Goal: Communication & Community: Answer question/provide support

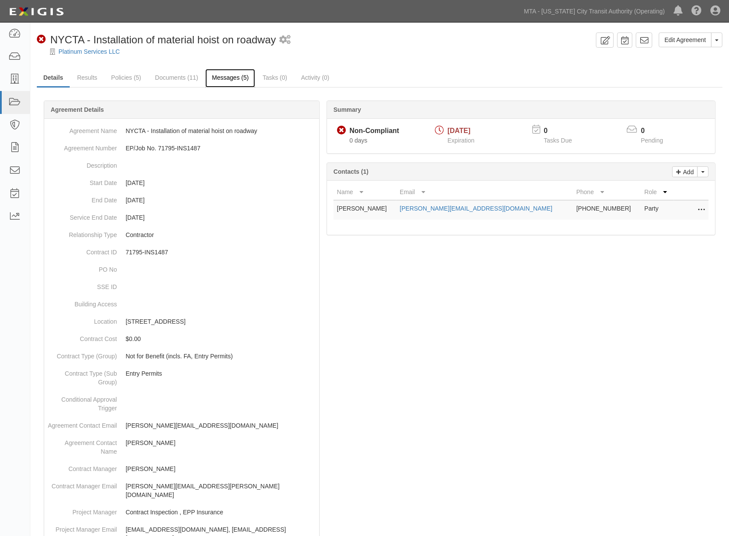
click at [237, 79] on link "Messages (5)" at bounding box center [230, 78] width 50 height 19
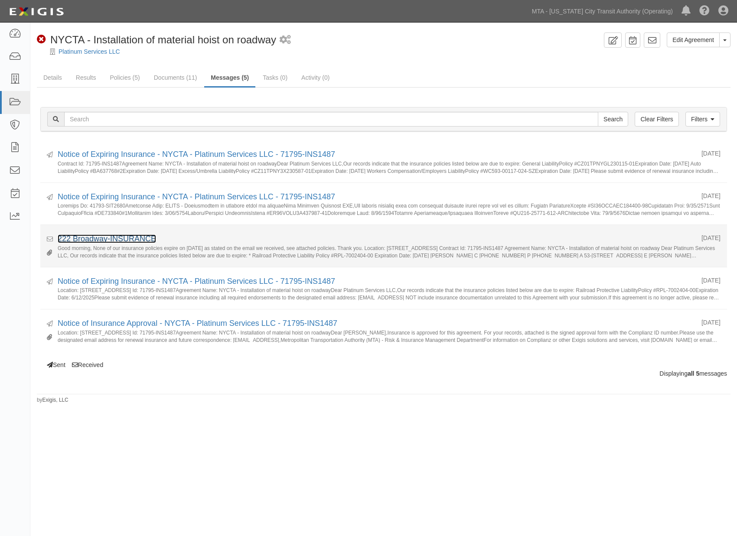
click at [96, 238] on link "222 Broadway-INSURANCE" at bounding box center [107, 238] width 98 height 9
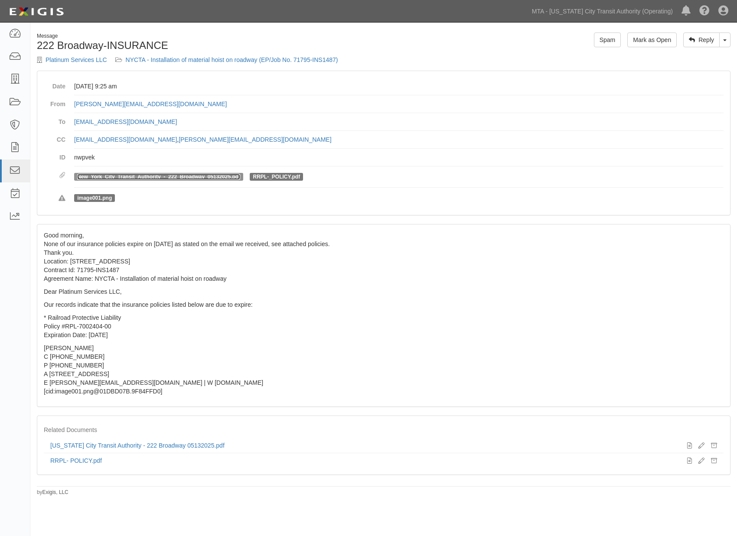
click at [158, 177] on link "New_York_City_Transit_Authority_-_222_Broadway_05132025.pdf" at bounding box center [158, 177] width 163 height 6
drag, startPoint x: 260, startPoint y: 139, endPoint x: 71, endPoint y: 139, distance: 189.4
click at [71, 139] on dl "Date May 29, 2025 at 9:25 am From vicente@platinumservices.nyc To agreement-prx…" at bounding box center [383, 143] width 679 height 131
copy dd "rocky@platinumservices.nyc , Nicole@platinumservices.nyc"
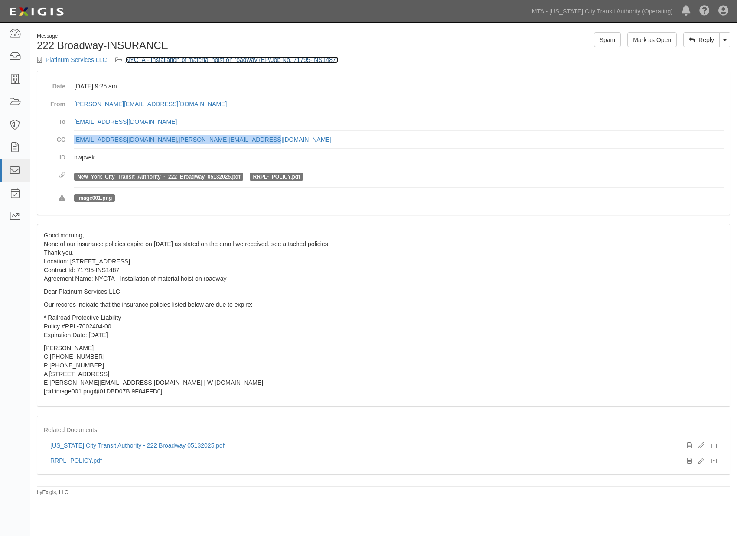
click at [201, 61] on link "NYCTA - Installation of material hoist on roadway (EP/Job No. 71795-INS1487)" at bounding box center [232, 59] width 212 height 7
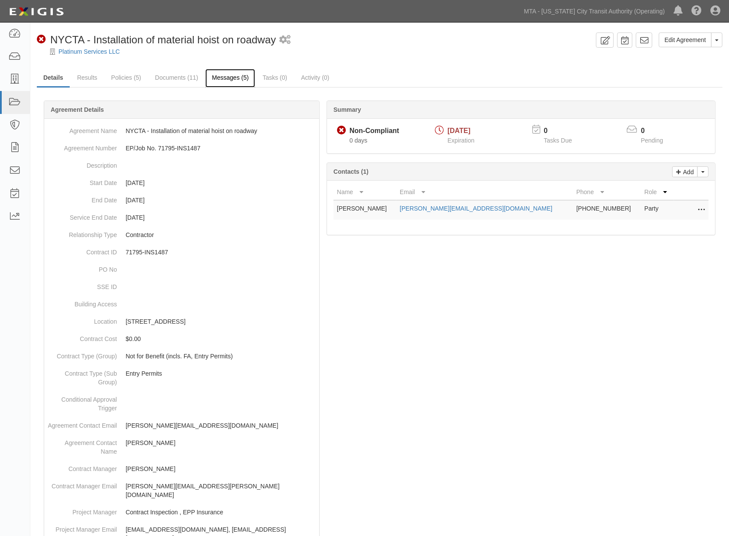
click at [240, 81] on link "Messages (5)" at bounding box center [230, 78] width 50 height 19
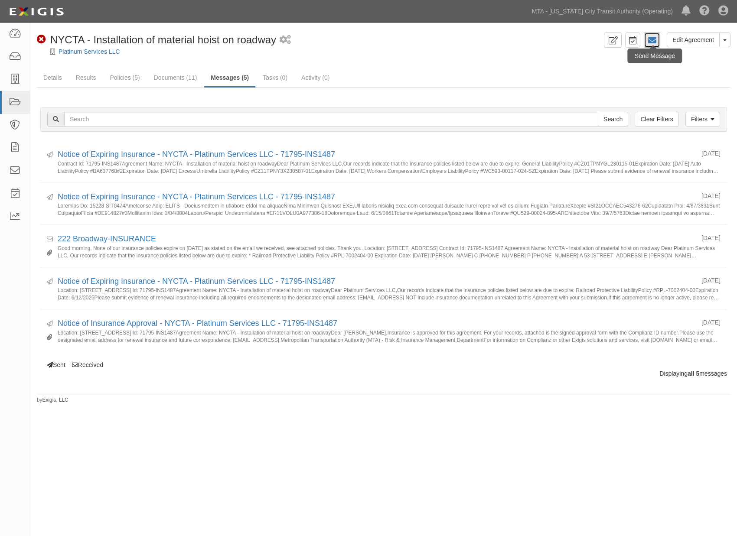
click at [652, 40] on icon at bounding box center [651, 40] width 9 height 9
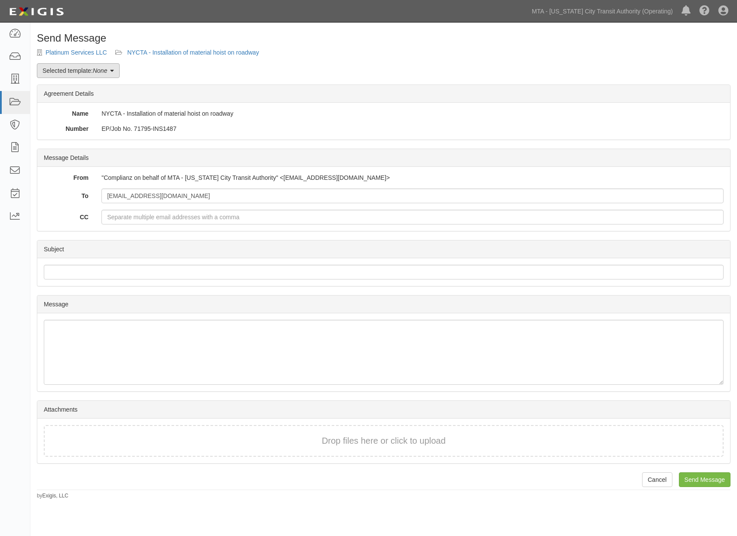
click at [111, 69] on icon at bounding box center [112, 71] width 4 height 6
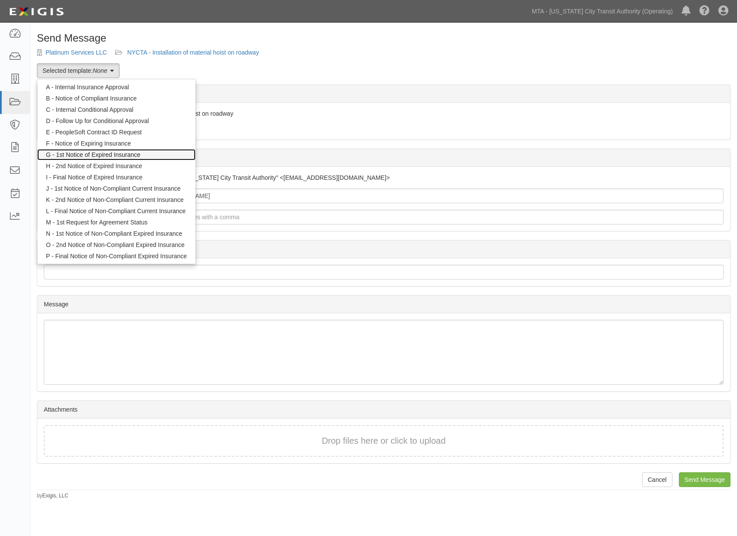
click at [88, 154] on link "G - 1st Notice of Expired Insurance" at bounding box center [116, 154] width 158 height 11
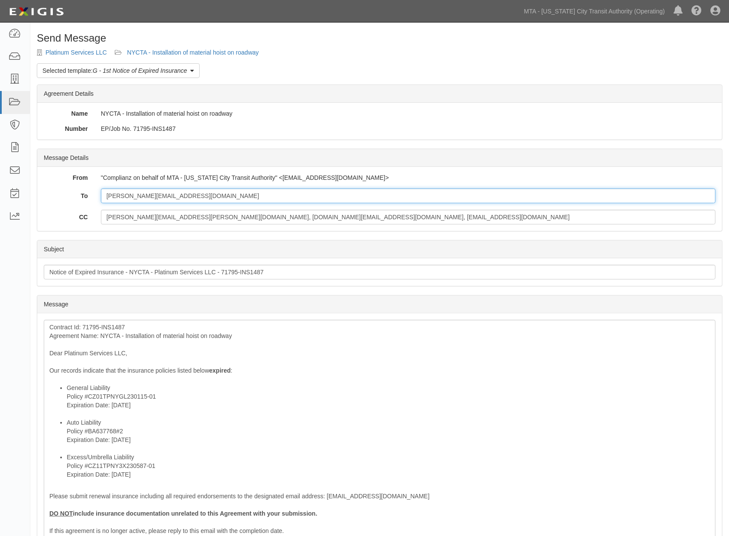
click at [228, 198] on input "Vicente@platinumservices.nyc" at bounding box center [408, 196] width 615 height 15
paste input "rocky@platinumservices.nyc, Nicole@platinumservices.nyc"
type input "Vicente@platinumservices.nyc; rocky@platinumservices.nyc, Nicole@platinumservic…"
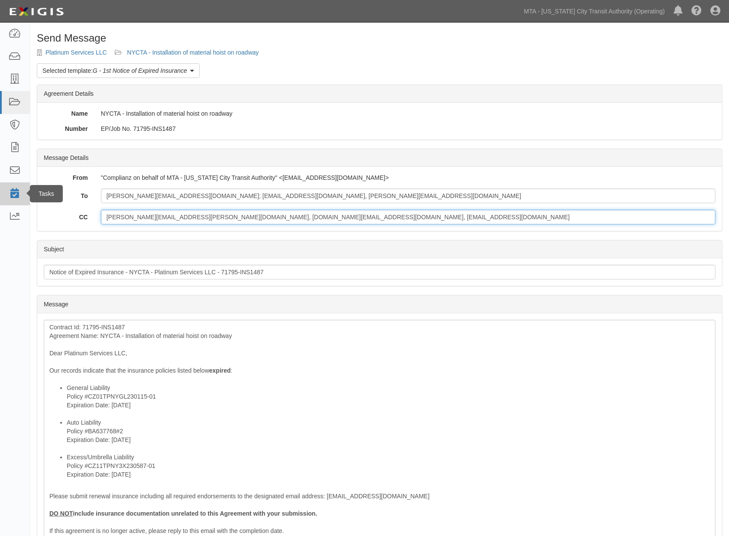
drag, startPoint x: 401, startPoint y: 213, endPoint x: 15, endPoint y: 184, distance: 387.2
click at [15, 184] on body "Toggle navigation Dashboard Inbox Parties Agreements Coverages Documents Messag…" at bounding box center [364, 357] width 729 height 714
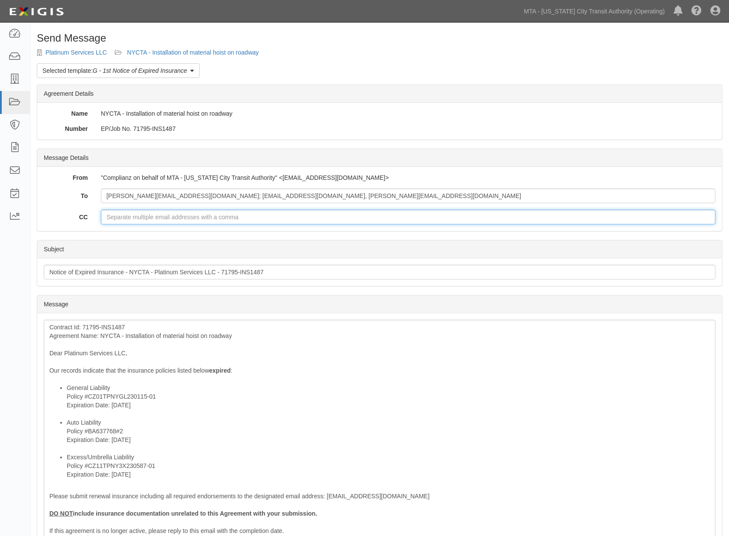
click at [263, 219] on input "CC" at bounding box center [408, 217] width 615 height 15
paste input "insurance@singhandcompany.com"
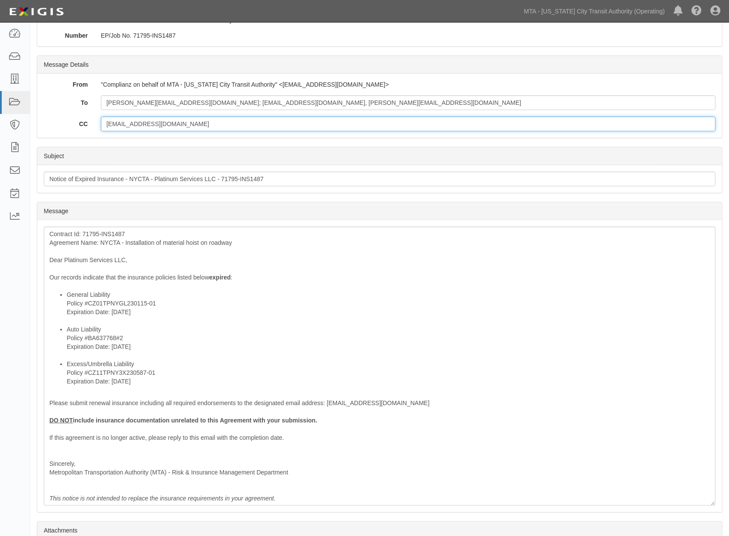
scroll to position [96, 0]
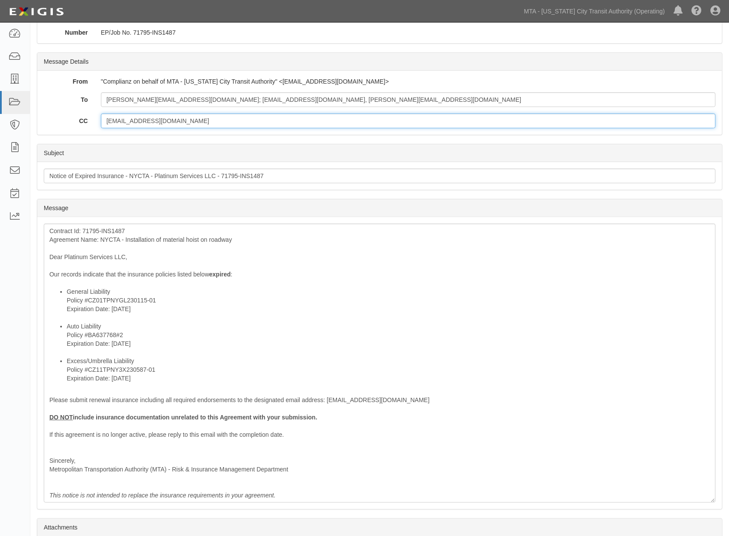
type input "insurance@singhandcompany.com"
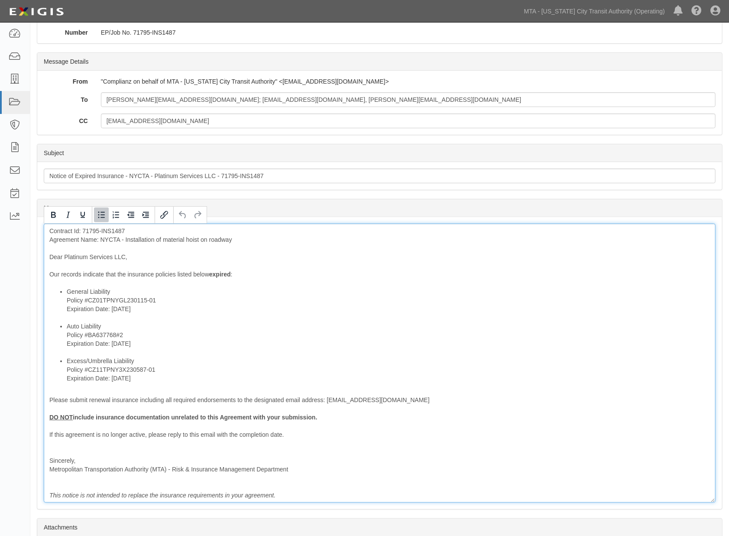
drag, startPoint x: 144, startPoint y: 309, endPoint x: 53, endPoint y: 241, distance: 113.6
click at [55, 307] on ul "General Liability Policy #CZ01TPNYGL230115-01 Expiration Date: 9/30/2025 Auto L…" at bounding box center [379, 334] width 661 height 95
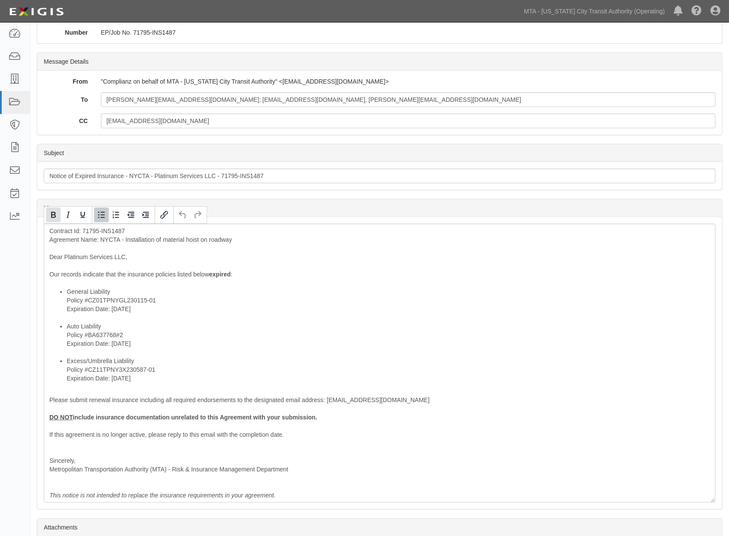
click at [52, 216] on icon "Bold" at bounding box center [53, 215] width 5 height 6
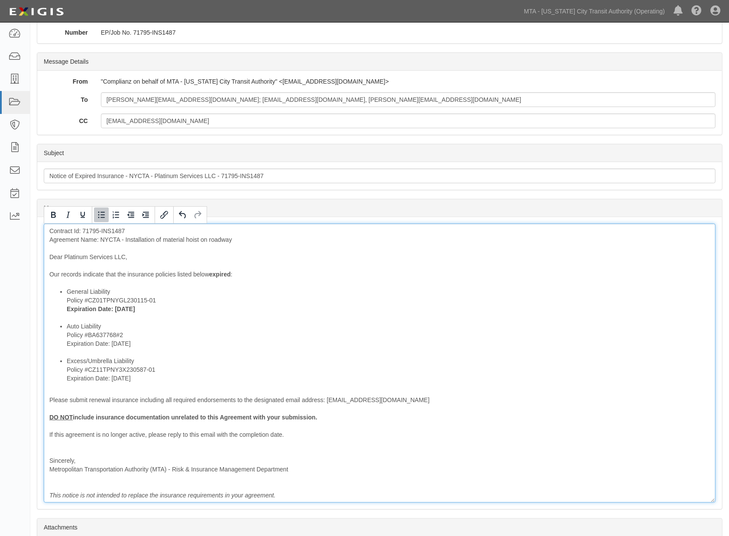
drag, startPoint x: 143, startPoint y: 344, endPoint x: 62, endPoint y: 270, distance: 110.4
click at [65, 343] on ul "General Liability Policy #CZ01TPNYGL230115-01 Expiration Date: 9/30/2025 Auto L…" at bounding box center [379, 334] width 661 height 95
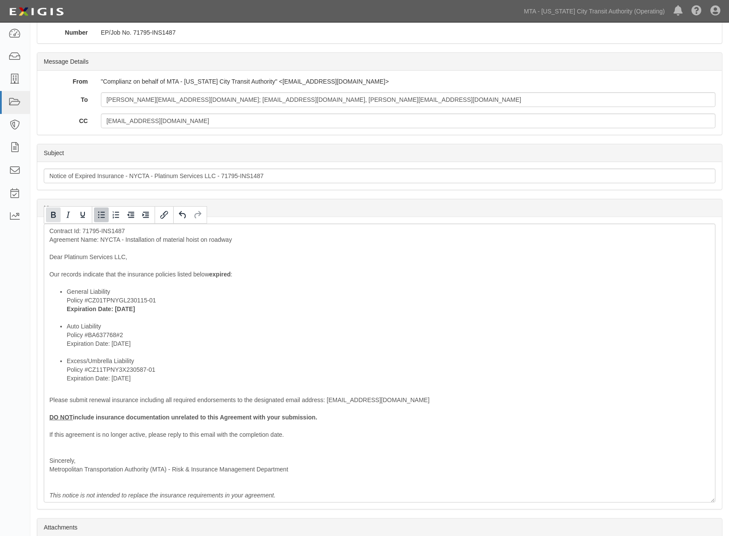
click at [57, 215] on icon "Bold" at bounding box center [53, 215] width 10 height 10
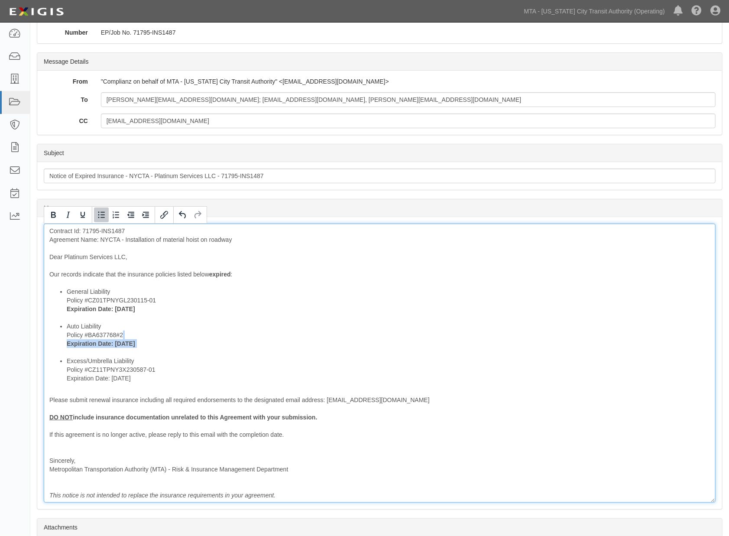
drag, startPoint x: 129, startPoint y: 379, endPoint x: 60, endPoint y: 377, distance: 68.9
click at [60, 377] on ul "General Liability Policy #CZ01TPNYGL230115-01 Expiration Date: 9/30/2025 Auto L…" at bounding box center [379, 334] width 661 height 95
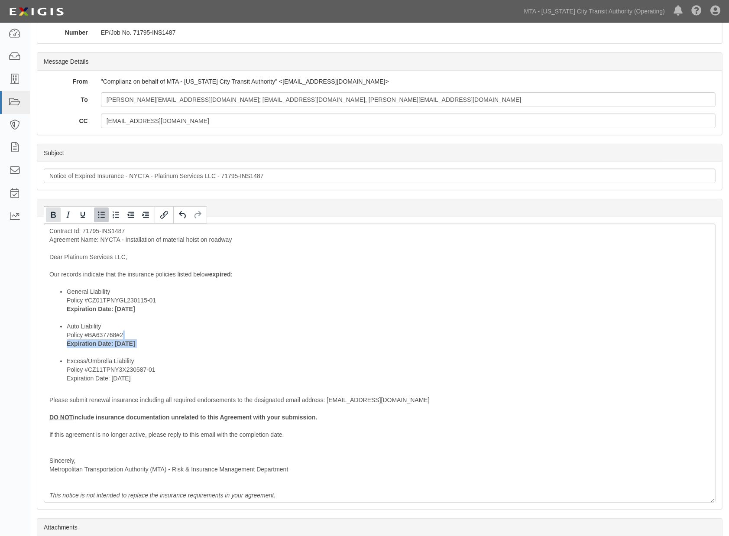
click at [58, 214] on icon "Bold" at bounding box center [53, 215] width 10 height 10
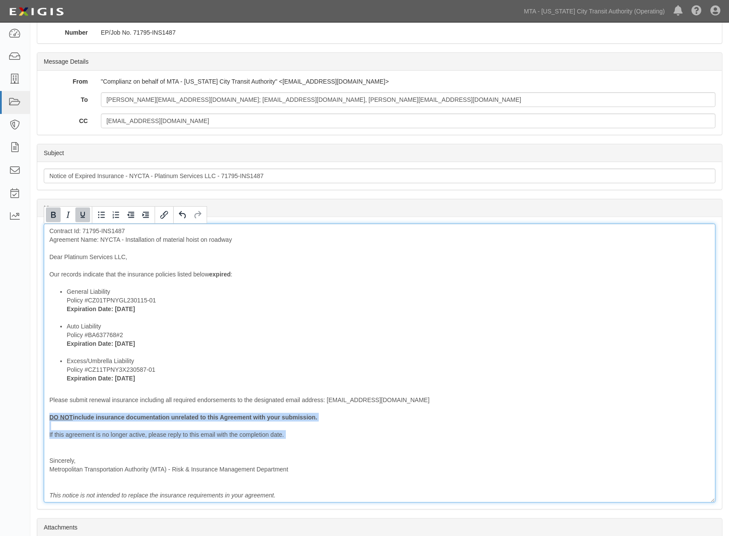
drag, startPoint x: 88, startPoint y: 445, endPoint x: 42, endPoint y: 416, distance: 54.1
click at [42, 416] on div "Message Contract Id: 71795-INS1487 Agreement Name: NYCTA - Installation of mate…" at bounding box center [379, 363] width 685 height 292
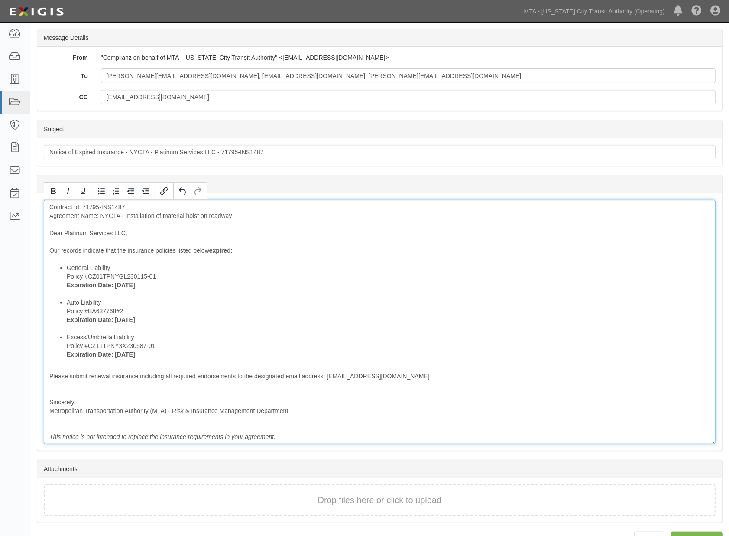
scroll to position [142, 0]
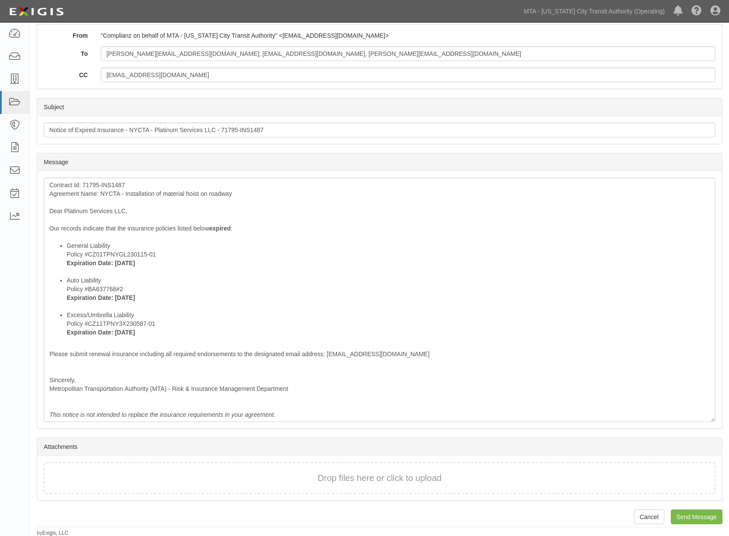
click at [700, 507] on div "Send Message Platinum Services LLC NYCTA - Installation of material hoist on ro…" at bounding box center [379, 213] width 699 height 647
click at [693, 513] on input "Send Message" at bounding box center [697, 517] width 52 height 15
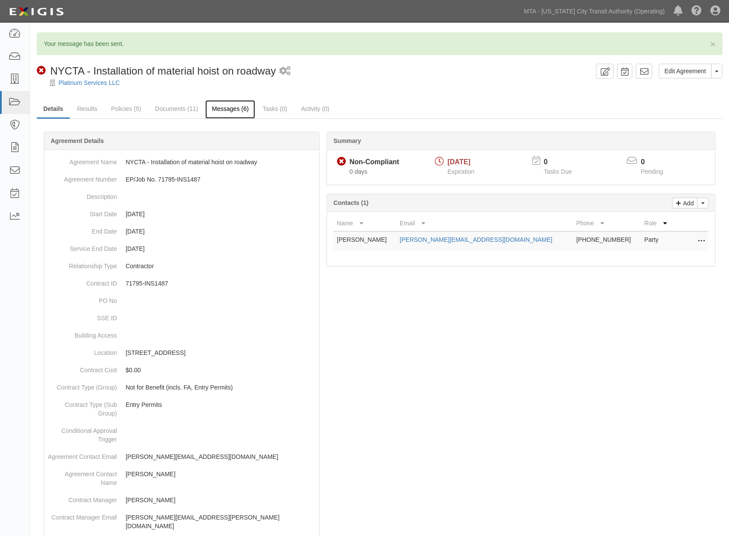
click at [235, 107] on link "Messages (6)" at bounding box center [230, 109] width 50 height 19
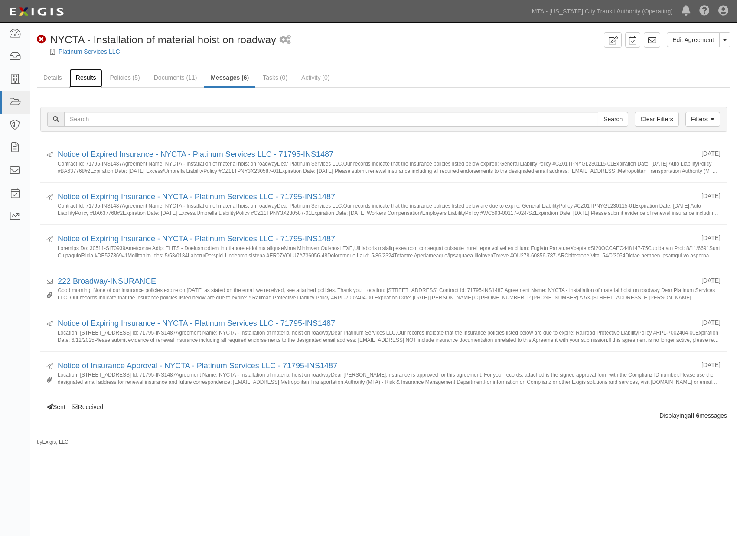
click at [73, 75] on link "Results" at bounding box center [85, 78] width 33 height 19
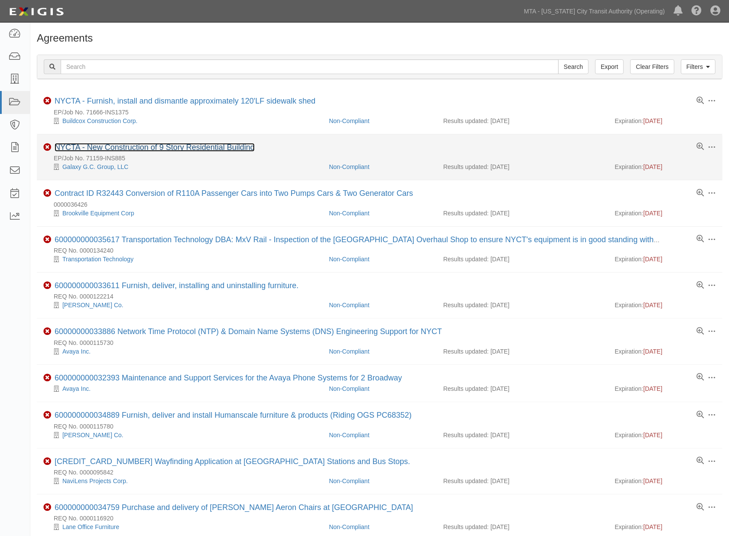
click at [174, 145] on link "NYCTA - New Construction of 9 Story Residential Building" at bounding box center [155, 147] width 200 height 9
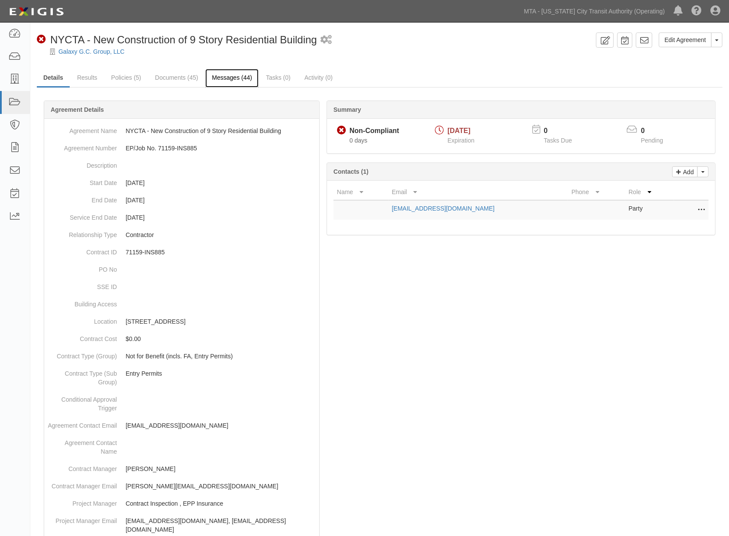
click at [237, 78] on link "Messages (44)" at bounding box center [231, 78] width 53 height 19
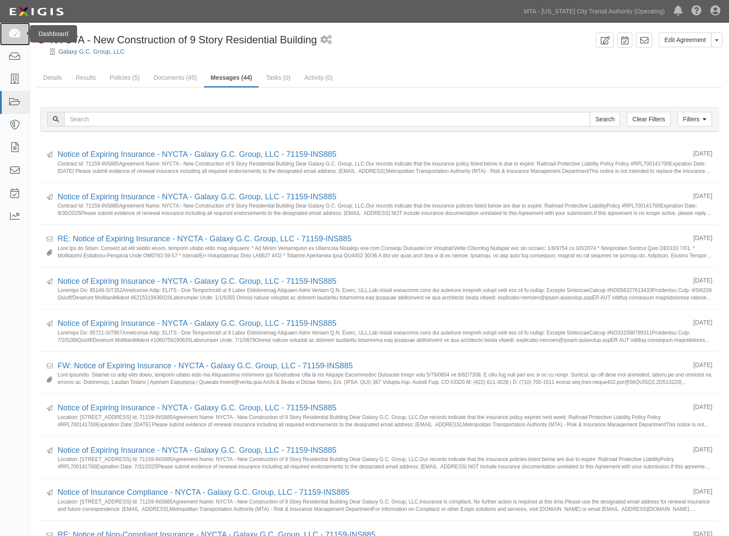
click at [14, 31] on icon at bounding box center [15, 34] width 12 height 10
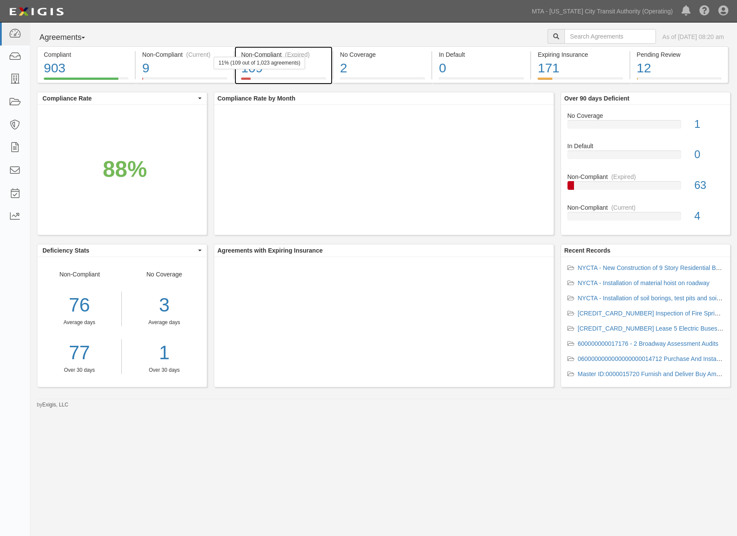
click at [306, 64] on div "109" at bounding box center [283, 68] width 85 height 19
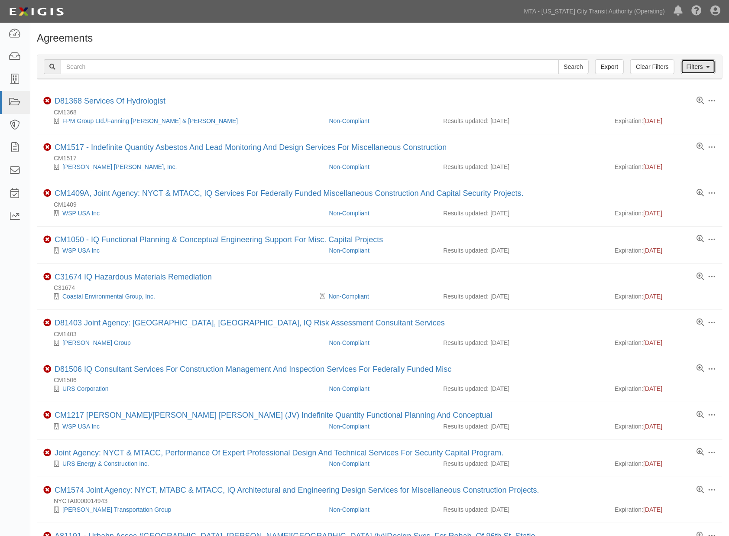
click at [699, 73] on link "Filters" at bounding box center [698, 66] width 35 height 15
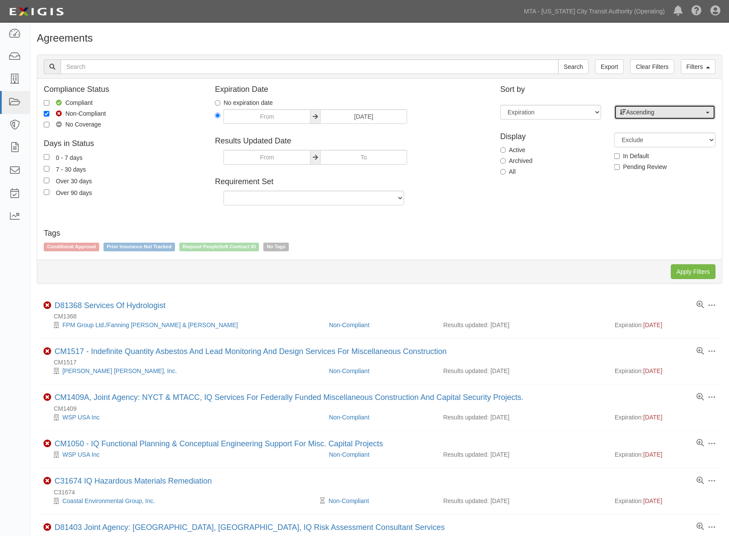
click at [638, 115] on span "Ascending" at bounding box center [662, 112] width 84 height 9
click at [631, 137] on span "Descending" at bounding box center [647, 140] width 32 height 9
select select "desc"
click at [680, 272] on input "Apply Filters" at bounding box center [693, 271] width 45 height 15
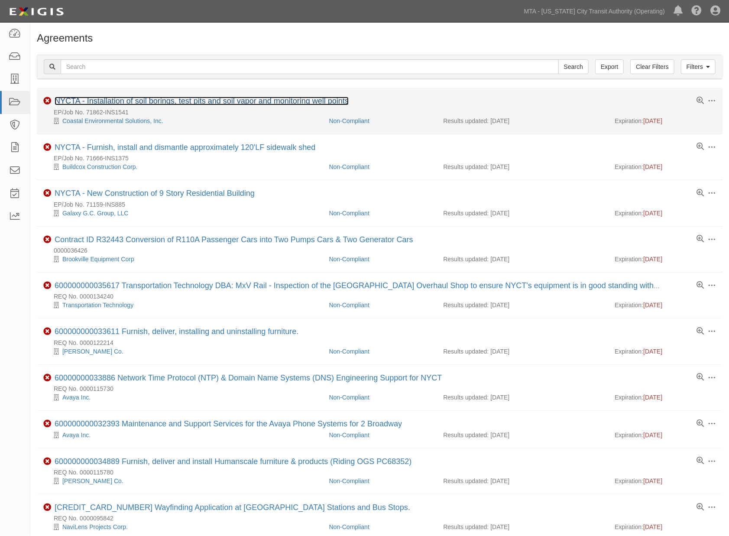
click at [245, 99] on link "NYCTA - Installation of soil borings, test pits and soil vapor and monitoring w…" at bounding box center [202, 101] width 294 height 9
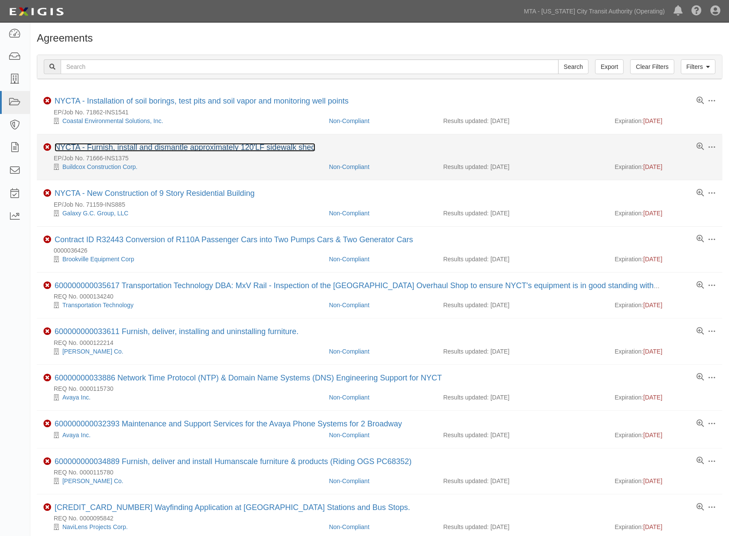
click at [115, 146] on link "NYCTA - Furnish, install and dismantle approximately 120'LF sidewalk shed" at bounding box center [185, 147] width 261 height 9
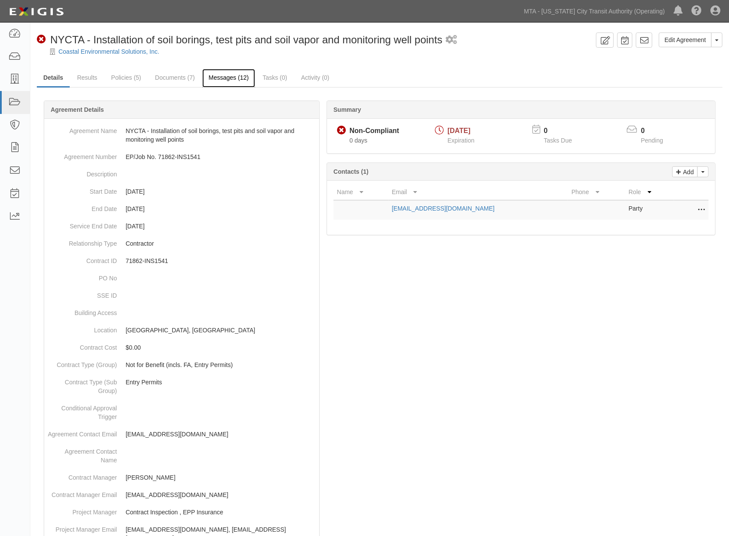
click at [231, 76] on link "Messages (12)" at bounding box center [228, 78] width 53 height 19
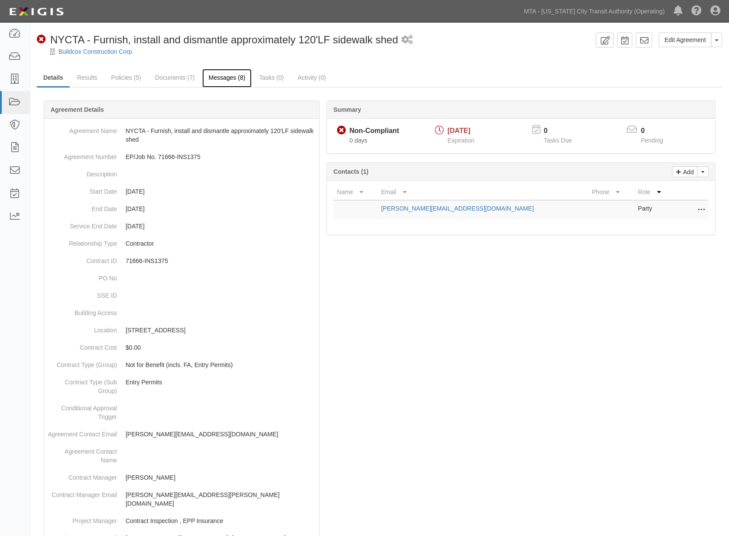
click at [225, 77] on link "Messages (8)" at bounding box center [227, 78] width 50 height 19
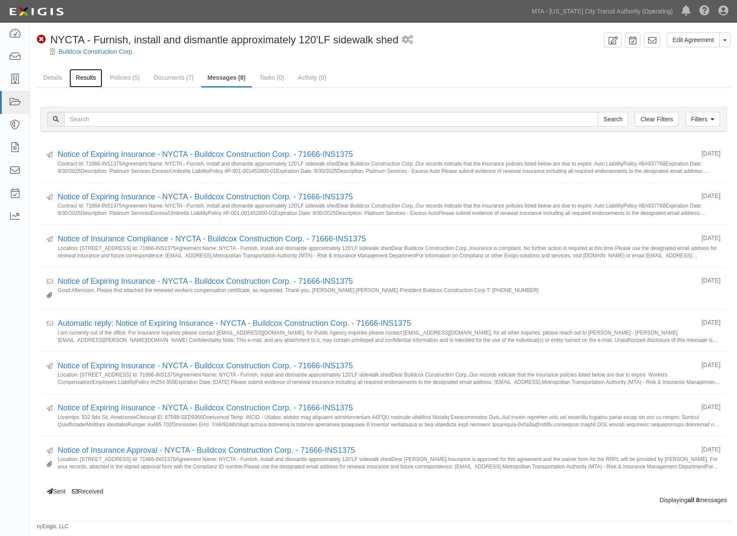
click at [87, 79] on link "Results" at bounding box center [85, 78] width 33 height 19
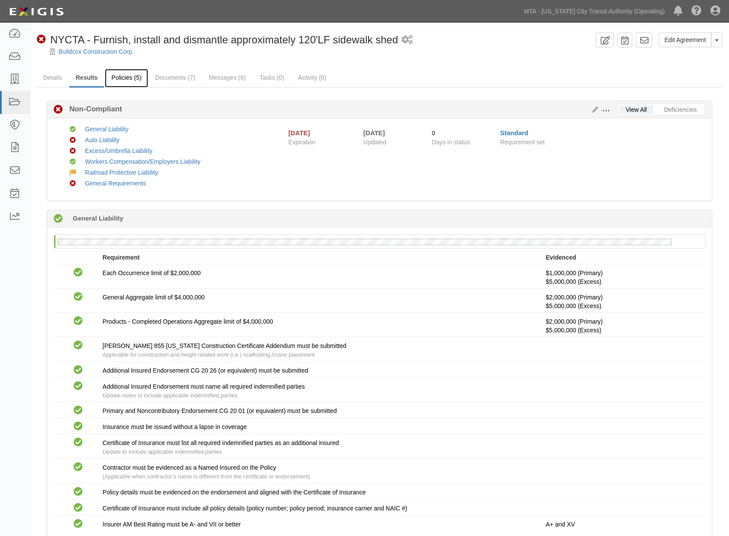
click at [120, 75] on link "Policies (5)" at bounding box center [126, 78] width 43 height 19
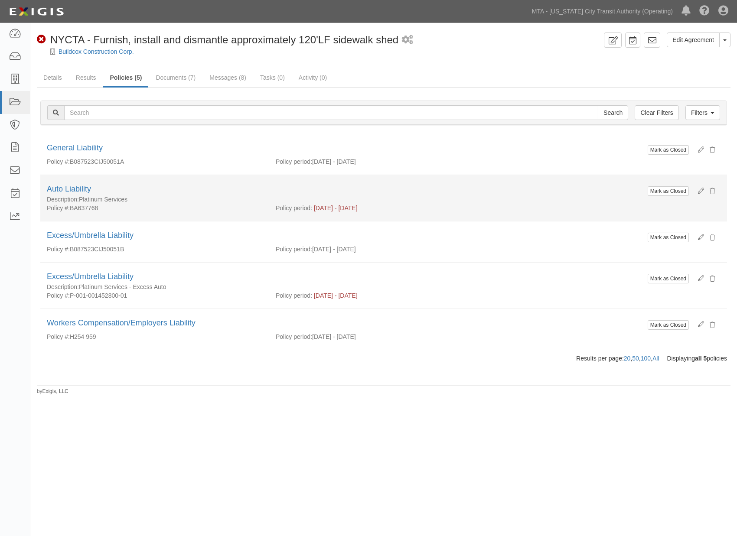
drag, startPoint x: 141, startPoint y: 198, endPoint x: 86, endPoint y: 198, distance: 55.5
click at [81, 198] on div "Description: Platinum Services" at bounding box center [346, 199] width 598 height 9
copy div "Platinum Services"
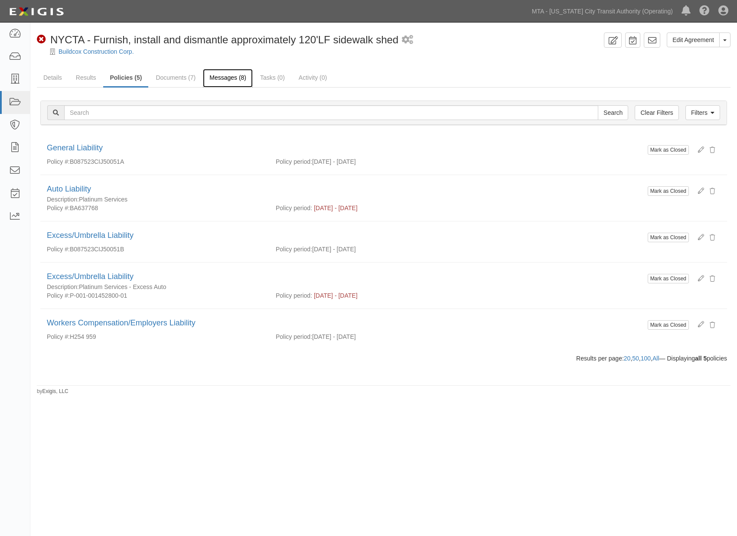
click at [229, 78] on link "Messages (8)" at bounding box center [228, 78] width 50 height 19
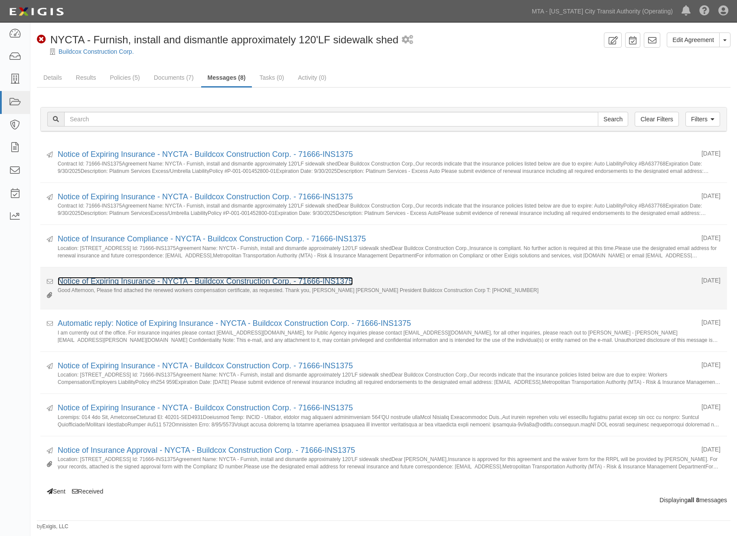
click at [119, 284] on link "Notice of Expiring Insurance - NYCTA - Buildcox Construction Corp. - 71666-INS1…" at bounding box center [205, 281] width 295 height 9
click at [285, 280] on link "Notice of Expiring Insurance - NYCTA - Buildcox Construction Corp. - 71666-INS1…" at bounding box center [205, 281] width 295 height 9
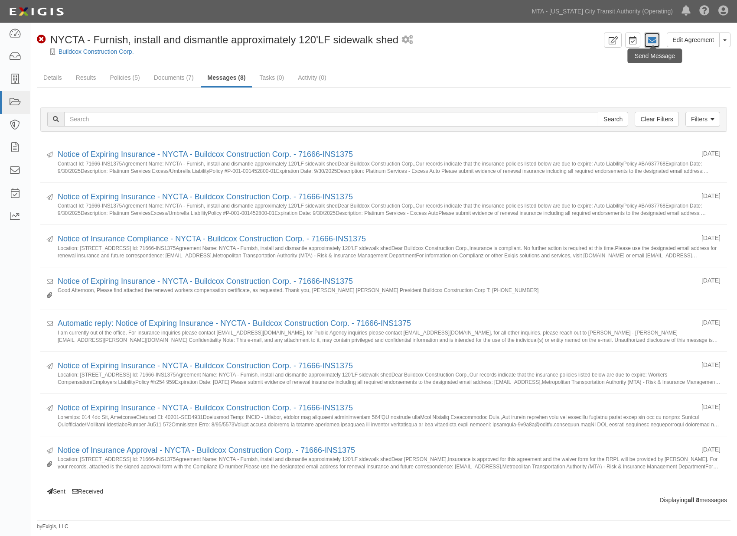
click at [650, 37] on icon at bounding box center [651, 40] width 9 height 9
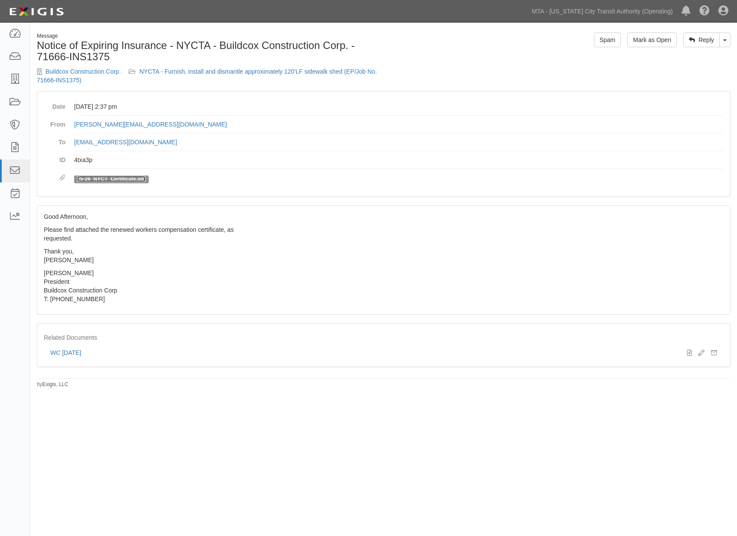
click at [107, 177] on link "25-26_NYCT_Certificate.pdf" at bounding box center [111, 179] width 68 height 6
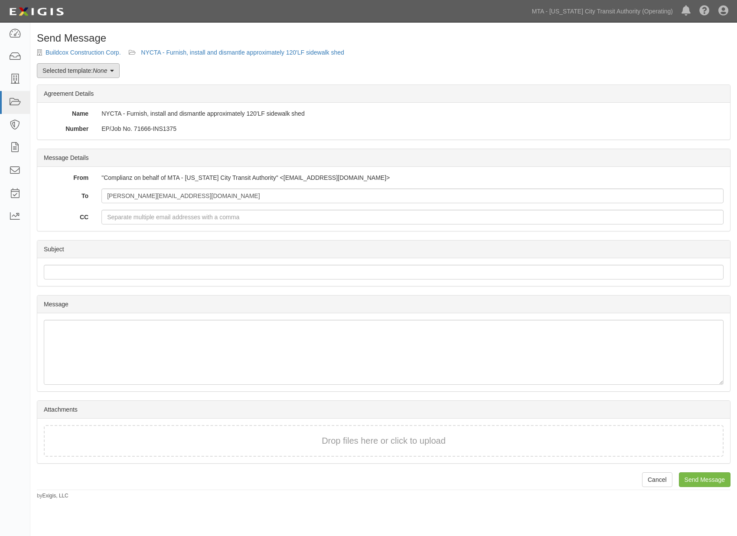
click at [110, 71] on link "Selected template: None" at bounding box center [78, 70] width 83 height 15
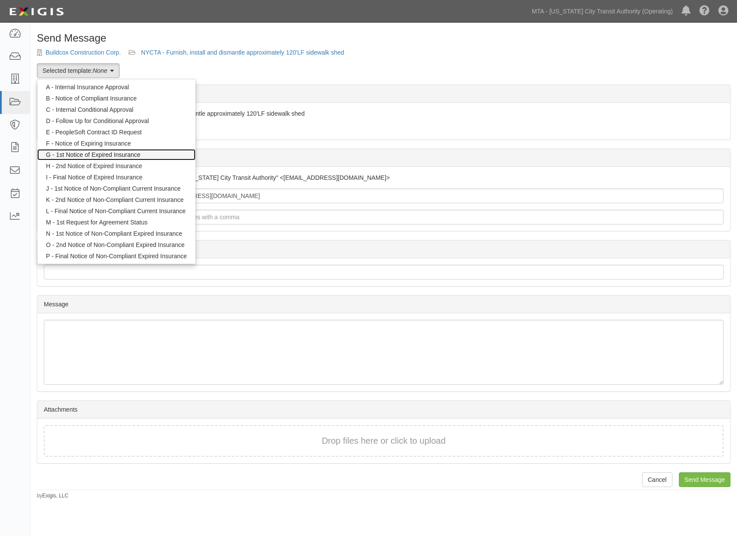
click at [107, 151] on link "G - 1st Notice of Expired Insurance" at bounding box center [116, 154] width 158 height 11
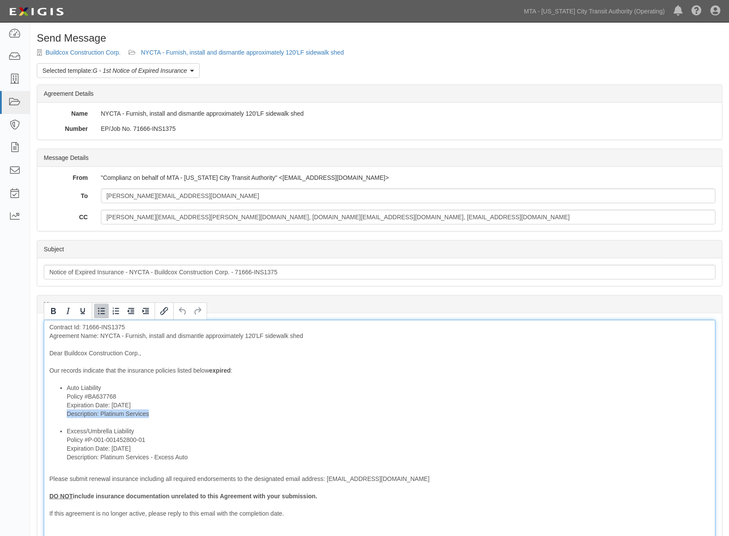
drag, startPoint x: 153, startPoint y: 415, endPoint x: 55, endPoint y: 415, distance: 97.5
click at [55, 415] on ul "Auto Liability Policy #BA637768 Expiration Date: 9/30/2025 Description: Platinu…" at bounding box center [379, 423] width 661 height 78
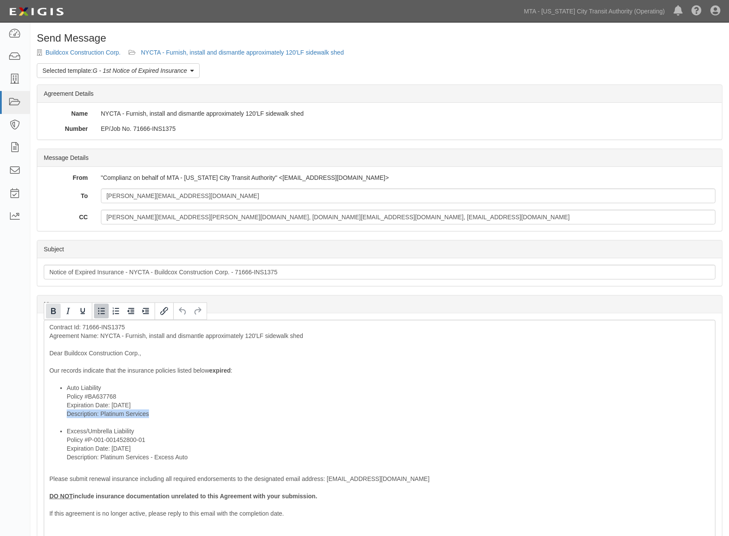
click at [52, 313] on icon "Bold" at bounding box center [53, 311] width 5 height 6
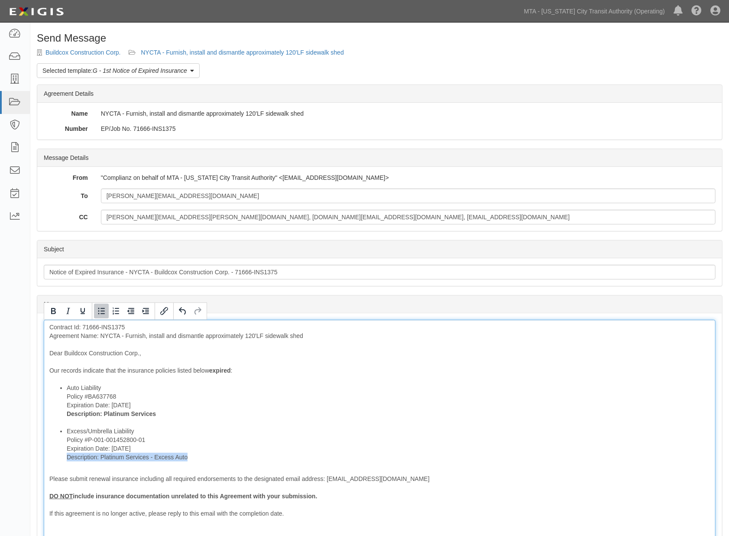
drag, startPoint x: 201, startPoint y: 458, endPoint x: 59, endPoint y: 457, distance: 141.7
click at [59, 457] on ul "Auto Liability Policy #BA637768 Expiration Date: 9/30/2025 Description: Platinu…" at bounding box center [379, 423] width 661 height 78
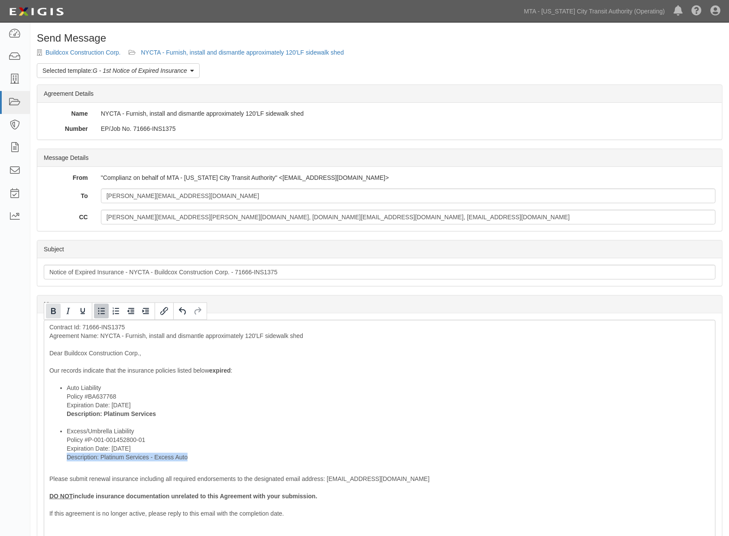
click at [50, 309] on icon "Bold" at bounding box center [53, 311] width 10 height 10
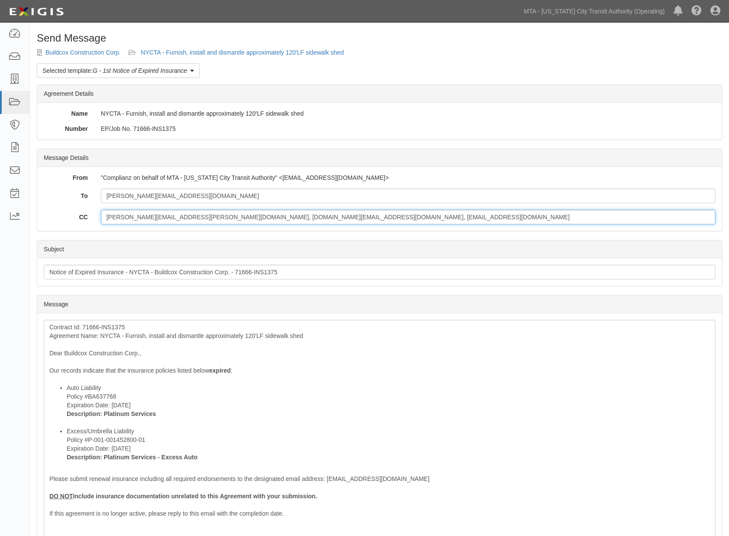
drag, startPoint x: 362, startPoint y: 218, endPoint x: 196, endPoint y: 218, distance: 166.4
click at [196, 218] on input "stephanie.seecharan@mtacd.org, contract.inspection@nyct.com, epp-insurance@mtac…" at bounding box center [408, 217] width 615 height 15
type input "stephanie.seecharan@mtacd.org"
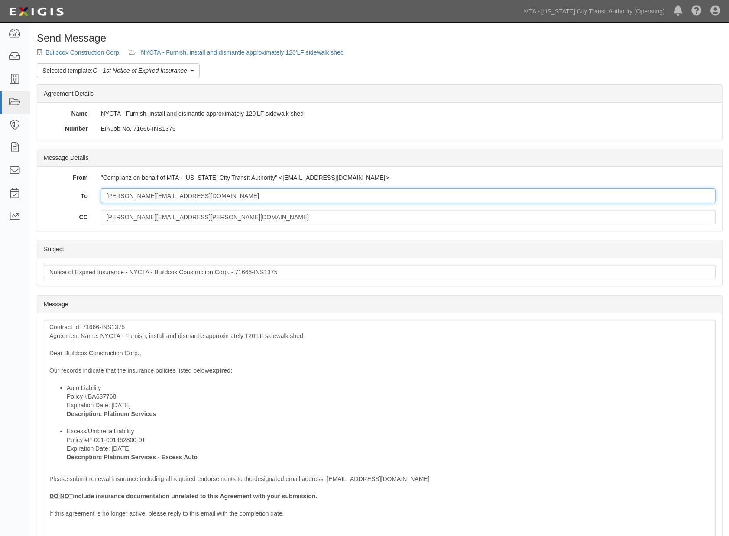
click at [207, 194] on input "jay@buildcoxcorp.com" at bounding box center [408, 196] width 615 height 15
paste input "Platinum Services"
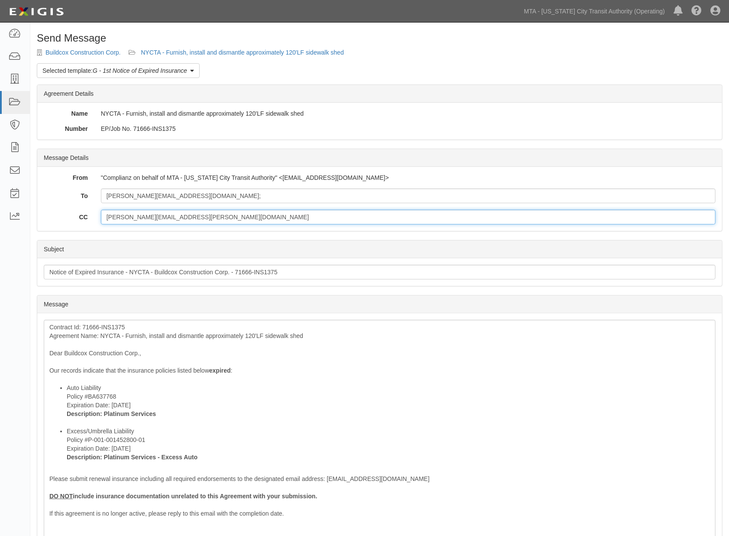
drag, startPoint x: 307, startPoint y: 210, endPoint x: 296, endPoint y: 206, distance: 11.4
click at [306, 210] on input "[PERSON_NAME][EMAIL_ADDRESS][PERSON_NAME][DOMAIN_NAME]" at bounding box center [408, 217] width 615 height 15
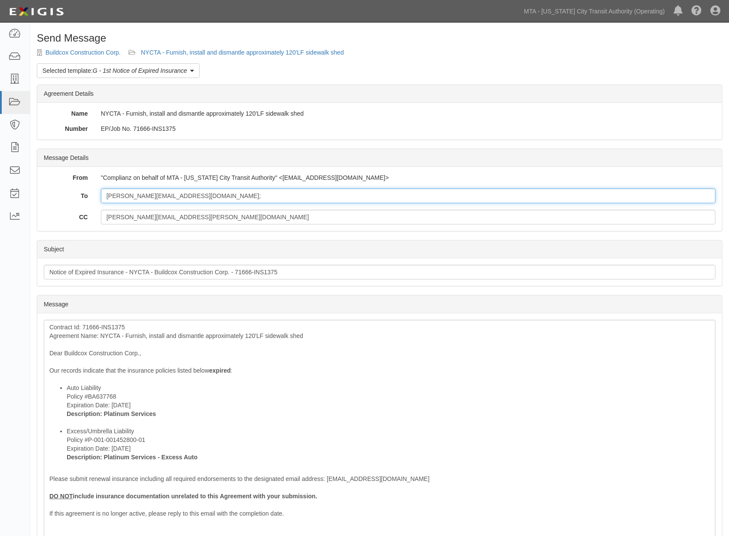
click at [285, 198] on input "jay@buildcoxcorp.com;" at bounding box center [408, 196] width 615 height 15
paste input "insurance@singhandcompany.com"
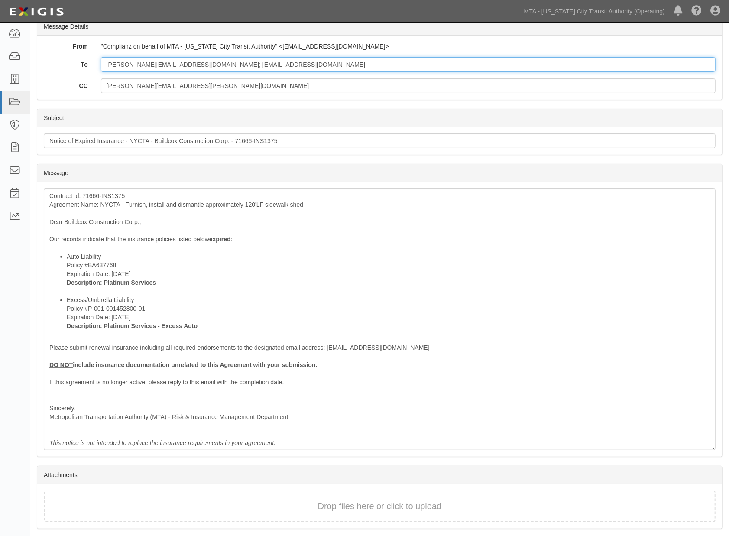
scroll to position [159, 0]
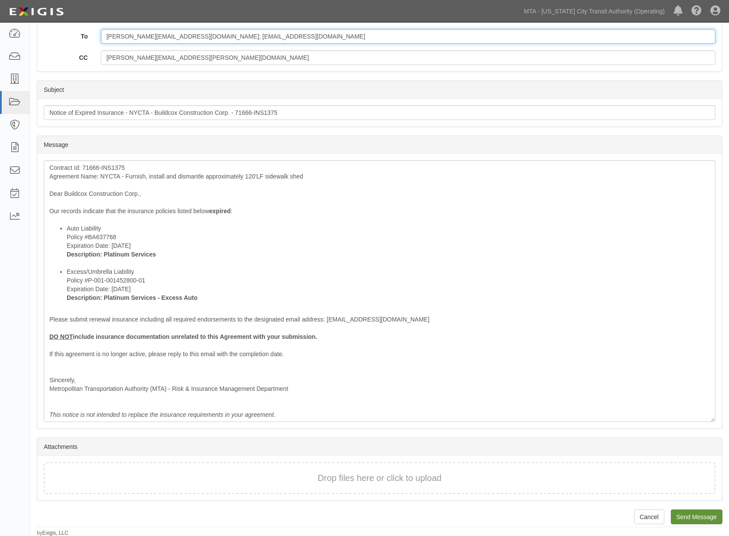
type input "jay@buildcoxcorp.com; insurance@singhandcompany.com"
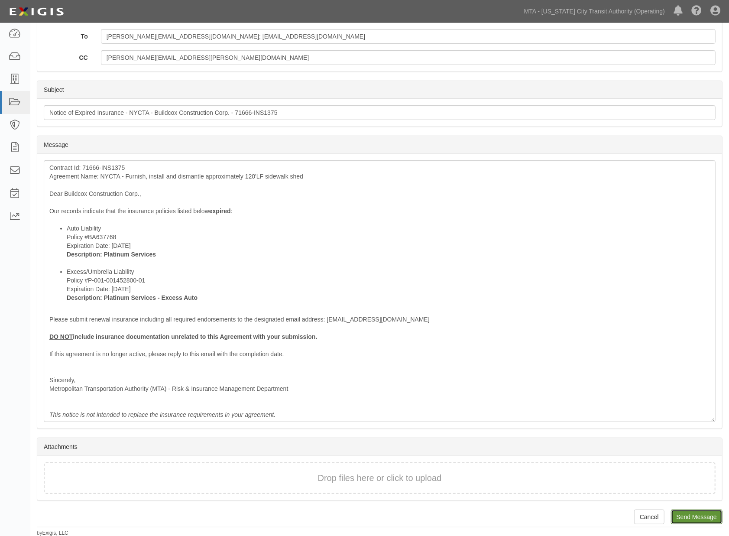
click at [686, 513] on input "Send Message" at bounding box center [697, 517] width 52 height 15
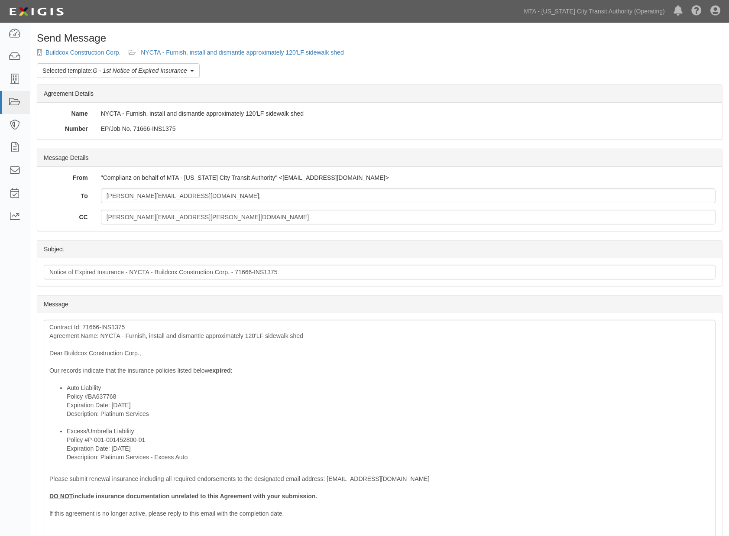
click at [208, 48] on div "Send Message Buildcox Construction Corp. NYCTA - Furnish, install and dismantle…" at bounding box center [379, 365] width 699 height 664
click at [263, 51] on link "NYCTA - Furnish, install and dismantle approximately 120'LF sidewalk shed" at bounding box center [242, 52] width 203 height 7
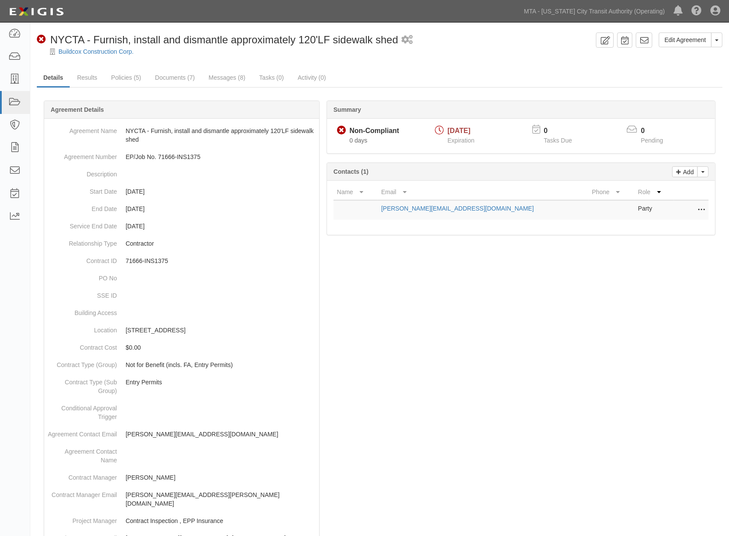
click at [392, 71] on ul "Details Results Policies (5) Documents (7) Messages (8) Tasks (0) Activity (0)" at bounding box center [380, 78] width 686 height 19
click at [181, 80] on link "Documents (7)" at bounding box center [175, 78] width 53 height 19
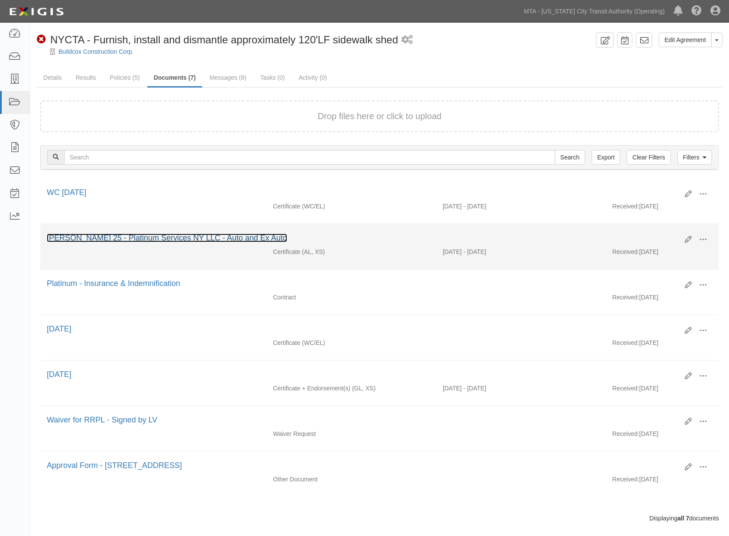
click at [162, 236] on link "ACORD 25 - Platinum Services NY LLC - Auto and Ex Auto" at bounding box center [167, 238] width 241 height 9
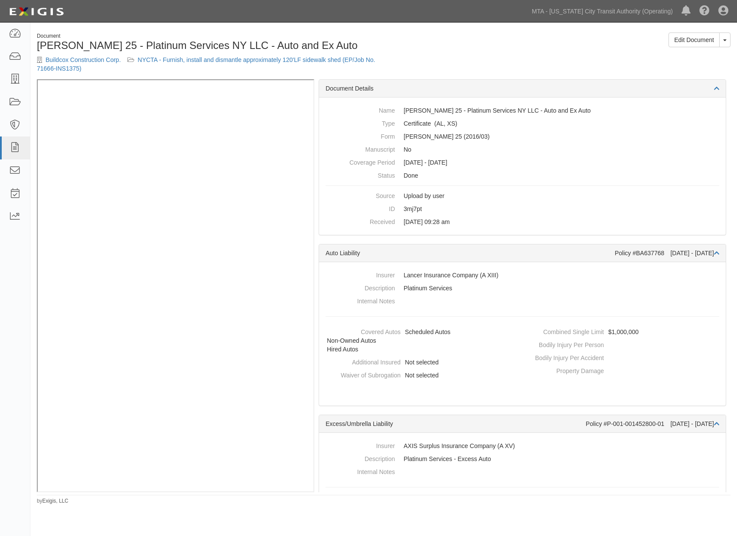
click at [570, 57] on div "Document [PERSON_NAME] 25 - Platinum Services NY LLC - Auto and Ex Auto Buildco…" at bounding box center [383, 56] width 706 height 47
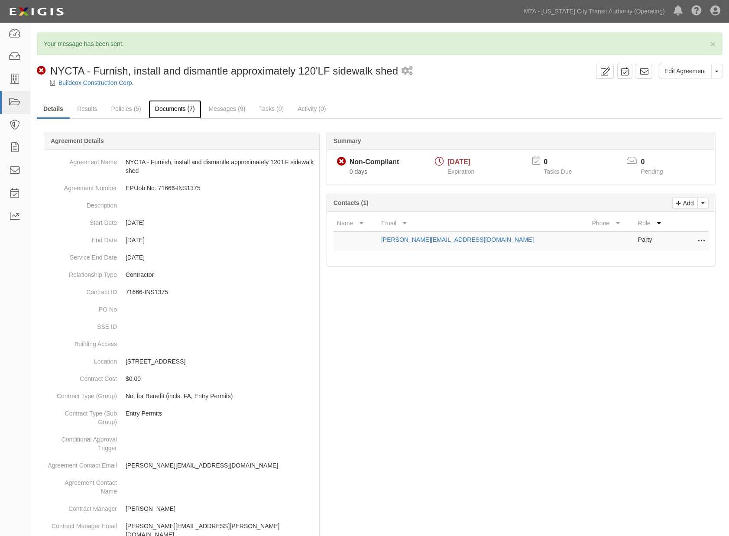
click at [167, 109] on link "Documents (7)" at bounding box center [175, 109] width 53 height 19
click at [222, 106] on link "Messages (9)" at bounding box center [227, 109] width 50 height 19
click at [442, 406] on div at bounding box center [380, 514] width 686 height 739
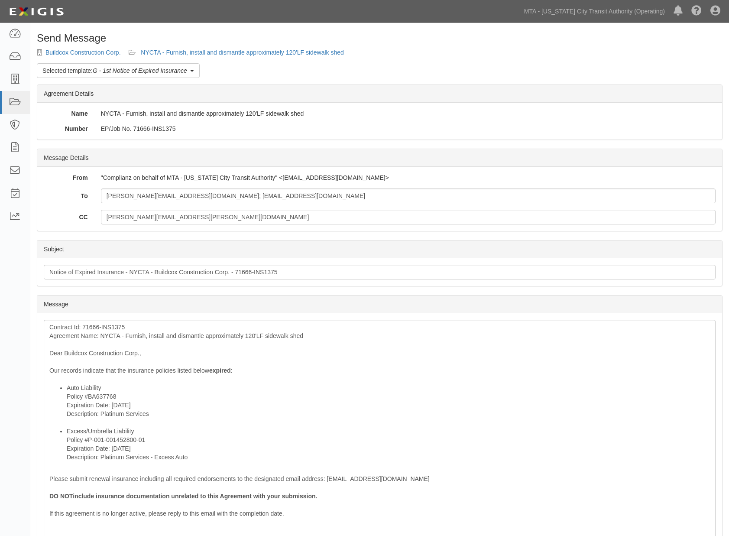
scroll to position [155, 0]
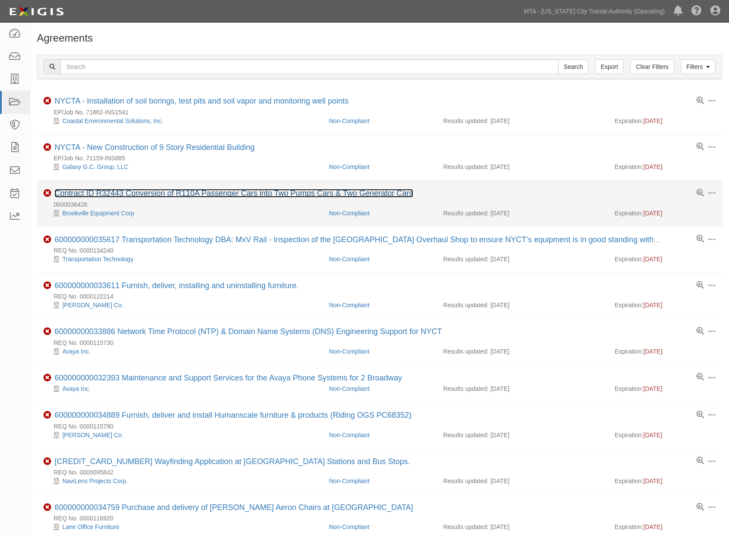
click at [209, 193] on link "Contract ID R32443 Conversion of R110A Passenger Cars into Two Pumps Cars & Two…" at bounding box center [234, 193] width 359 height 9
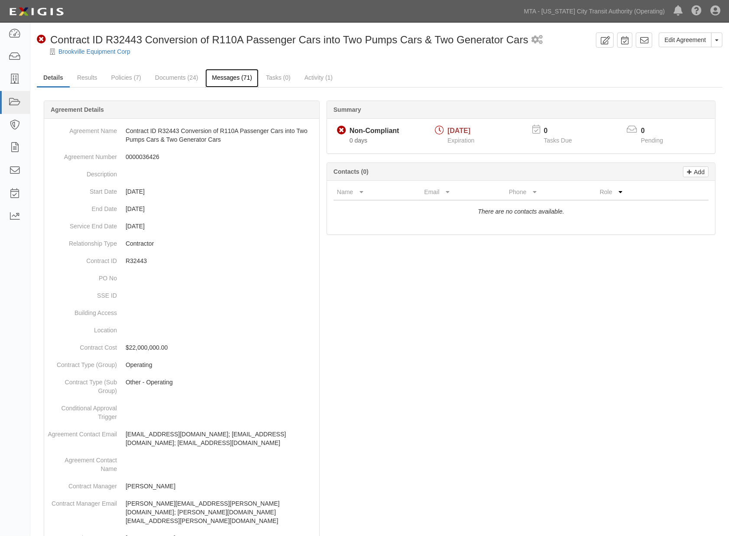
click at [232, 78] on link "Messages (71)" at bounding box center [231, 78] width 53 height 19
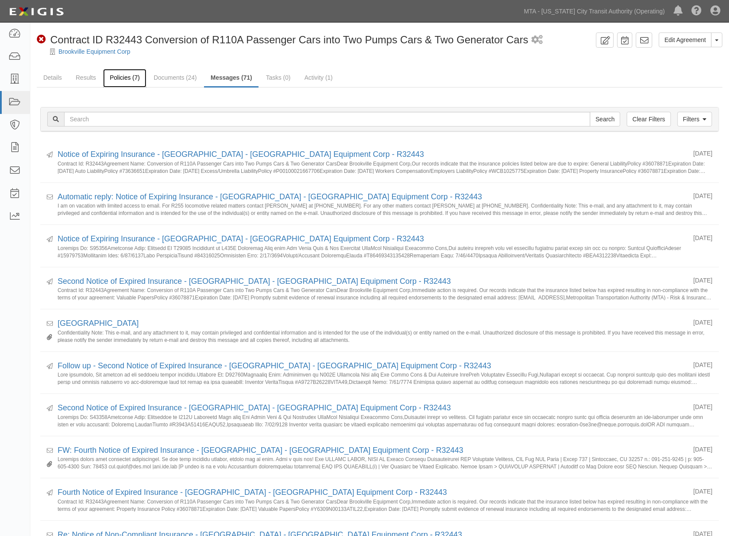
click at [114, 75] on link "Policies (7)" at bounding box center [124, 78] width 43 height 19
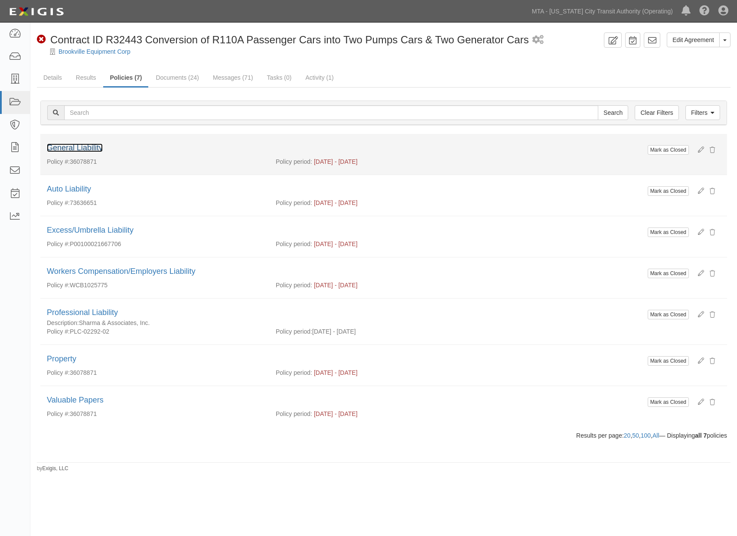
click at [89, 144] on link "General Liability" at bounding box center [75, 147] width 56 height 9
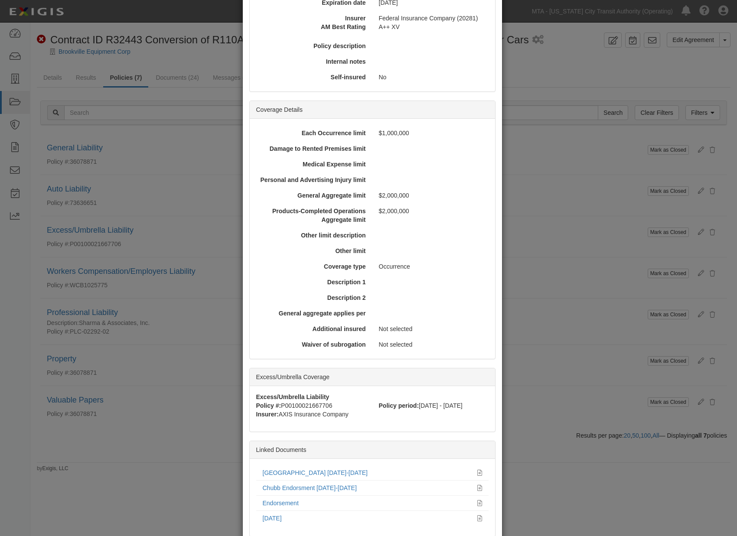
scroll to position [202, 0]
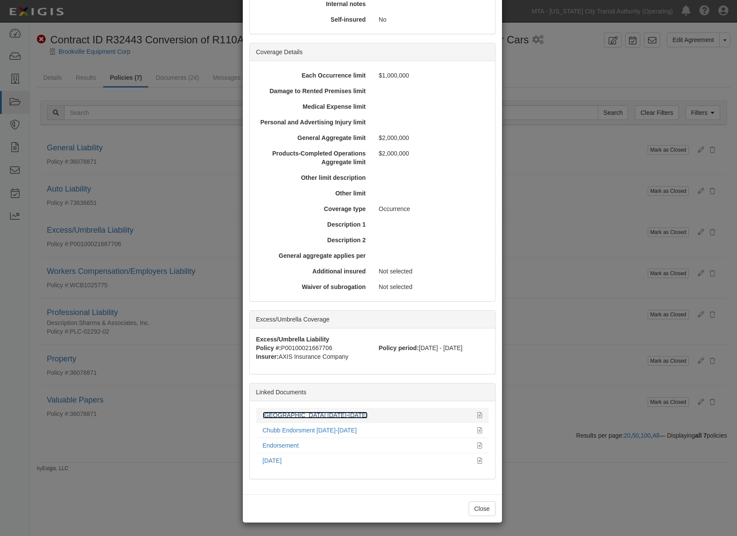
click at [294, 414] on link "Brookville 2023-2025" at bounding box center [315, 415] width 105 height 7
click at [601, 406] on div "× View Policy Mark as Closed Edit Policy Toggle Dropdown Delete Policy Policy S…" at bounding box center [368, 268] width 737 height 536
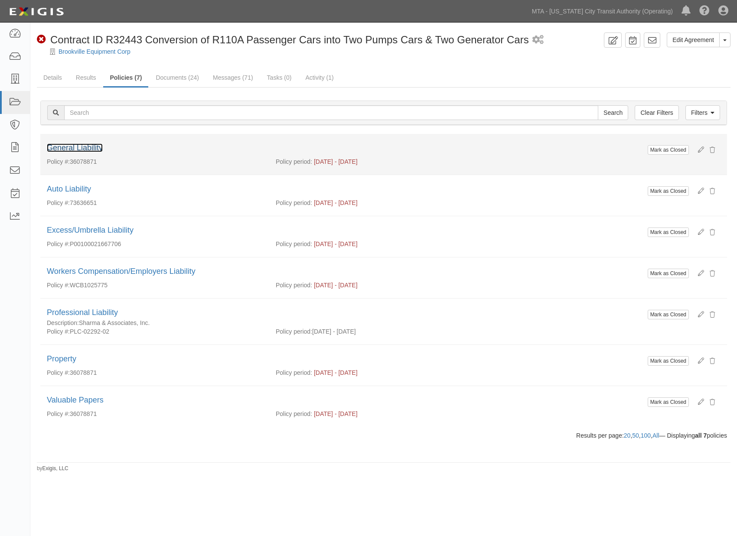
click at [81, 146] on link "General Liability" at bounding box center [75, 147] width 56 height 9
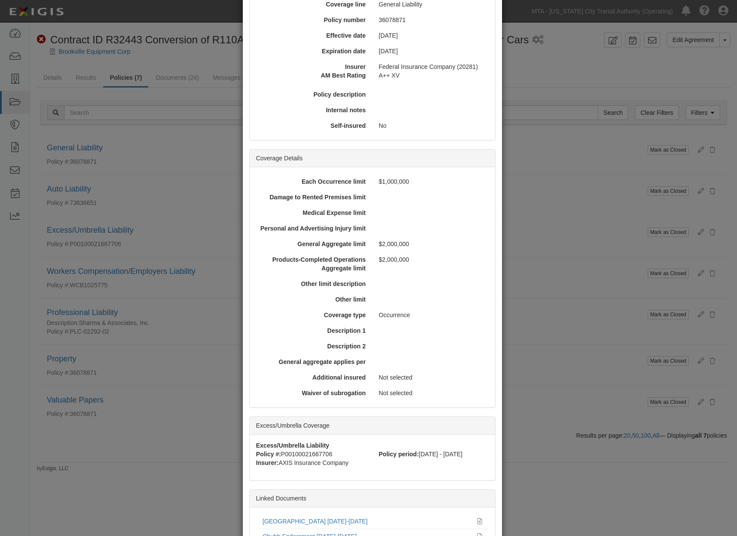
scroll to position [96, 0]
click at [477, 523] on icon at bounding box center [479, 521] width 5 height 6
click at [560, 285] on div "× View Policy Mark as Closed Edit Policy Toggle Dropdown Delete Policy Policy S…" at bounding box center [368, 268] width 737 height 536
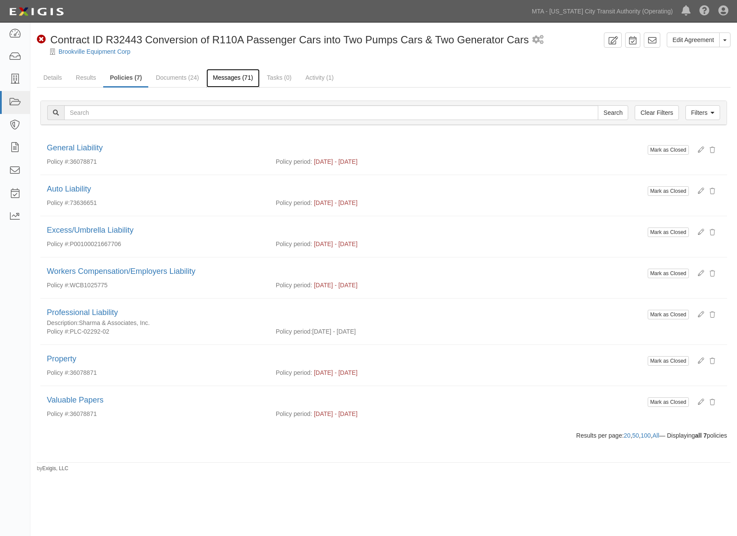
click at [242, 78] on link "Messages (71)" at bounding box center [232, 78] width 53 height 19
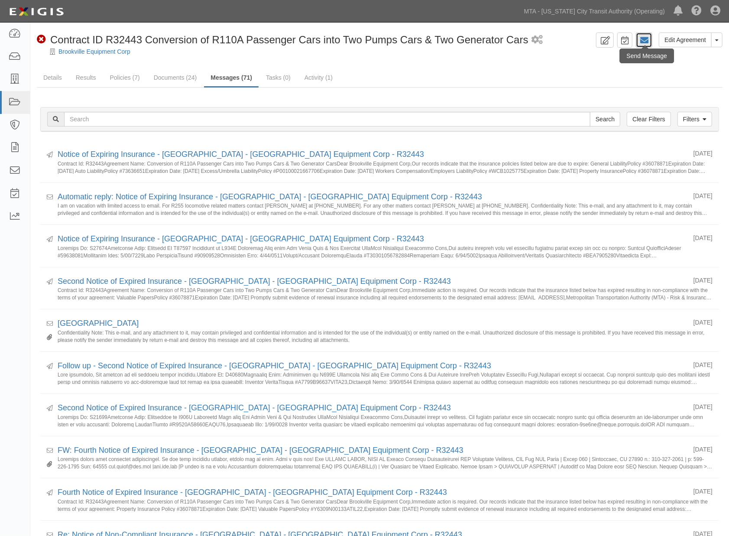
click at [648, 38] on icon at bounding box center [644, 40] width 9 height 9
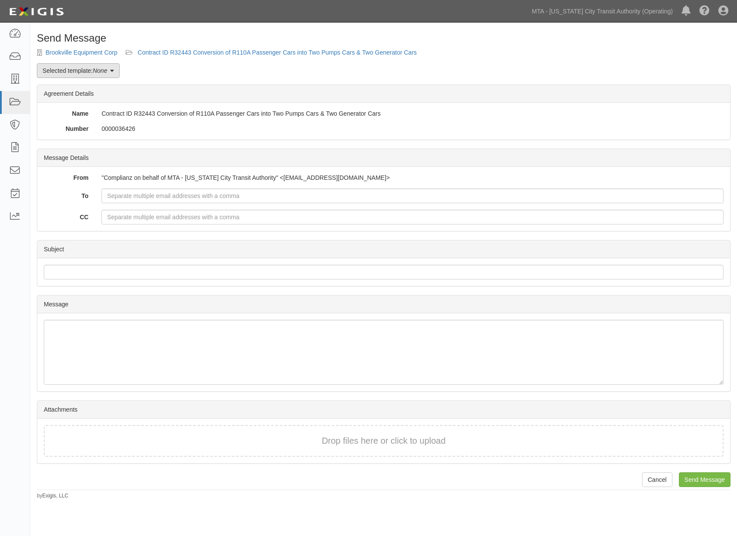
click at [75, 72] on link "Selected template: None" at bounding box center [78, 70] width 83 height 15
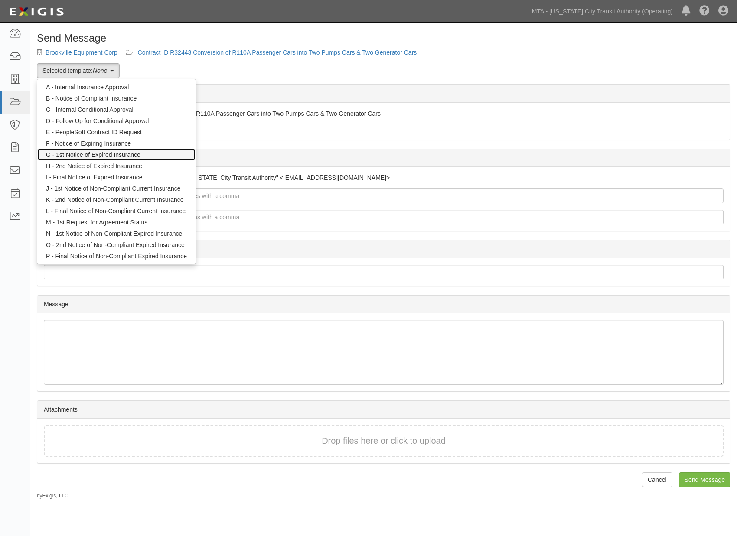
click at [91, 153] on link "G - 1st Notice of Expired Insurance" at bounding box center [116, 154] width 158 height 11
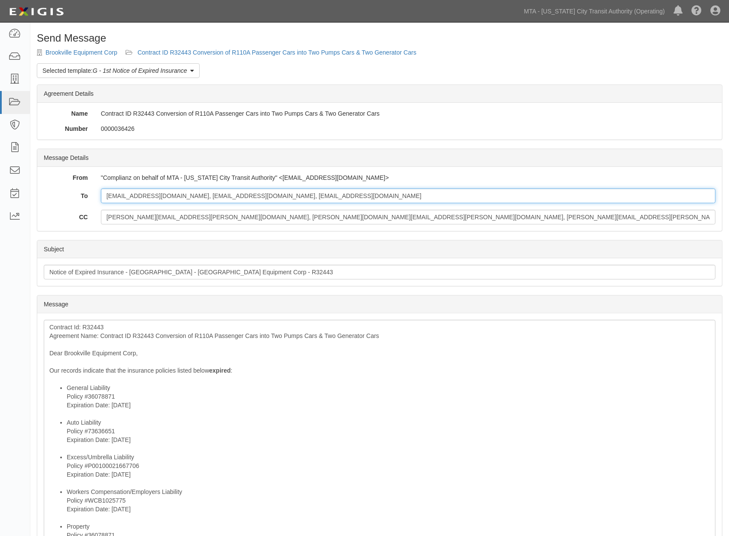
click at [370, 196] on input "[EMAIL_ADDRESS][DOMAIN_NAME], [EMAIL_ADDRESS][DOMAIN_NAME], [EMAIL_ADDRESS][DOM…" at bounding box center [408, 196] width 615 height 15
paste input "[PERSON_NAME][EMAIL_ADDRESS][PERSON_NAME][DOMAIN_NAME]"
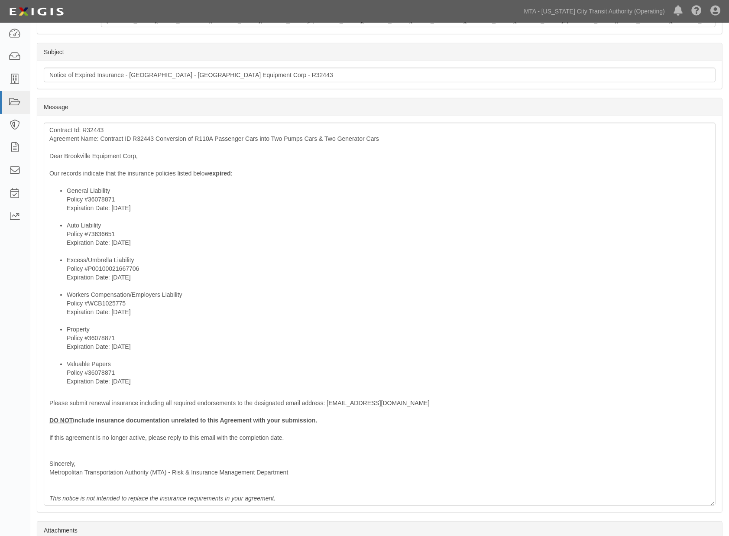
scroll to position [281, 0]
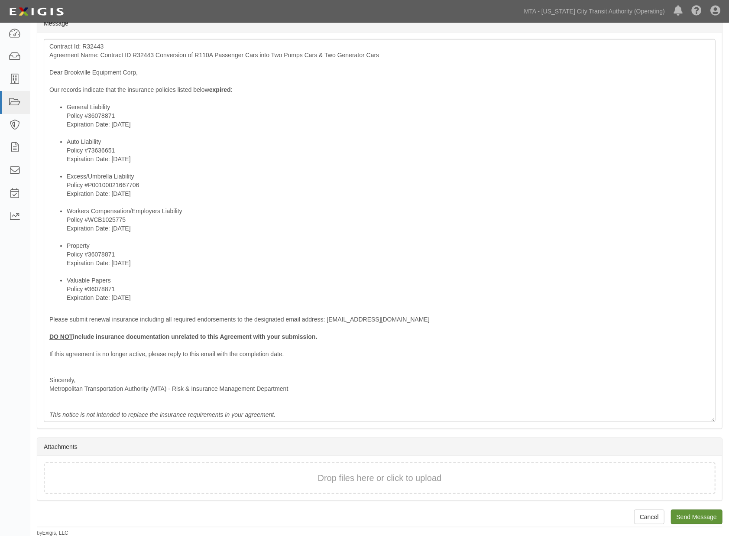
type input "[EMAIL_ADDRESS][DOMAIN_NAME], [EMAIL_ADDRESS][DOMAIN_NAME], [EMAIL_ADDRESS][DOM…"
click at [701, 520] on input "Send Message" at bounding box center [697, 517] width 52 height 15
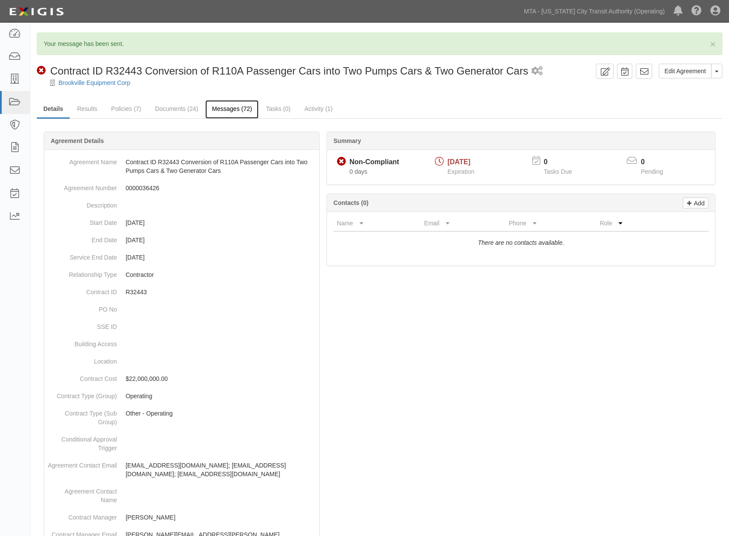
click at [233, 112] on link "Messages (72)" at bounding box center [231, 109] width 53 height 19
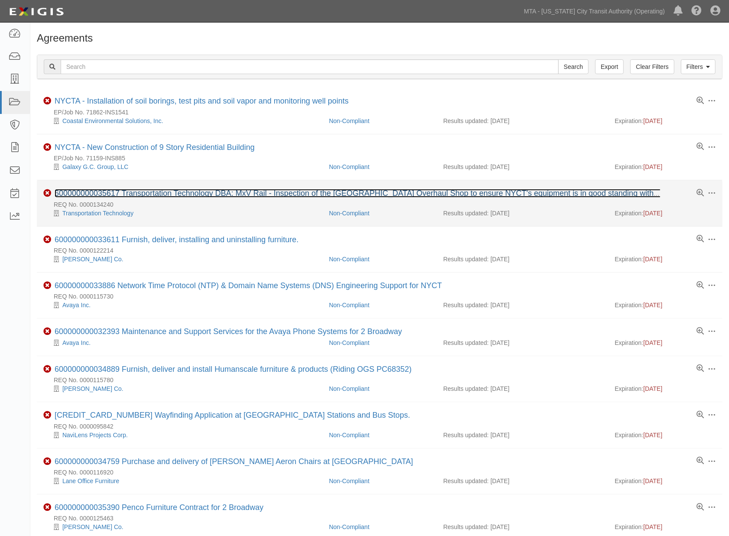
click at [183, 195] on link "600000000035617 Transportation Technology DBA: MxV Rail - Inspection of the [GE…" at bounding box center [434, 193] width 758 height 9
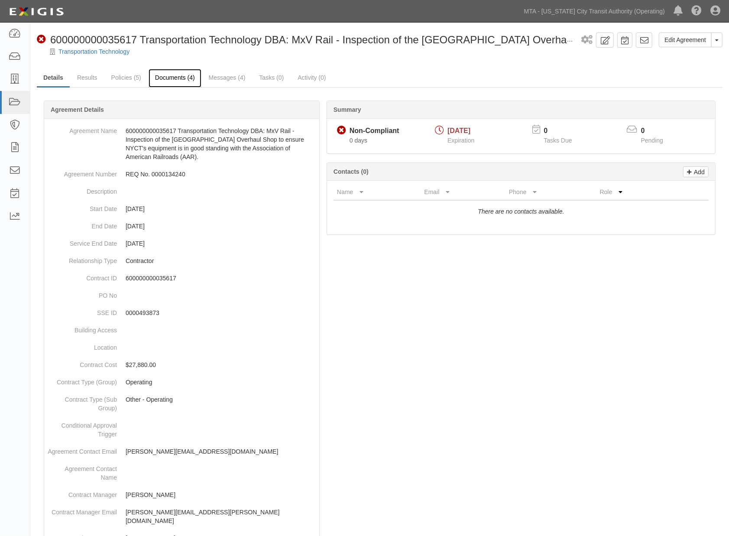
click at [178, 79] on link "Documents (4)" at bounding box center [175, 78] width 53 height 19
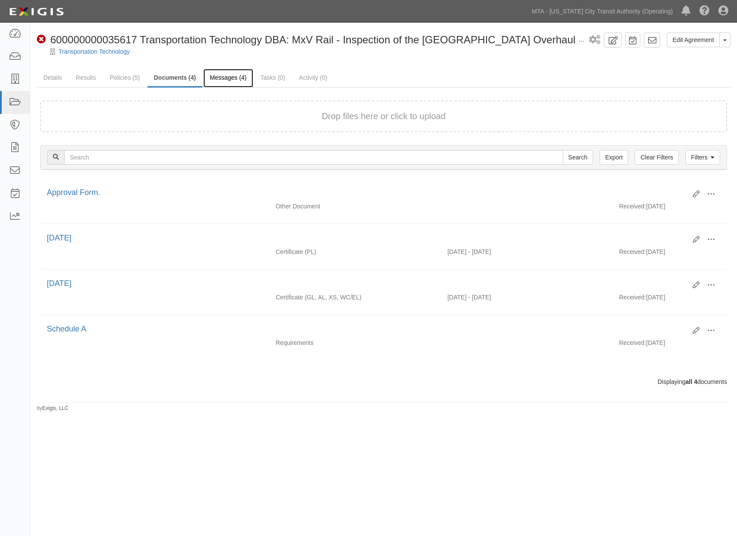
click at [227, 78] on link "Messages (4)" at bounding box center [228, 78] width 50 height 19
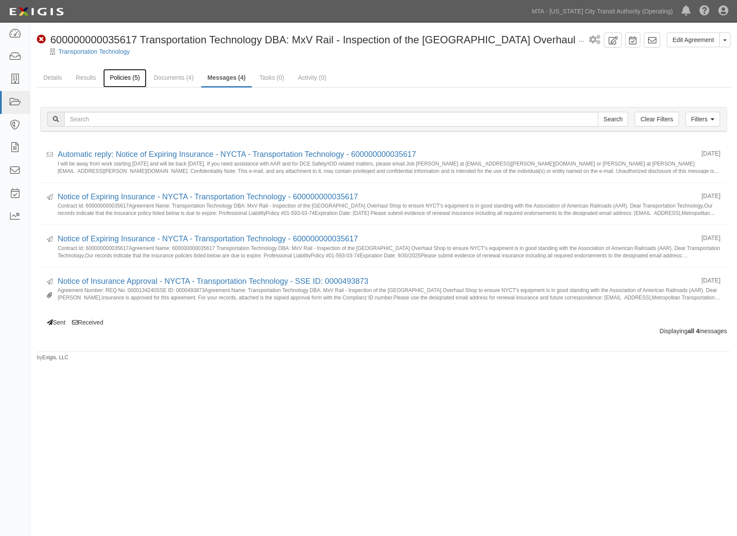
click at [114, 81] on link "Policies (5)" at bounding box center [124, 78] width 43 height 19
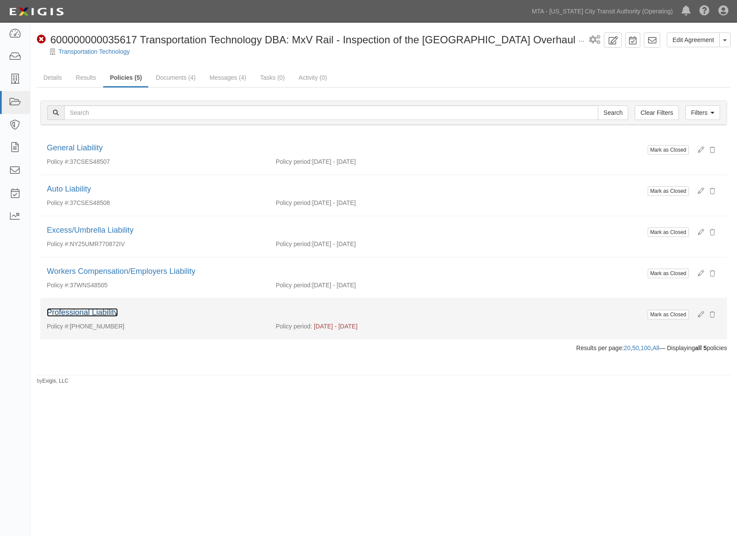
click at [79, 311] on link "Professional Liability" at bounding box center [82, 312] width 71 height 9
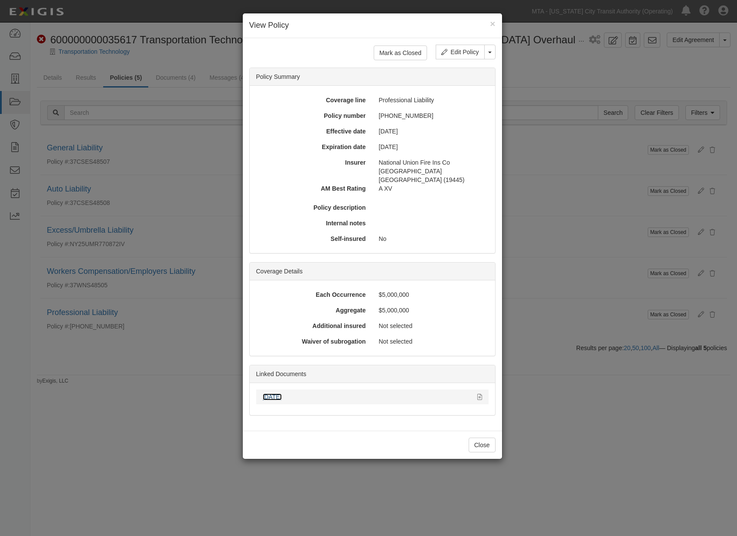
click at [267, 393] on link "9.30.25" at bounding box center [272, 396] width 19 height 7
click at [478, 439] on button "Close" at bounding box center [481, 445] width 27 height 15
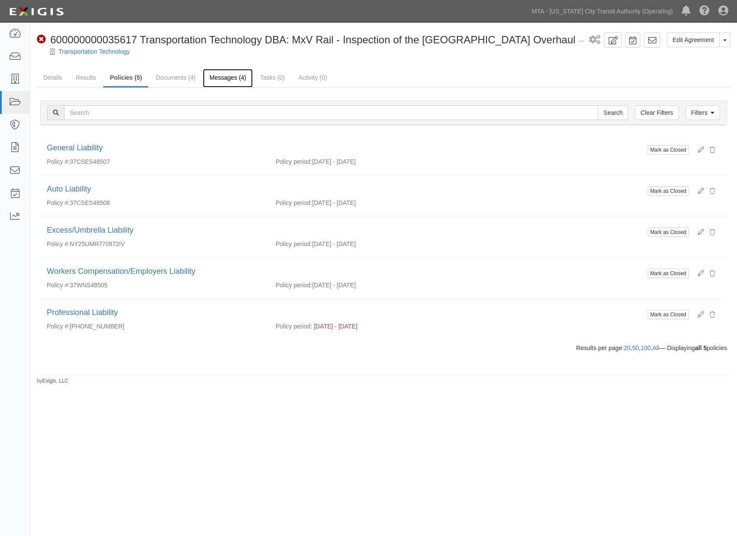
click at [228, 76] on link "Messages (4)" at bounding box center [228, 78] width 50 height 19
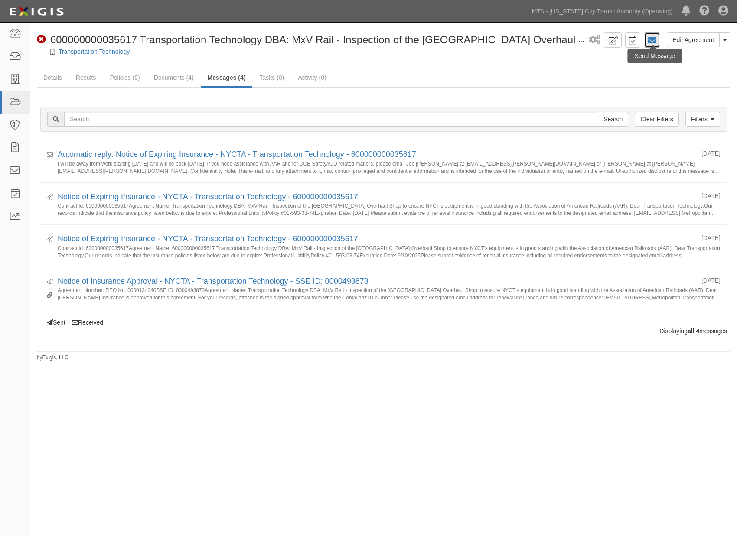
click at [651, 38] on icon at bounding box center [651, 40] width 9 height 9
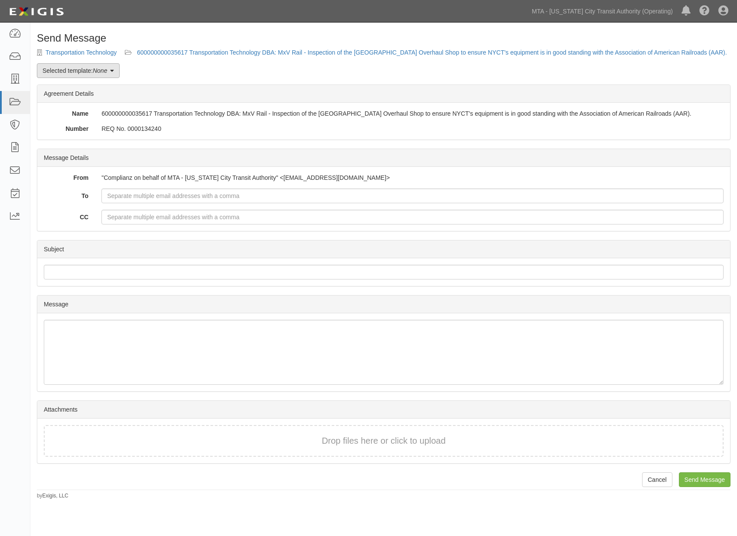
click at [64, 72] on link "Selected template: None" at bounding box center [78, 70] width 83 height 15
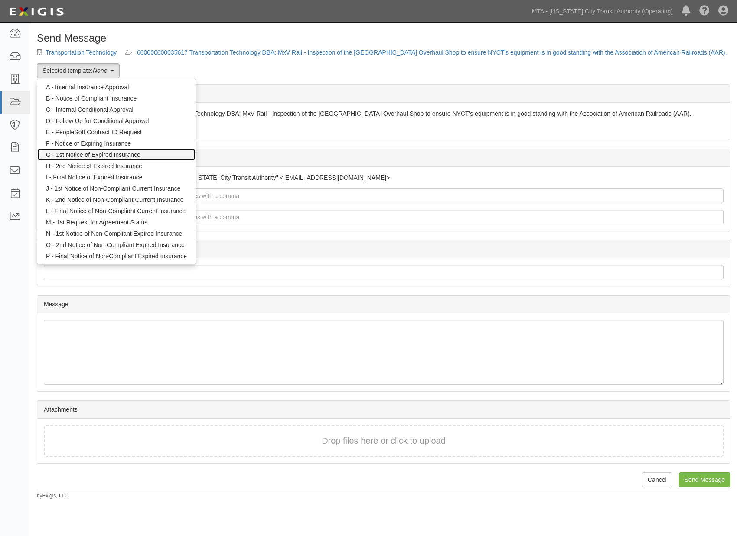
click at [81, 152] on link "G - 1st Notice of Expired Insurance" at bounding box center [116, 154] width 158 height 11
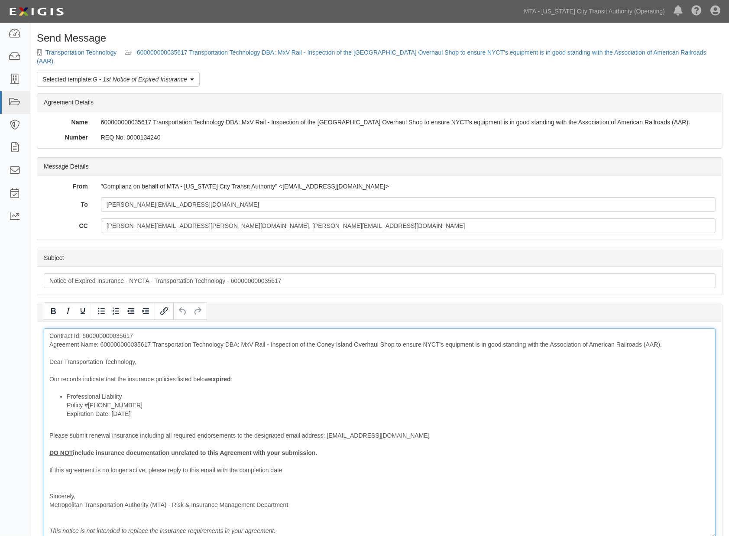
click at [146, 335] on div "Contract Id: 600000000035617 Agreement Name: 600000000035617 Transportation Tec…" at bounding box center [380, 433] width 672 height 210
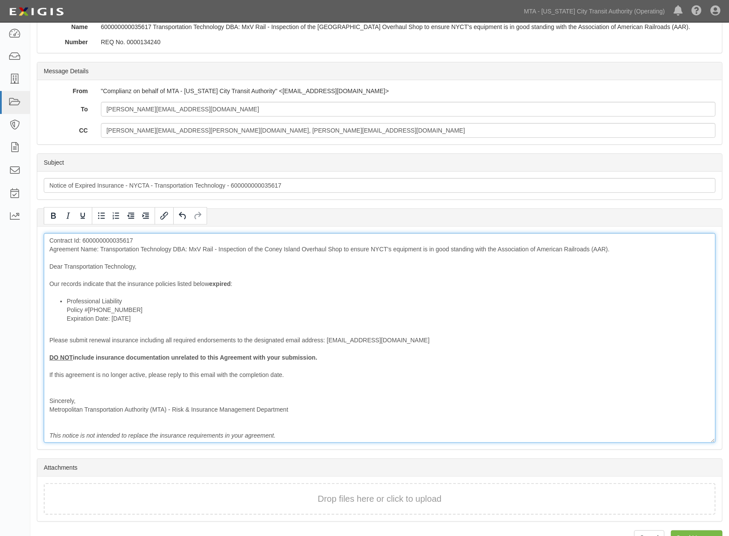
scroll to position [96, 0]
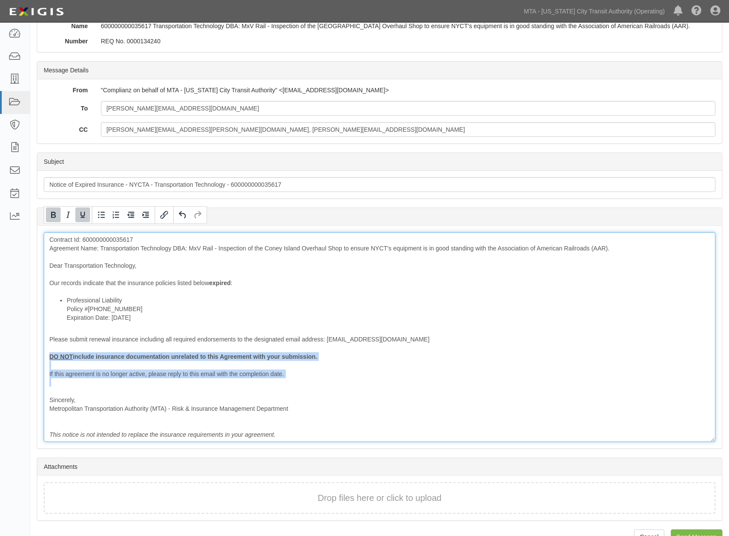
drag, startPoint x: 127, startPoint y: 379, endPoint x: 38, endPoint y: 344, distance: 95.8
click at [38, 344] on div "Message Contract Id: 600000000035617 Agreement Name: Transportation Technology …" at bounding box center [379, 337] width 685 height 223
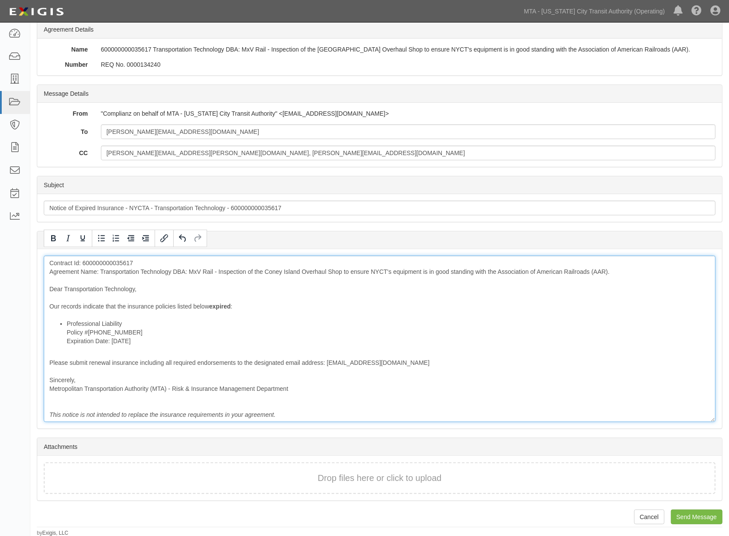
scroll to position [64, 0]
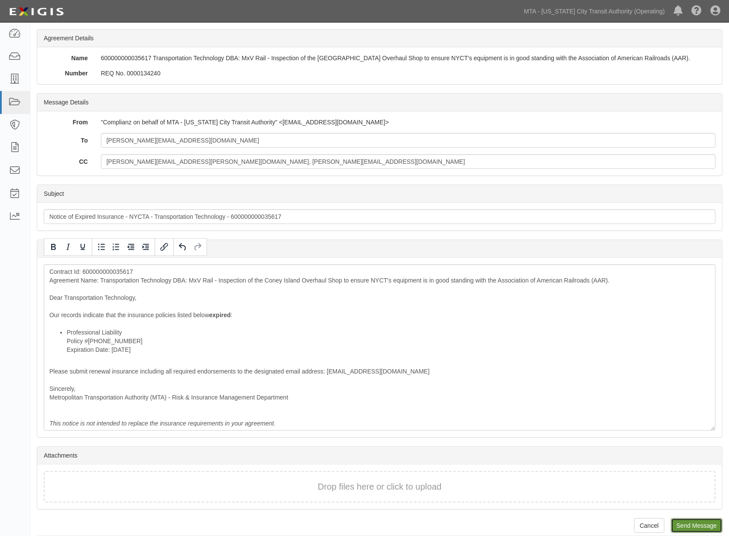
click at [686, 518] on input "Send Message" at bounding box center [697, 525] width 52 height 15
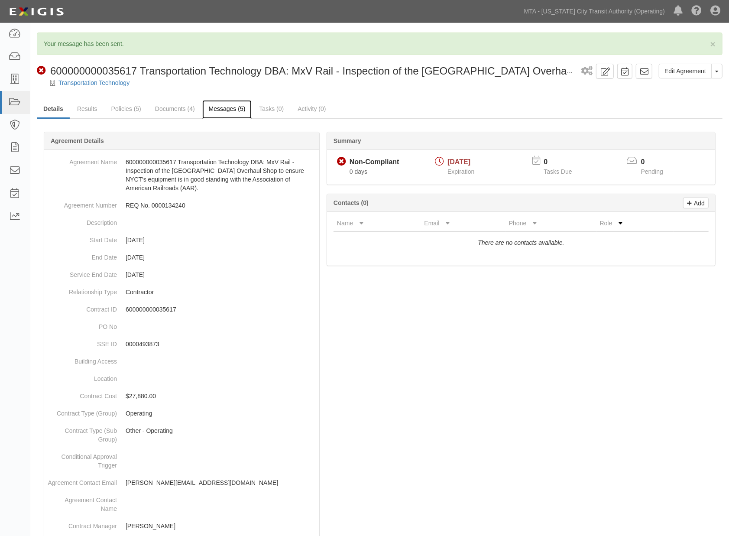
click at [226, 107] on link "Messages (5)" at bounding box center [227, 109] width 50 height 19
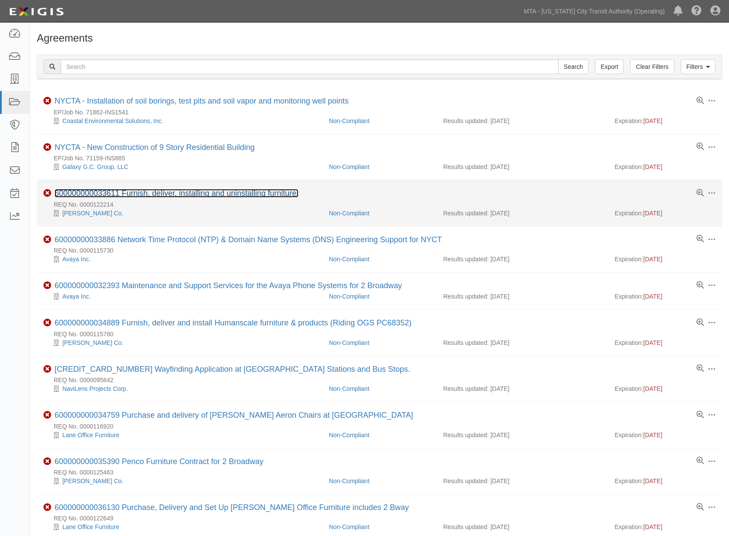
click at [173, 191] on link "600000000033611 Furnish, deliver, installing and uninstalling furniture." at bounding box center [177, 193] width 244 height 9
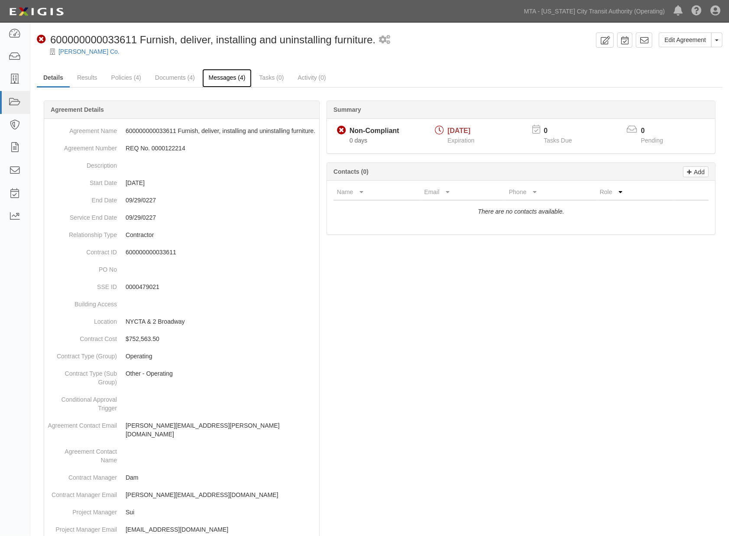
click at [218, 81] on link "Messages (4)" at bounding box center [227, 78] width 50 height 19
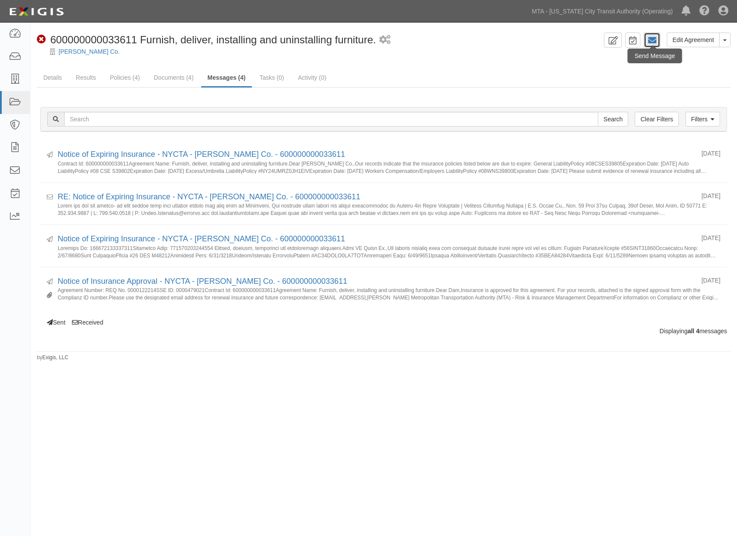
click at [646, 39] on link at bounding box center [652, 40] width 16 height 15
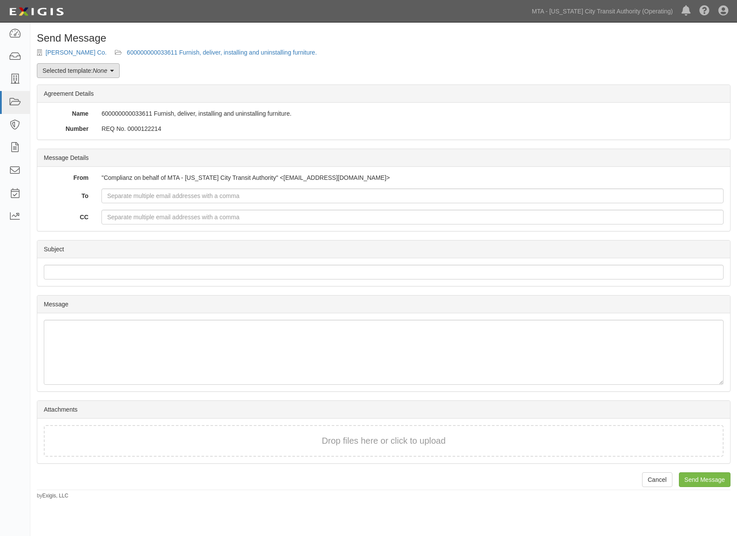
click at [81, 74] on link "Selected template: None" at bounding box center [78, 70] width 83 height 15
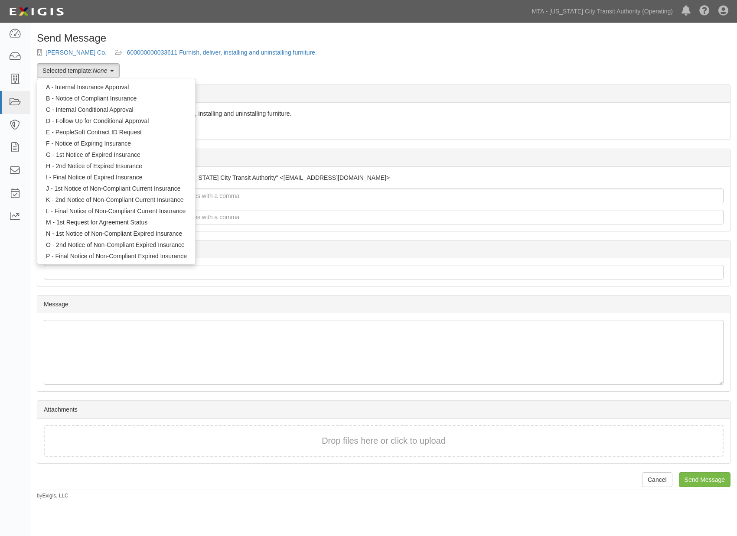
click at [210, 66] on div "Send Message WB Mason Co. 600000000033611 Furnish, deliver, installing and unin…" at bounding box center [383, 266] width 706 height 467
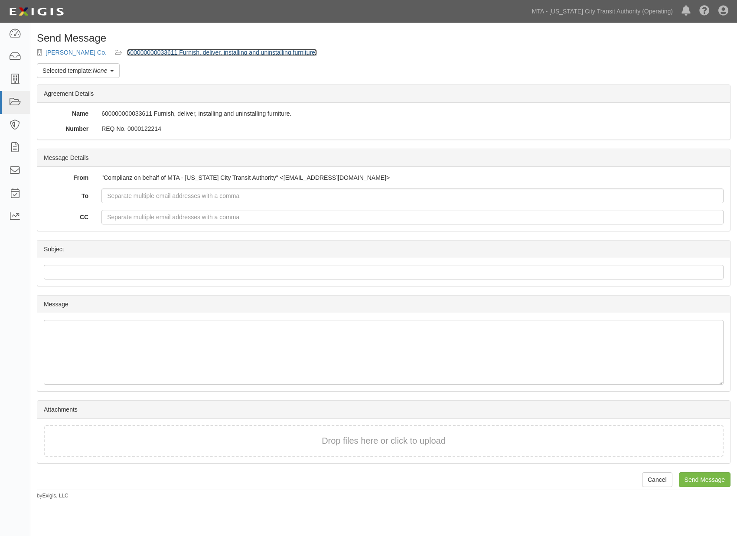
click at [150, 51] on link "600000000033611 Furnish, deliver, installing and uninstalling furniture." at bounding box center [222, 52] width 190 height 7
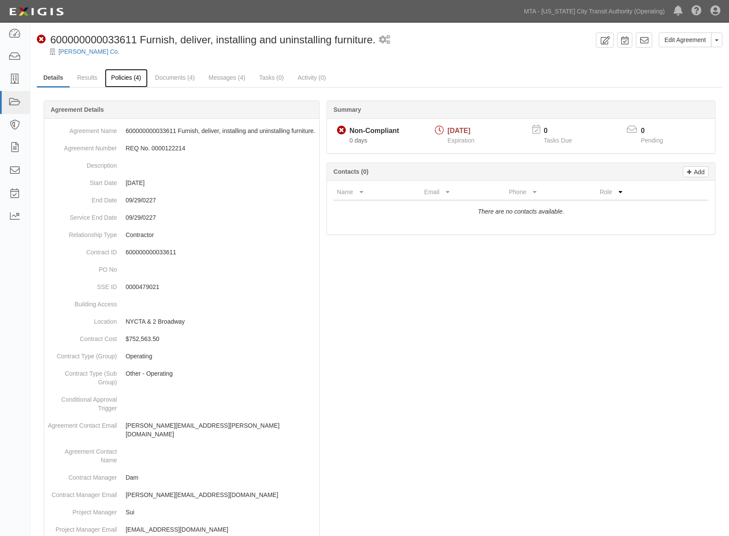
click at [114, 78] on link "Policies (4)" at bounding box center [126, 78] width 43 height 19
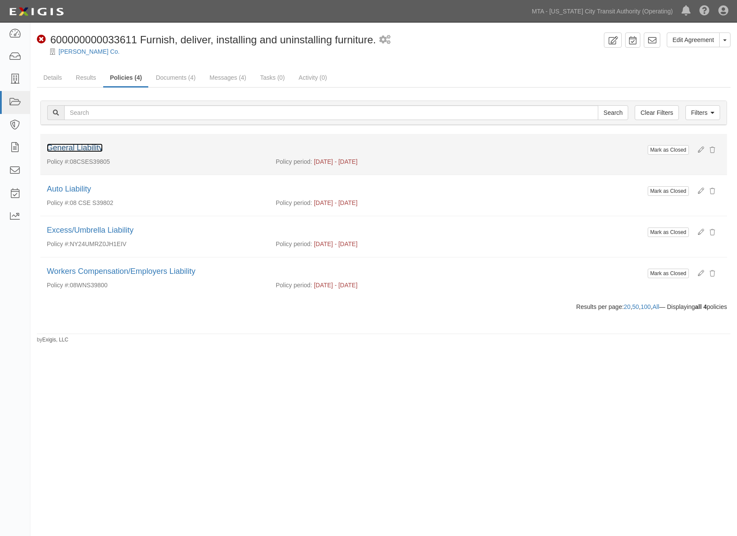
click at [80, 147] on link "General Liability" at bounding box center [75, 147] width 56 height 9
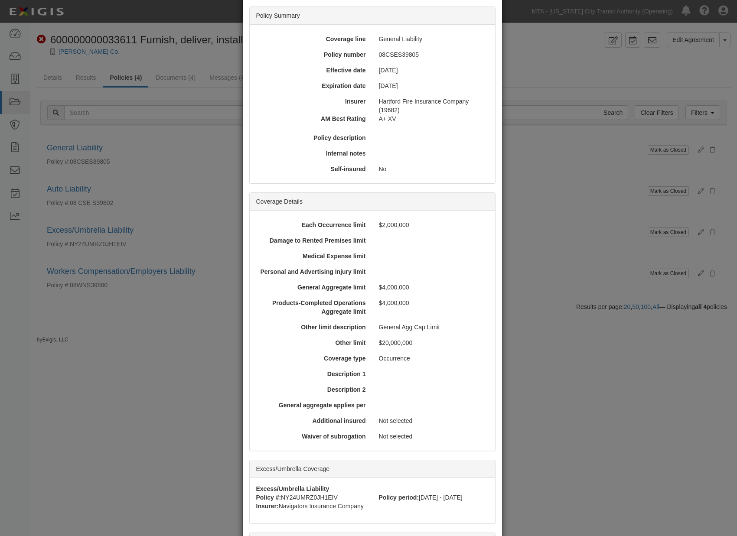
scroll to position [165, 0]
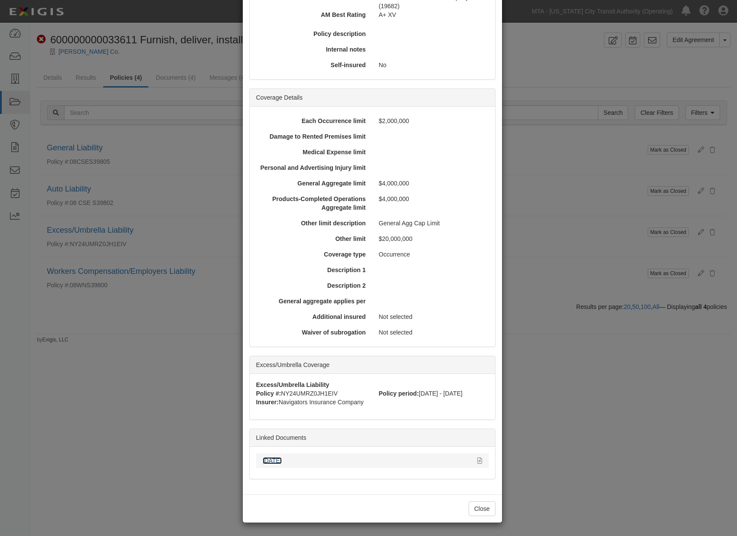
click at [267, 459] on link "09.30.25" at bounding box center [272, 460] width 19 height 7
click at [545, 330] on div "× View Policy Mark as Closed Edit Policy Toggle Dropdown Delete Policy Policy S…" at bounding box center [368, 268] width 737 height 536
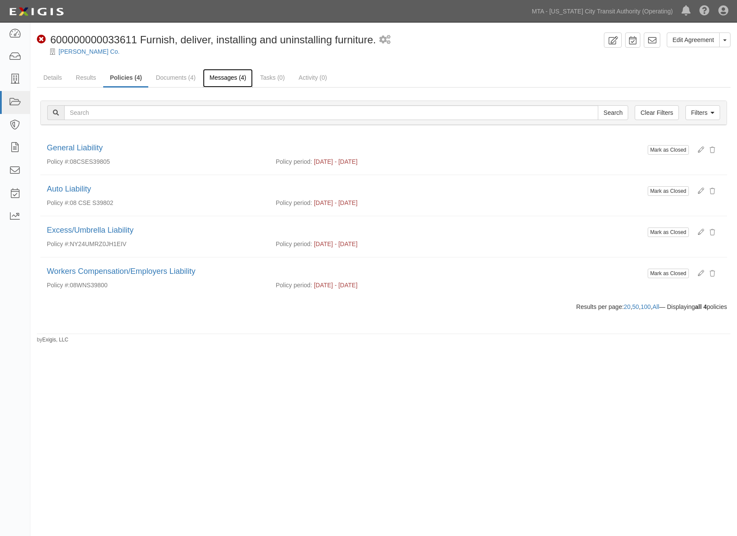
click at [228, 79] on link "Messages (4)" at bounding box center [228, 78] width 50 height 19
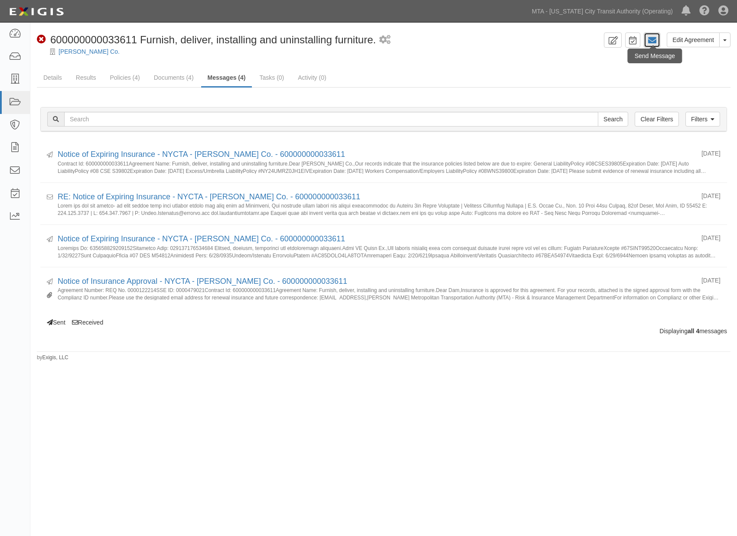
click at [655, 38] on icon at bounding box center [651, 40] width 9 height 9
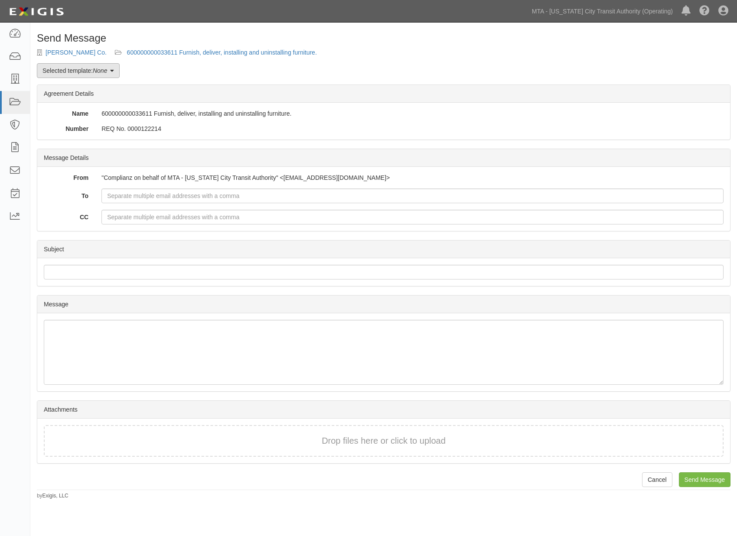
click at [64, 68] on link "Selected template: None" at bounding box center [78, 70] width 83 height 15
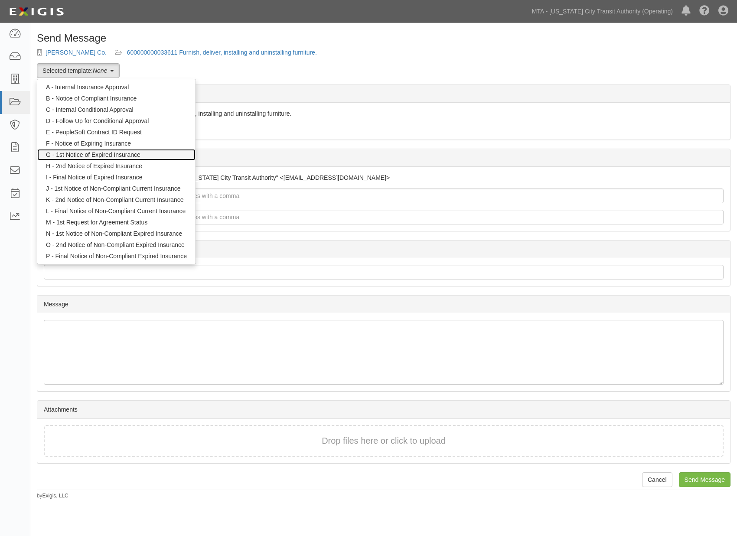
click at [59, 152] on link "G - 1st Notice of Expired Insurance" at bounding box center [116, 154] width 158 height 11
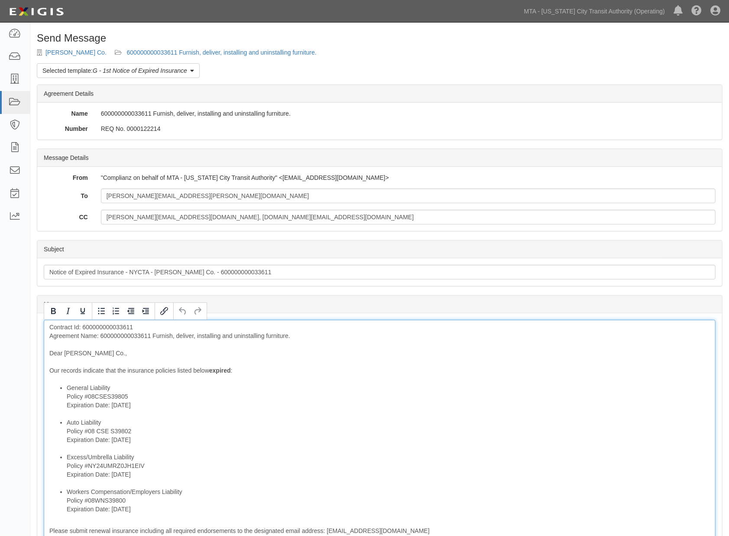
click at [128, 337] on div "Contract Id: 600000000033611 Agreement Name: 600000000033611 Furnish, deliver, …" at bounding box center [380, 477] width 672 height 314
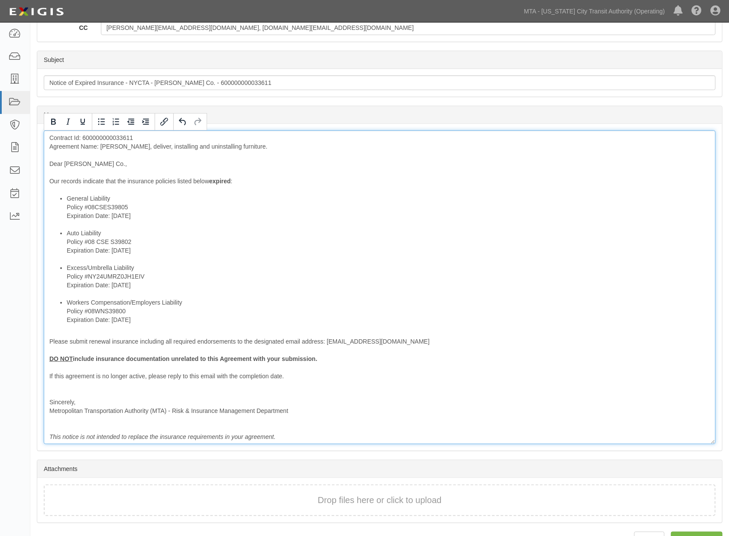
scroll to position [211, 0]
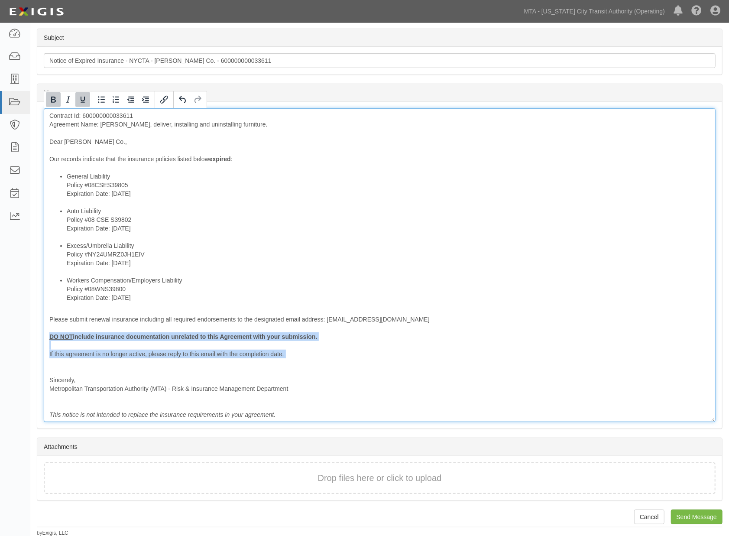
drag, startPoint x: 237, startPoint y: 366, endPoint x: 39, endPoint y: 335, distance: 200.0
click at [39, 335] on div "Message Contract Id: 600000000033611 Agreement Name: Furnish, deliver, installi…" at bounding box center [379, 265] width 685 height 327
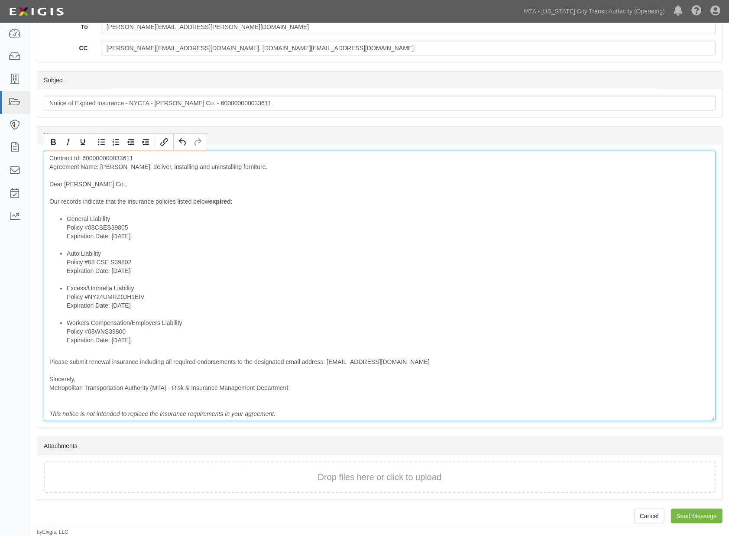
scroll to position [168, 0]
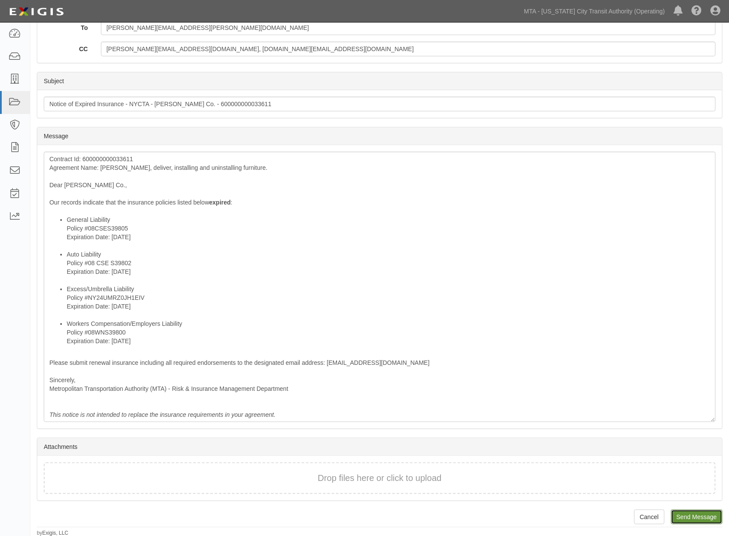
click at [691, 517] on input "Send Message" at bounding box center [697, 517] width 52 height 15
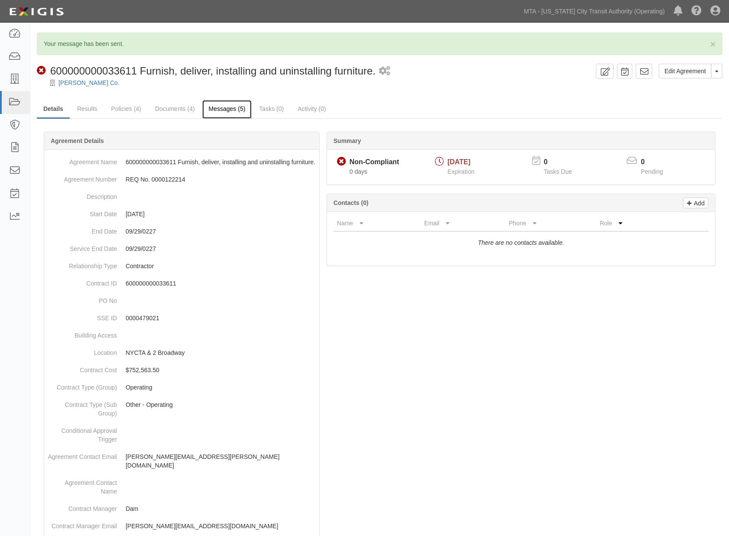
click at [230, 106] on link "Messages (5)" at bounding box center [227, 109] width 50 height 19
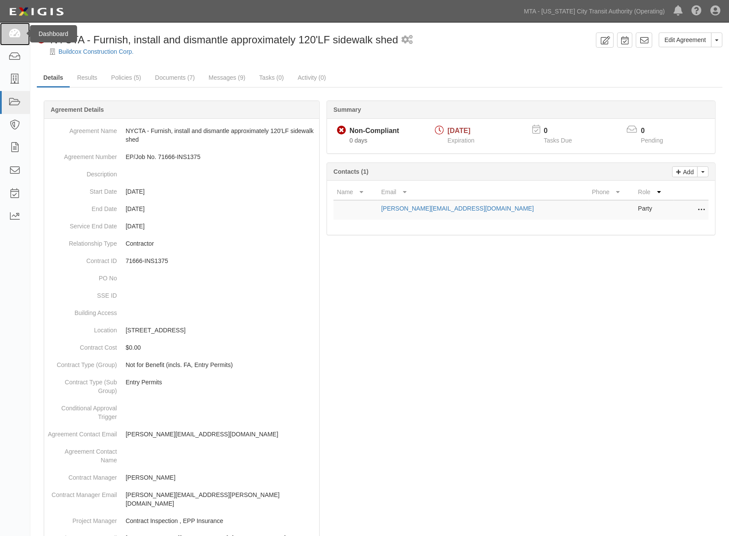
click at [15, 33] on icon at bounding box center [15, 34] width 12 height 10
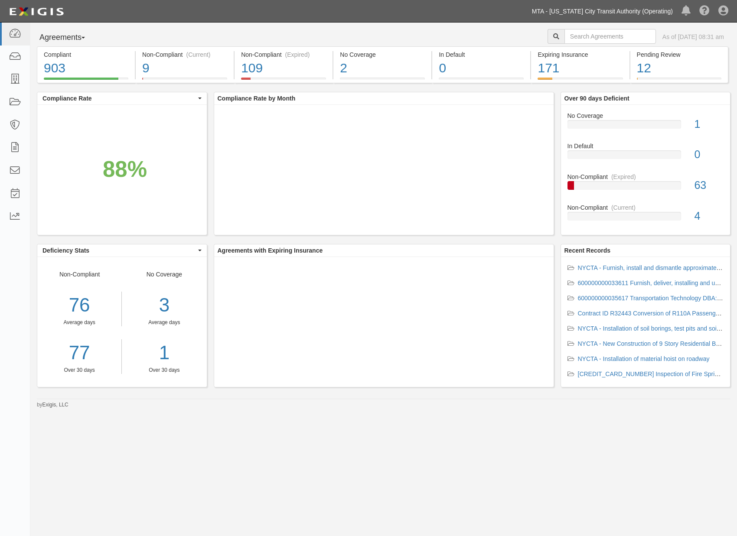
click at [610, 15] on link "MTA - [US_STATE] City Transit Authority (Operating)" at bounding box center [602, 11] width 150 height 17
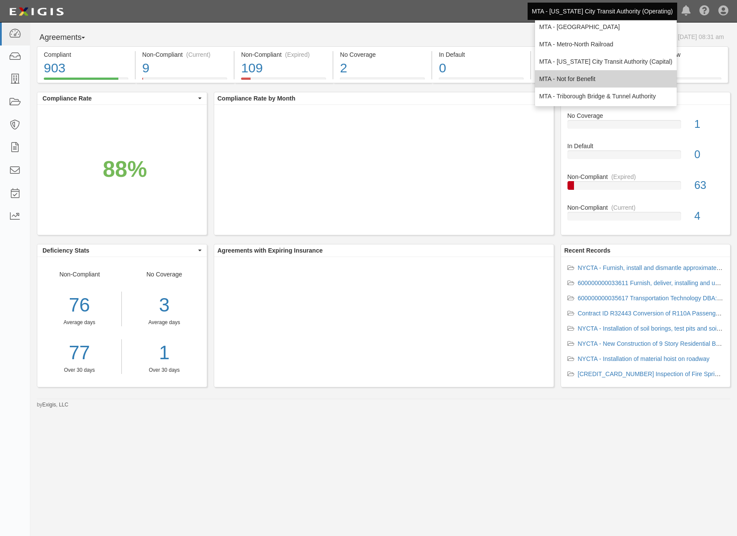
scroll to position [57, 0]
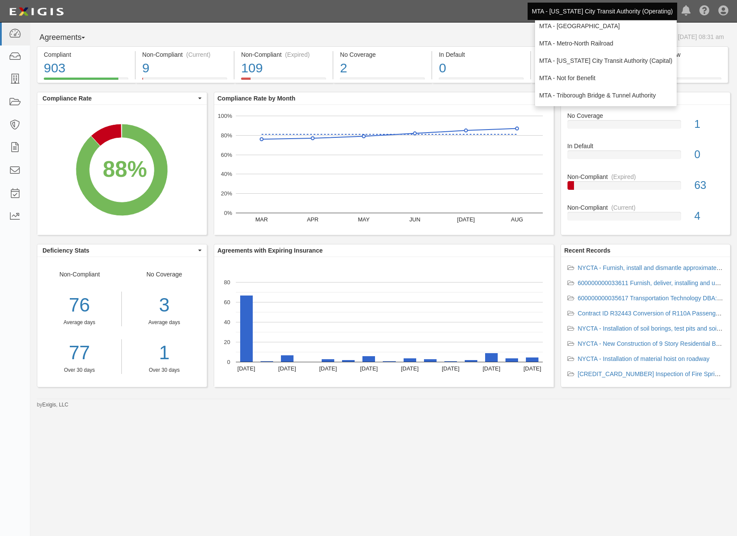
click at [340, 406] on div "Agreements Parties Agreements Coverages As of Sep 30, 2025 08:31 am Compliant 9…" at bounding box center [383, 219] width 706 height 380
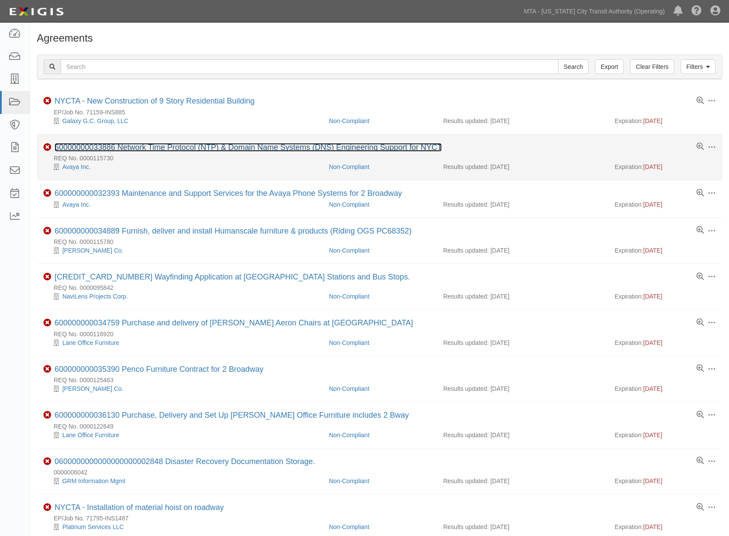
click at [135, 149] on link "60000000033886 Network Time Protocol (NTP) & Domain Name Systems (DNS) Engineer…" at bounding box center [248, 147] width 387 height 9
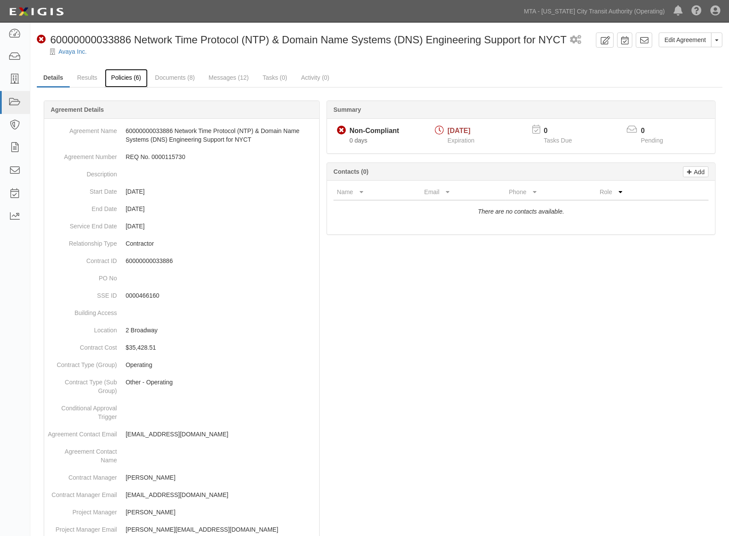
click at [131, 78] on link "Policies (6)" at bounding box center [126, 78] width 43 height 19
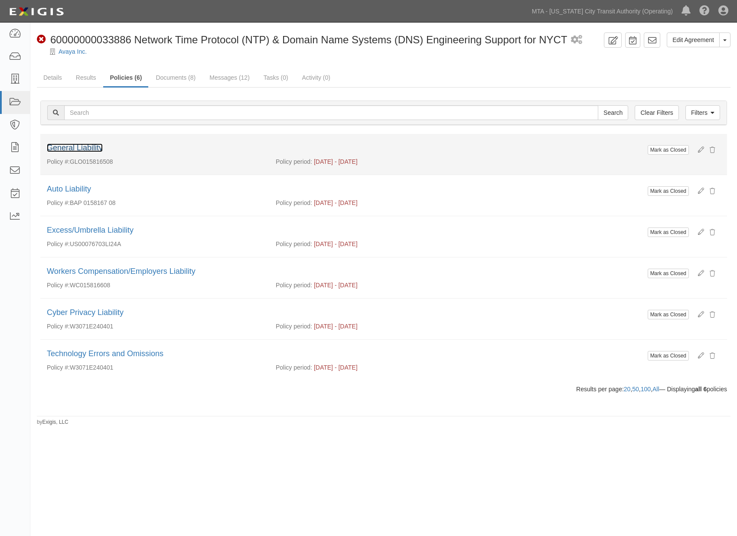
click at [96, 147] on link "General Liability" at bounding box center [75, 147] width 56 height 9
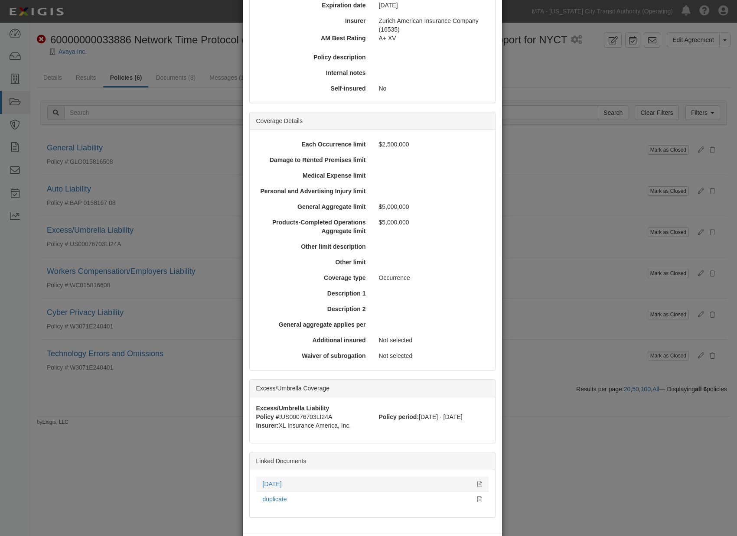
scroll to position [180, 0]
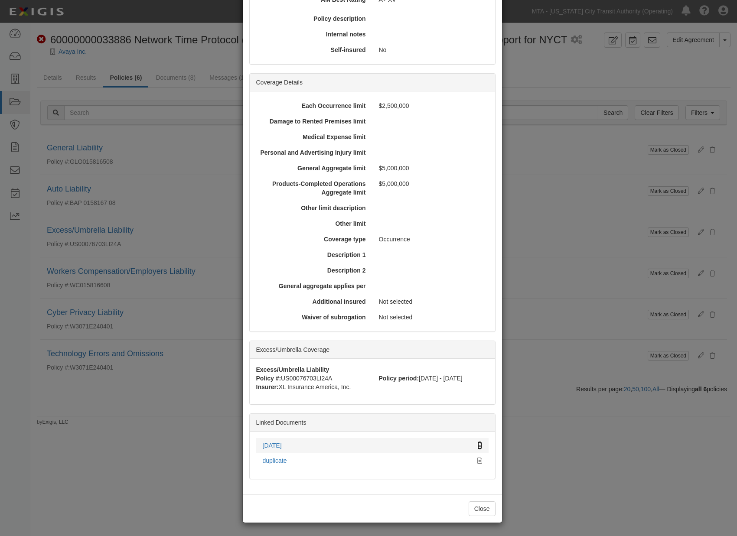
click at [477, 443] on icon at bounding box center [479, 446] width 5 height 6
click at [535, 471] on div "× View Policy Mark as Closed Edit Policy Toggle Dropdown Delete Policy Policy S…" at bounding box center [368, 268] width 737 height 536
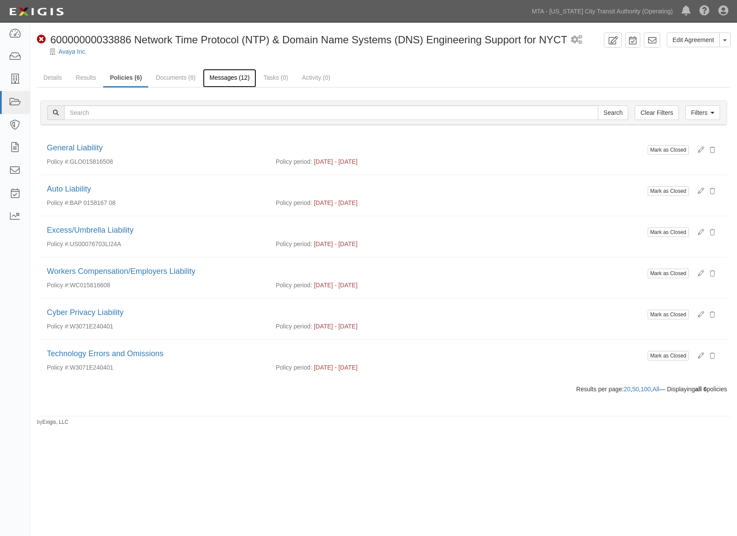
click at [232, 72] on link "Messages (12)" at bounding box center [229, 78] width 53 height 19
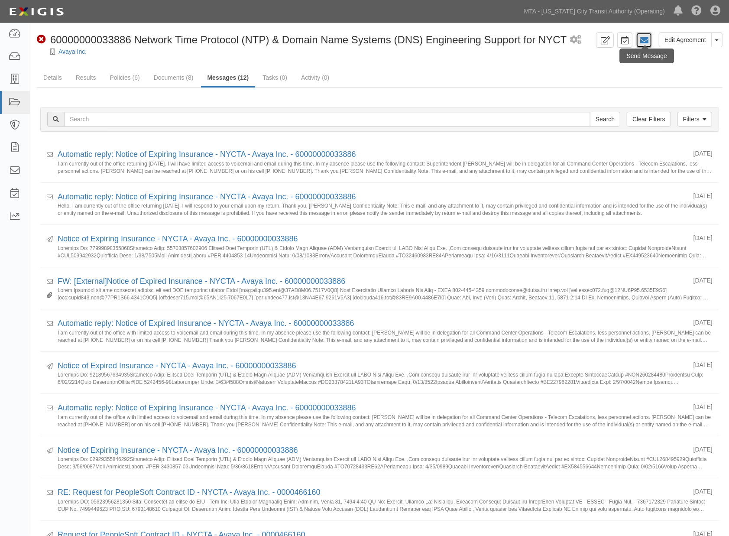
click at [644, 39] on icon at bounding box center [644, 40] width 9 height 9
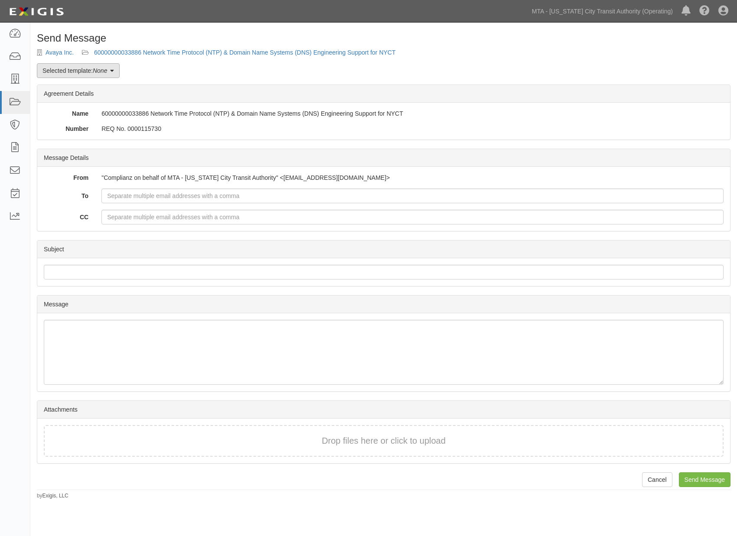
click at [96, 72] on em "None" at bounding box center [100, 70] width 14 height 7
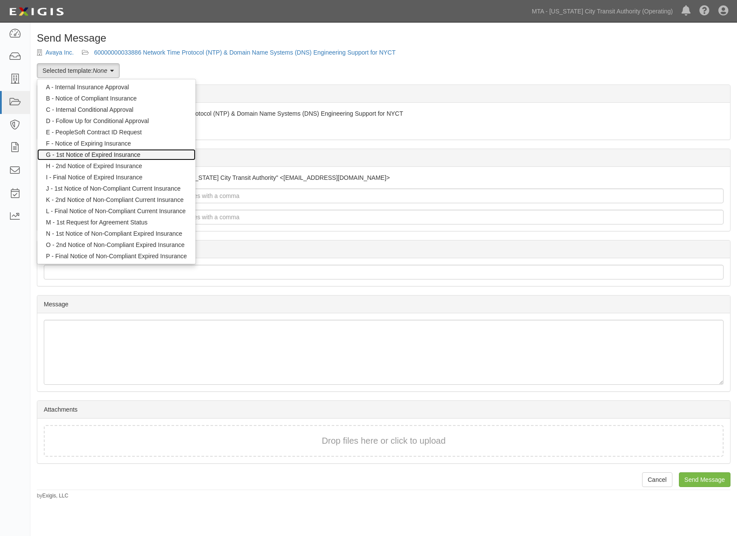
click at [79, 154] on link "G - 1st Notice of Expired Insurance" at bounding box center [116, 154] width 158 height 11
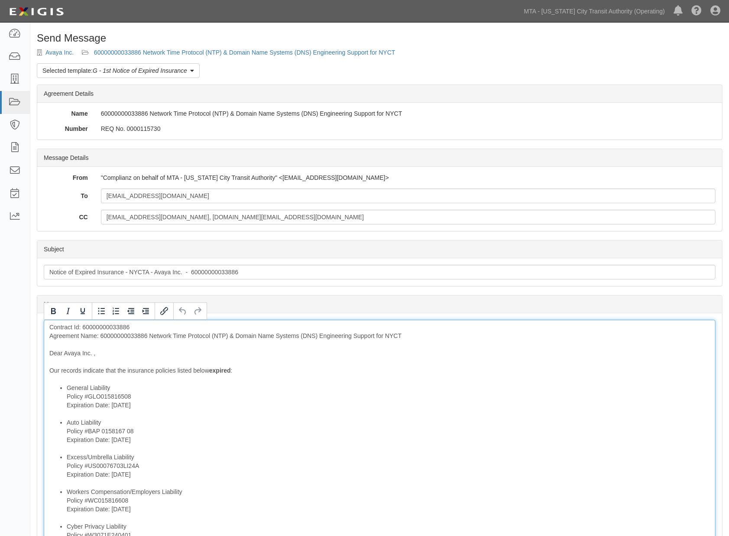
click at [131, 335] on div "Contract Id: 60000000033886 Agreement Name: 60000000033886 Network Time Protoco…" at bounding box center [380, 511] width 672 height 383
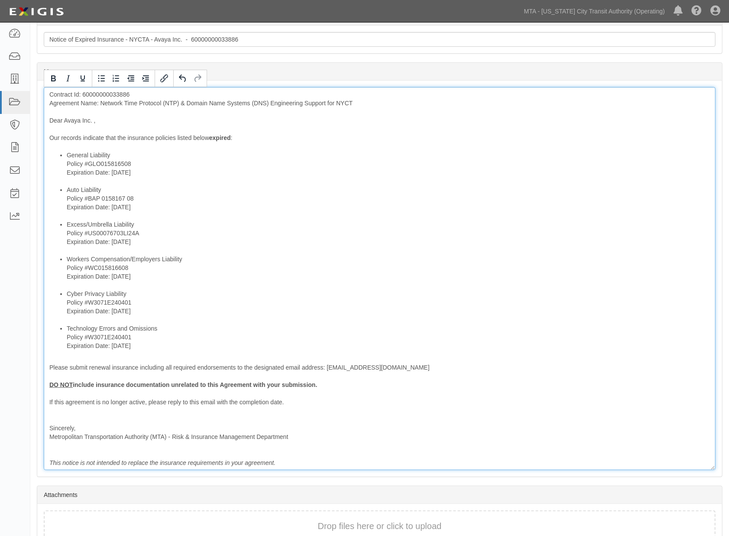
scroll to position [281, 0]
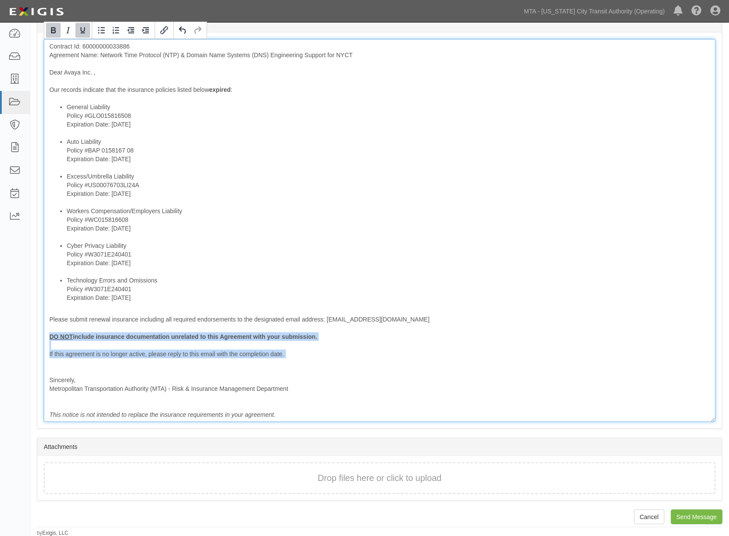
drag, startPoint x: 69, startPoint y: 366, endPoint x: 42, endPoint y: 337, distance: 39.6
click at [42, 337] on div "Message Contract Id: 60000000033886 Agreement Name: Network Time Protocol (NTP)…" at bounding box center [379, 231] width 685 height 396
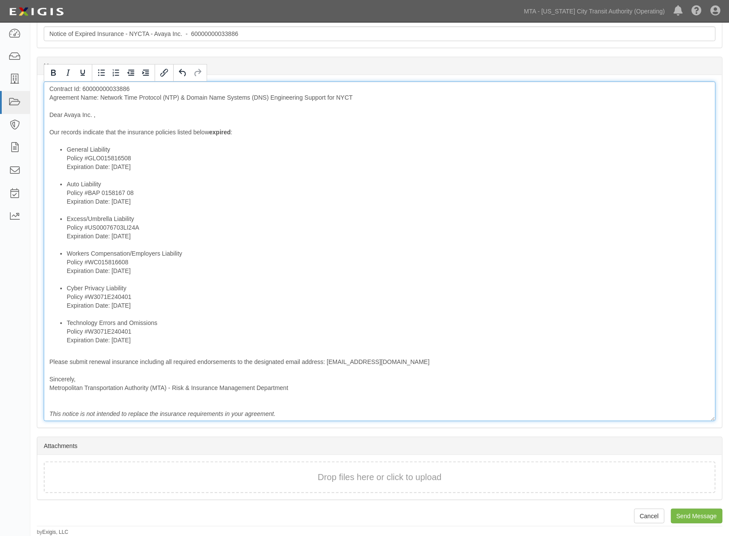
scroll to position [237, 0]
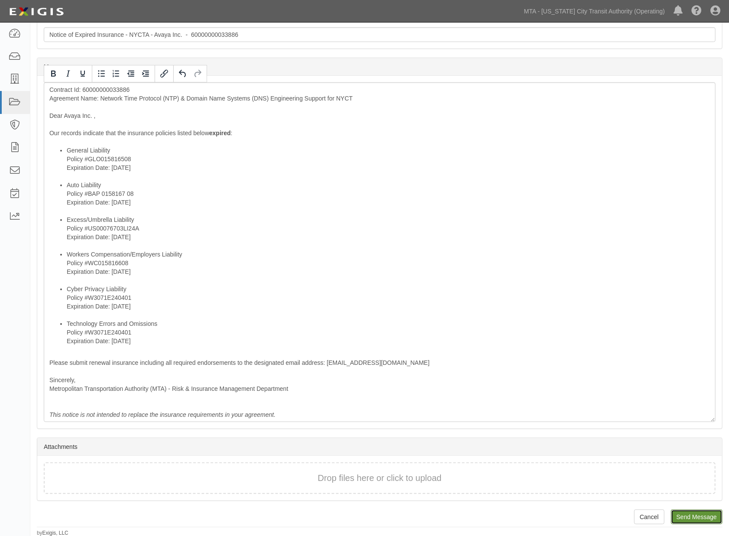
click at [693, 514] on input "Send Message" at bounding box center [697, 517] width 52 height 15
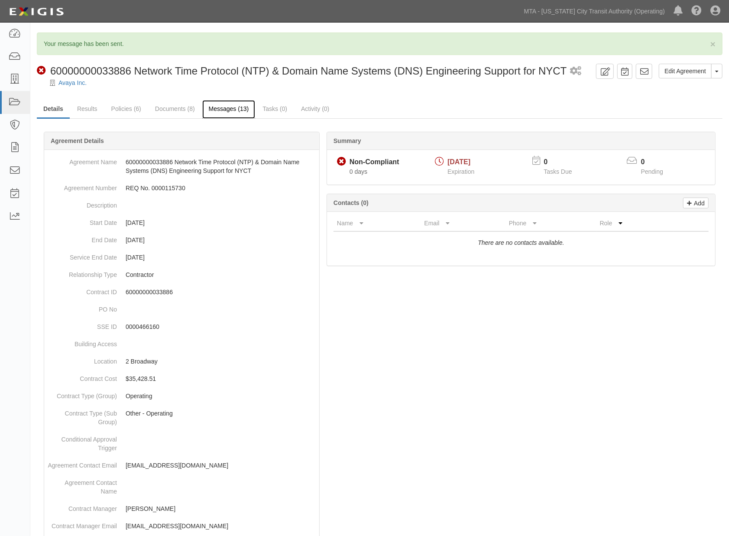
click at [225, 106] on link "Messages (13)" at bounding box center [228, 109] width 53 height 19
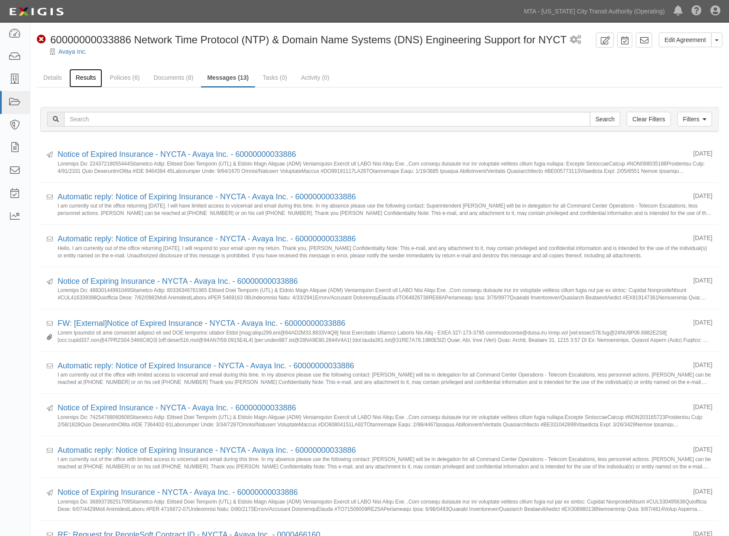
click at [76, 76] on link "Results" at bounding box center [85, 78] width 33 height 19
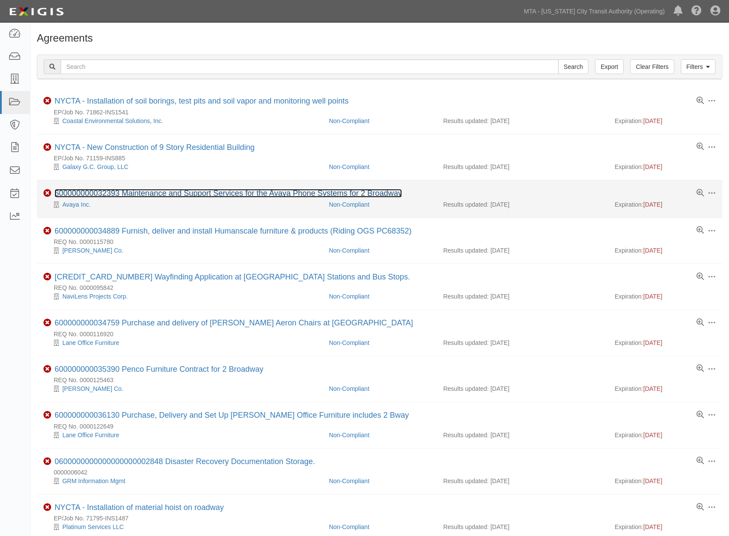
click at [140, 195] on link "600000000032393 Maintenance and Support Services for the Avaya Phone Systems fo…" at bounding box center [229, 193] width 348 height 9
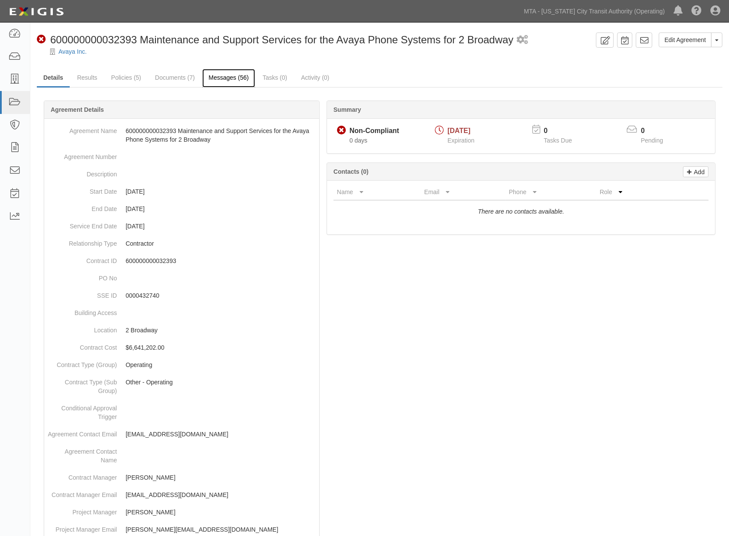
click at [226, 75] on link "Messages (56)" at bounding box center [228, 78] width 53 height 19
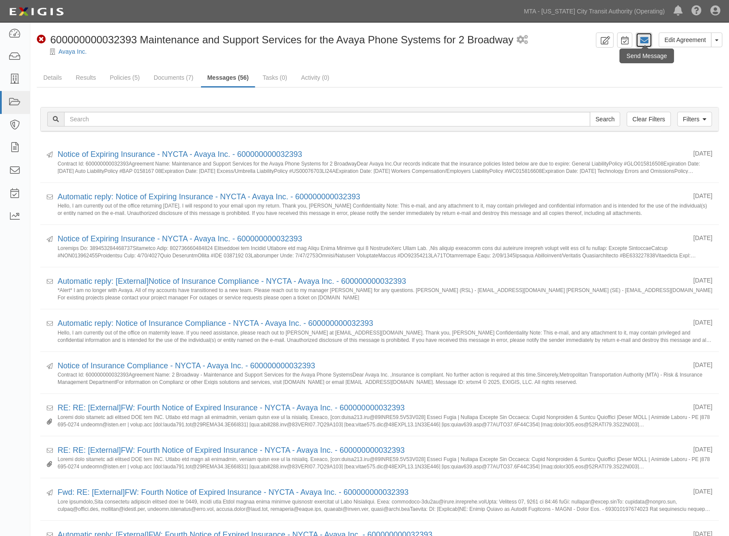
click at [646, 42] on icon at bounding box center [644, 40] width 9 height 9
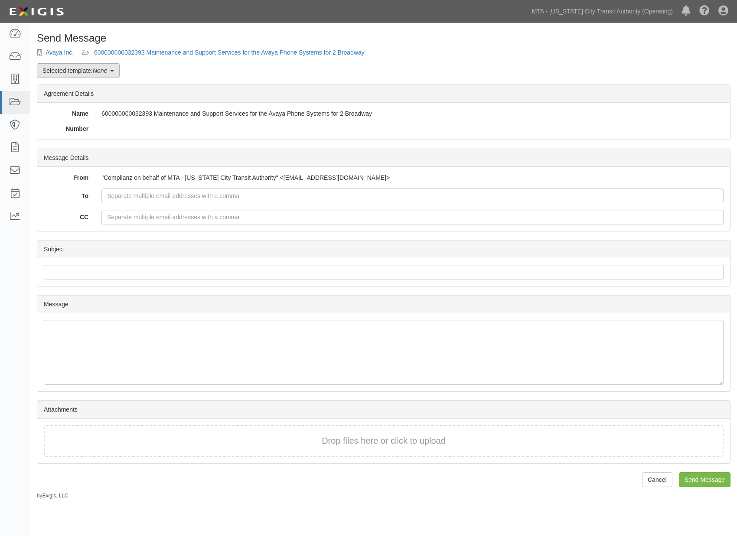
click at [117, 74] on link "Selected template: None" at bounding box center [78, 70] width 83 height 15
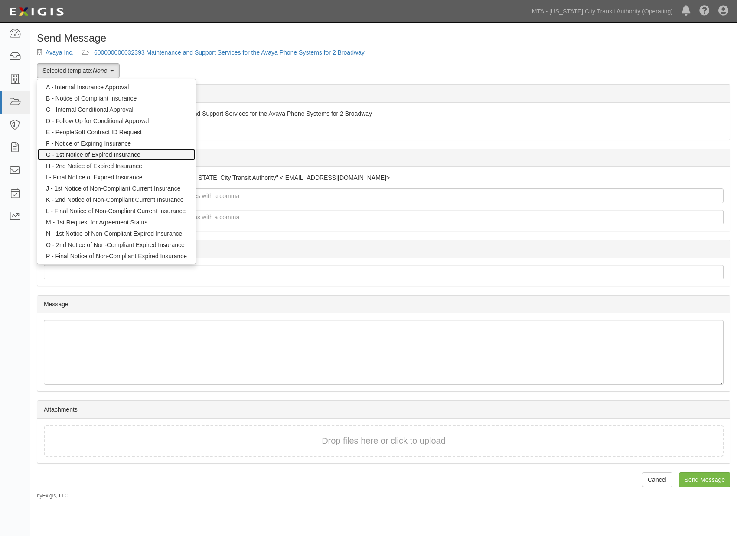
click at [104, 156] on link "G - 1st Notice of Expired Insurance" at bounding box center [116, 154] width 158 height 11
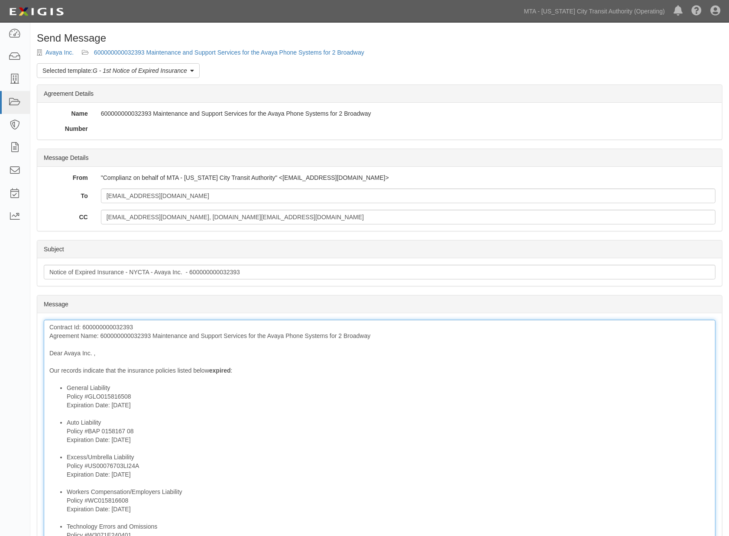
click at [133, 339] on div "Contract Id: 600000000032393 Agreement Name: 600000000032393 Maintenance and Su…" at bounding box center [380, 494] width 672 height 348
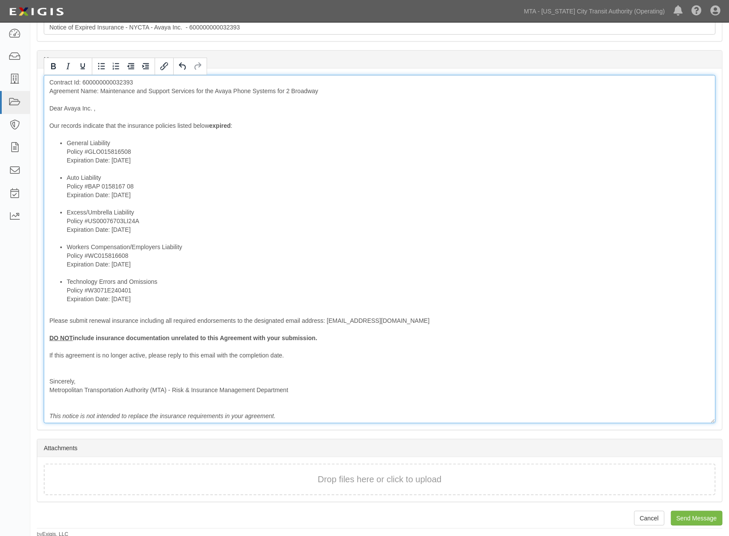
scroll to position [246, 0]
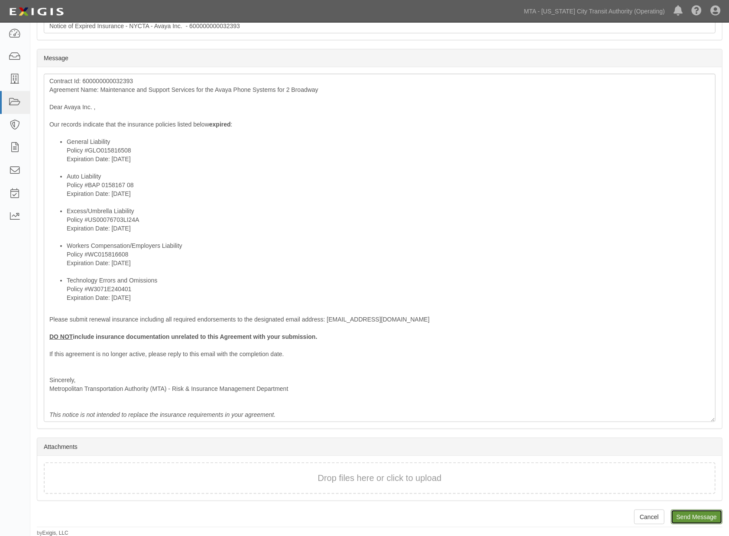
click at [700, 518] on input "Send Message" at bounding box center [697, 517] width 52 height 15
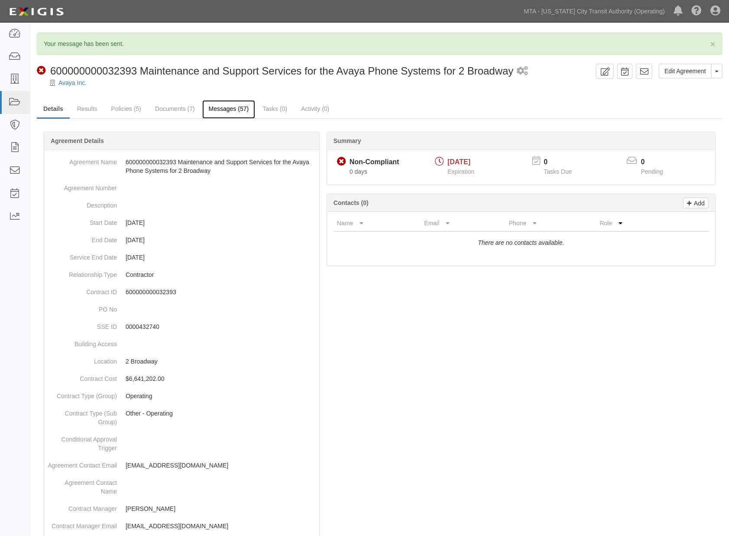
click at [248, 103] on link "Messages (57)" at bounding box center [228, 109] width 53 height 19
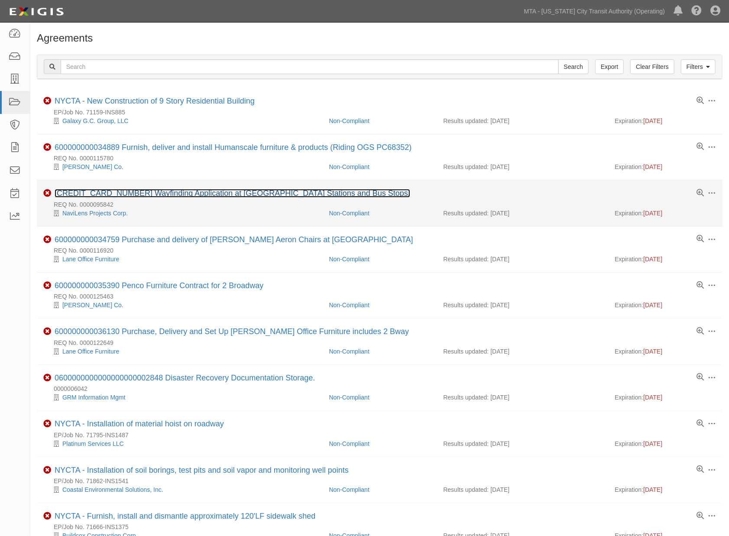
click at [184, 194] on link "[CREDIT_CARD_NUMBER] Wayfinding Application at [GEOGRAPHIC_DATA] Stations and B…" at bounding box center [233, 193] width 356 height 9
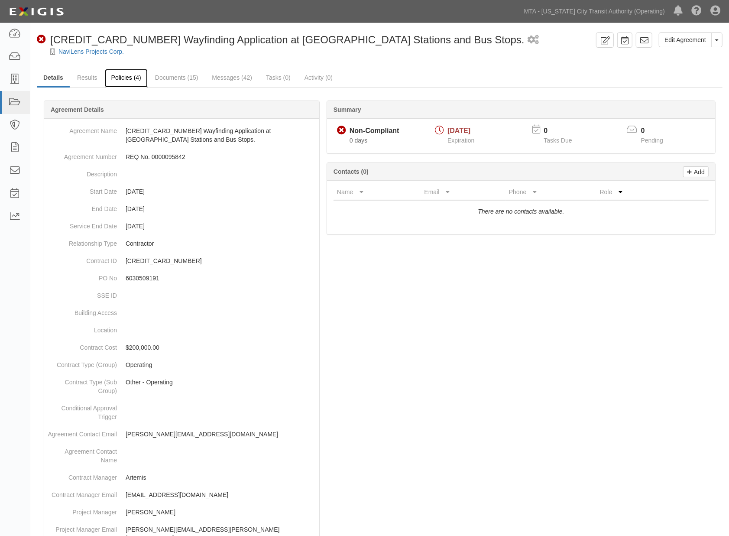
click at [126, 77] on link "Policies (4)" at bounding box center [126, 78] width 43 height 19
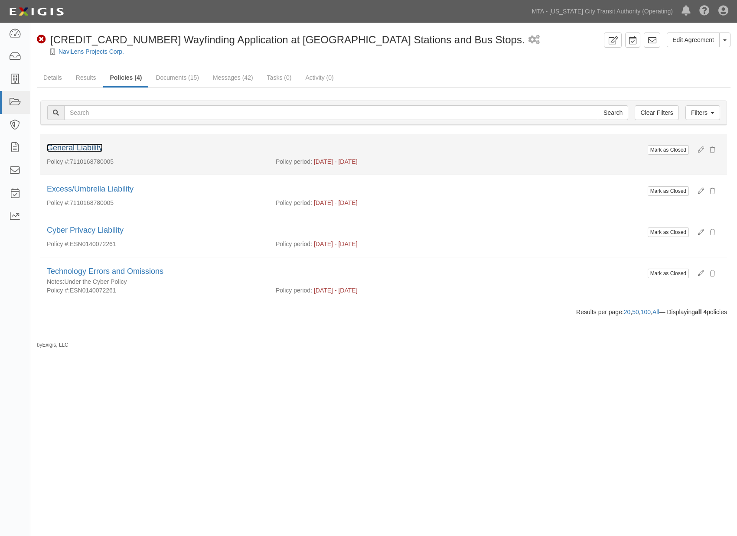
click at [86, 146] on link "General Liability" at bounding box center [75, 147] width 56 height 9
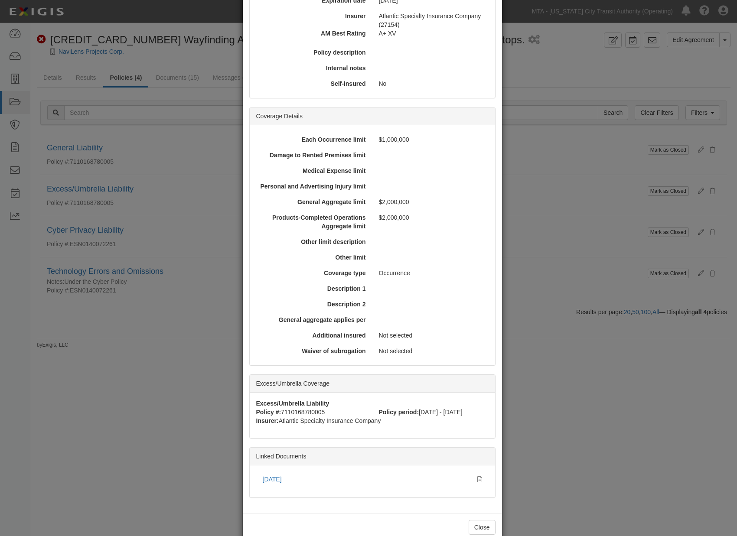
scroll to position [165, 0]
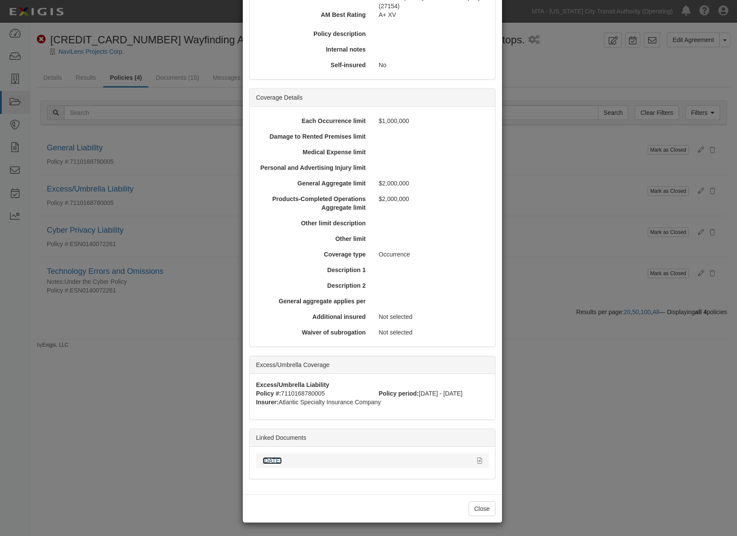
click at [274, 461] on link "[DATE]" at bounding box center [272, 460] width 19 height 7
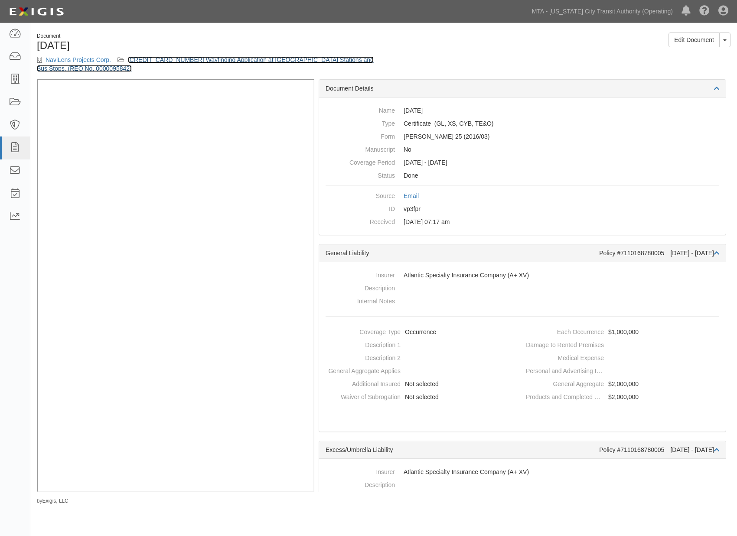
click at [207, 57] on link "[CREDIT_CARD_NUMBER] Wayfinding Application at [GEOGRAPHIC_DATA] Stations and B…" at bounding box center [205, 64] width 337 height 16
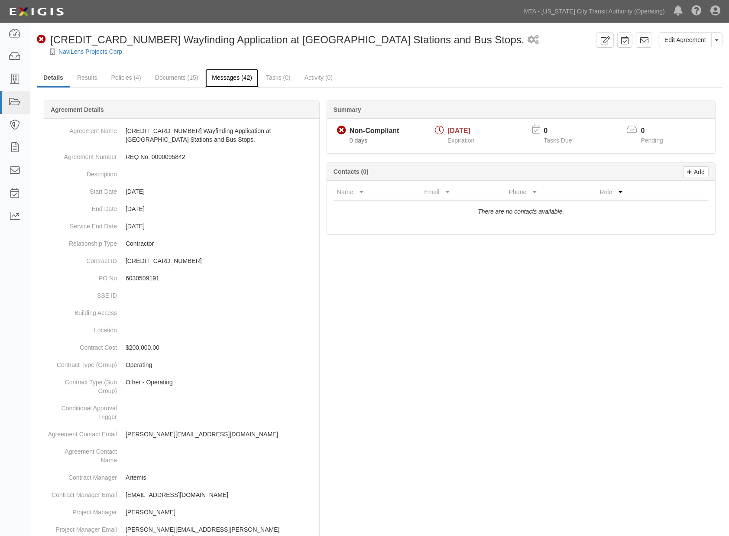
click at [228, 76] on link "Messages (42)" at bounding box center [231, 78] width 53 height 19
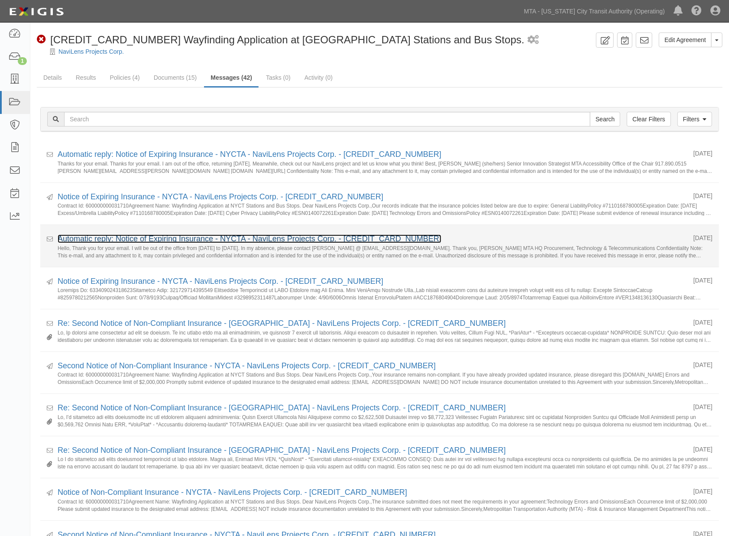
click at [161, 242] on link "Automatic reply: Notice of Expiring Insurance - NYCTA - NaviLens Projects Corp.…" at bounding box center [250, 238] width 384 height 9
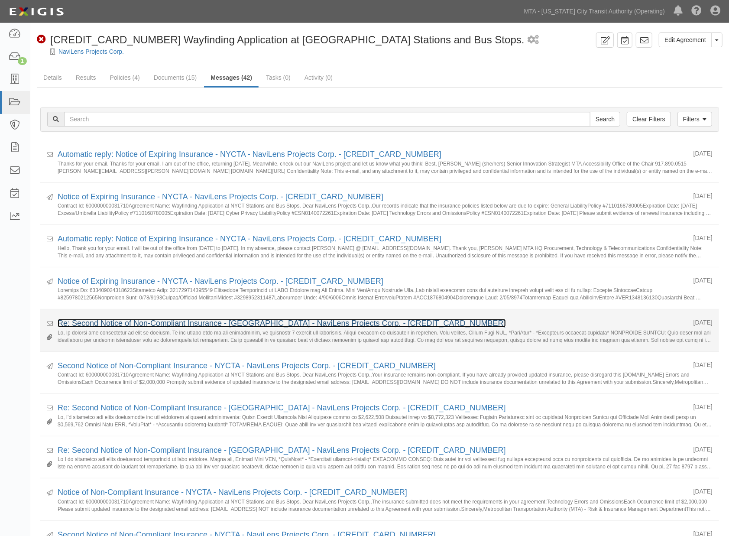
click at [86, 324] on link "Re: Second Notice of Non-Compliant Insurance - NYCTA - NaviLens Projects Corp. …" at bounding box center [282, 323] width 449 height 9
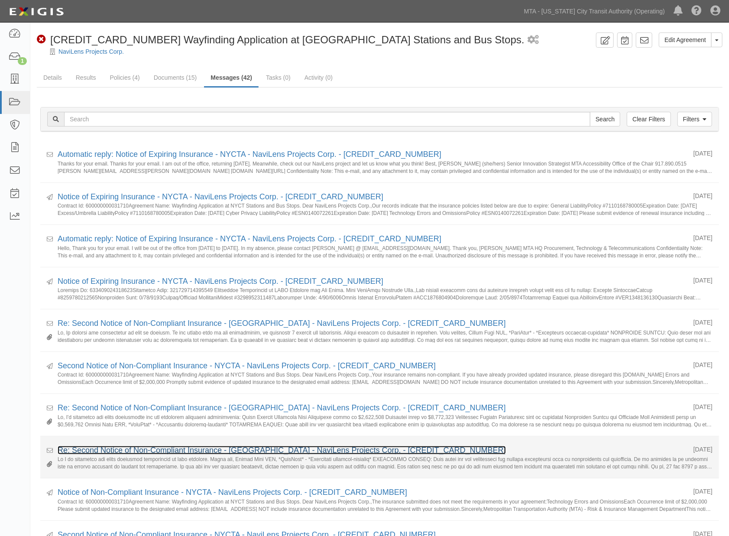
click at [123, 453] on link "Re: Second Notice of Non-Compliant Insurance - NYCTA - NaviLens Projects Corp. …" at bounding box center [282, 450] width 449 height 9
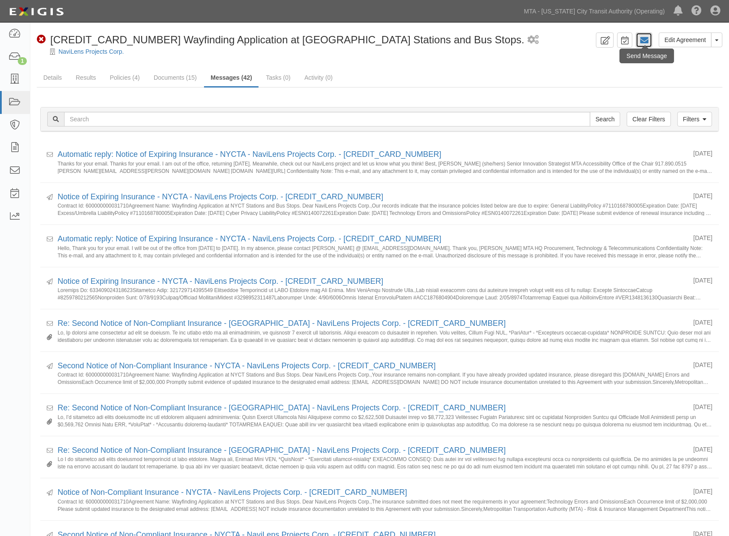
click at [646, 37] on icon at bounding box center [644, 40] width 9 height 9
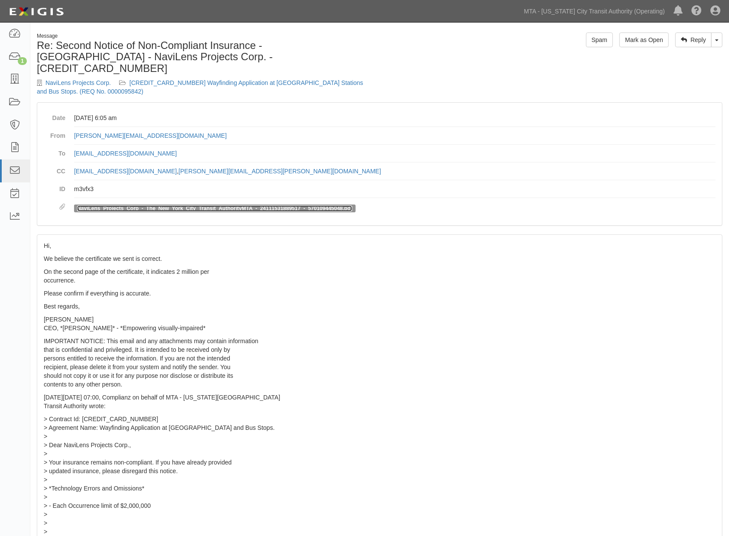
click at [136, 205] on link "NaviLens_Projects_Corp_-_The_New_York_City_Transit_AuthorityMTA_-_2411153188951…" at bounding box center [214, 208] width 275 height 6
drag, startPoint x: 137, startPoint y: 123, endPoint x: 65, endPoint y: 119, distance: 72.0
click at [65, 119] on dl "Date November 26, 2024 at 6:05 am From javier@navilens.com To agreement-7khxaw@…" at bounding box center [380, 164] width 672 height 110
copy link "javier@navilens.com"
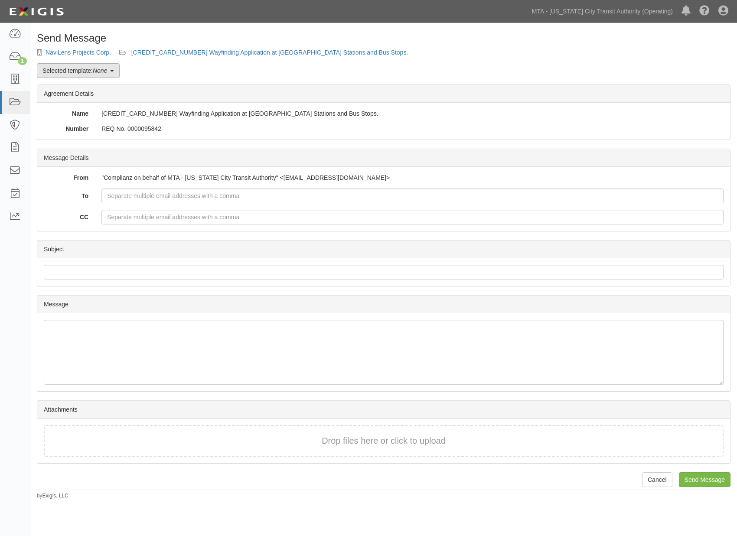
click at [96, 68] on em "None" at bounding box center [100, 70] width 14 height 7
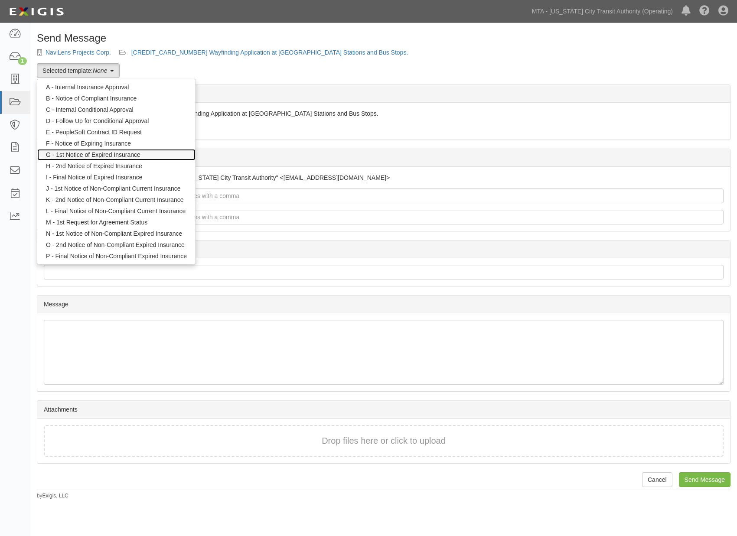
click at [89, 153] on link "G - 1st Notice of Expired Insurance" at bounding box center [116, 154] width 158 height 11
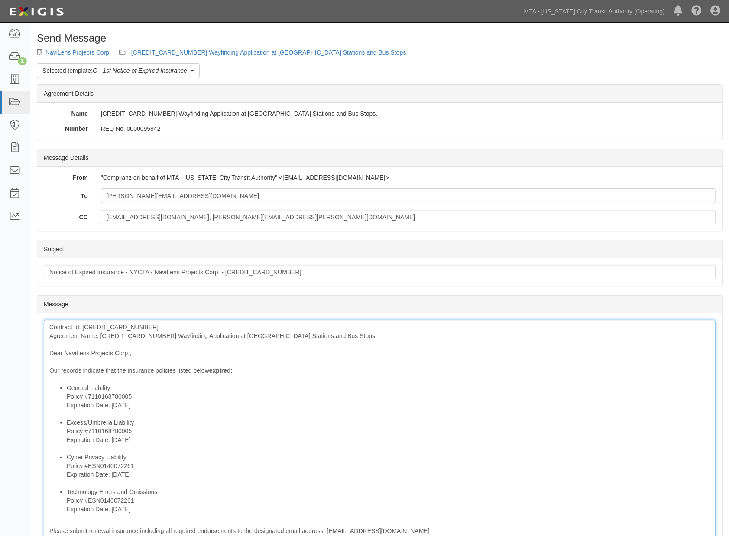
click at [142, 334] on div "Contract Id: 600000000031710 Agreement Name: 600000000031710 Wayfinding Applica…" at bounding box center [380, 477] width 672 height 314
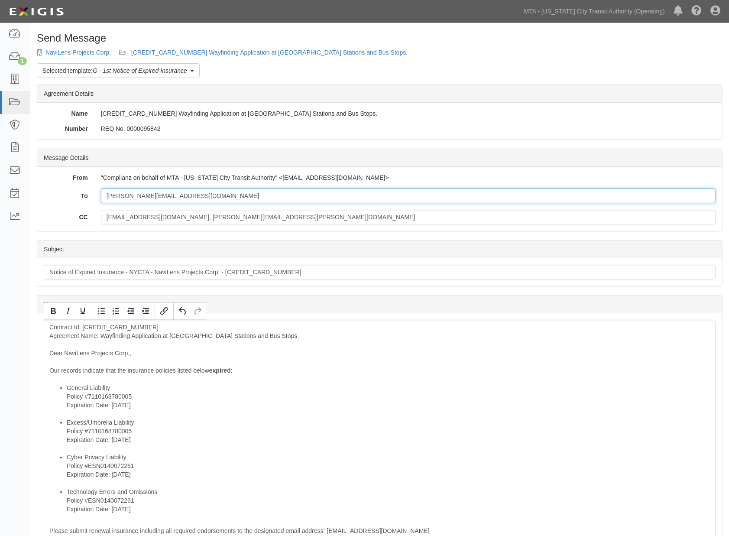
click at [199, 197] on input "javier@navilens.com" at bounding box center [408, 196] width 615 height 15
paste input "javier@navilens.com"
drag, startPoint x: 163, startPoint y: 195, endPoint x: 62, endPoint y: 196, distance: 100.5
click at [62, 196] on div "To javier@navilens.coml javier@navilens.com" at bounding box center [379, 196] width 685 height 15
type input "javier@navilens.com"
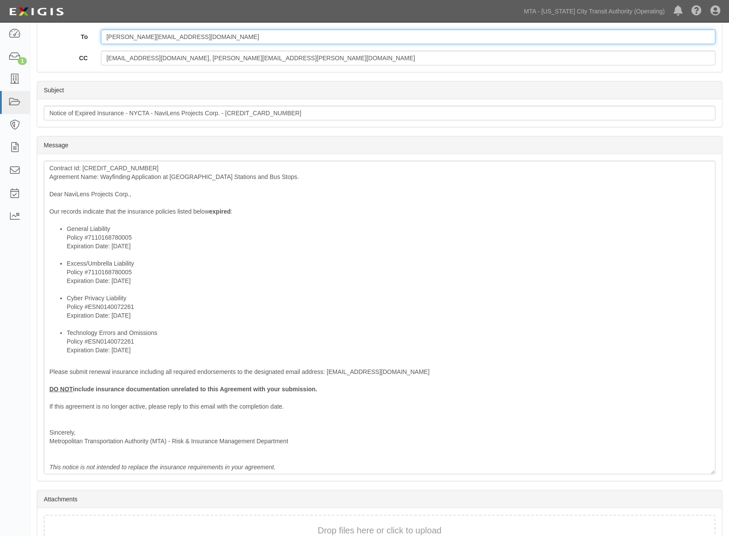
scroll to position [211, 0]
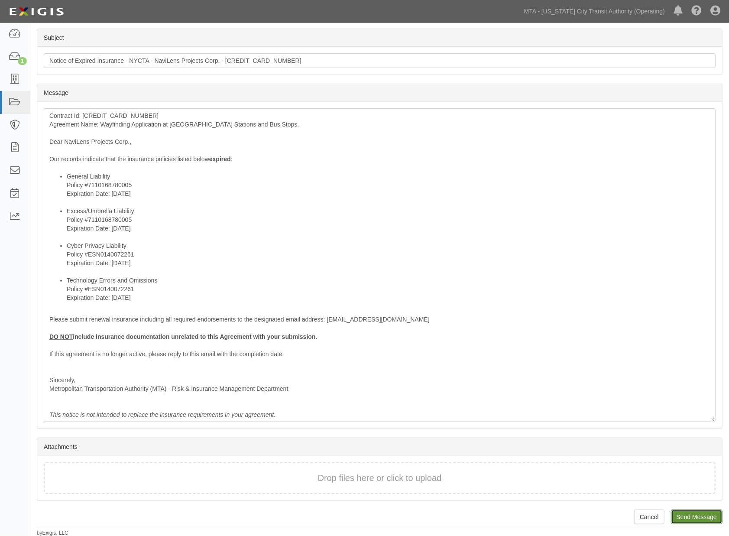
click at [682, 517] on input "Send Message" at bounding box center [697, 517] width 52 height 15
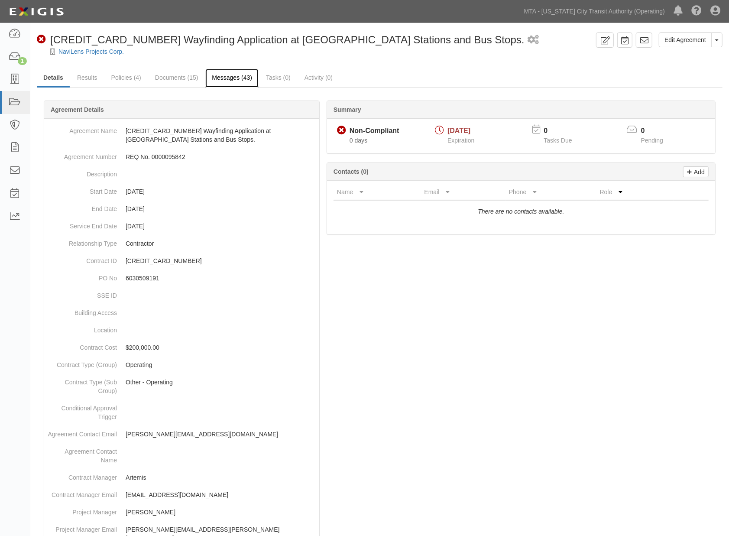
click at [237, 72] on link "Messages (43)" at bounding box center [231, 78] width 53 height 19
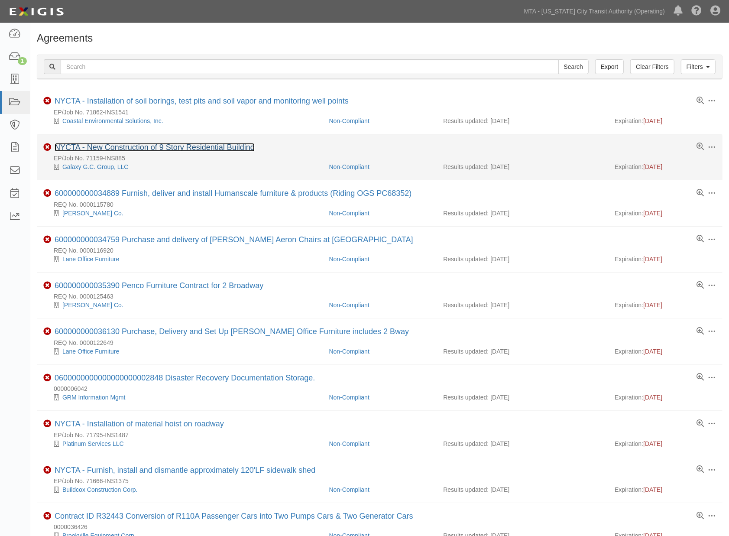
click at [151, 149] on link "NYCTA - New Construction of 9 Story Residential Building" at bounding box center [155, 147] width 200 height 9
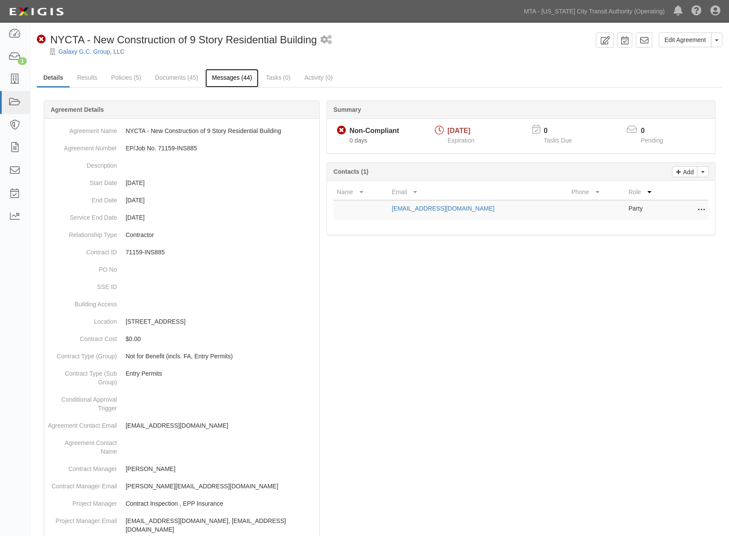
click at [233, 75] on link "Messages (44)" at bounding box center [231, 78] width 53 height 19
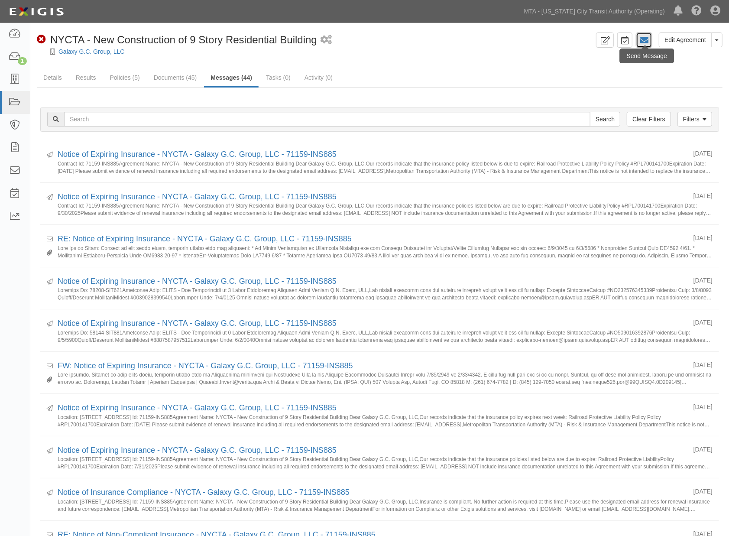
click at [646, 39] on icon at bounding box center [644, 40] width 9 height 9
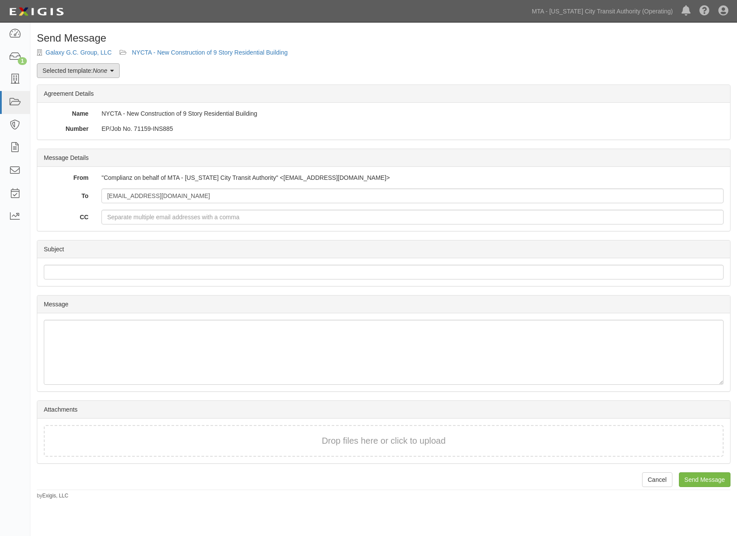
click at [98, 71] on em "None" at bounding box center [100, 70] width 14 height 7
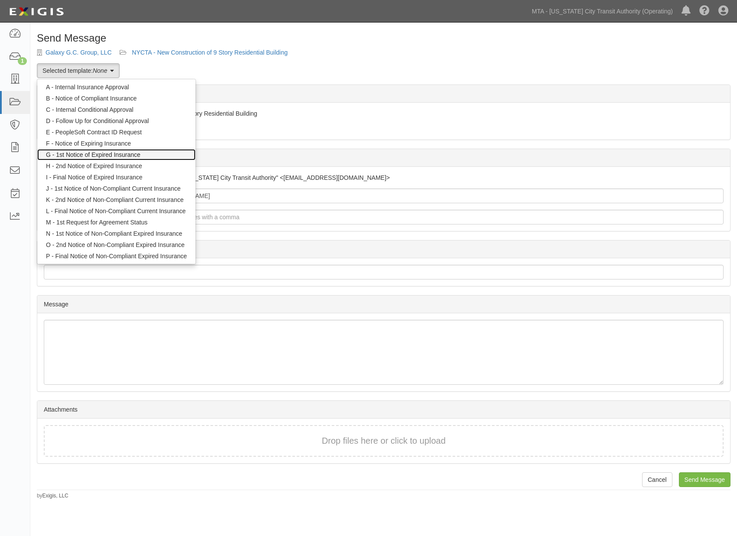
click at [93, 156] on link "G - 1st Notice of Expired Insurance" at bounding box center [116, 154] width 158 height 11
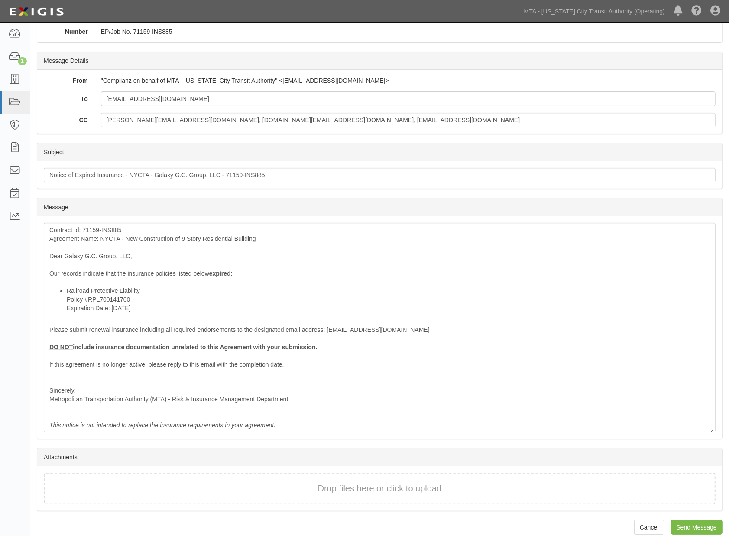
scroll to position [107, 0]
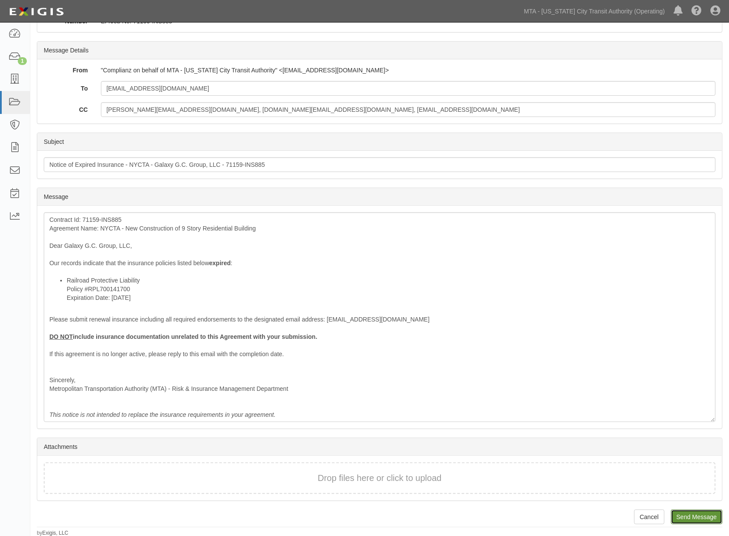
click at [700, 518] on input "Send Message" at bounding box center [697, 517] width 52 height 15
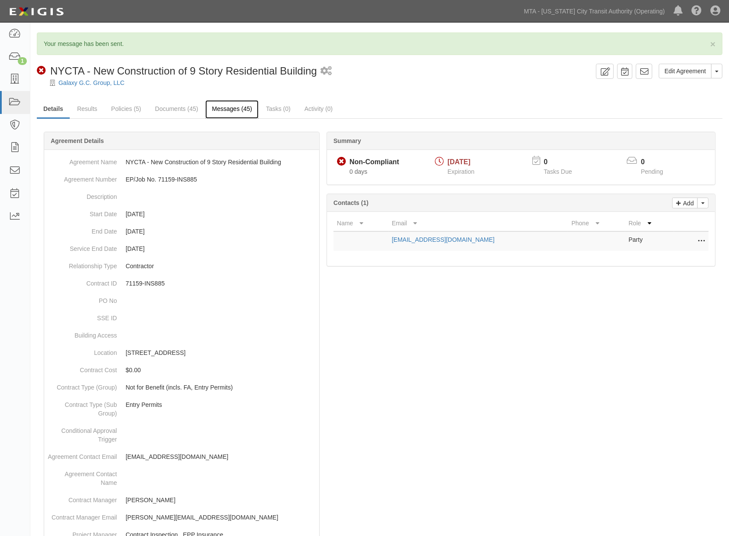
click at [244, 107] on link "Messages (45)" at bounding box center [231, 109] width 53 height 19
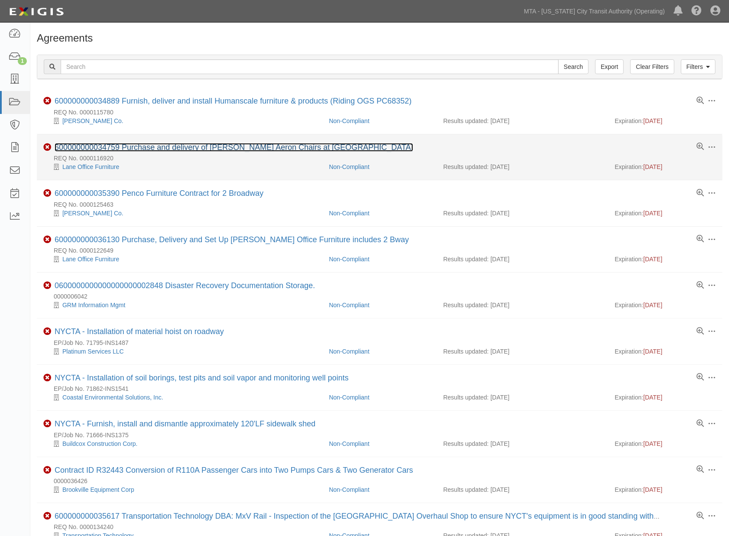
click at [163, 148] on link "600000000034759 Purchase and delivery of [PERSON_NAME] Aeron Chairs at [GEOGRAP…" at bounding box center [234, 147] width 359 height 9
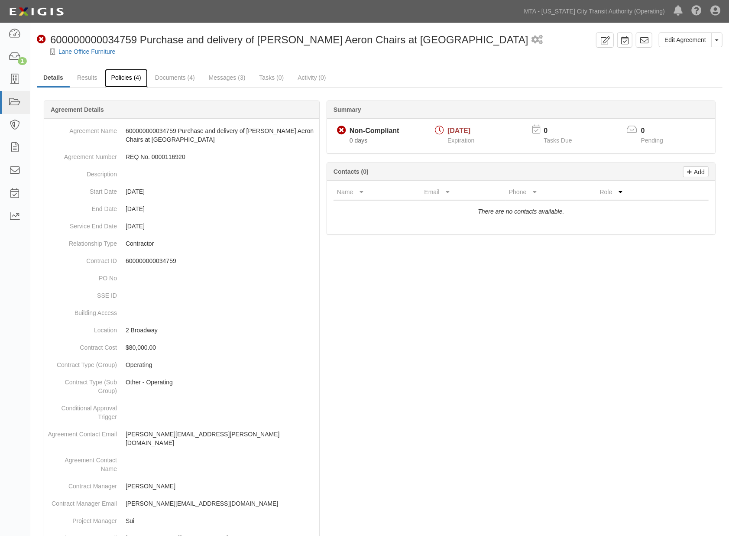
click at [128, 80] on link "Policies (4)" at bounding box center [126, 78] width 43 height 19
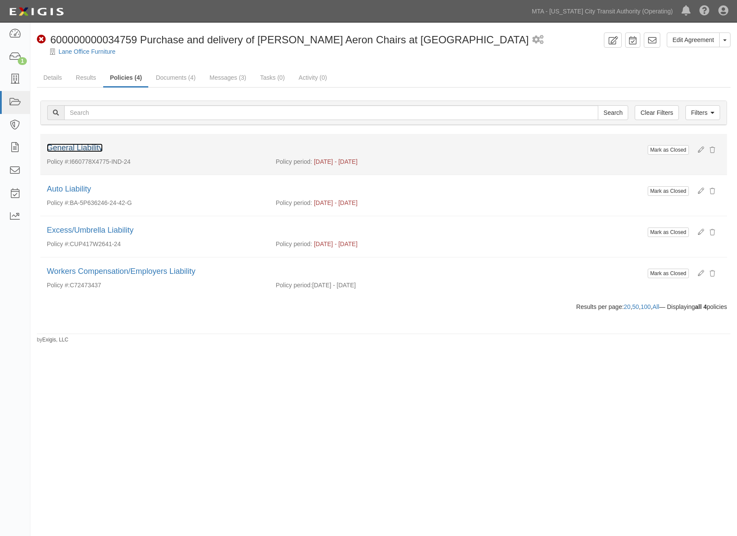
click at [94, 147] on link "General Liability" at bounding box center [75, 147] width 56 height 9
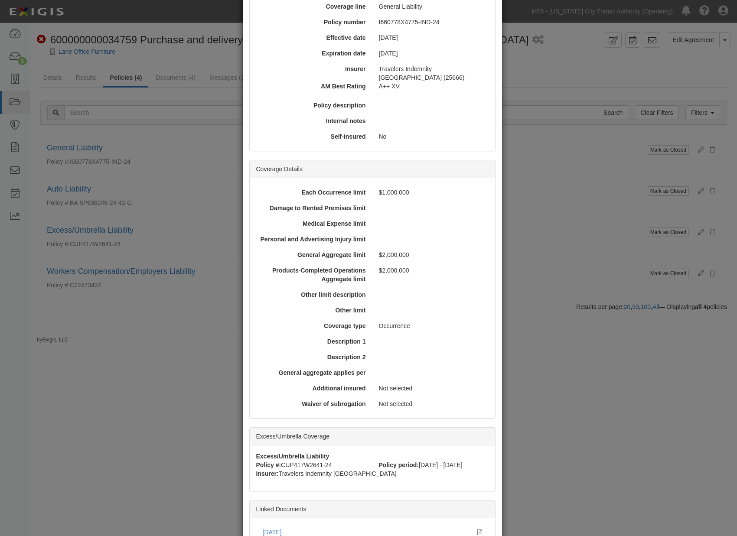
scroll to position [180, 0]
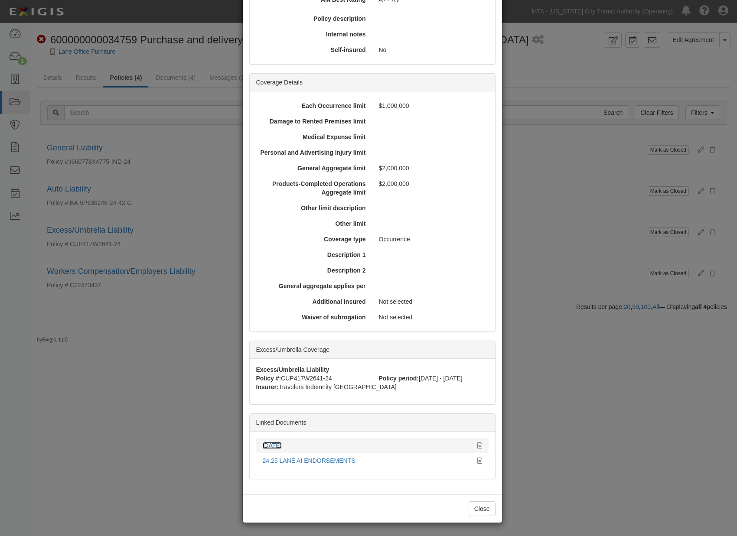
click at [278, 444] on link "[DATE]" at bounding box center [272, 445] width 19 height 7
click at [578, 281] on div "× View Policy Mark as Closed Edit Policy Toggle Dropdown Delete Policy Policy S…" at bounding box center [368, 268] width 737 height 536
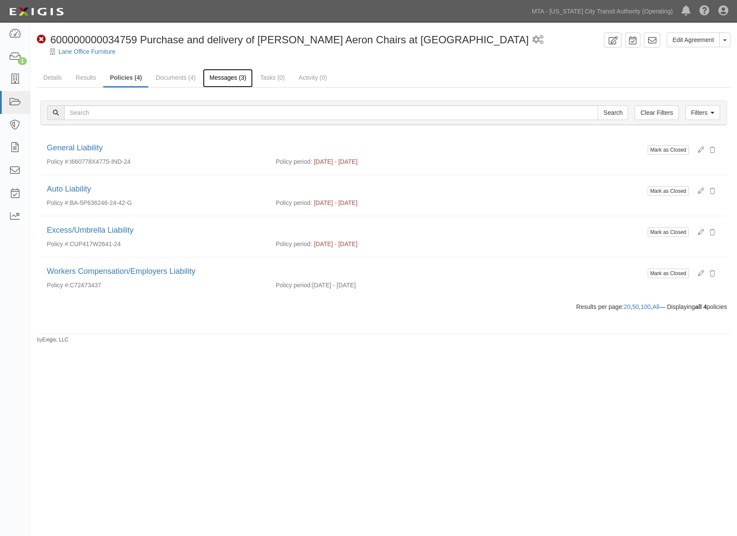
click at [225, 78] on link "Messages (3)" at bounding box center [228, 78] width 50 height 19
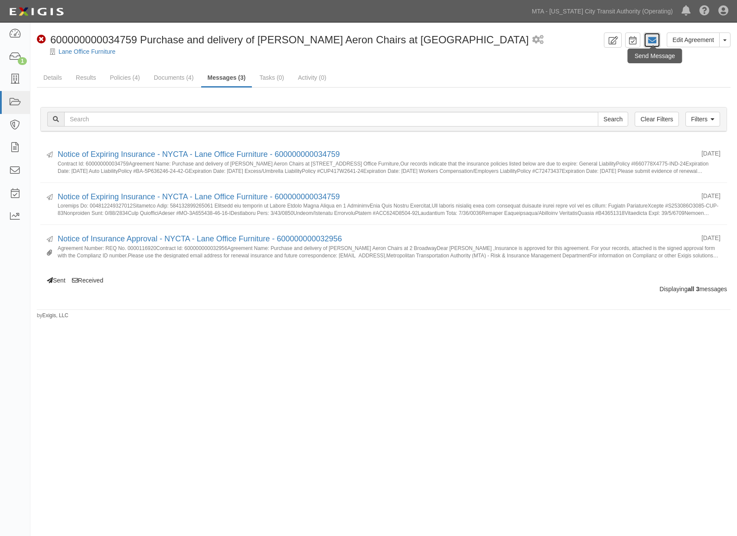
click at [652, 37] on icon at bounding box center [651, 40] width 9 height 9
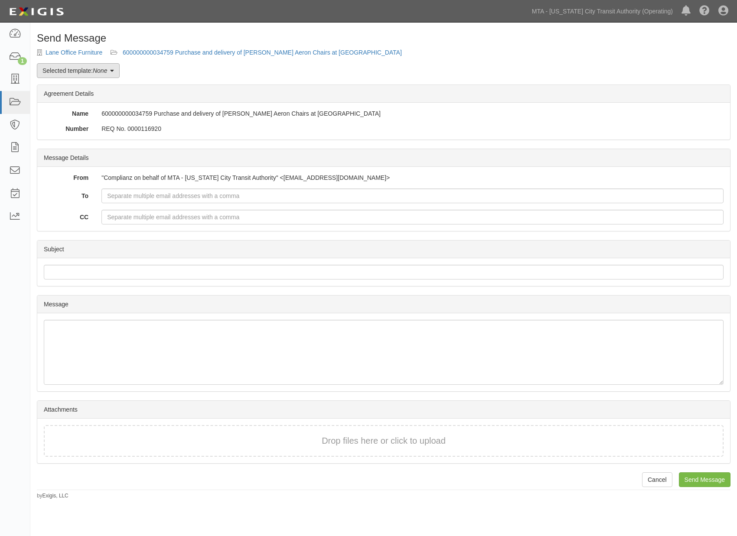
click at [83, 69] on link "Selected template: None" at bounding box center [78, 70] width 83 height 15
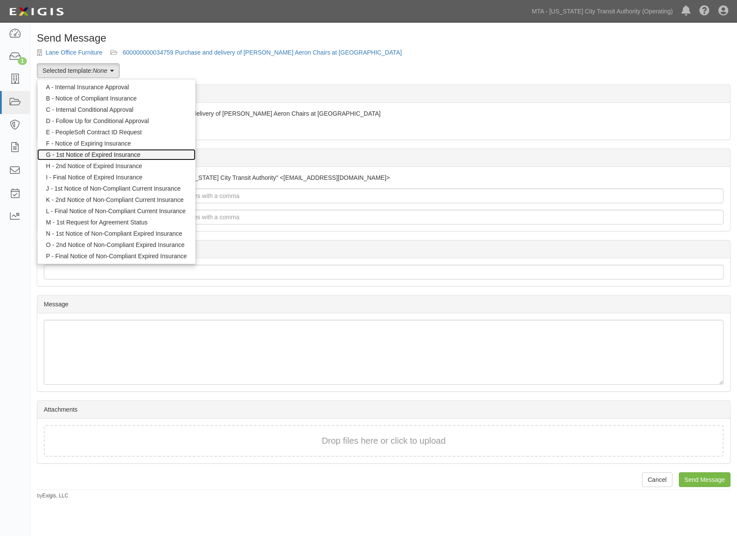
click at [102, 153] on link "G - 1st Notice of Expired Insurance" at bounding box center [116, 154] width 158 height 11
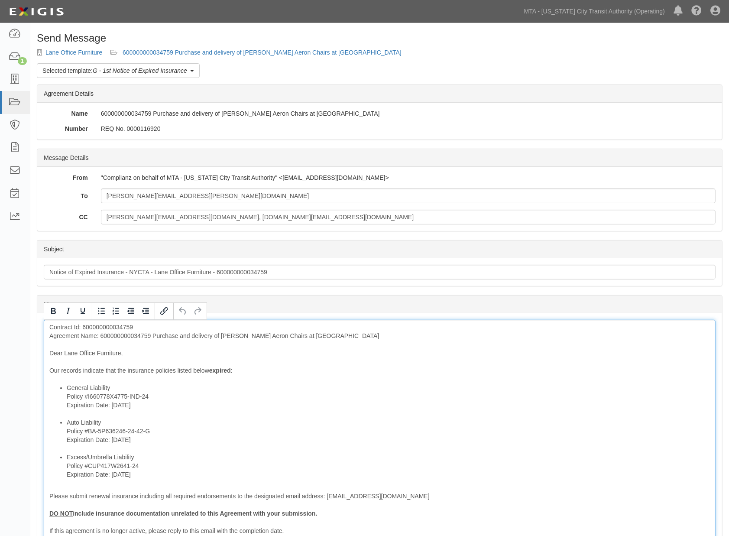
click at [120, 330] on div "Contract Id: 600000000034759 Agreement Name: 600000000034759 Purchase and deliv…" at bounding box center [380, 459] width 672 height 279
click at [122, 334] on div "Contract Id: 600000000034759 Agreement Name: 600000000034759 Purchase and deliv…" at bounding box center [380, 459] width 672 height 279
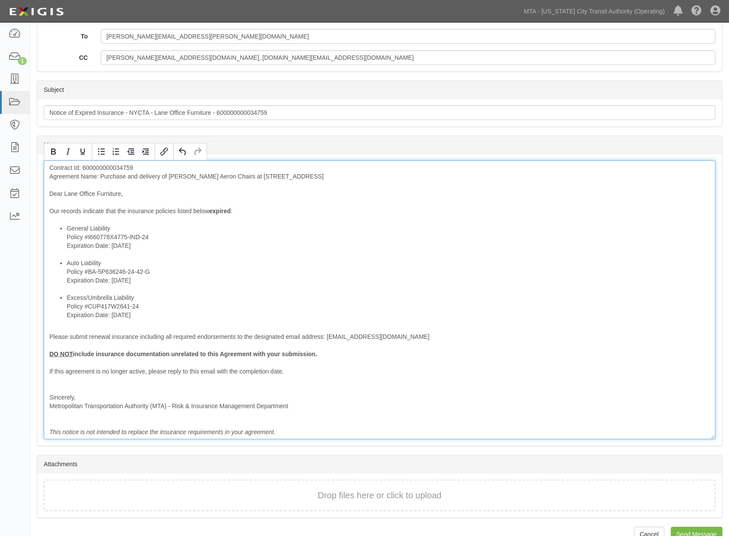
scroll to position [177, 0]
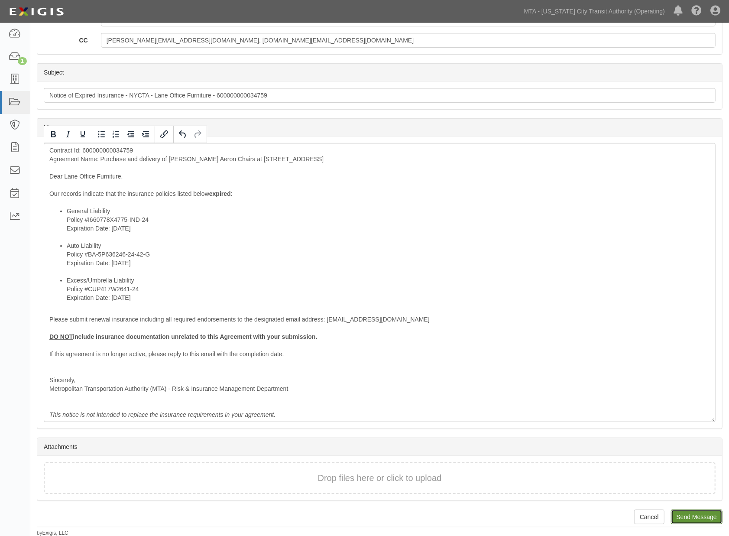
click at [687, 519] on input "Send Message" at bounding box center [697, 517] width 52 height 15
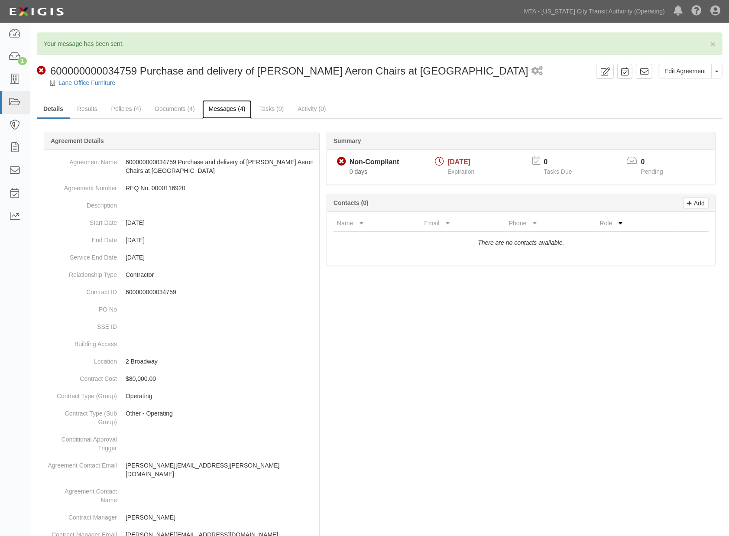
click at [227, 114] on link "Messages (4)" at bounding box center [227, 109] width 50 height 19
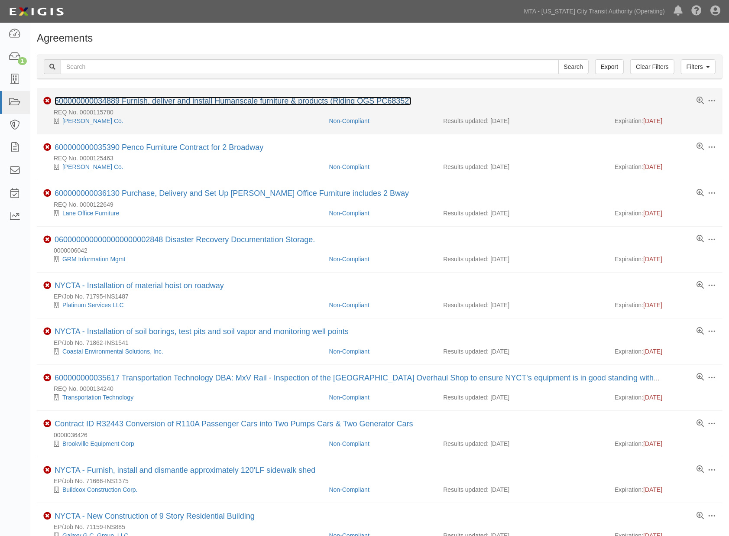
click at [156, 102] on link "600000000034889 Furnish, deliver and install Humanscale furniture & products (R…" at bounding box center [233, 101] width 357 height 9
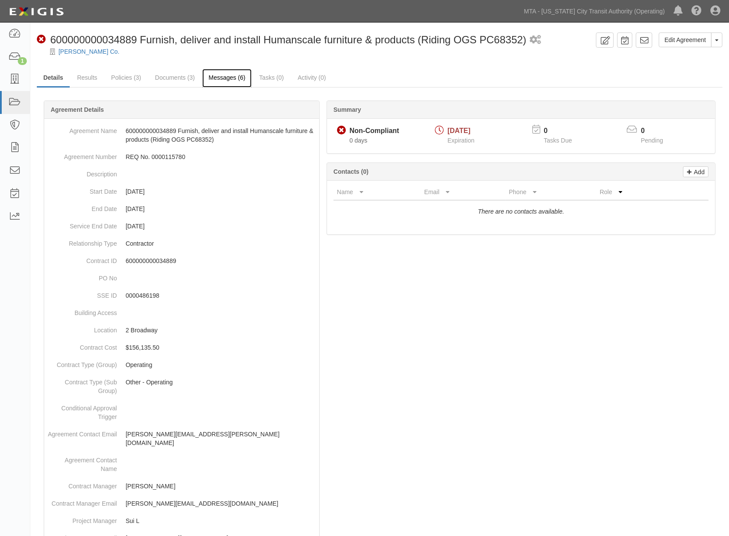
click at [227, 77] on link "Messages (6)" at bounding box center [227, 78] width 50 height 19
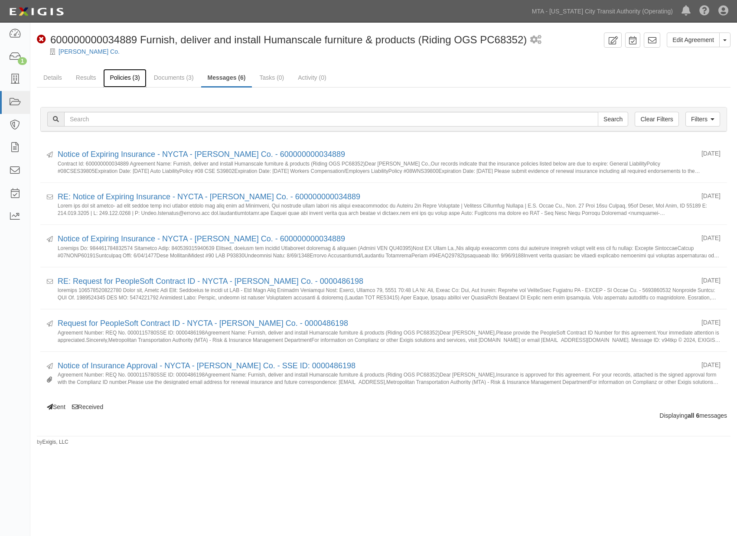
click at [116, 77] on link "Policies (3)" at bounding box center [124, 78] width 43 height 19
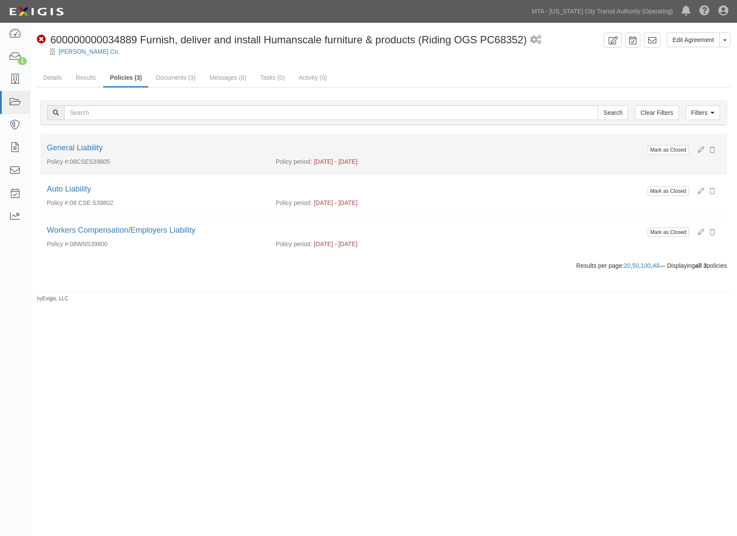
click at [85, 153] on div "General Liability" at bounding box center [383, 148] width 673 height 11
click at [86, 146] on link "General Liability" at bounding box center [75, 147] width 56 height 9
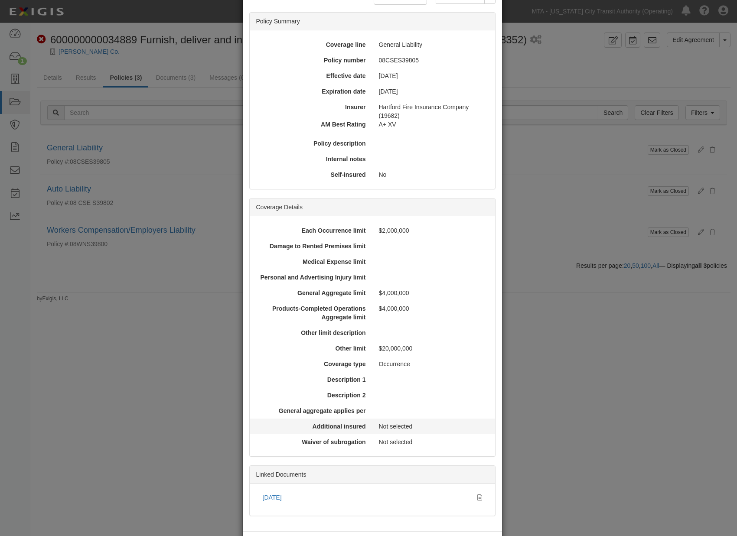
scroll to position [92, 0]
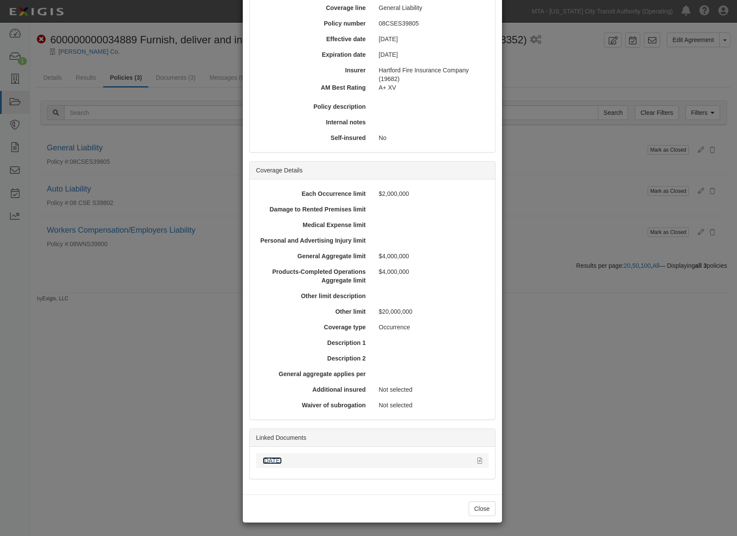
click at [277, 460] on link "09.30.25" at bounding box center [272, 460] width 19 height 7
click at [562, 211] on div "× View Policy Mark as Closed Edit Policy Toggle Dropdown Delete Policy Policy S…" at bounding box center [368, 268] width 737 height 536
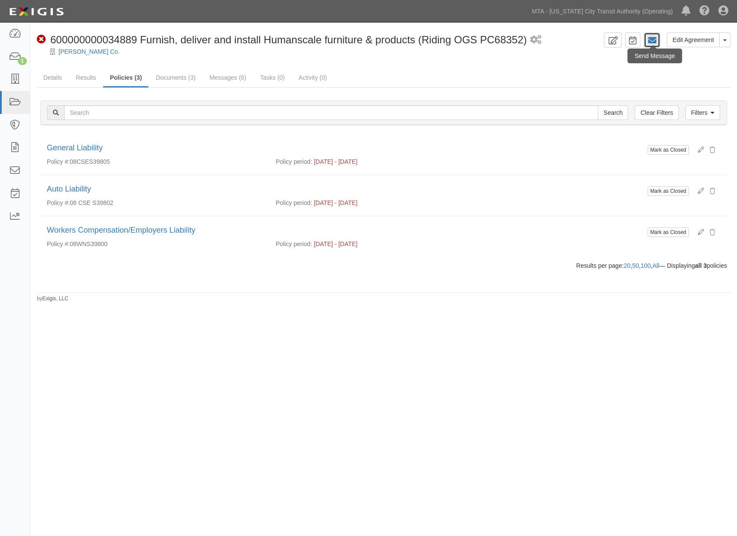
click at [655, 41] on icon at bounding box center [651, 40] width 9 height 9
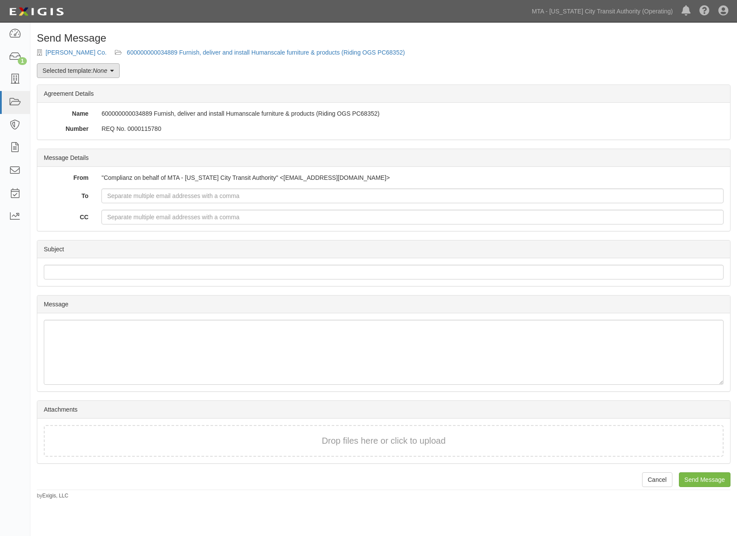
click at [97, 76] on link "Selected template: None" at bounding box center [78, 70] width 83 height 15
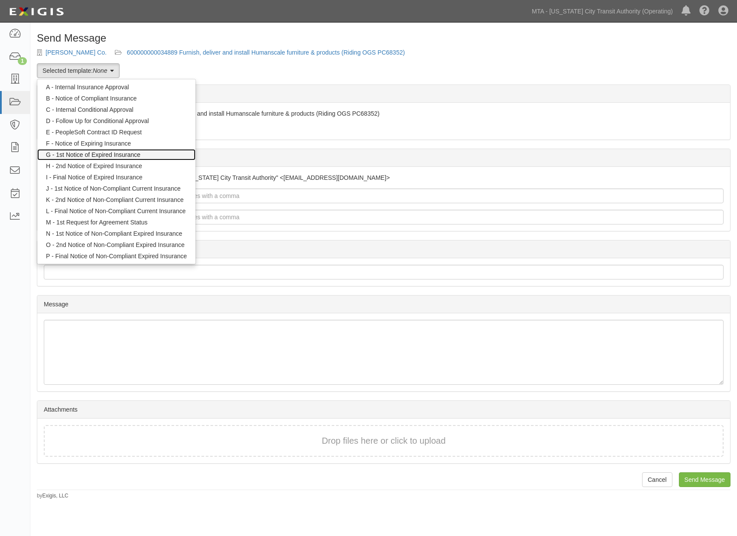
click at [105, 153] on link "G - 1st Notice of Expired Insurance" at bounding box center [116, 154] width 158 height 11
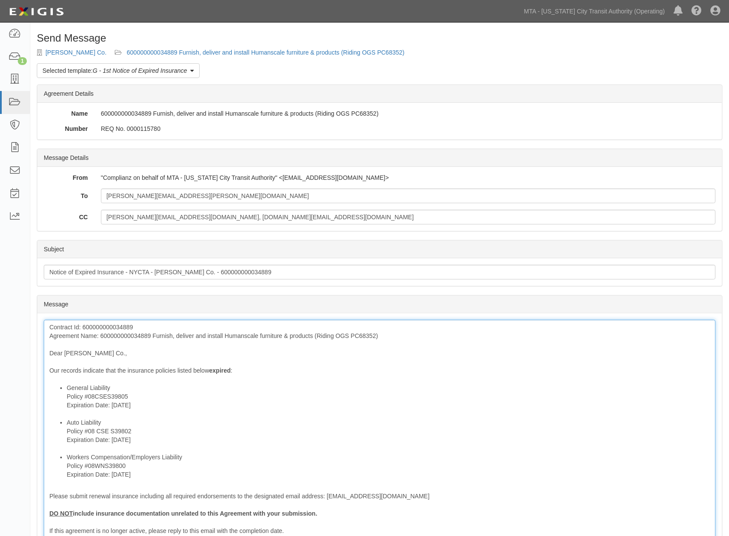
click at [118, 335] on div "Contract Id: 600000000034889 Agreement Name: 600000000034889 Furnish, deliver a…" at bounding box center [380, 459] width 672 height 279
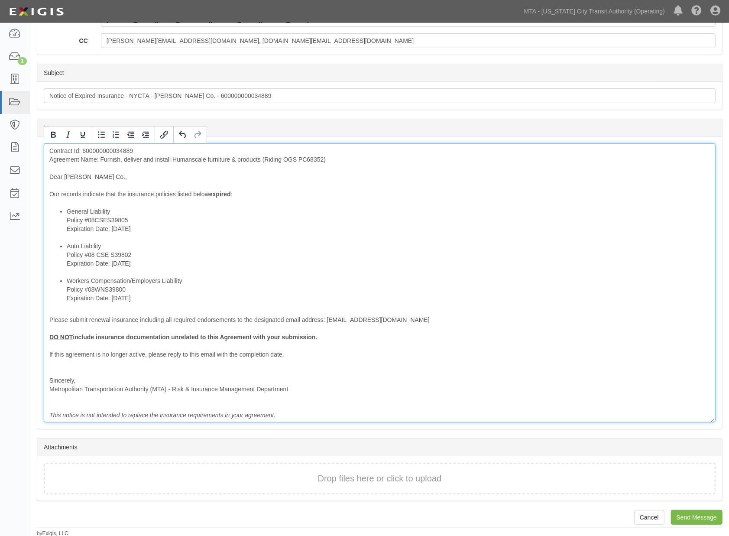
scroll to position [177, 0]
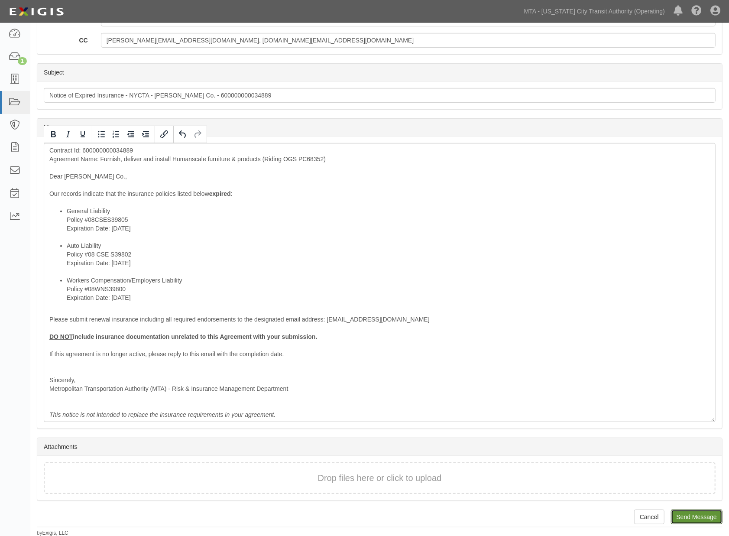
drag, startPoint x: 690, startPoint y: 515, endPoint x: 406, endPoint y: 38, distance: 554.8
click at [690, 516] on input "Send Message" at bounding box center [697, 517] width 52 height 15
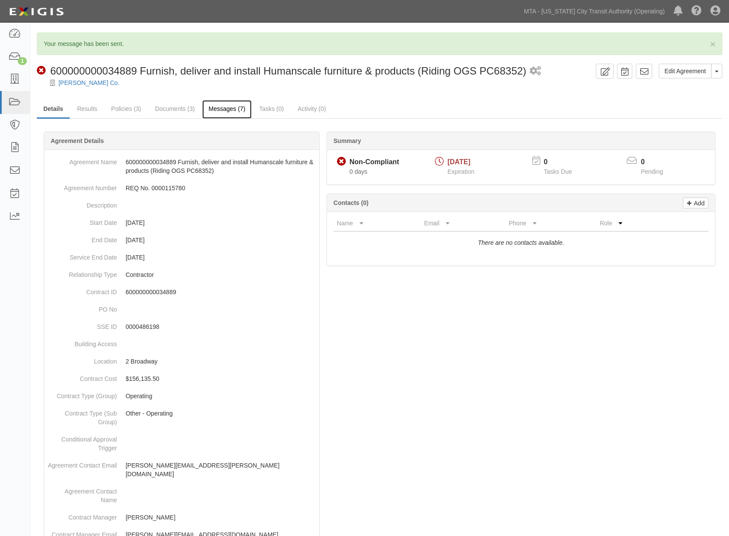
click at [237, 115] on link "Messages (7)" at bounding box center [227, 109] width 50 height 19
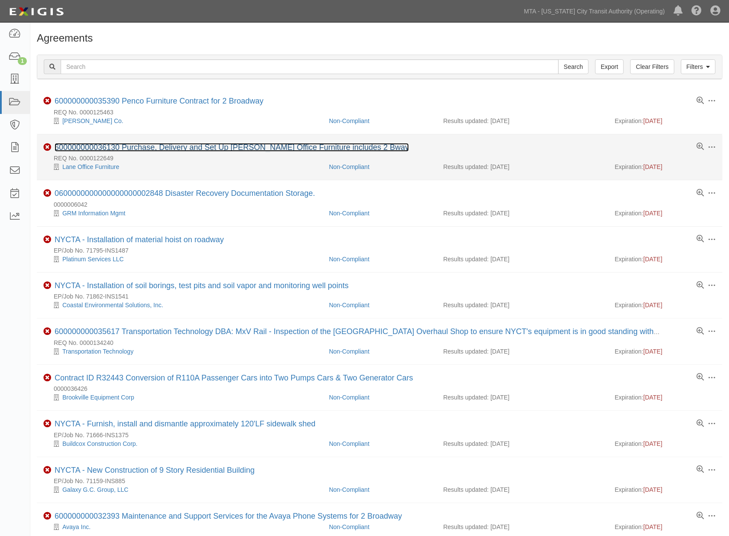
click at [144, 149] on link "600000000036130 Purchase, Delivery and Set Up [PERSON_NAME] Office Furniture in…" at bounding box center [232, 147] width 354 height 9
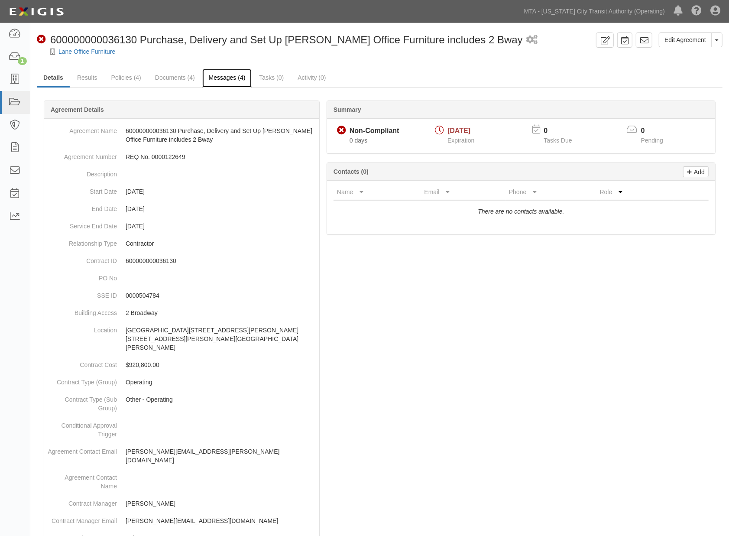
click at [236, 78] on link "Messages (4)" at bounding box center [227, 78] width 50 height 19
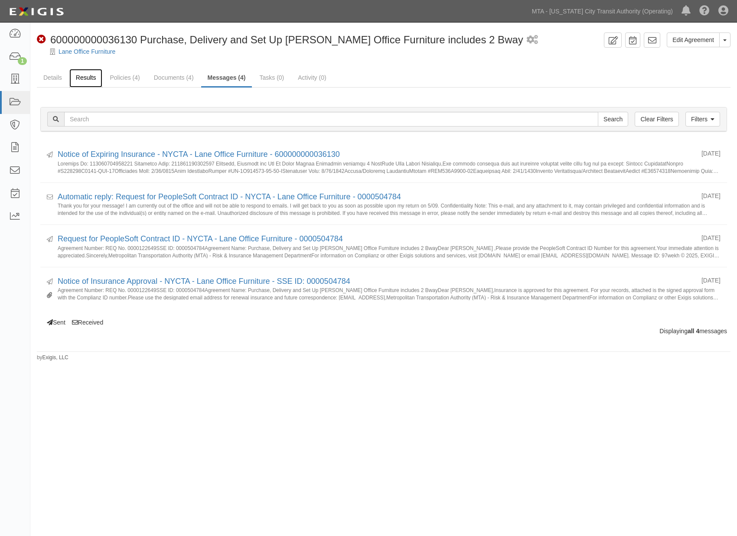
click at [79, 75] on link "Results" at bounding box center [85, 78] width 33 height 19
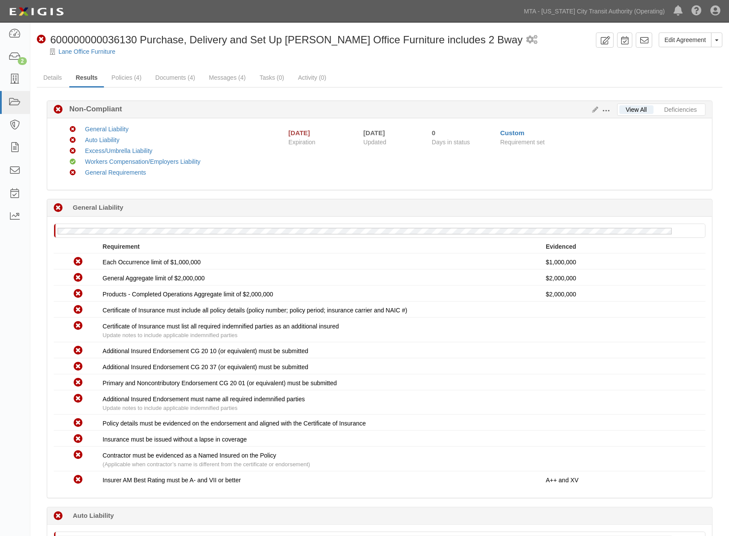
click at [119, 77] on link "Policies (4)" at bounding box center [126, 77] width 43 height 17
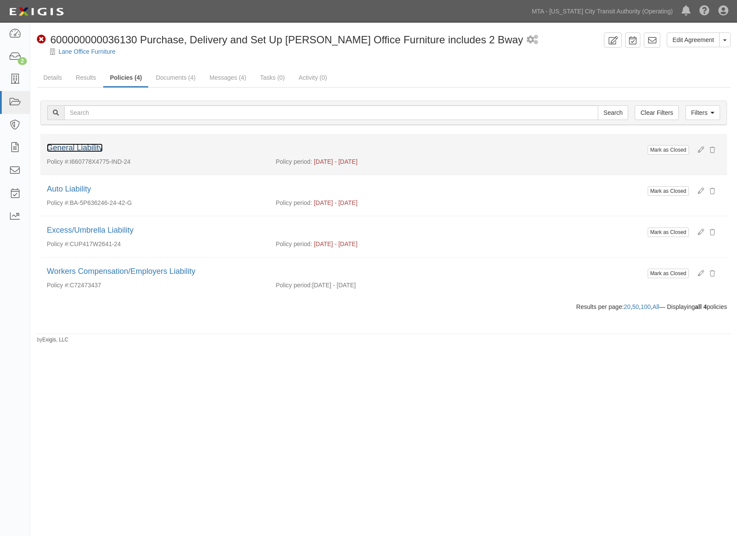
click at [89, 149] on link "General Liability" at bounding box center [75, 147] width 56 height 9
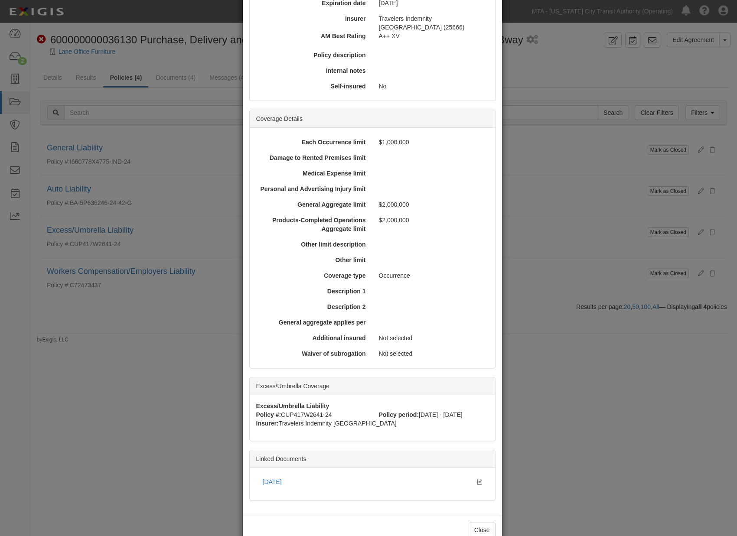
scroll to position [165, 0]
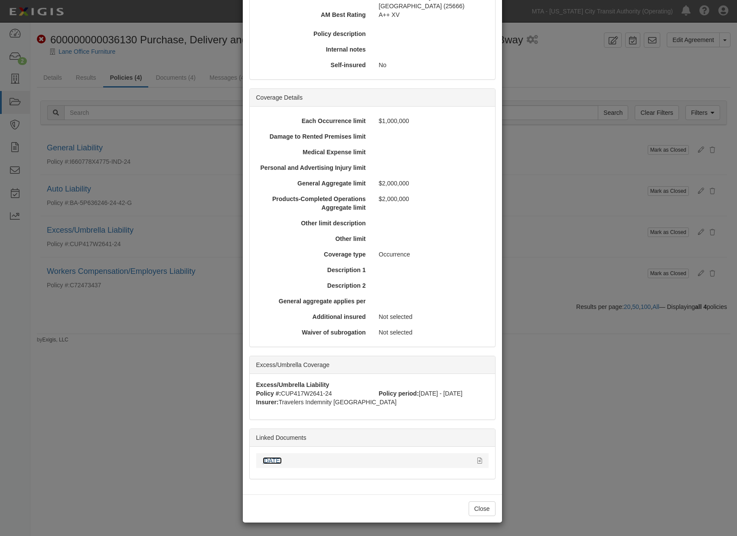
click at [278, 457] on link "[DATE]" at bounding box center [272, 460] width 19 height 7
click at [542, 221] on div "× View Policy Mark as Closed Edit Policy Toggle Dropdown Delete Policy Policy S…" at bounding box center [368, 268] width 737 height 536
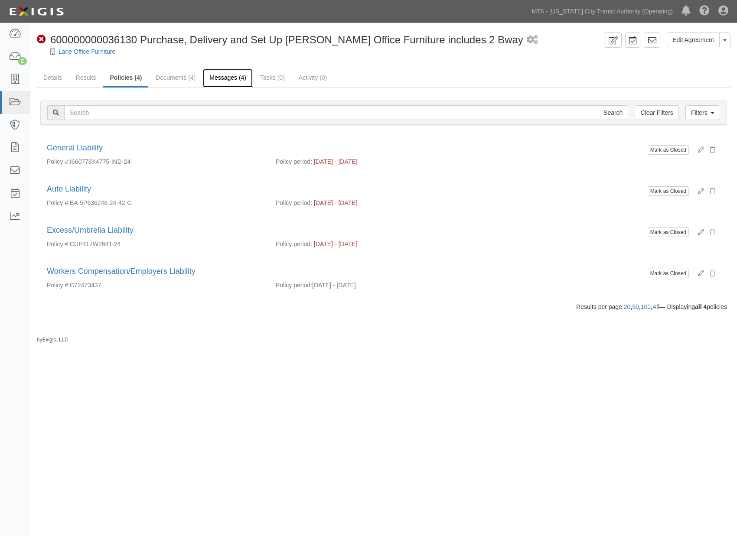
click at [243, 77] on link "Messages (4)" at bounding box center [228, 78] width 50 height 19
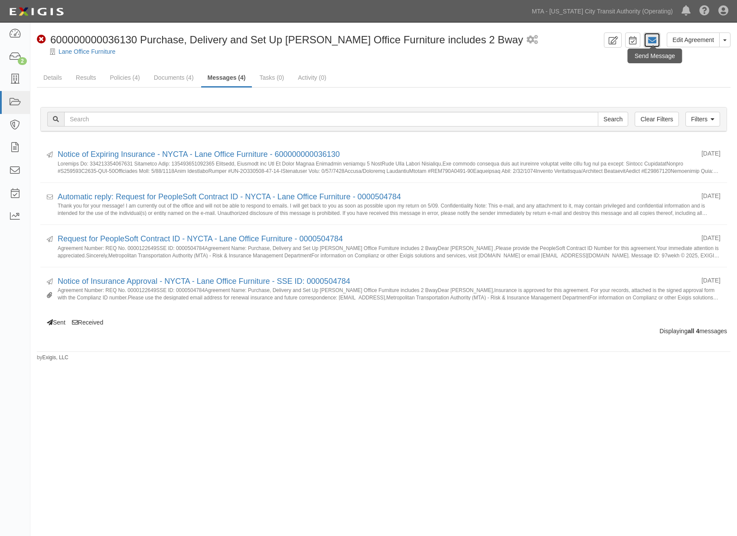
click at [652, 41] on icon at bounding box center [651, 40] width 9 height 9
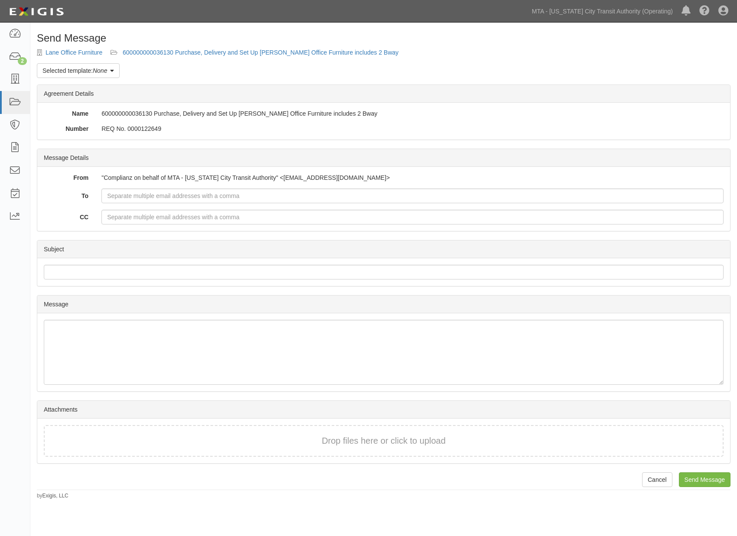
click at [54, 70] on link "Selected template: None" at bounding box center [78, 70] width 83 height 15
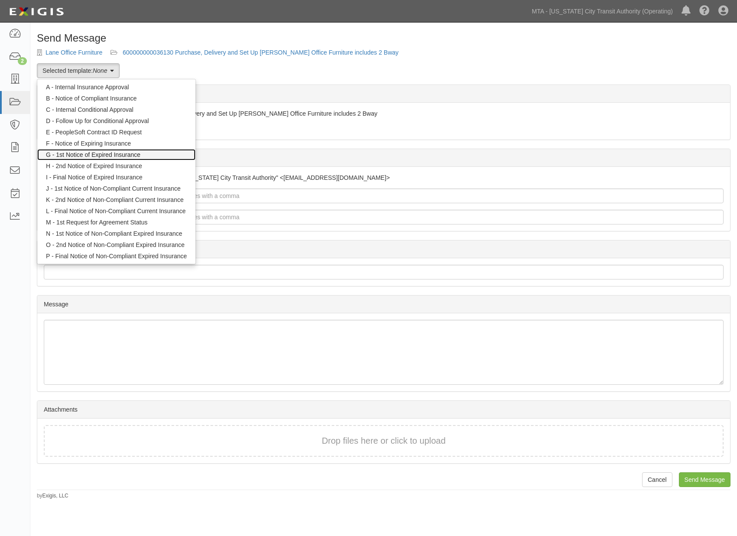
click at [88, 157] on link "G - 1st Notice of Expired Insurance" at bounding box center [116, 154] width 158 height 11
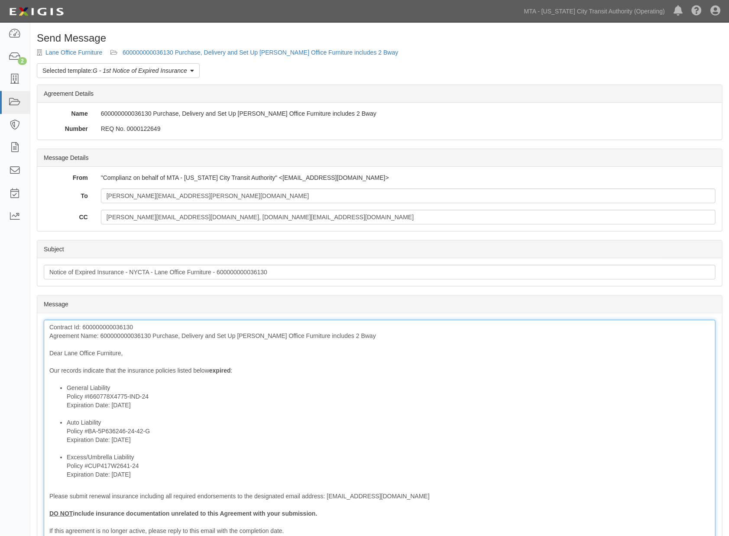
click at [137, 335] on div "Contract Id: 600000000036130 Agreement Name: 600000000036130 Purchase, Delivery…" at bounding box center [380, 459] width 672 height 279
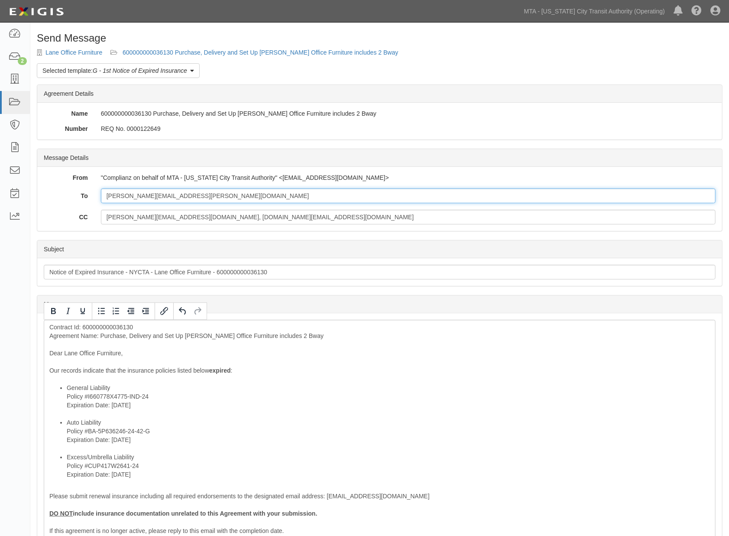
click at [214, 198] on input "[PERSON_NAME][EMAIL_ADDRESS][PERSON_NAME][DOMAIN_NAME]" at bounding box center [408, 196] width 615 height 15
paste input "[PERSON_NAME][EMAIL_ADDRESS][DOMAIN_NAME]"
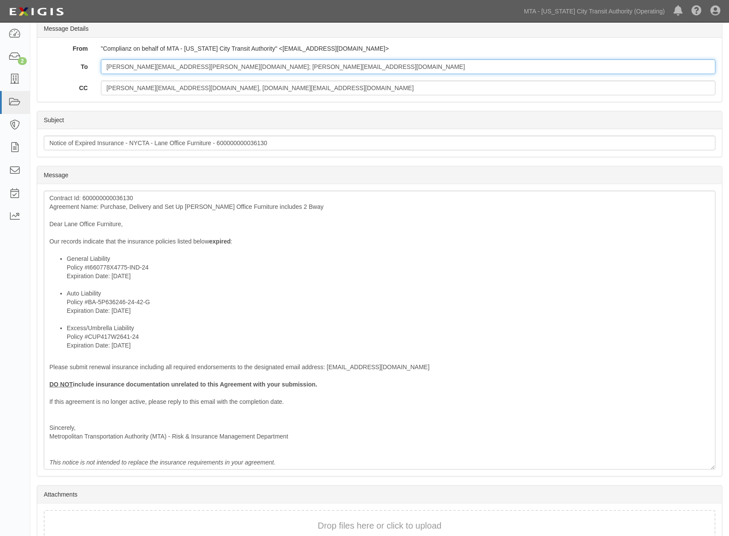
scroll to position [144, 0]
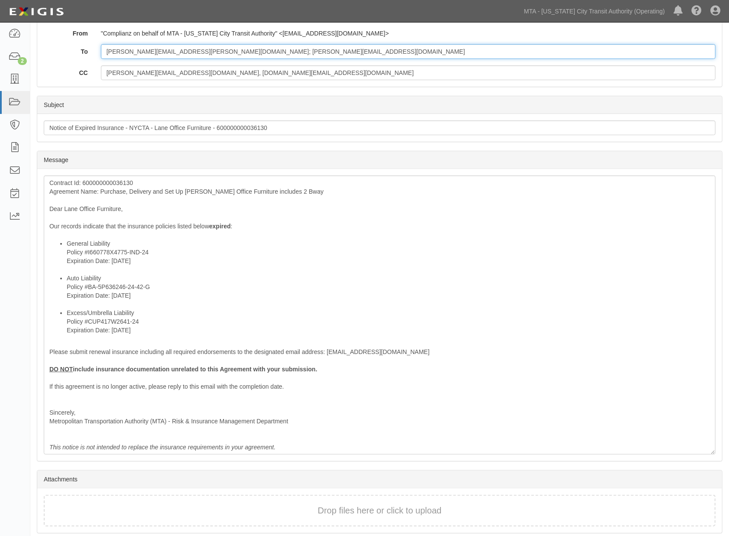
type input "[PERSON_NAME][EMAIL_ADDRESS][PERSON_NAME][DOMAIN_NAME]; [PERSON_NAME][EMAIL_ADD…"
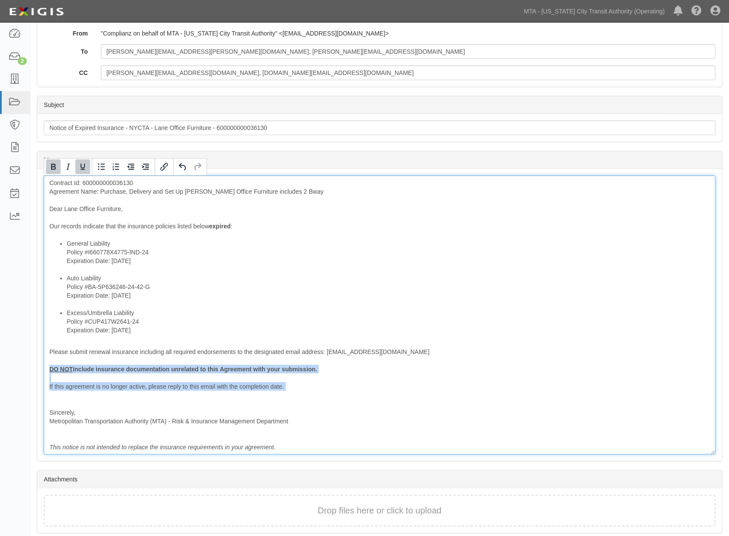
drag, startPoint x: 296, startPoint y: 399, endPoint x: 45, endPoint y: 369, distance: 253.1
click at [45, 369] on div "Contract Id: 600000000036130 Agreement Name: Purchase, Delivery and Set Up Knol…" at bounding box center [380, 315] width 672 height 279
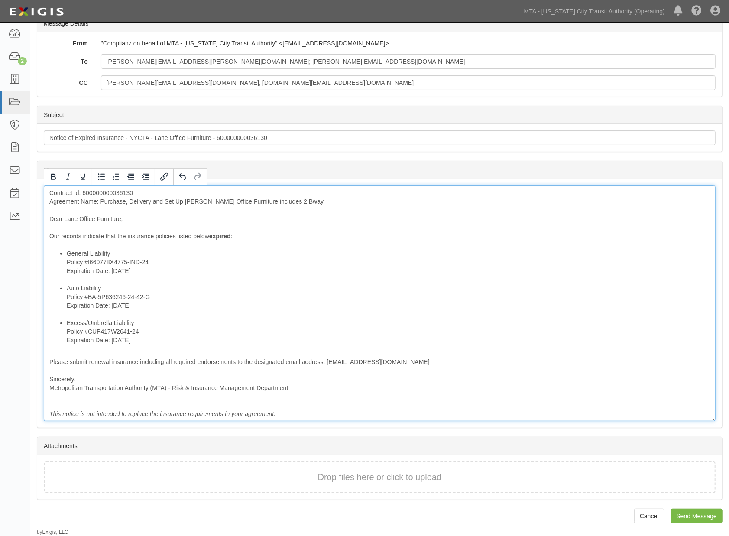
scroll to position [133, 0]
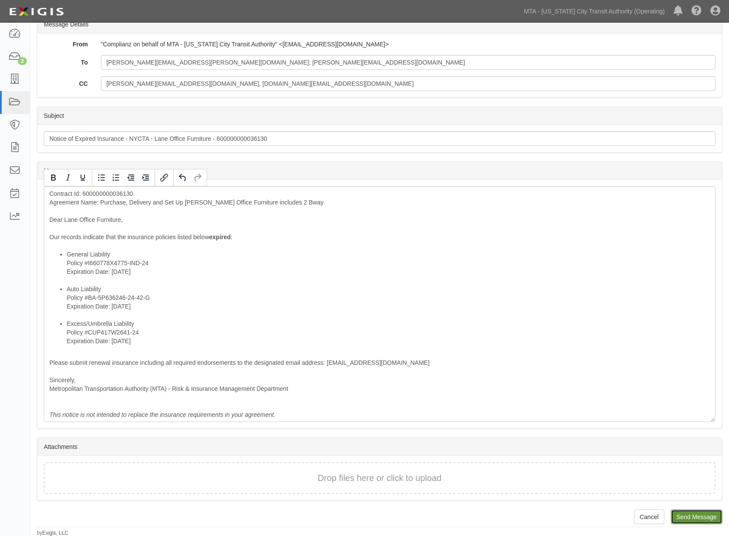
click at [694, 519] on input "Send Message" at bounding box center [697, 517] width 52 height 15
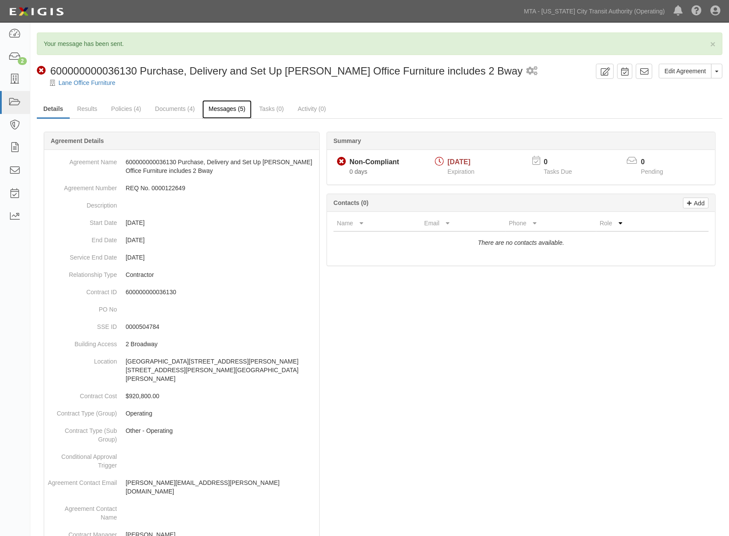
click at [231, 108] on link "Messages (5)" at bounding box center [227, 109] width 50 height 19
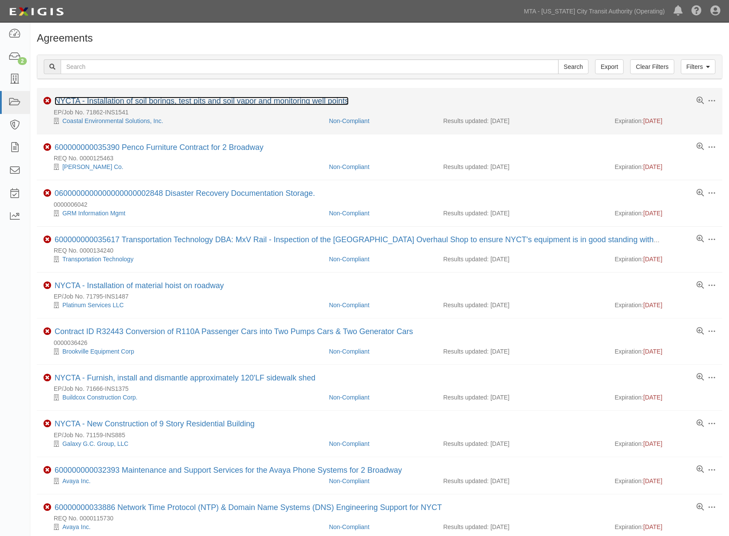
click at [208, 101] on link "NYCTA - Installation of soil borings, test pits and soil vapor and monitoring w…" at bounding box center [202, 101] width 294 height 9
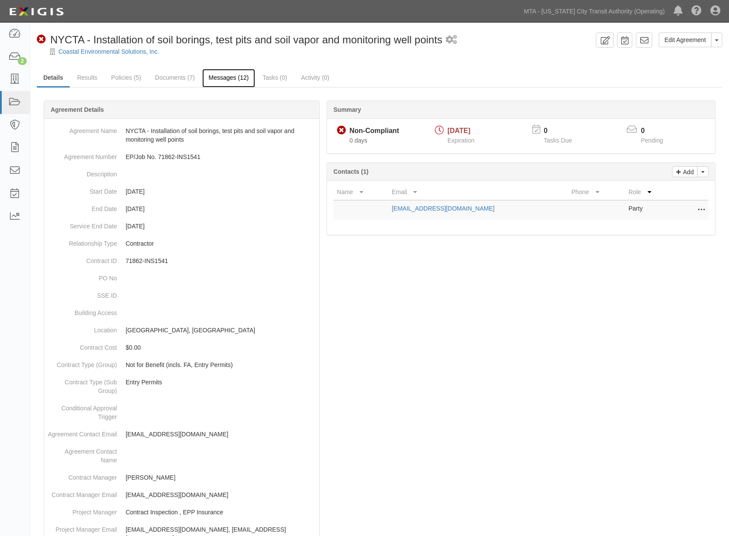
click at [244, 80] on link "Messages (12)" at bounding box center [228, 78] width 53 height 19
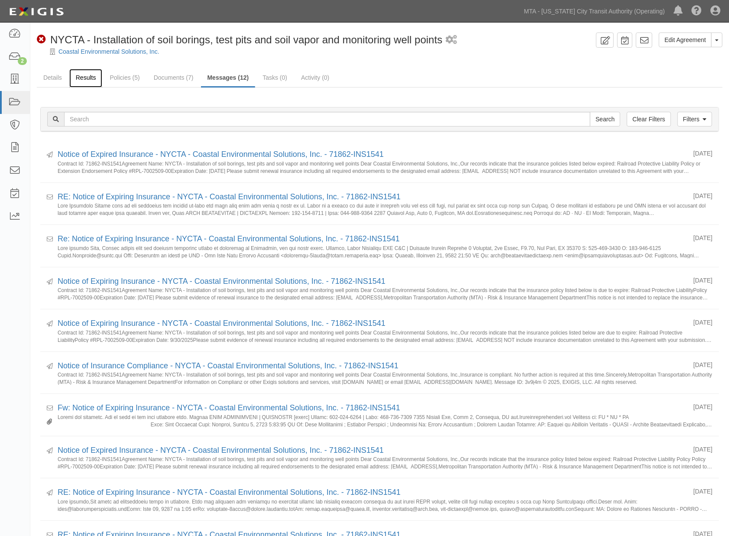
click at [78, 75] on link "Results" at bounding box center [85, 78] width 33 height 19
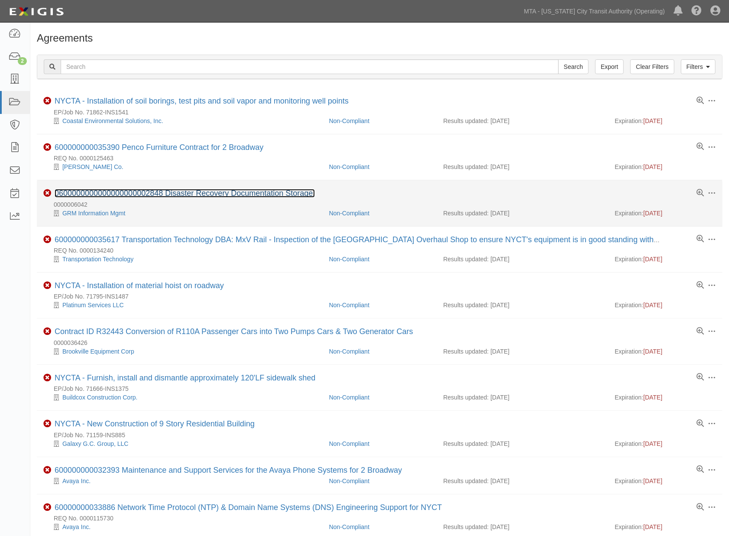
click at [146, 192] on link "0600000000000000000002848 Disaster Recovery Documentation Storage." at bounding box center [185, 193] width 260 height 9
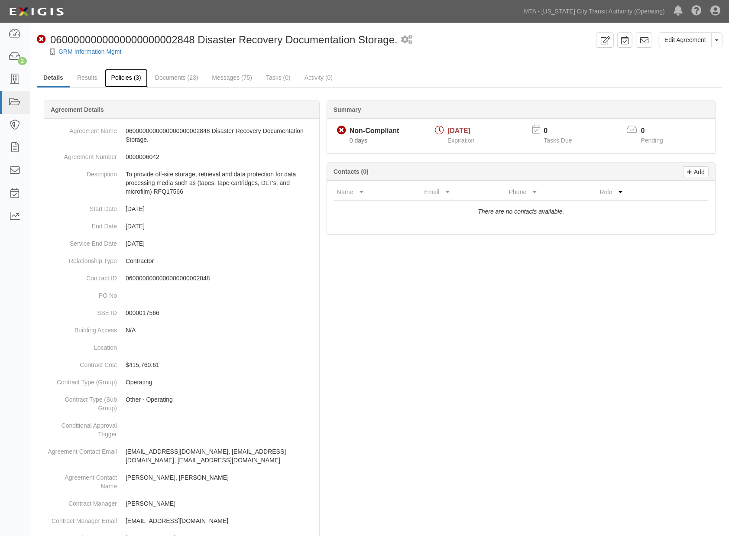
click at [126, 77] on link "Policies (3)" at bounding box center [126, 78] width 43 height 19
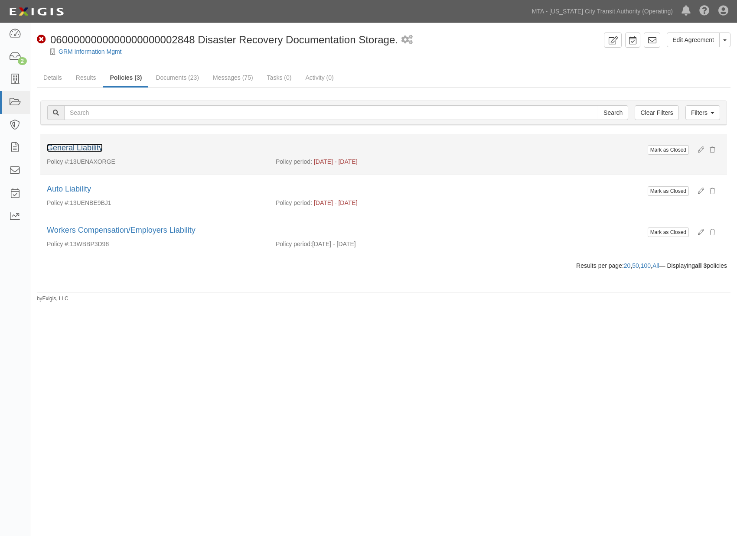
click at [77, 150] on link "General Liability" at bounding box center [75, 147] width 56 height 9
click at [75, 146] on div "Edit Agreement Toggle Agreement Dropdown View Audit Trail Archive Agreement Sen…" at bounding box center [383, 168] width 706 height 270
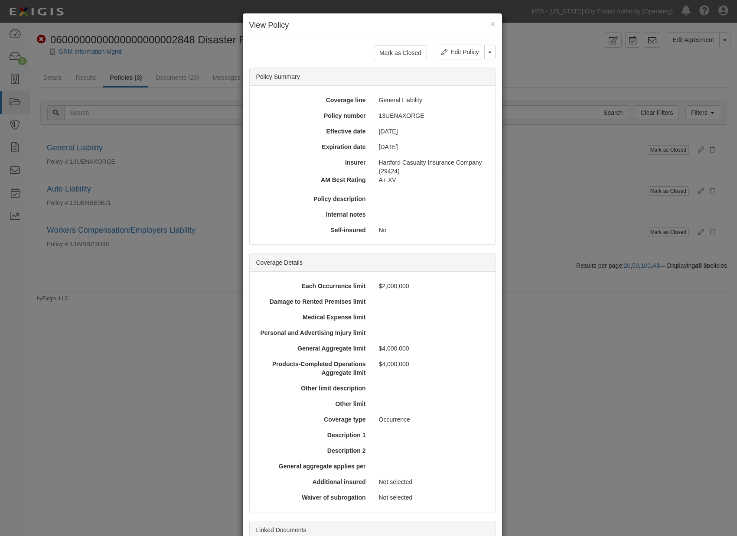
scroll to position [92, 0]
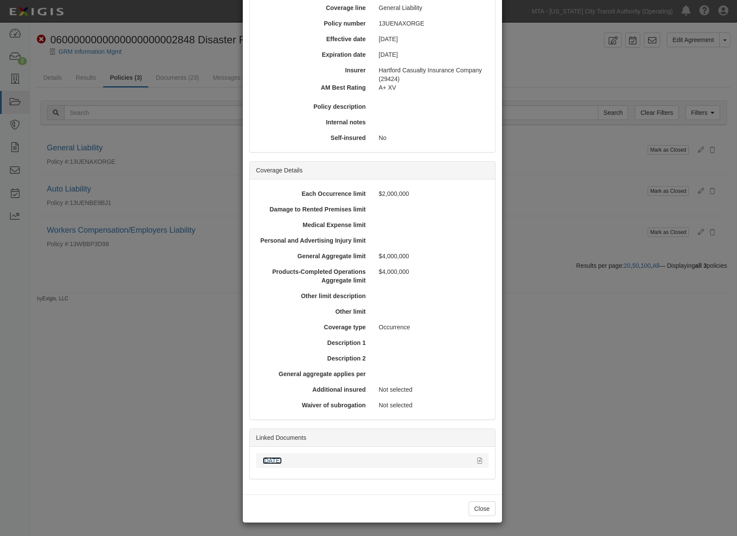
click at [266, 458] on link "[DATE]" at bounding box center [272, 460] width 19 height 7
click at [513, 184] on div "× View Policy Mark as Closed Edit Policy Toggle Dropdown Delete Policy Policy S…" at bounding box center [368, 268] width 737 height 536
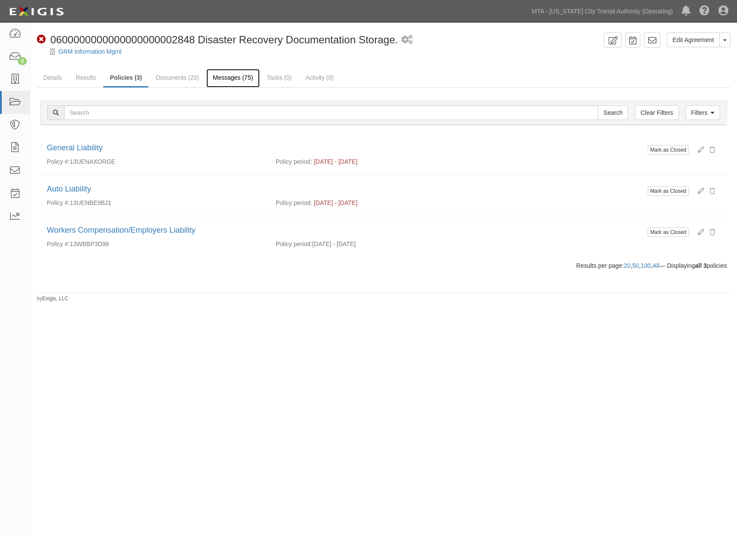
click at [247, 75] on link "Messages (75)" at bounding box center [232, 78] width 53 height 19
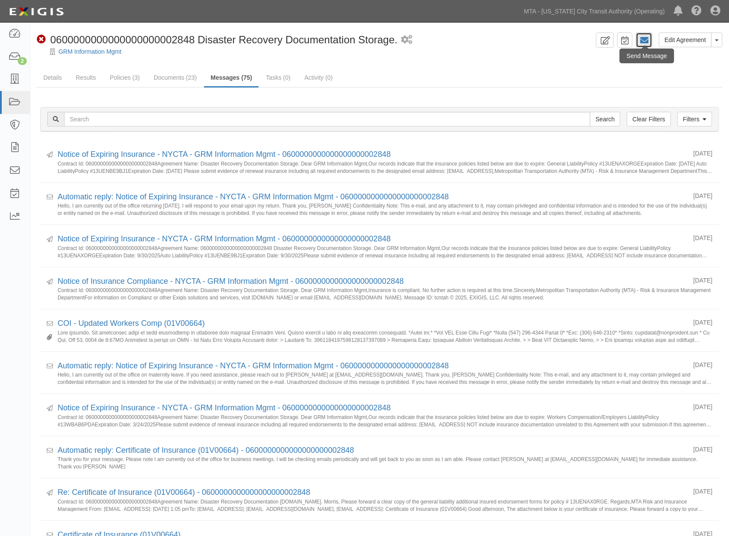
click at [650, 40] on link at bounding box center [644, 40] width 16 height 15
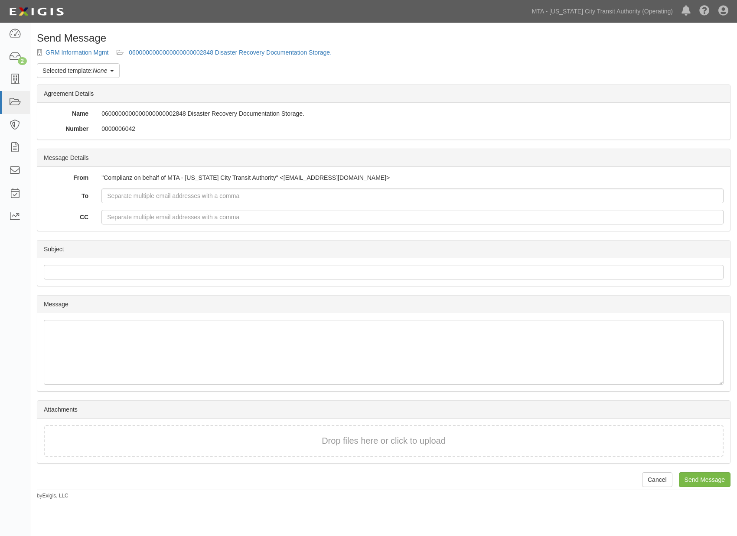
click at [85, 62] on div "Send Message GRM Information Mgmt 0600000000000000000002848 Disaster Recovery D…" at bounding box center [383, 266] width 706 height 467
click at [85, 71] on link "Selected template: None" at bounding box center [78, 70] width 83 height 15
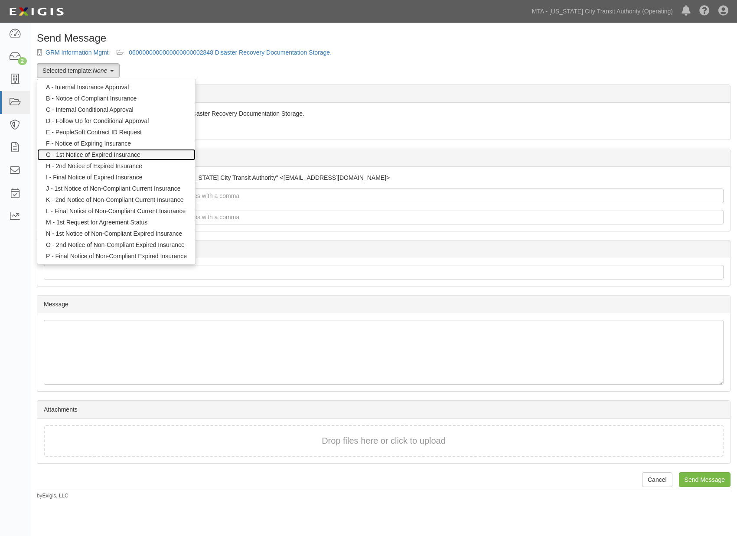
click at [86, 152] on link "G - 1st Notice of Expired Insurance" at bounding box center [116, 154] width 158 height 11
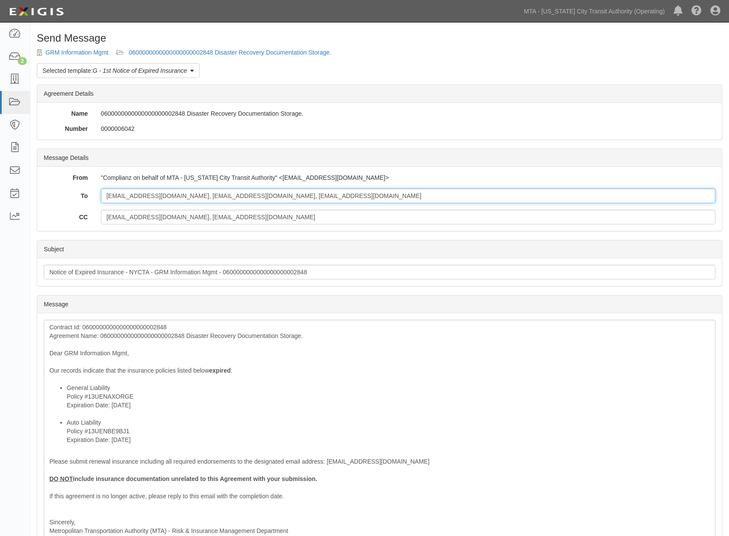
click at [368, 194] on input "[EMAIL_ADDRESS][DOMAIN_NAME], [EMAIL_ADDRESS][DOMAIN_NAME], [EMAIL_ADDRESS][DOM…" at bounding box center [408, 196] width 615 height 15
paste input "mattmorris@worldinsurance.com"
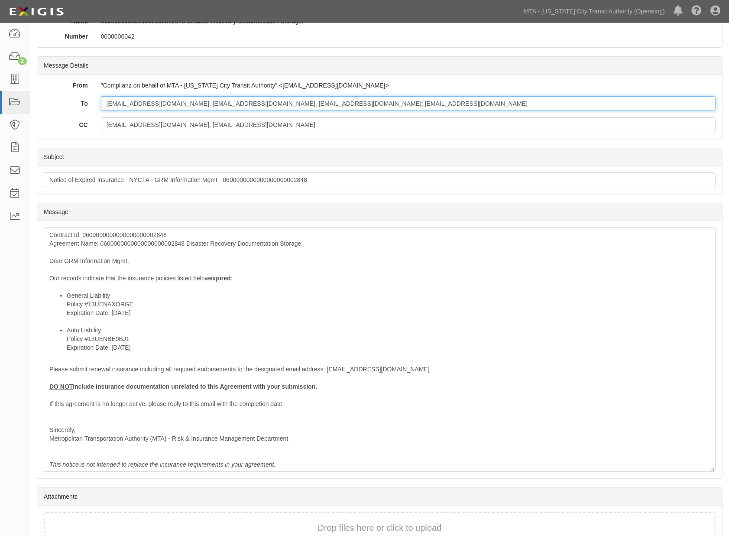
scroll to position [96, 0]
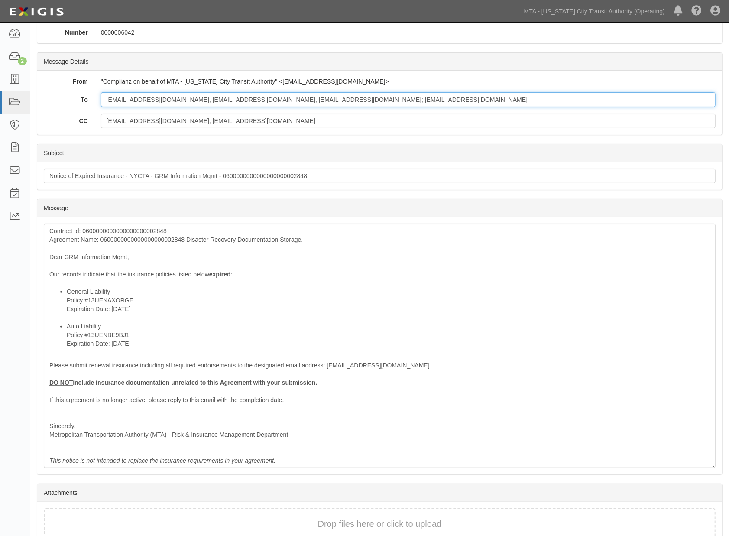
type input "dhealy@grmdocument.com, workorder@grmdocument.com, MAMATO@GRMIMS.COM; mattmorri…"
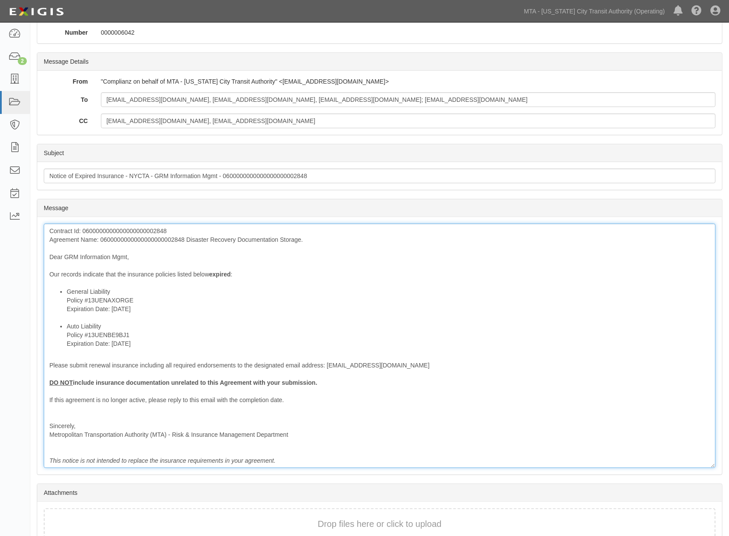
click at [166, 237] on div "Contract Id: 0600000000000000000002848 Agreement Name: 060000000000000000000284…" at bounding box center [380, 346] width 672 height 244
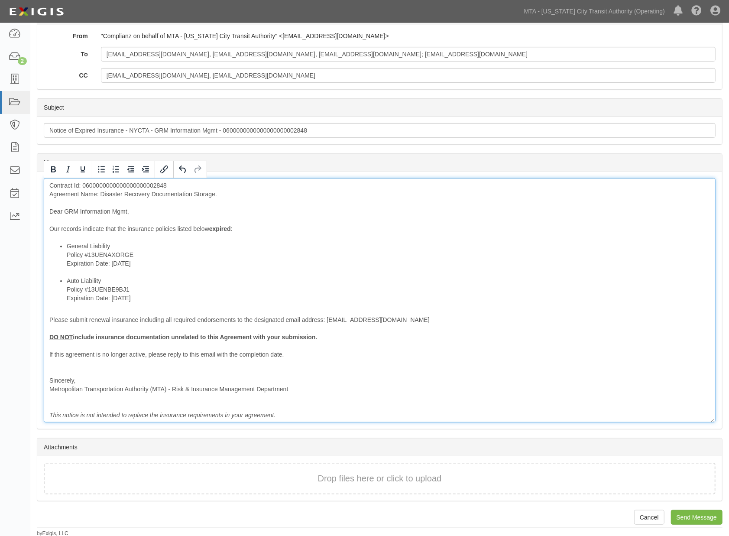
scroll to position [142, 0]
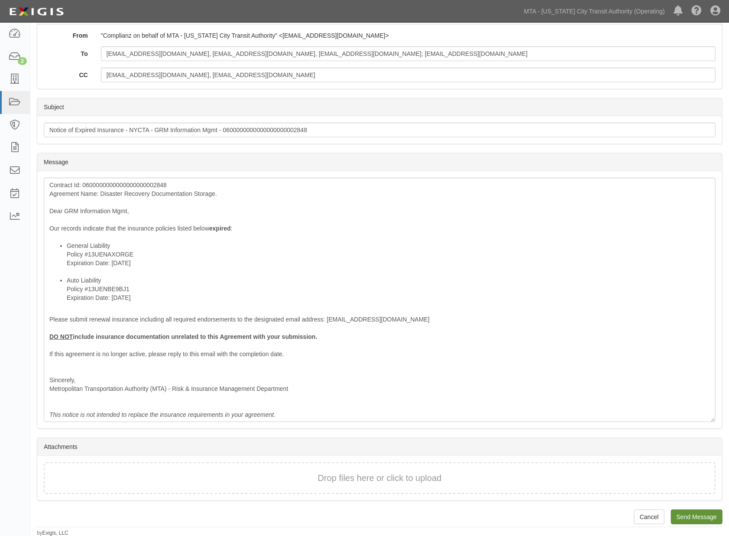
drag, startPoint x: 692, startPoint y: 523, endPoint x: 689, endPoint y: 512, distance: 12.1
click at [693, 524] on div "Send Message GRM Information Mgmt 0600000000000000000002848 Disaster Recovery D…" at bounding box center [379, 213] width 699 height 647
click at [699, 517] on input "Send Message" at bounding box center [697, 517] width 52 height 15
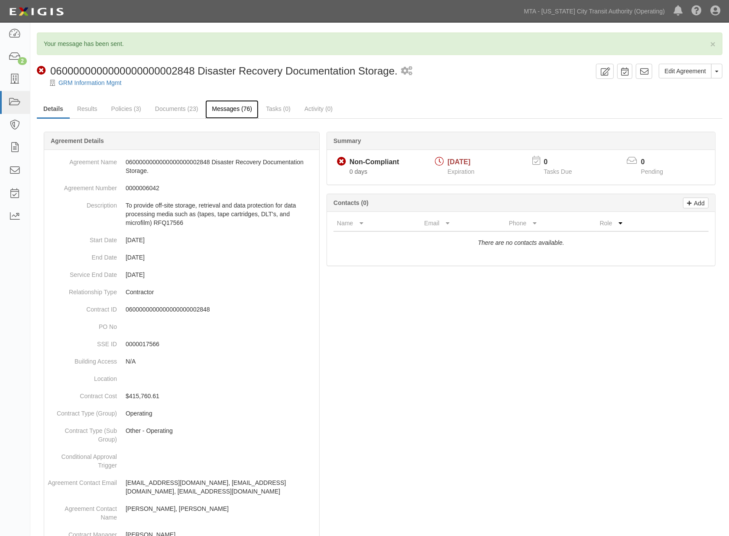
click at [230, 110] on link "Messages (76)" at bounding box center [231, 109] width 53 height 19
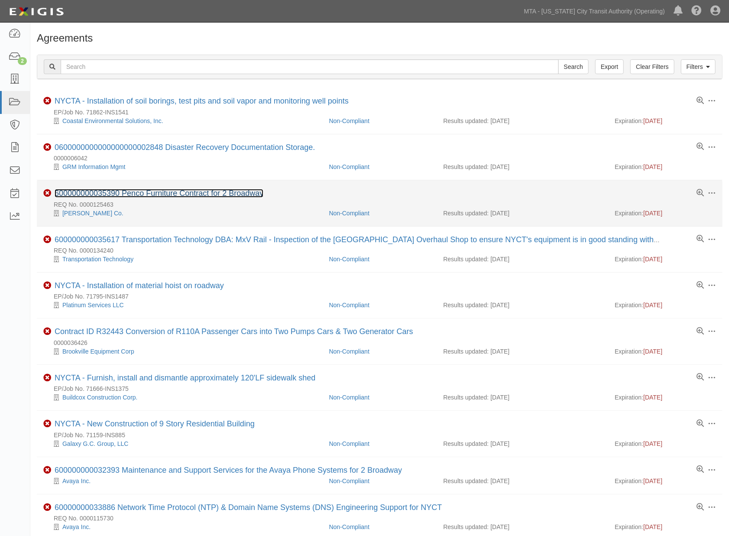
click at [171, 194] on link "600000000035390 Penco Furniture Contract for 2 Broadway" at bounding box center [159, 193] width 209 height 9
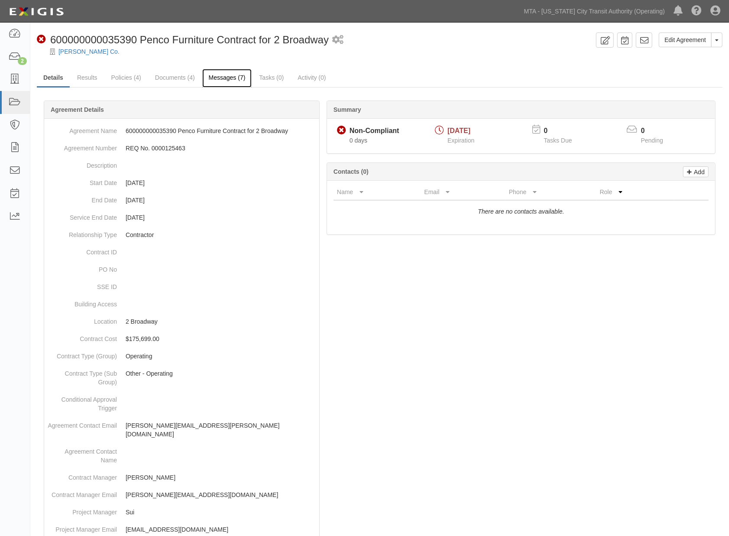
click at [236, 77] on link "Messages (7)" at bounding box center [227, 78] width 50 height 19
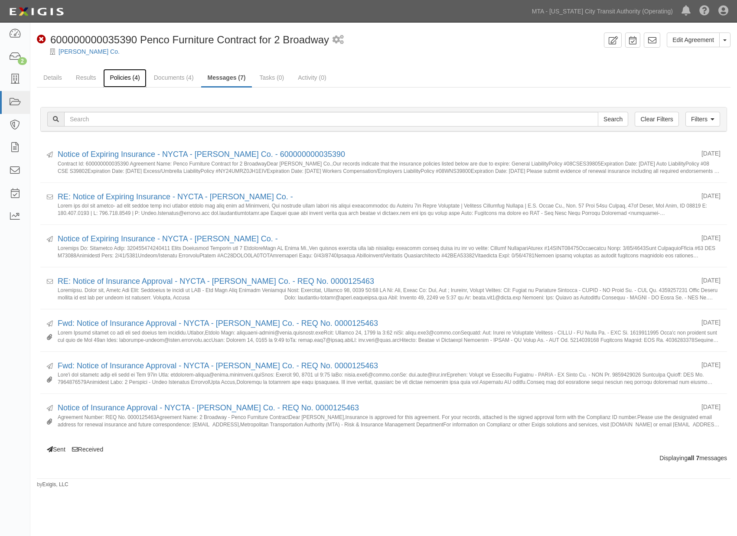
click at [133, 79] on link "Policies (4)" at bounding box center [124, 78] width 43 height 19
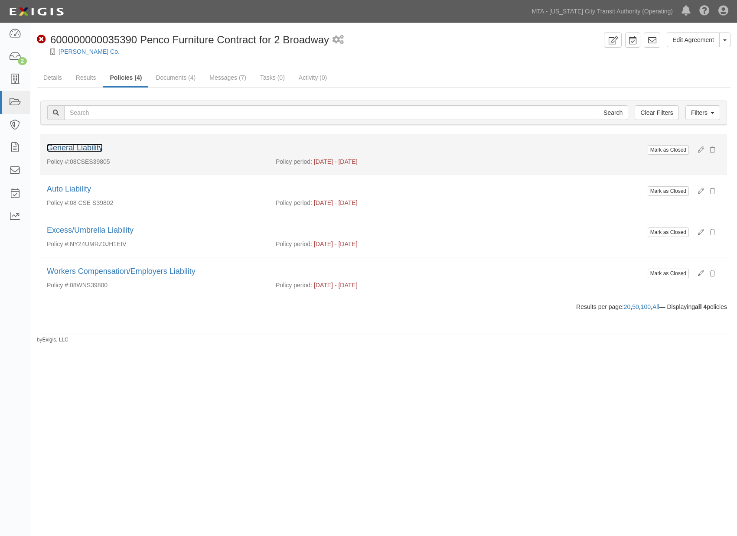
click at [88, 149] on link "General Liability" at bounding box center [75, 147] width 56 height 9
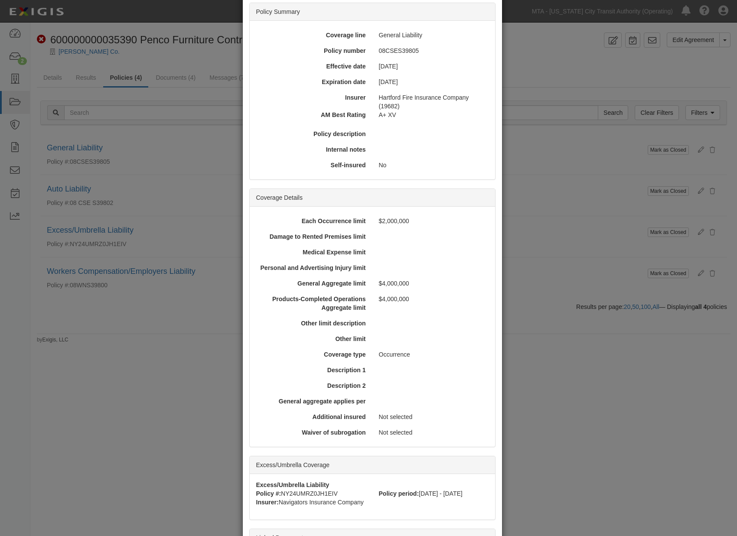
scroll to position [165, 0]
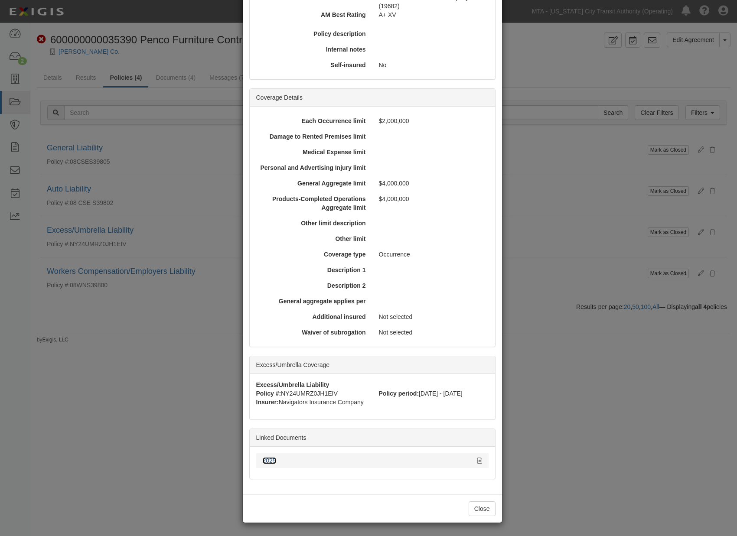
click at [266, 458] on link "2025" at bounding box center [269, 460] width 13 height 7
click at [623, 391] on div "× View Policy Mark as Closed Edit Policy Toggle Dropdown Delete Policy Policy S…" at bounding box center [368, 268] width 737 height 536
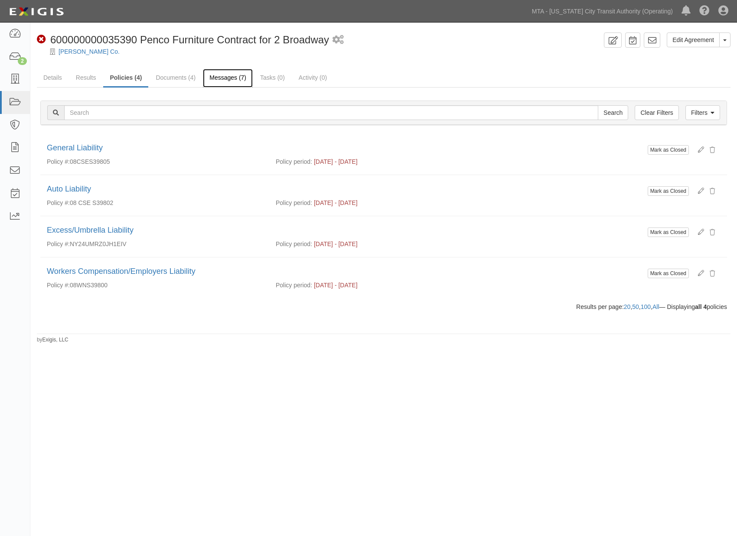
click at [222, 75] on link "Messages (7)" at bounding box center [228, 78] width 50 height 19
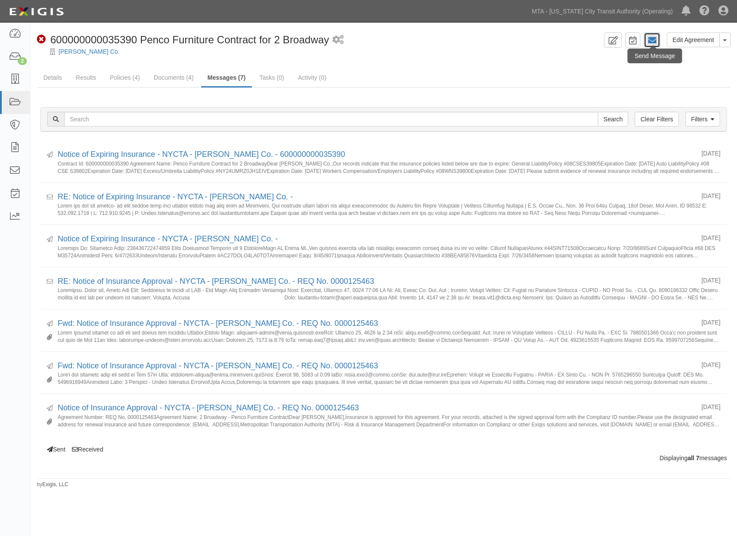
click at [653, 44] on icon at bounding box center [651, 40] width 9 height 9
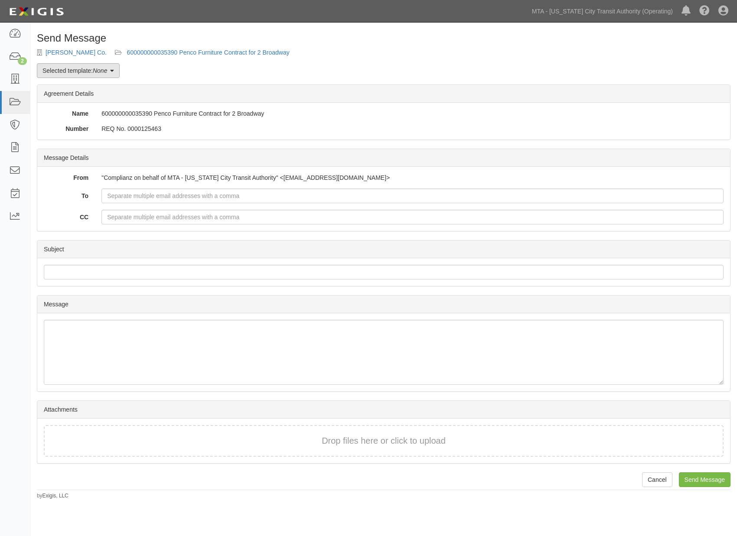
click at [74, 68] on link "Selected template: None" at bounding box center [78, 70] width 83 height 15
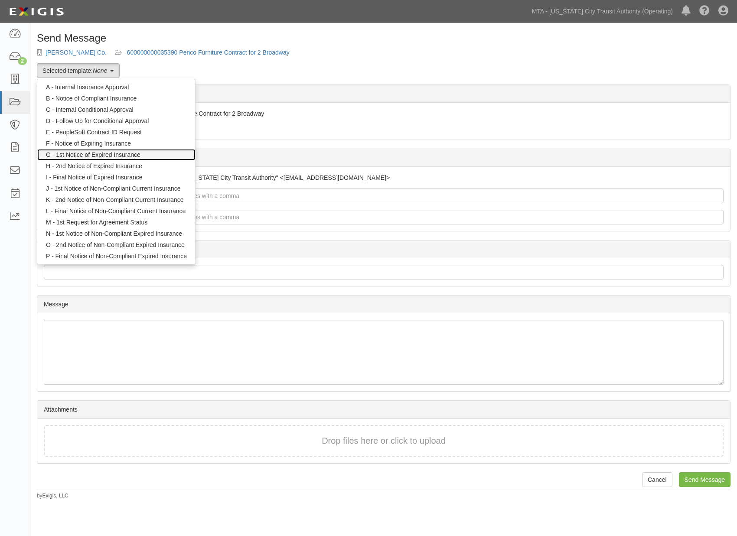
click at [78, 155] on link "G - 1st Notice of Expired Insurance" at bounding box center [116, 154] width 158 height 11
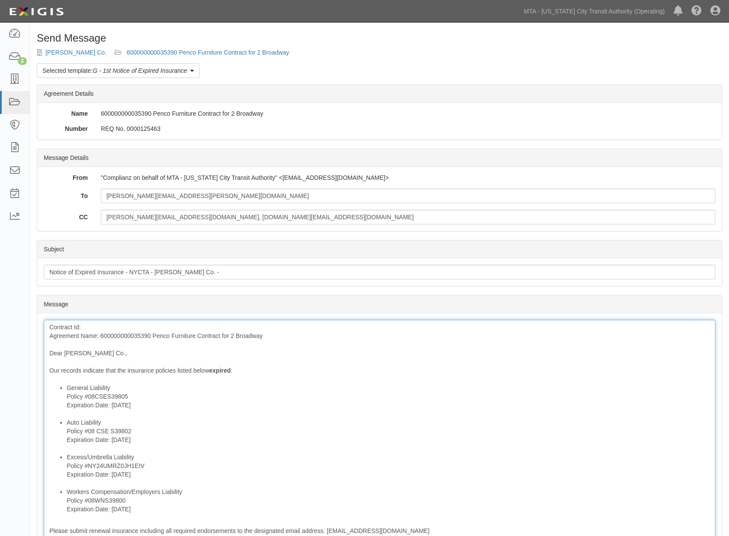
click at [119, 335] on div "Contract Id: Agreement Name: 600000000035390 Penco Furniture Contract for 2 Bro…" at bounding box center [380, 477] width 672 height 314
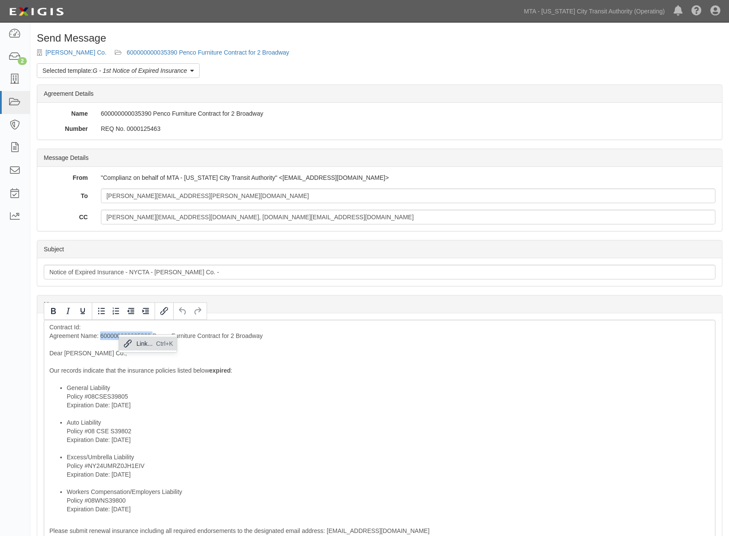
copy div "600000000035390"
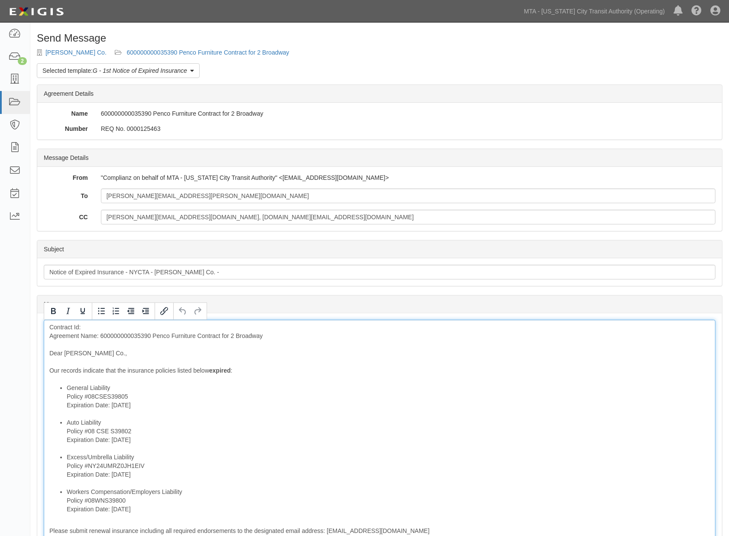
click at [109, 327] on div "Contract Id: Agreement Name: 600000000035390 Penco Furniture Contract for 2 Bro…" at bounding box center [380, 477] width 672 height 314
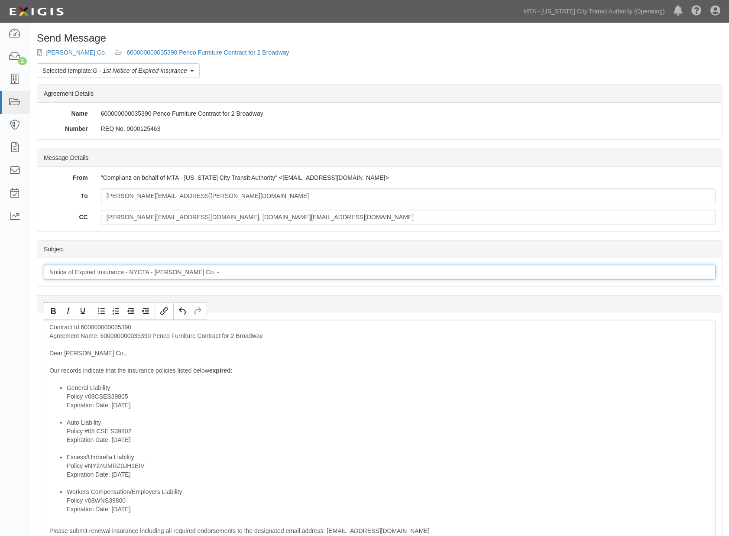
click at [233, 276] on input "Notice of Expired Insurance - NYCTA - WB Mason Co. -" at bounding box center [380, 272] width 672 height 15
paste input "600000000035390"
type input "Notice of Expired Insurance - NYCTA - WB Mason Co. - 600000000035390"
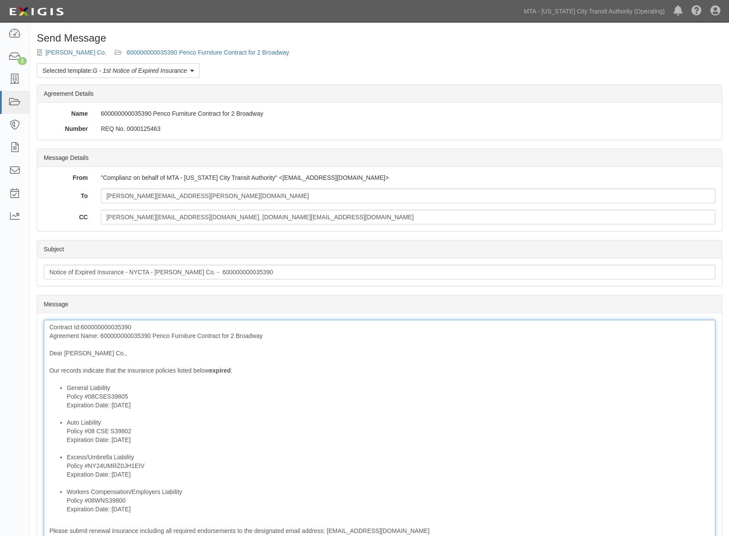
click at [122, 337] on div "Contract Id:600000000035390 Agreement Name: 600000000035390 Penco Furniture Con…" at bounding box center [380, 477] width 672 height 314
click at [120, 337] on div "Contract Id:600000000035390 Agreement Name: 600000000035390 Penco Furniture Con…" at bounding box center [380, 477] width 672 height 314
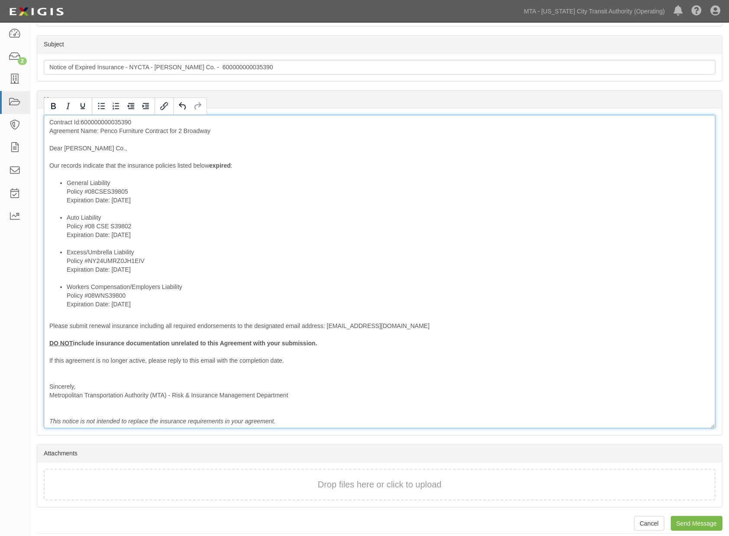
scroll to position [211, 0]
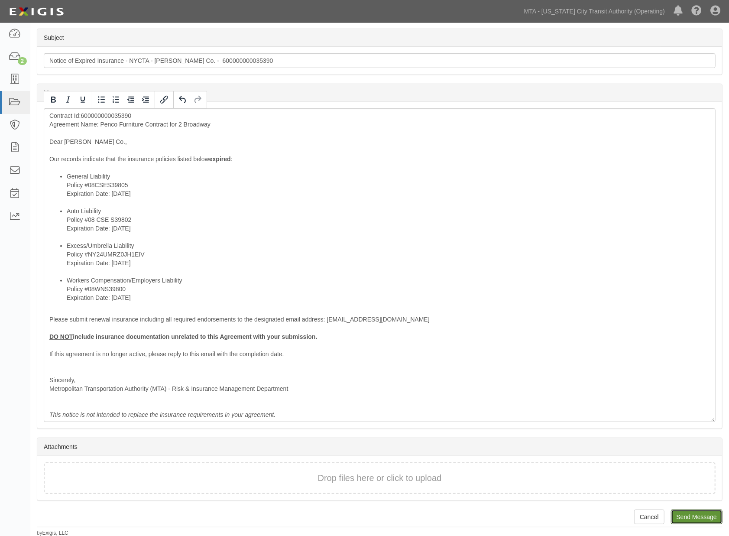
click at [686, 512] on input "Send Message" at bounding box center [697, 517] width 52 height 15
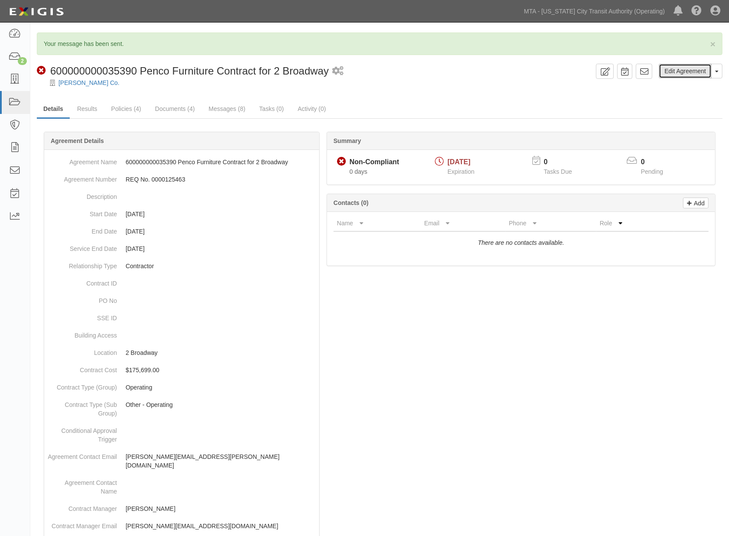
click at [681, 72] on link "Edit Agreement" at bounding box center [685, 71] width 53 height 15
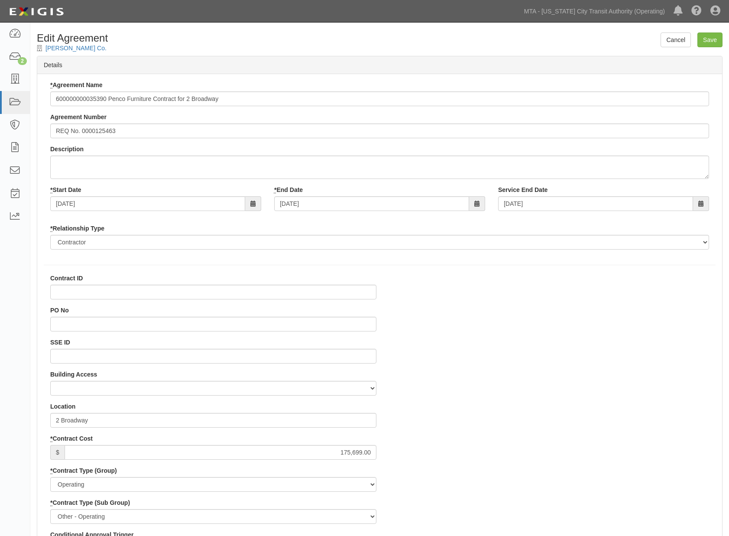
select select
click at [81, 290] on input "Contract ID" at bounding box center [213, 292] width 326 height 15
paste input "600000000035390"
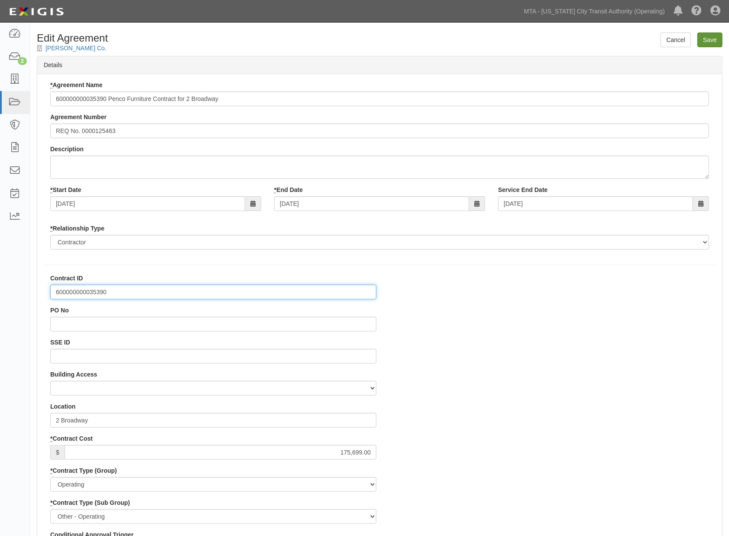
type input "600000000035390"
click at [715, 39] on input "Save" at bounding box center [710, 40] width 25 height 15
type input "175699.00"
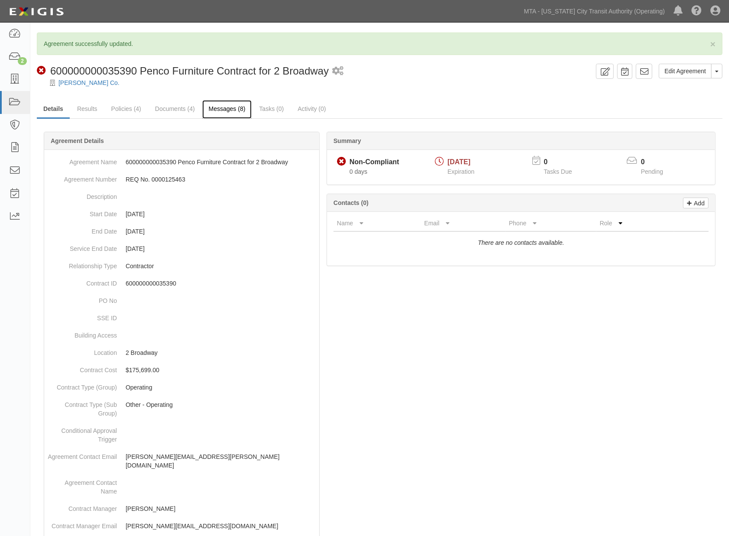
click at [231, 103] on link "Messages (8)" at bounding box center [227, 109] width 50 height 19
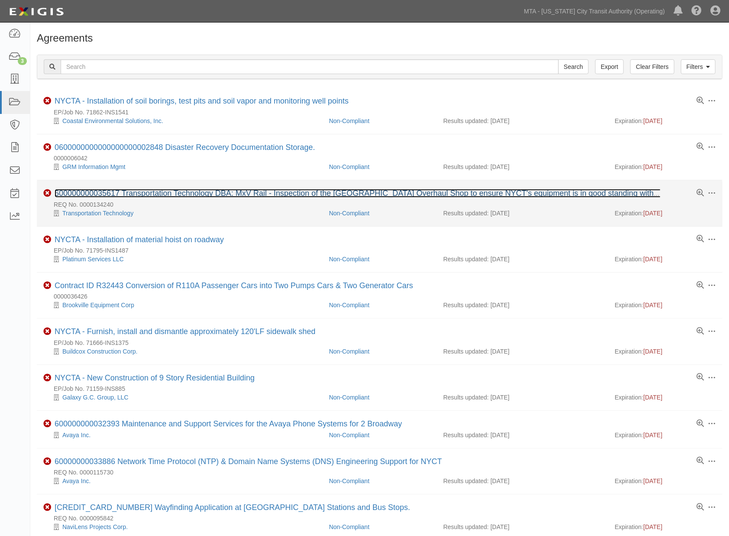
click at [109, 194] on link "600000000035617 Transportation Technology DBA: MxV Rail - Inspection of the [GE…" at bounding box center [434, 193] width 758 height 9
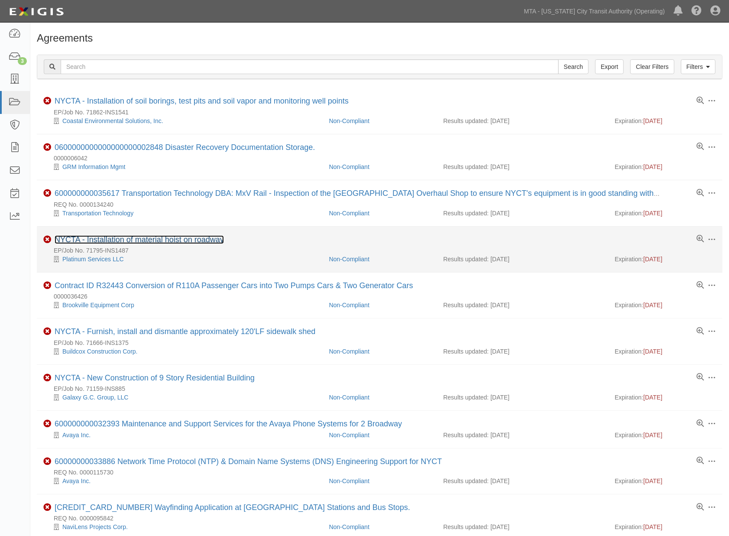
click at [129, 237] on link "NYCTA - Installation of material hoist on roadway" at bounding box center [139, 239] width 169 height 9
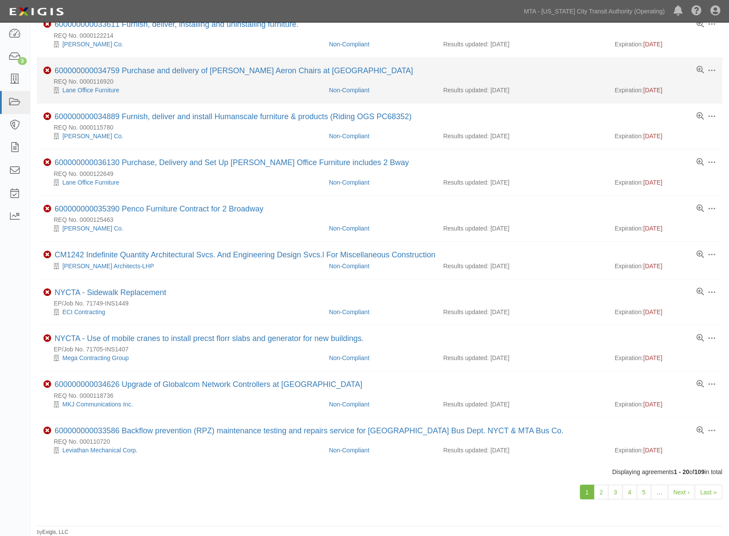
scroll to position [537, 0]
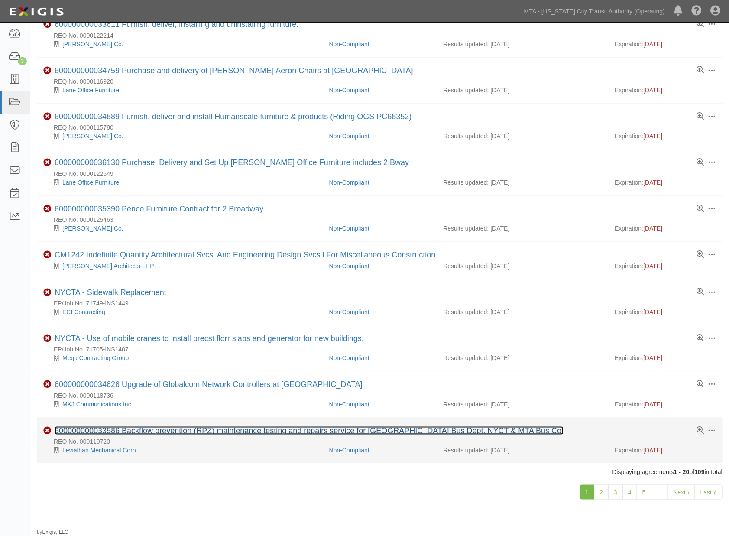
click at [175, 428] on link "600000000033586 Backflow prevention (RPZ) maintenance testing and repairs servi…" at bounding box center [309, 430] width 509 height 9
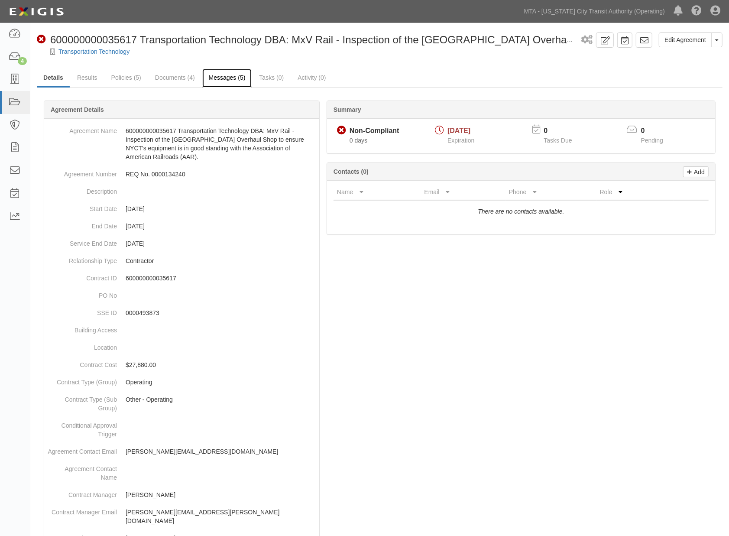
click at [231, 76] on link "Messages (5)" at bounding box center [227, 78] width 50 height 19
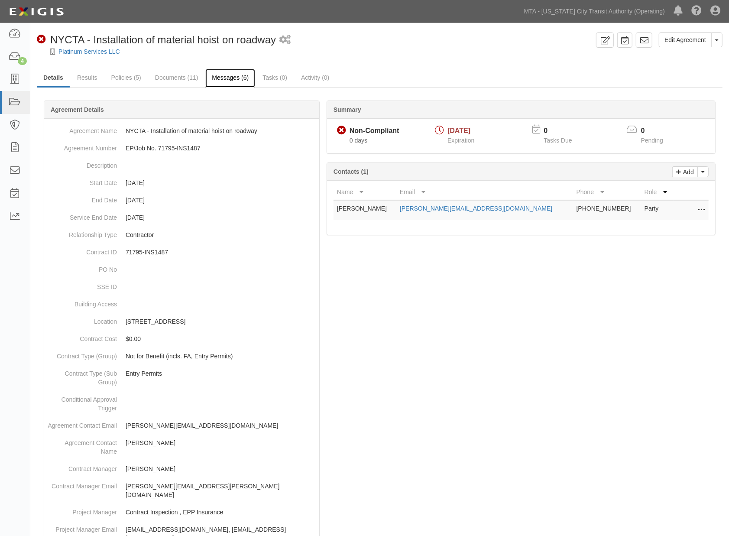
click at [218, 78] on link "Messages (6)" at bounding box center [230, 78] width 50 height 19
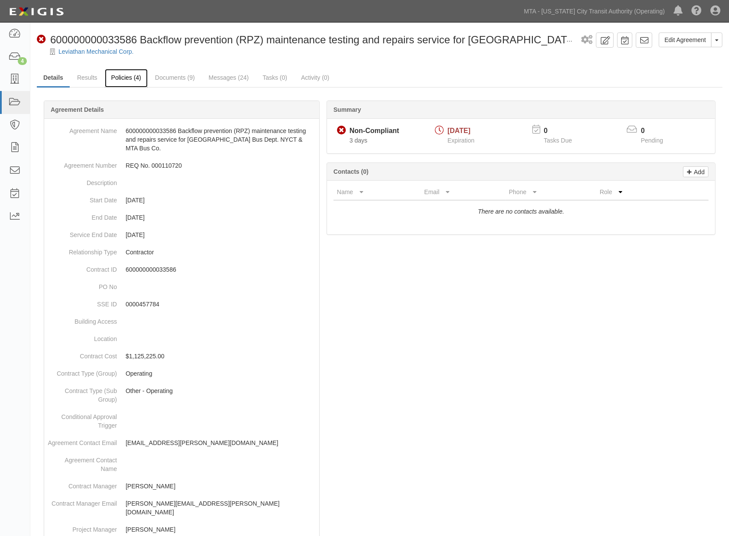
click at [120, 77] on link "Policies (4)" at bounding box center [126, 78] width 43 height 19
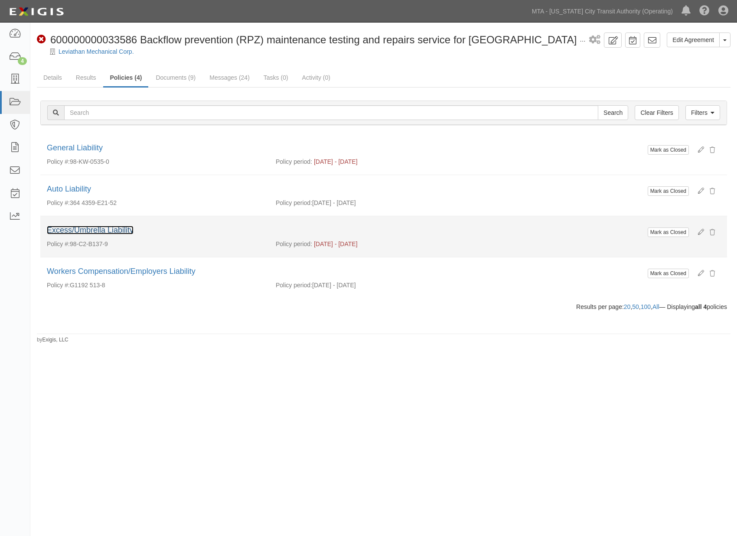
click at [102, 231] on link "Excess/Umbrella Liability" at bounding box center [90, 230] width 87 height 9
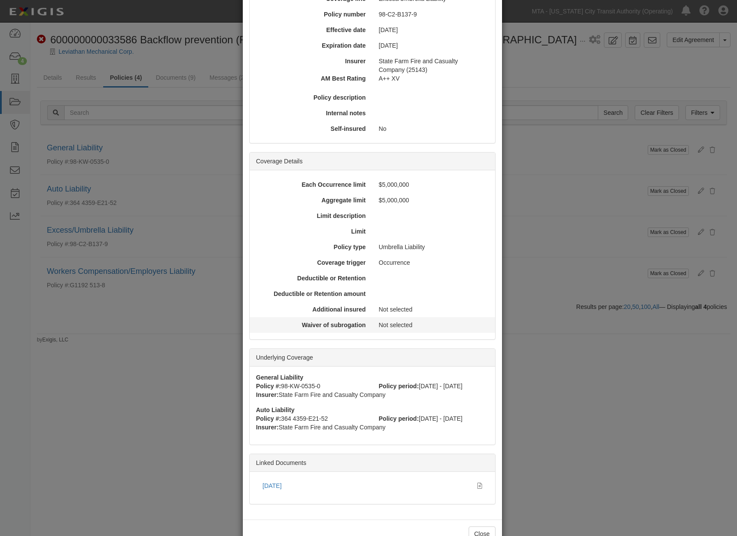
scroll to position [127, 0]
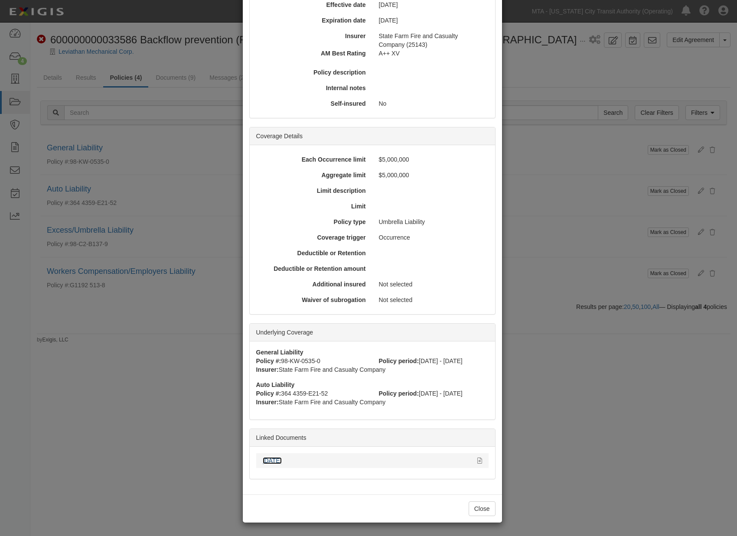
click at [276, 460] on link "9/27/2025" at bounding box center [272, 460] width 19 height 7
click at [540, 322] on div "× View Policy Mark as Closed Edit Policy Toggle Dropdown Delete Policy Policy S…" at bounding box center [368, 268] width 737 height 536
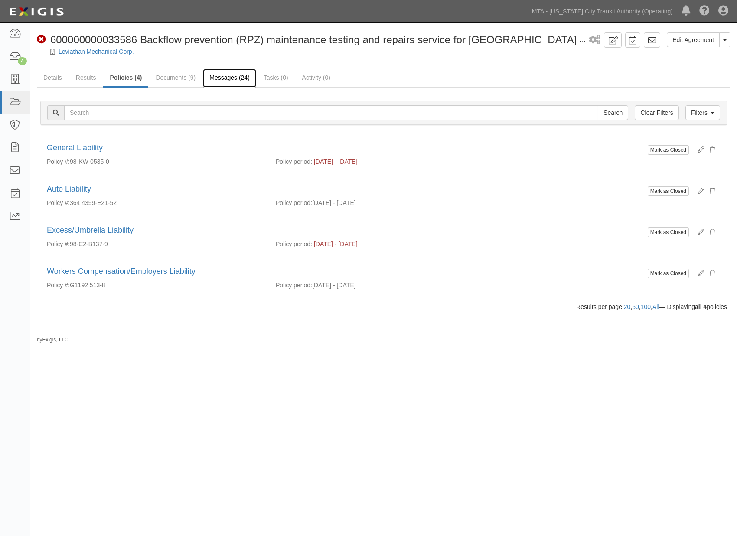
click at [224, 71] on link "Messages (24)" at bounding box center [229, 78] width 53 height 19
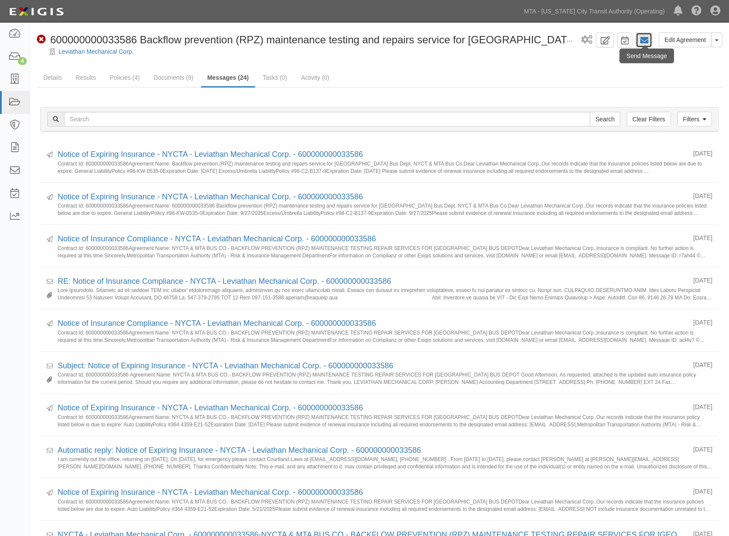
click at [646, 36] on icon at bounding box center [644, 40] width 9 height 9
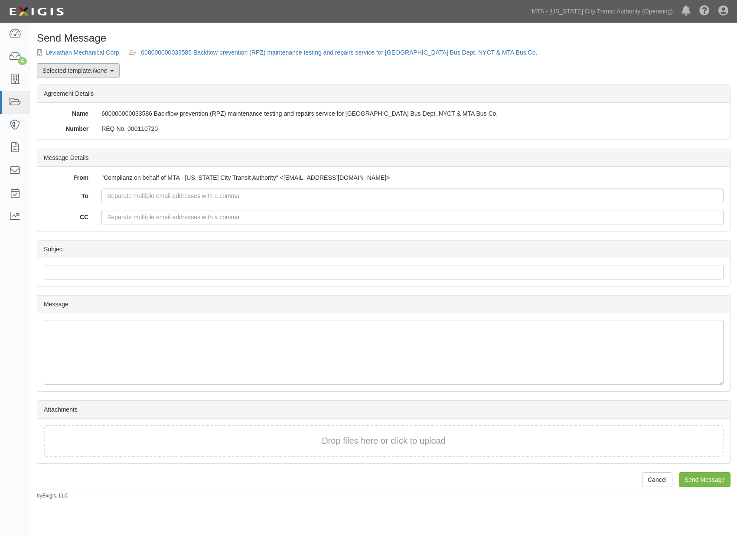
click at [78, 71] on link "Selected template: None" at bounding box center [78, 70] width 83 height 15
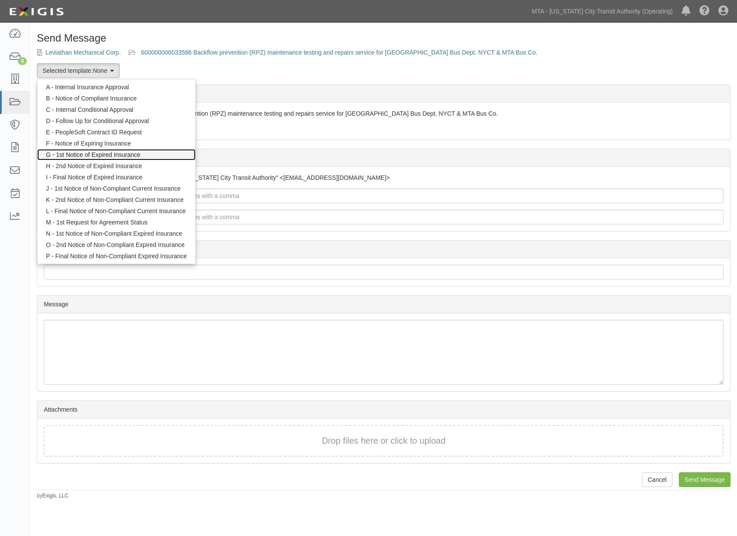
click at [70, 153] on link "G - 1st Notice of Expired Insurance" at bounding box center [116, 154] width 158 height 11
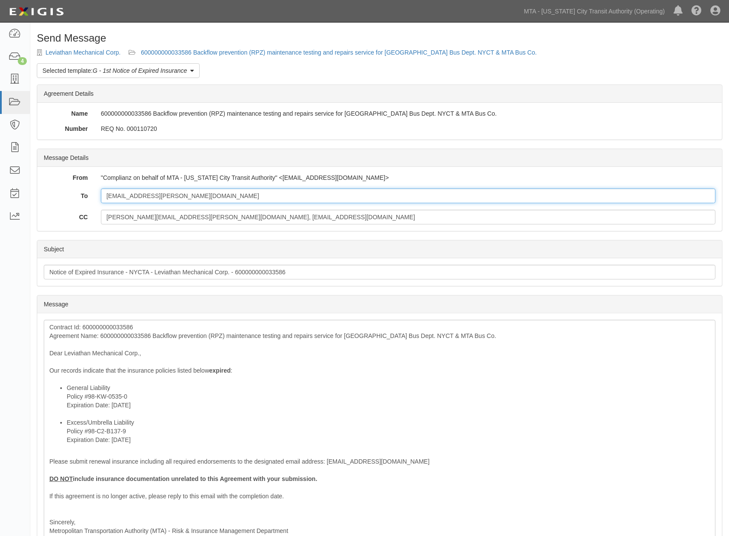
click at [193, 201] on input "silvio7@losardo.net" at bounding box center [408, 196] width 615 height 15
paste input "AMERBROKERAGE@AOL.COM"
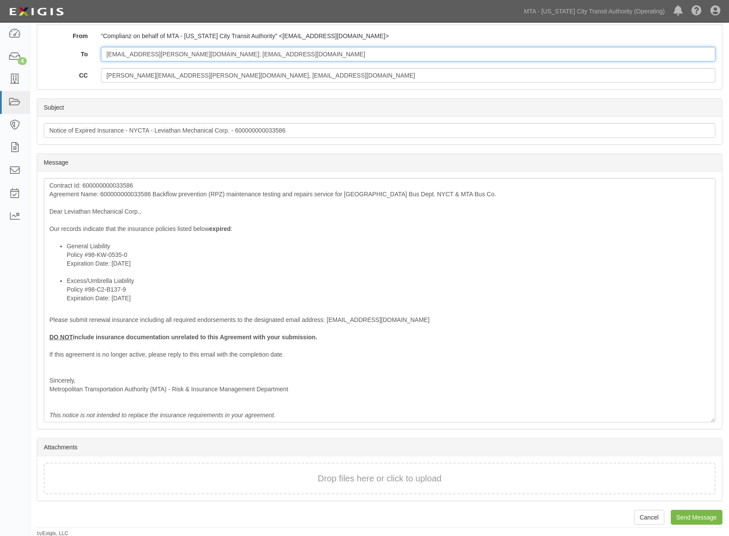
scroll to position [142, 0]
type input "silvio7@losardo.net; AMERBROKERAGE@AOL.COM"
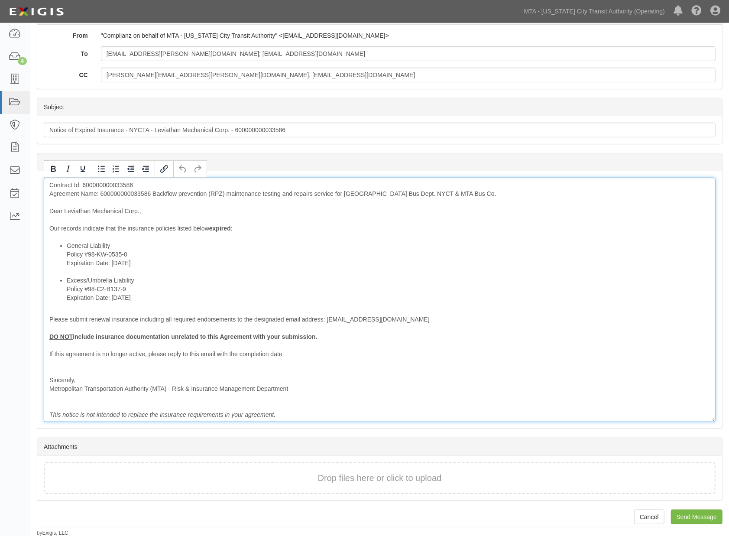
click at [136, 192] on div "Contract Id: 600000000033586 Agreement Name: 600000000033586 Backflow preventio…" at bounding box center [380, 300] width 672 height 244
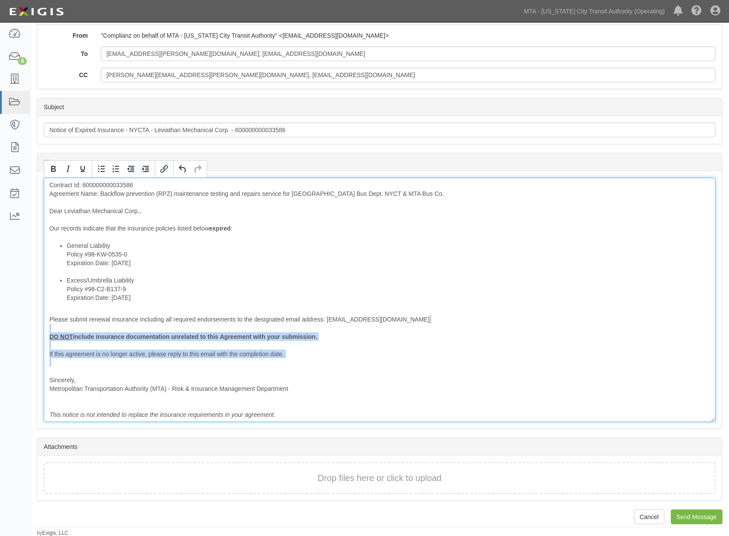
drag, startPoint x: 94, startPoint y: 373, endPoint x: 37, endPoint y: 327, distance: 72.4
click at [37, 327] on div "Message Contract Id: 600000000033586 Agreement Name: Backflow prevention (RPZ) …" at bounding box center [379, 299] width 685 height 257
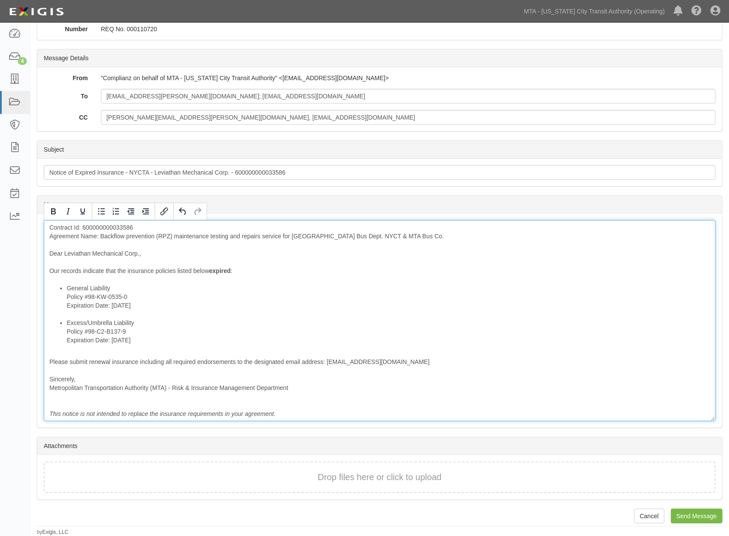
scroll to position [99, 0]
drag, startPoint x: 130, startPoint y: 307, endPoint x: 55, endPoint y: 307, distance: 74.5
click at [55, 307] on ul "General Liability Policy #98-KW-0535-0 Expiration Date: 9/27/2025 Excess/Umbrel…" at bounding box center [379, 315] width 661 height 61
click at [164, 290] on li "General Liability Policy #98-KW-0535-0 Expiration Date: 9/27/2025" at bounding box center [389, 302] width 644 height 35
drag, startPoint x: 144, startPoint y: 302, endPoint x: 51, endPoint y: 305, distance: 93.2
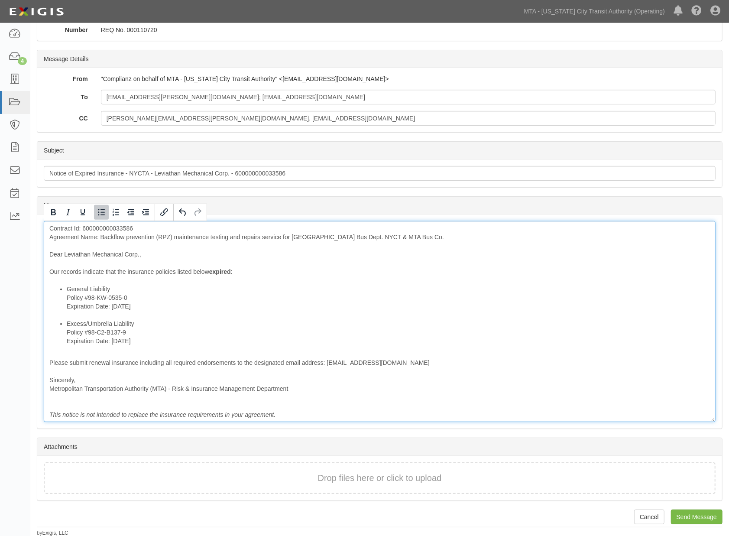
click at [51, 305] on ul "General Liability Policy #98-KW-0535-0 Expiration Date: 9/27/2025 Excess/Umbrel…" at bounding box center [379, 315] width 661 height 61
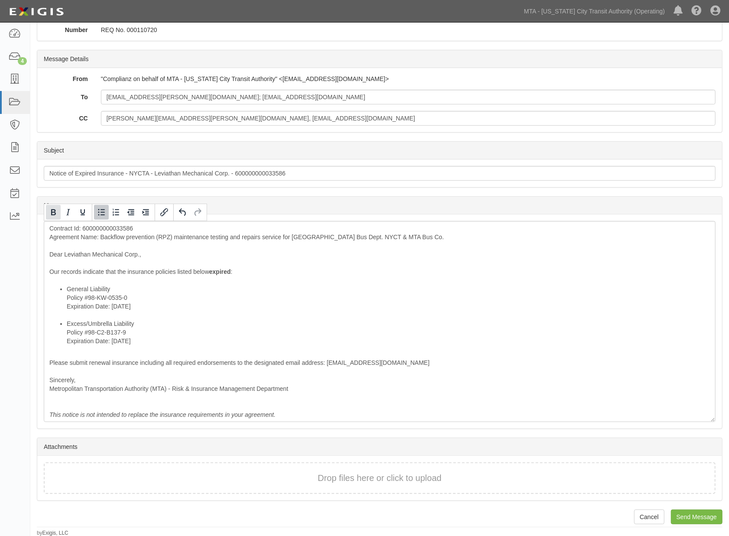
click at [50, 211] on icon "Bold" at bounding box center [53, 212] width 10 height 10
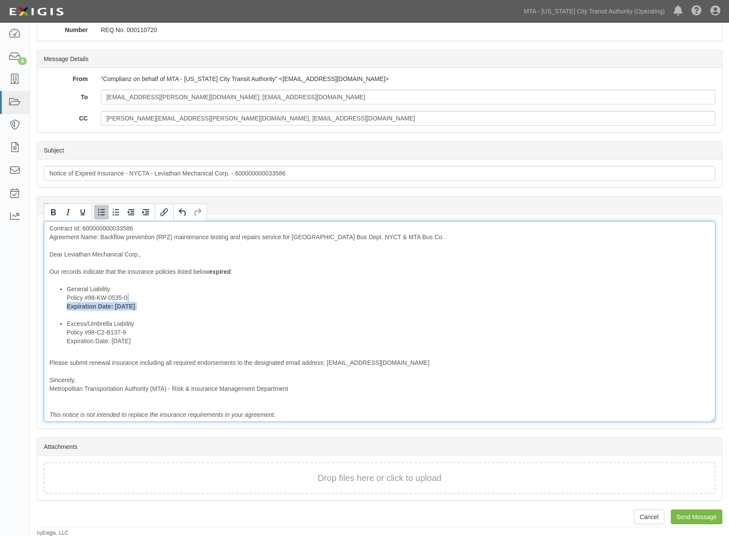
drag, startPoint x: 137, startPoint y: 342, endPoint x: 62, endPoint y: 289, distance: 92.6
click at [58, 340] on ul "General Liability Policy #98-KW-0535-0 Expiration Date: 9/27/2025 Excess/Umbrel…" at bounding box center [379, 315] width 661 height 61
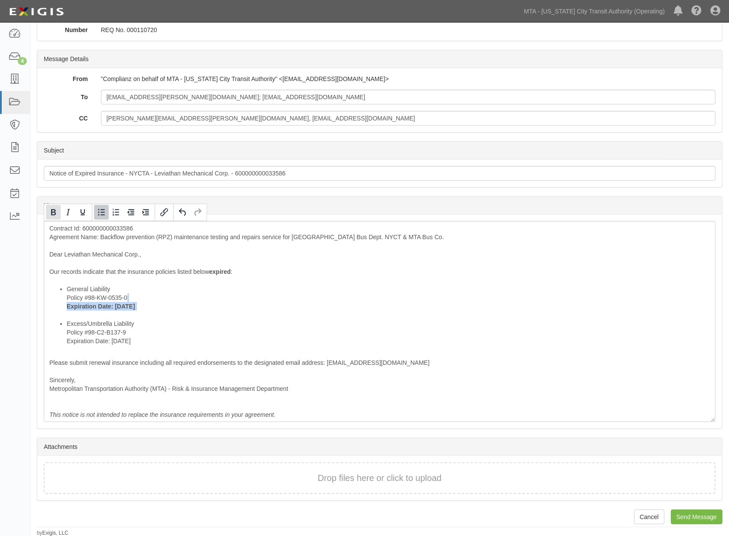
click at [49, 212] on icon "Bold" at bounding box center [53, 212] width 10 height 10
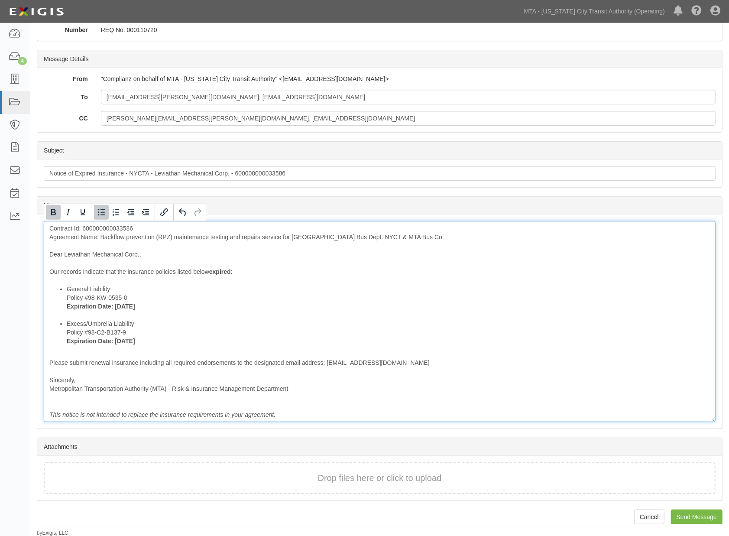
click at [240, 302] on li "General Liability Policy #98-KW-0535-0 Expiration Date: 9/27/2025" at bounding box center [389, 302] width 644 height 35
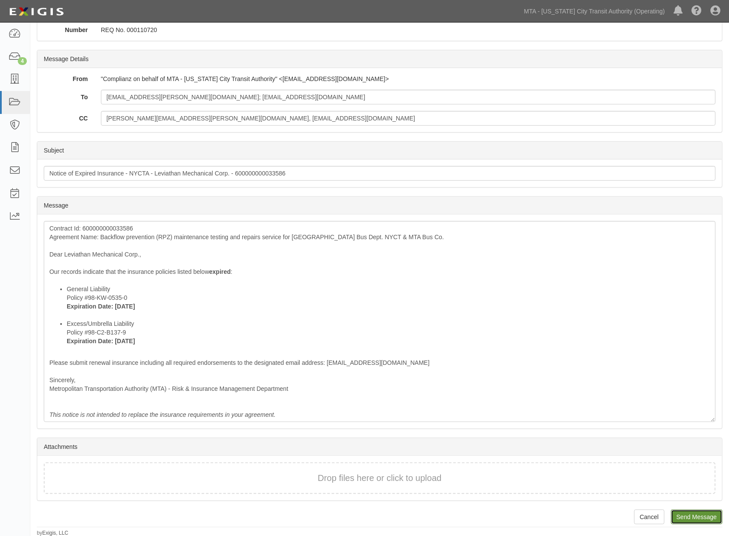
click at [686, 517] on input "Send Message" at bounding box center [697, 517] width 52 height 15
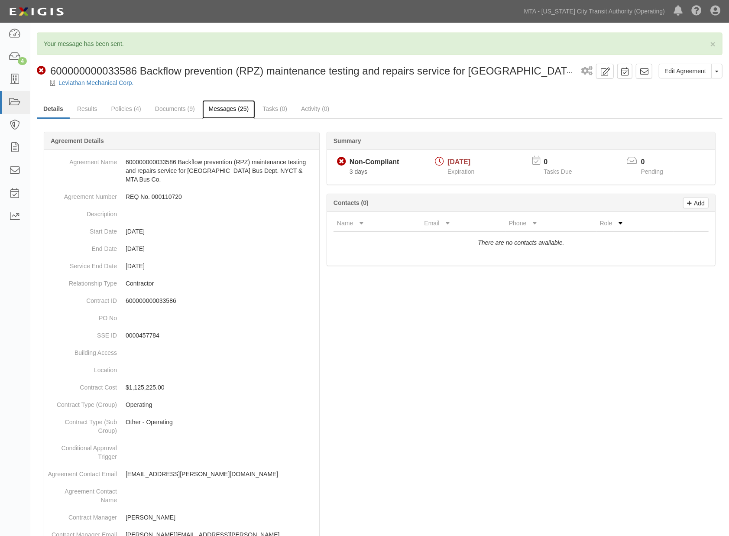
click at [234, 107] on link "Messages (25)" at bounding box center [228, 109] width 53 height 19
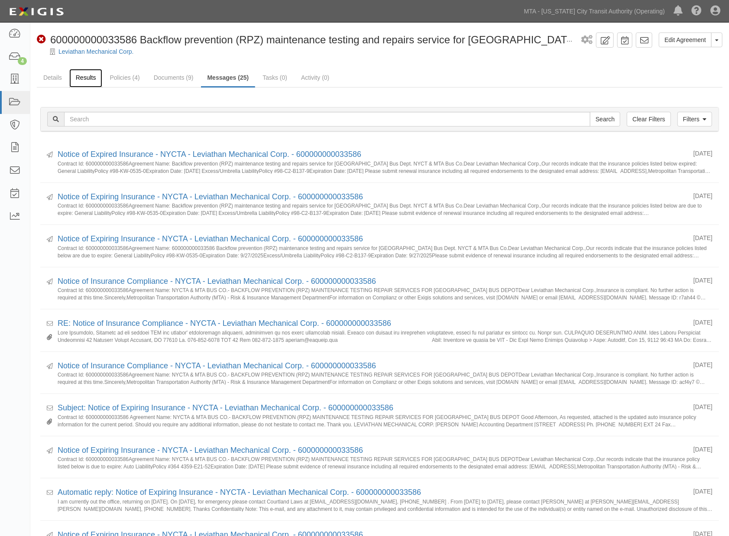
click at [85, 79] on link "Results" at bounding box center [85, 78] width 33 height 19
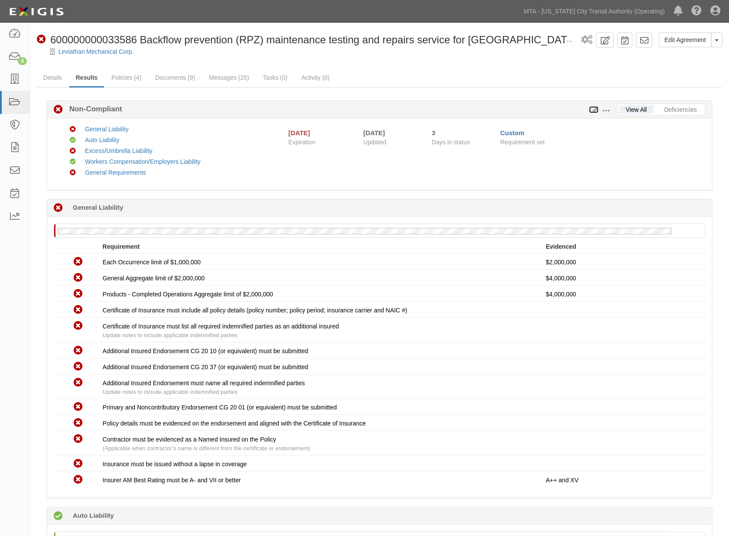
click at [596, 107] on icon at bounding box center [594, 110] width 10 height 6
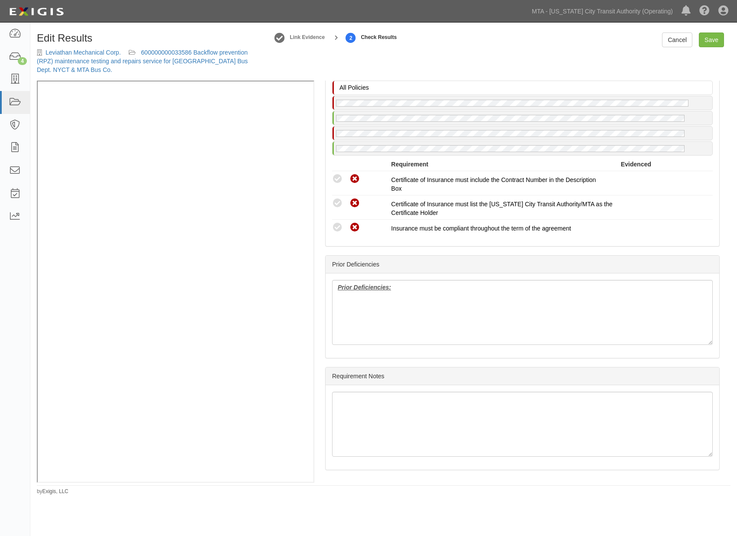
scroll to position [1211, 0]
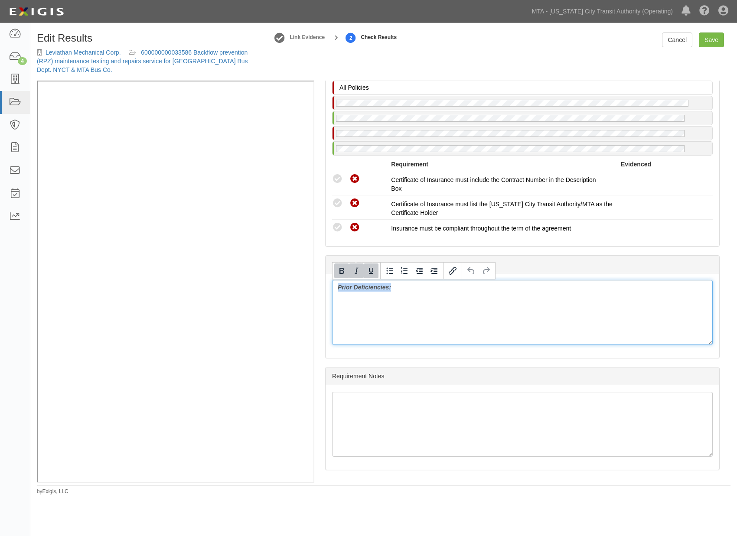
drag, startPoint x: 408, startPoint y: 299, endPoint x: 306, endPoint y: 285, distance: 103.7
click at [162, 174] on div "Manage Policies (WC/EL) Certificate; 6/5/2025; 2026 (AL) Certificate; 5/21/2025…" at bounding box center [383, 282] width 693 height 402
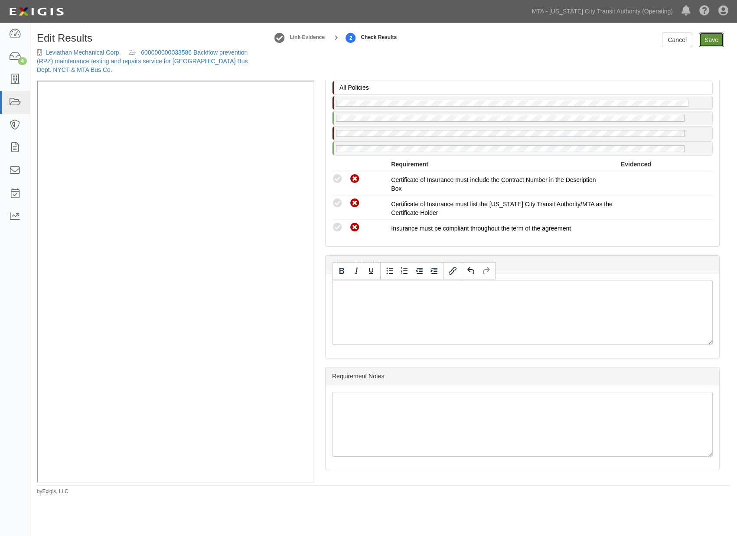
click at [709, 42] on link "Save" at bounding box center [711, 40] width 25 height 15
radio input "true"
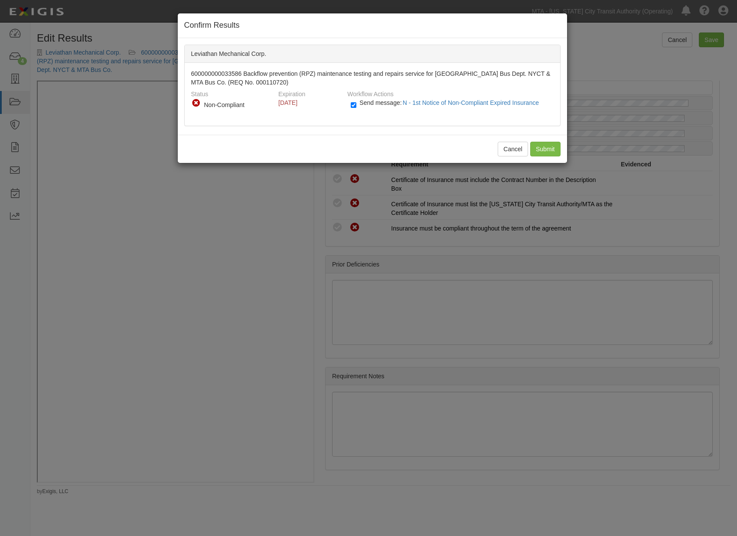
click at [367, 105] on span "Send message: N - 1st Notice of Non-Compliant Expired Insurance" at bounding box center [450, 102] width 183 height 7
click at [356, 105] on input "Send message: N - 1st Notice of Non-Compliant Expired Insurance" at bounding box center [354, 105] width 6 height 10
checkbox input "false"
click at [553, 147] on input "Submit" at bounding box center [545, 149] width 30 height 15
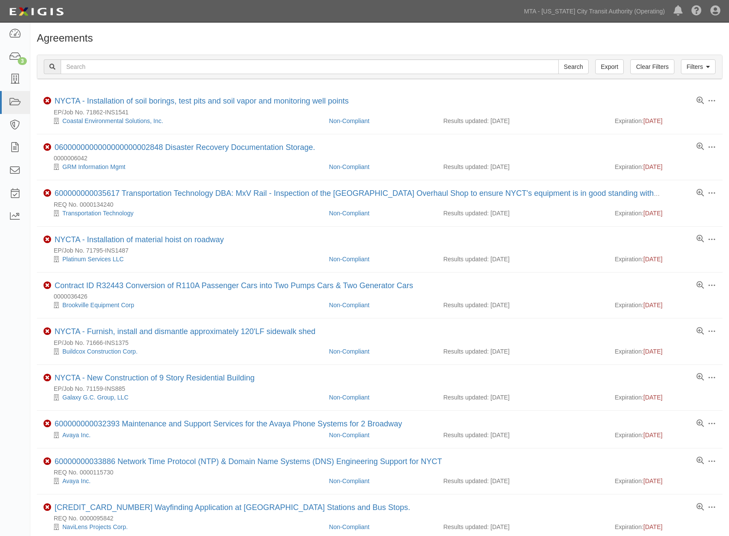
scroll to position [537, 0]
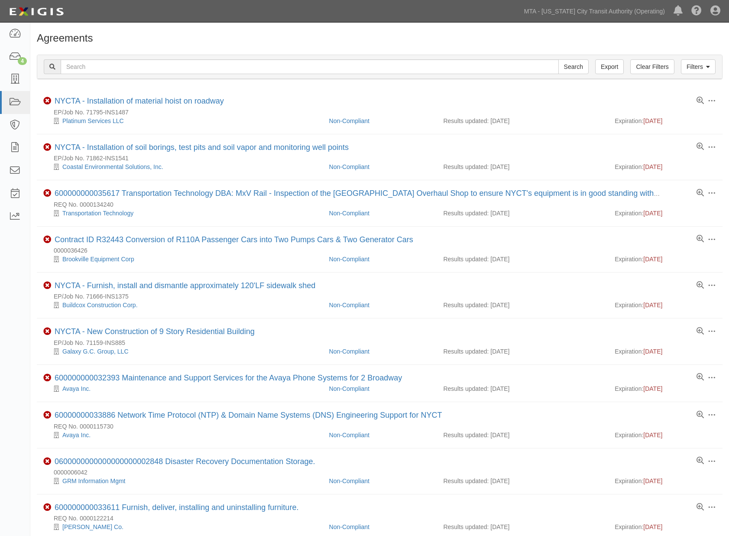
scroll to position [537, 0]
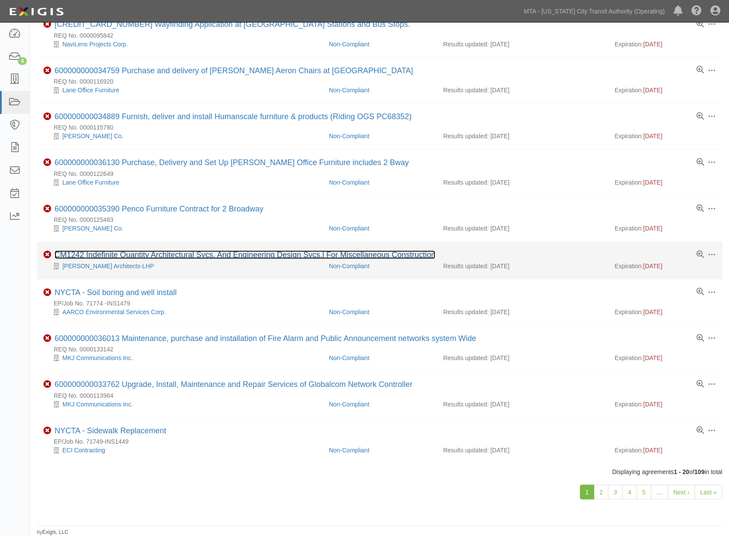
click at [117, 252] on link "CM1242 Indefinite Quantity Architectural Svcs. And Engineering Design Svcs.l Fo…" at bounding box center [245, 254] width 381 height 9
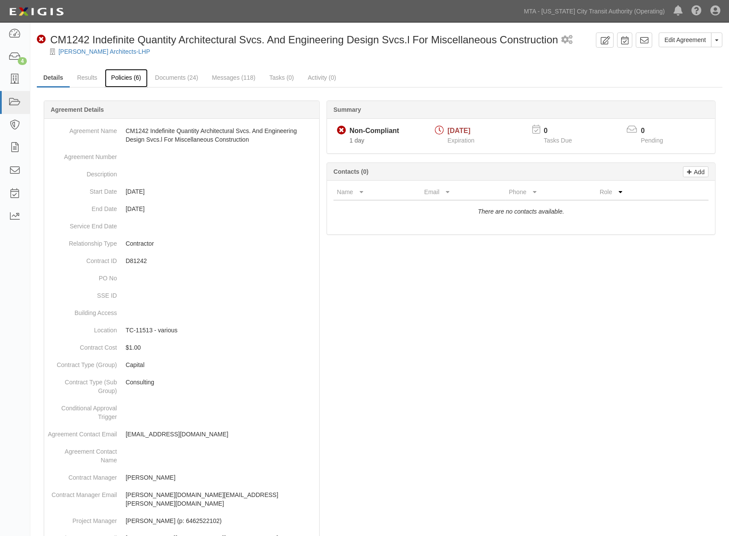
click at [117, 76] on link "Policies (6)" at bounding box center [126, 78] width 43 height 19
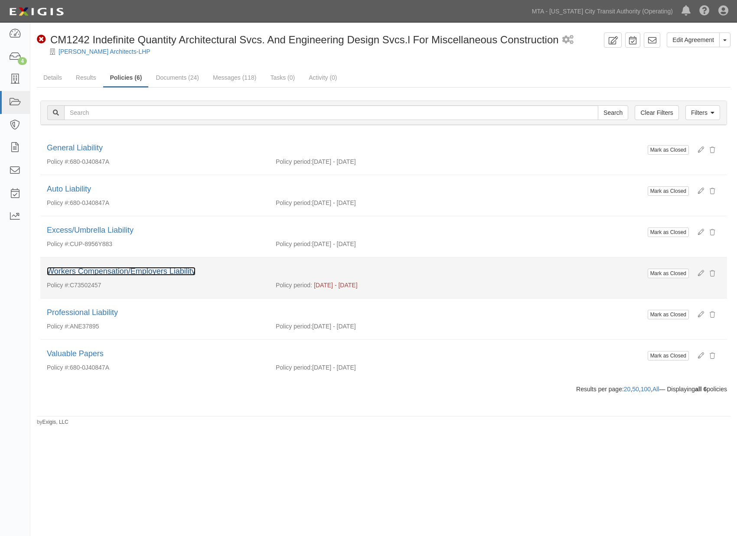
click at [159, 271] on link "Workers Compensation/Employers Liability" at bounding box center [121, 271] width 149 height 9
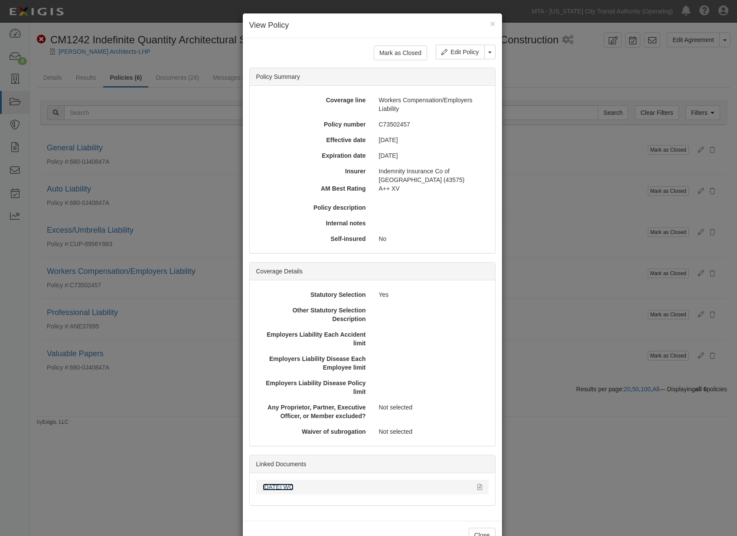
click at [275, 486] on link "[DATE] WC" at bounding box center [278, 487] width 31 height 7
click at [490, 24] on button "×" at bounding box center [492, 23] width 5 height 9
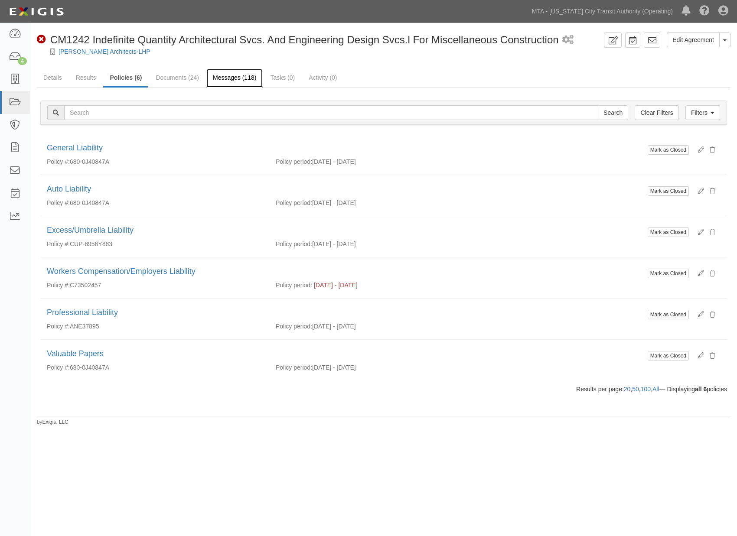
click at [243, 74] on link "Messages (118)" at bounding box center [234, 78] width 56 height 19
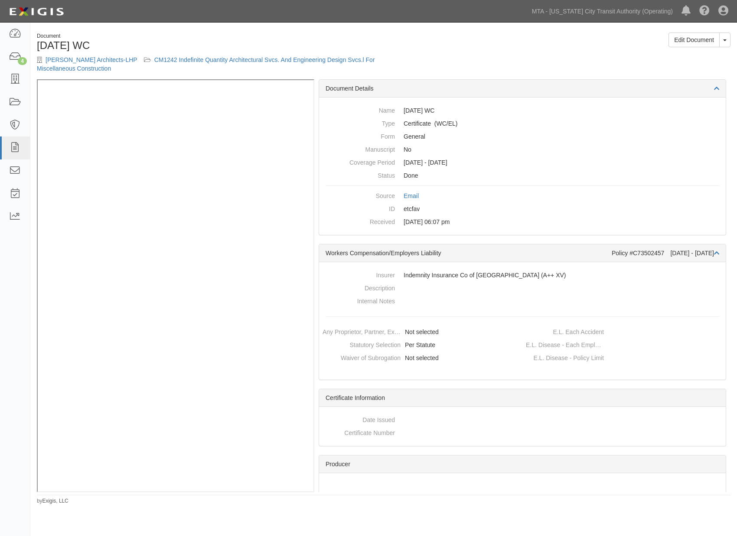
click at [250, 38] on div "Document" at bounding box center [207, 36] width 340 height 7
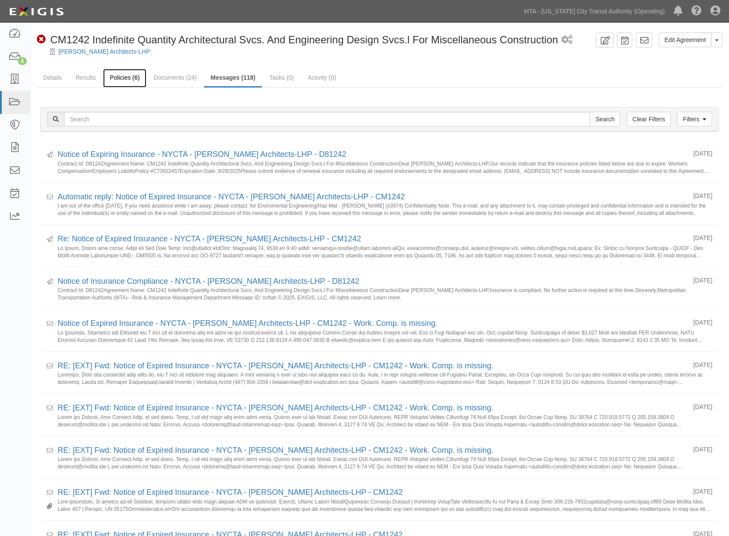
click at [125, 80] on link "Policies (6)" at bounding box center [124, 78] width 43 height 19
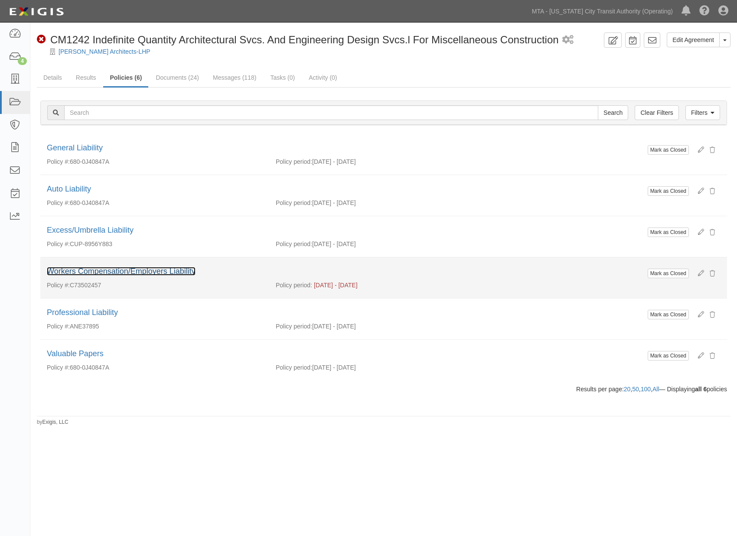
click at [103, 270] on link "Workers Compensation/Employers Liability" at bounding box center [121, 271] width 149 height 9
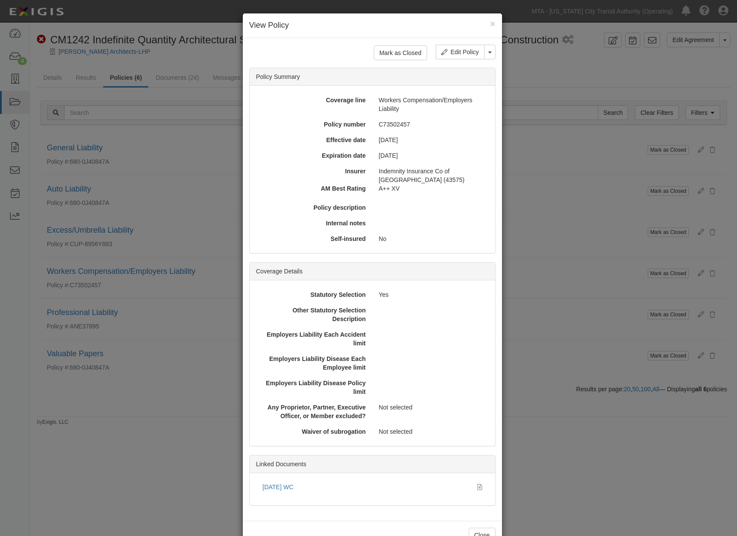
click at [131, 422] on div "× View Policy Mark as Closed Edit Policy Toggle Dropdown Delete Policy Policy S…" at bounding box center [368, 268] width 737 height 536
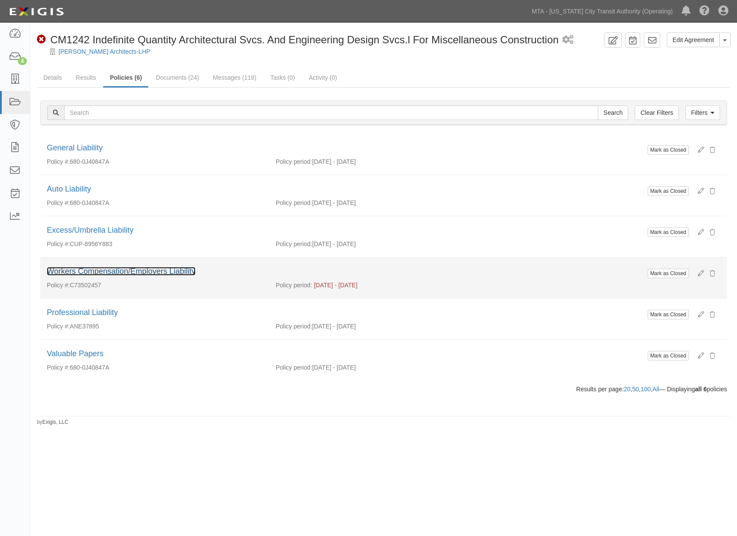
click at [131, 273] on link "Workers Compensation/Employers Liability" at bounding box center [121, 271] width 149 height 9
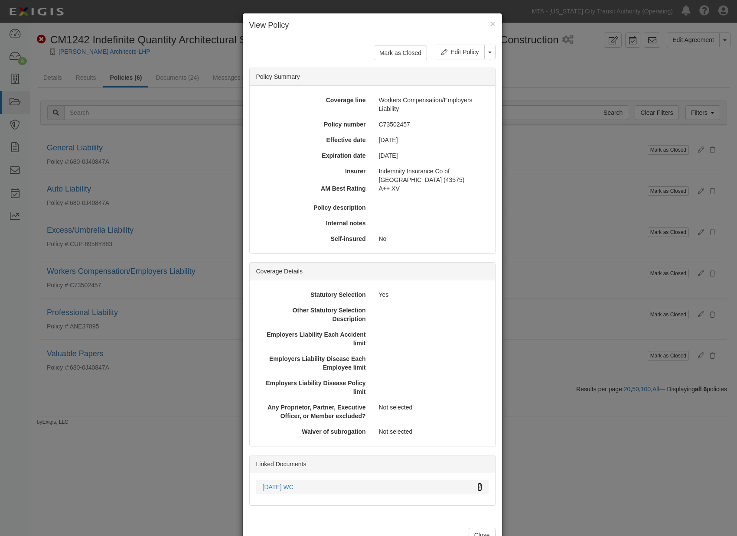
click at [477, 487] on icon at bounding box center [479, 487] width 5 height 6
click at [595, 466] on div "× View Policy Mark as Closed Edit Policy Toggle Dropdown Delete Policy Policy S…" at bounding box center [368, 268] width 737 height 536
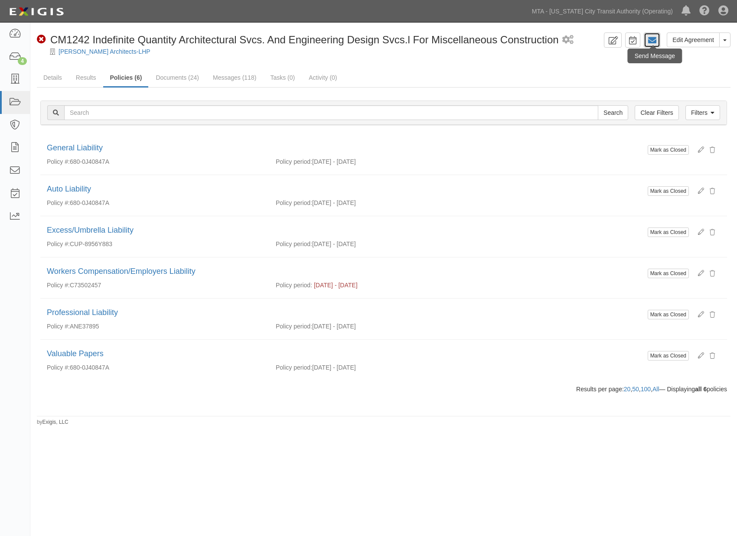
click at [654, 40] on icon at bounding box center [651, 40] width 9 height 9
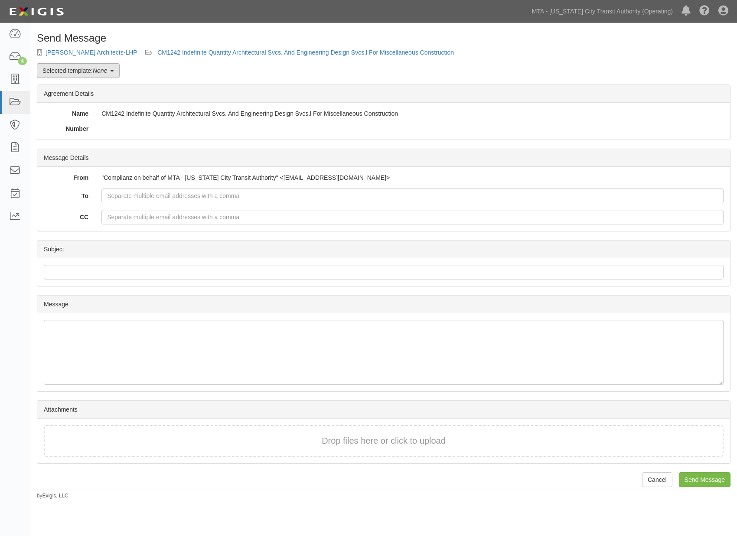
click at [89, 68] on link "Selected template: None" at bounding box center [78, 70] width 83 height 15
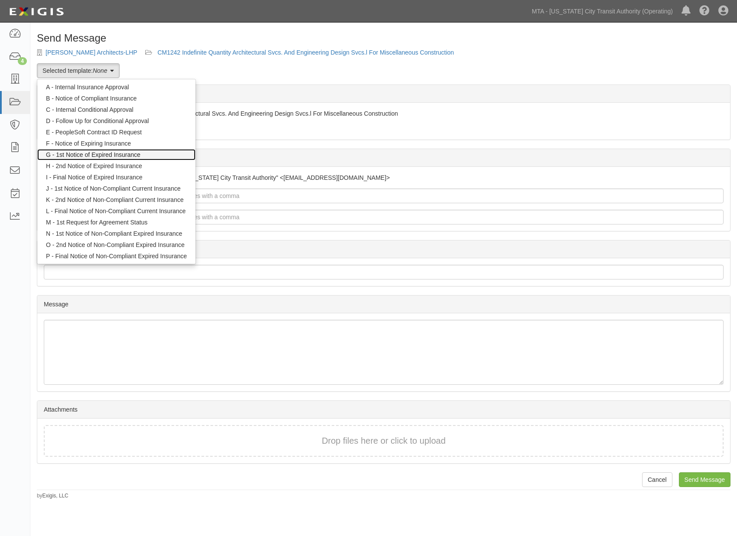
click at [85, 154] on link "G - 1st Notice of Expired Insurance" at bounding box center [116, 154] width 158 height 11
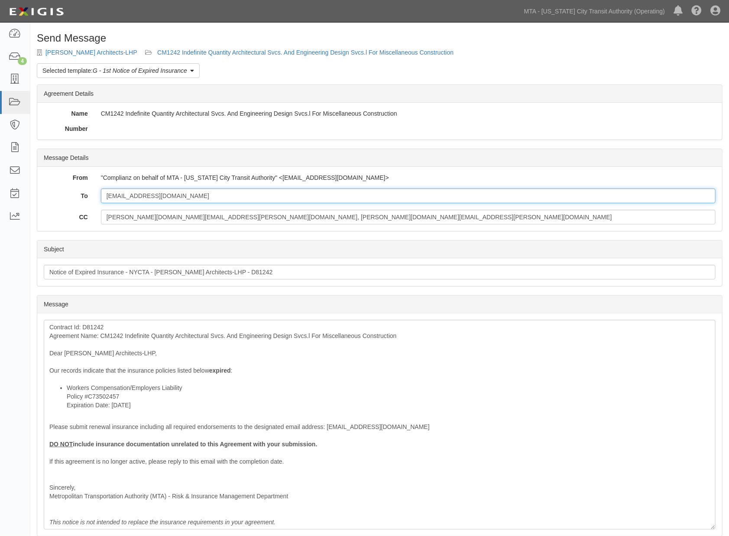
click at [183, 194] on input "lbernh@lhparch.com" at bounding box center [408, 196] width 615 height 15
paste input "risk@extensishr.com"
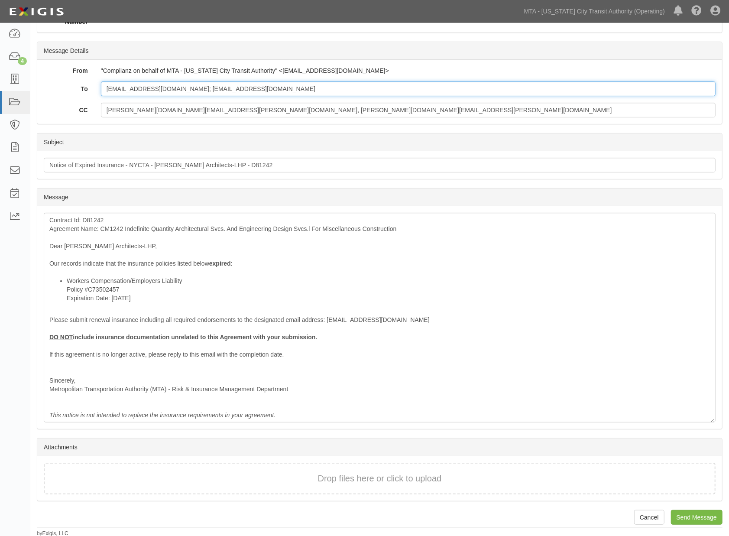
scroll to position [107, 0]
type input "lbernh@lhparch.com; risk@extensishr.com"
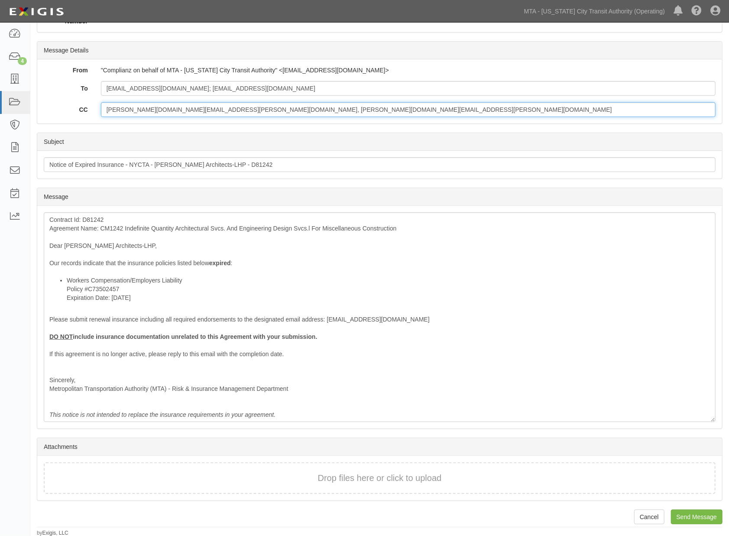
drag, startPoint x: 183, startPoint y: 107, endPoint x: 98, endPoint y: 109, distance: 85.0
click at [98, 109] on div "stephen.rogers@mtacd.org, stephen.rogers@mtacd.org" at bounding box center [408, 109] width 628 height 15
type input "stephen.rogers@mtacd.org"
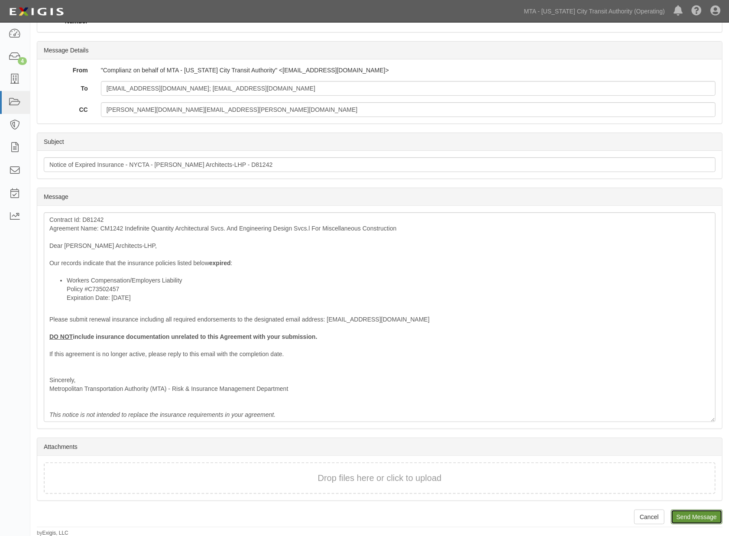
click at [701, 513] on input "Send Message" at bounding box center [697, 517] width 52 height 15
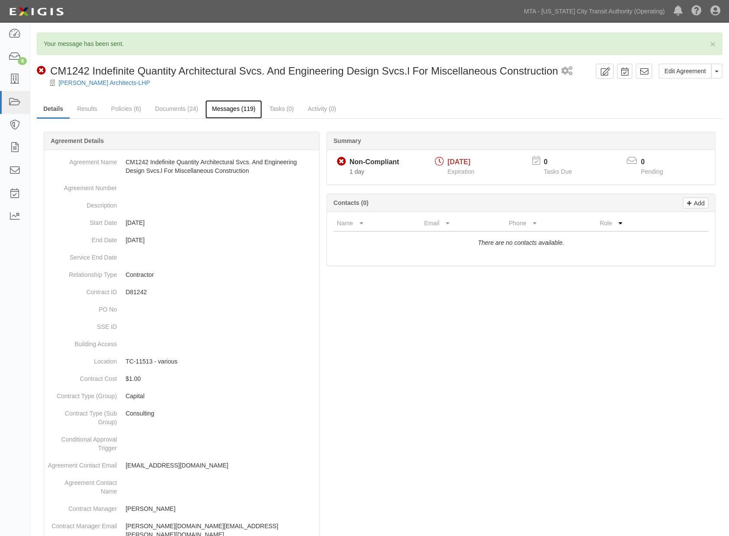
click at [232, 109] on link "Messages (119)" at bounding box center [233, 109] width 56 height 19
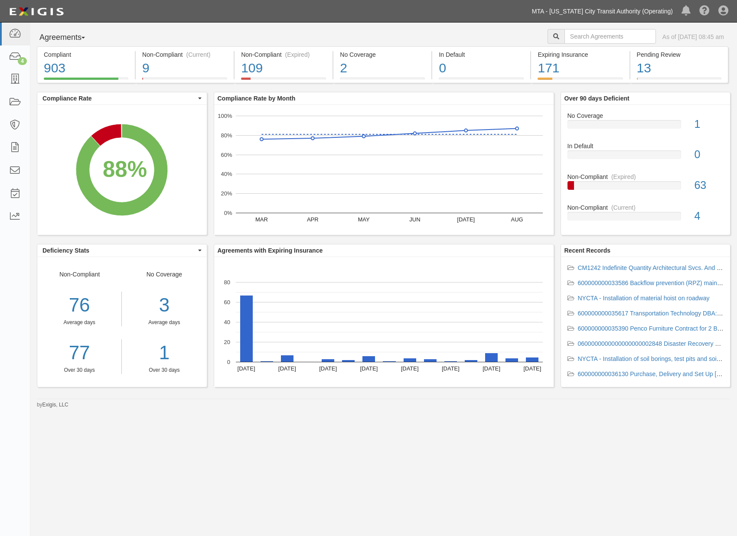
click at [659, 7] on link "MTA - [US_STATE] City Transit Authority (Operating)" at bounding box center [602, 11] width 150 height 17
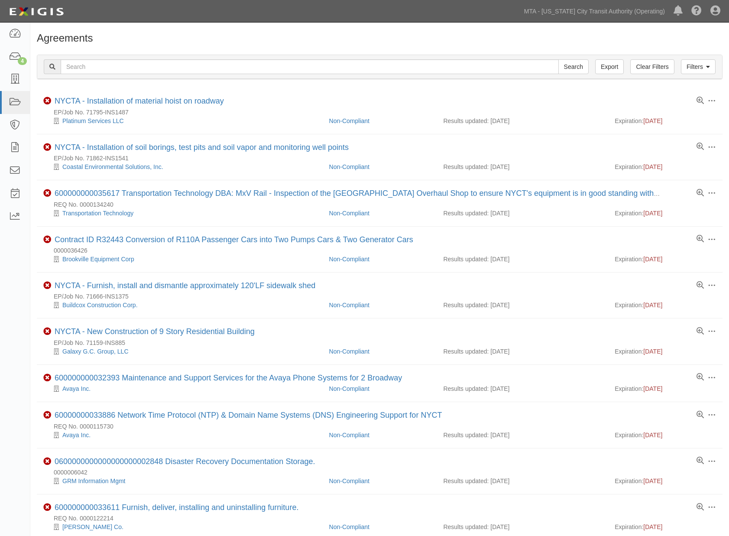
scroll to position [537, 0]
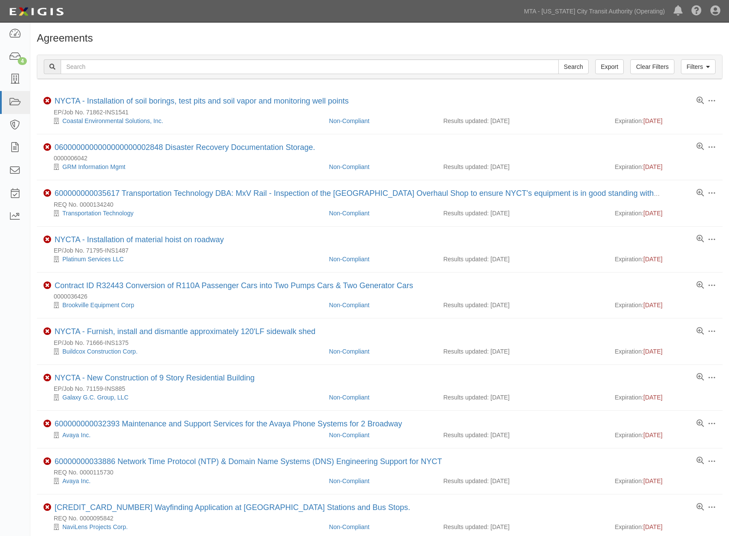
scroll to position [537, 0]
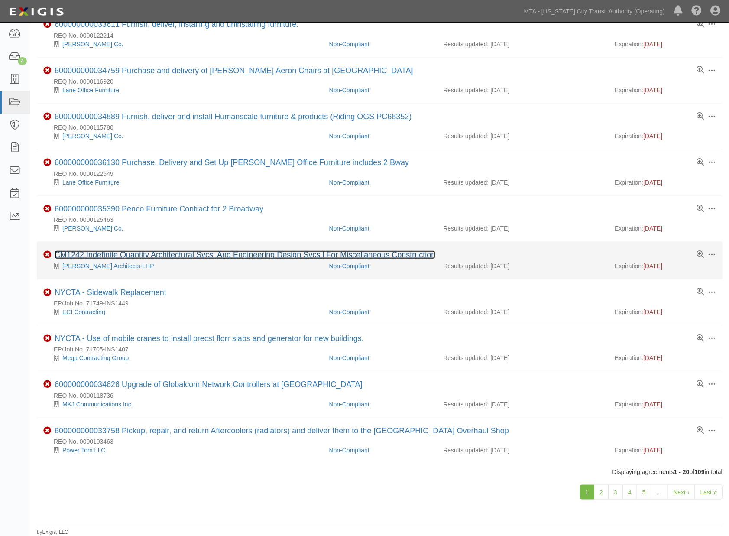
click at [215, 252] on link "CM1242 Indefinite Quantity Architectural Svcs. And Engineering Design Svcs.l Fo…" at bounding box center [245, 254] width 381 height 9
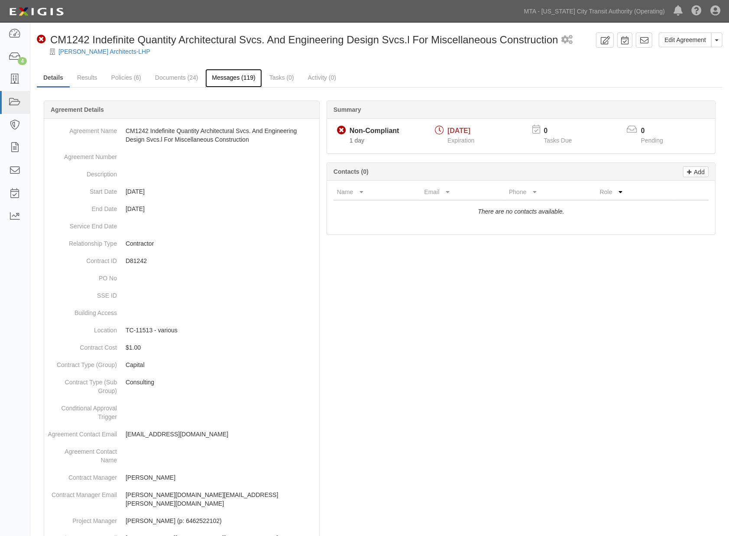
click at [222, 78] on link "Messages (119)" at bounding box center [233, 78] width 56 height 19
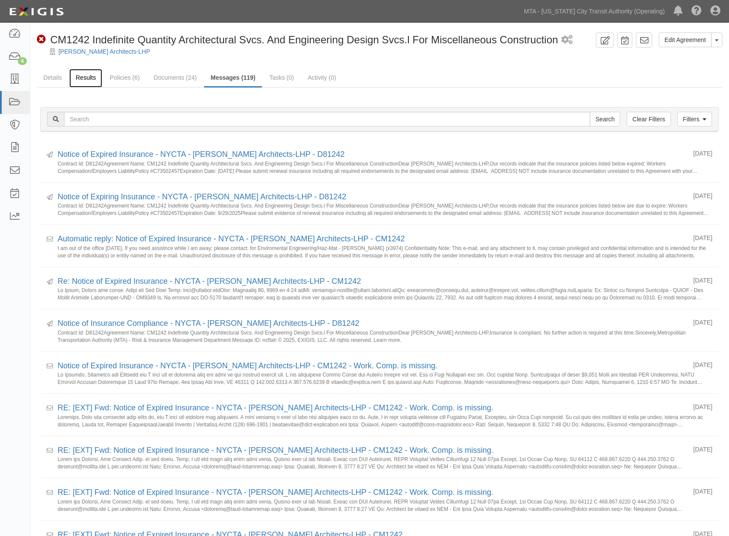
click at [79, 77] on link "Results" at bounding box center [85, 78] width 33 height 19
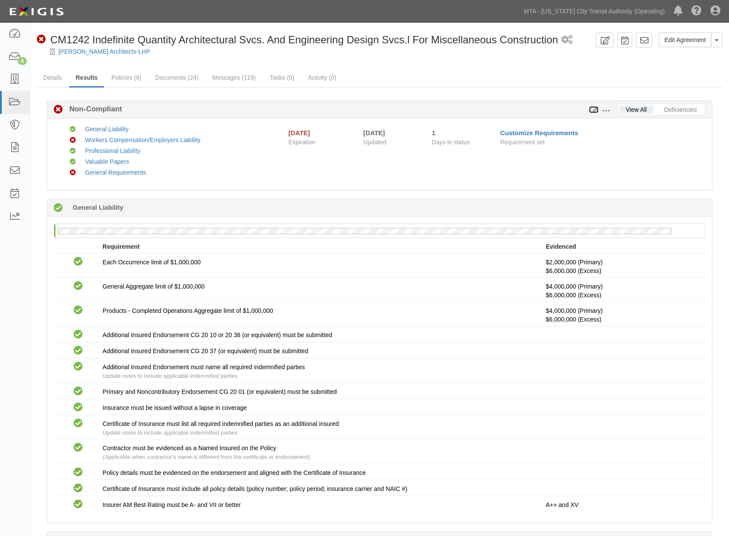
click at [597, 109] on icon at bounding box center [594, 110] width 10 height 6
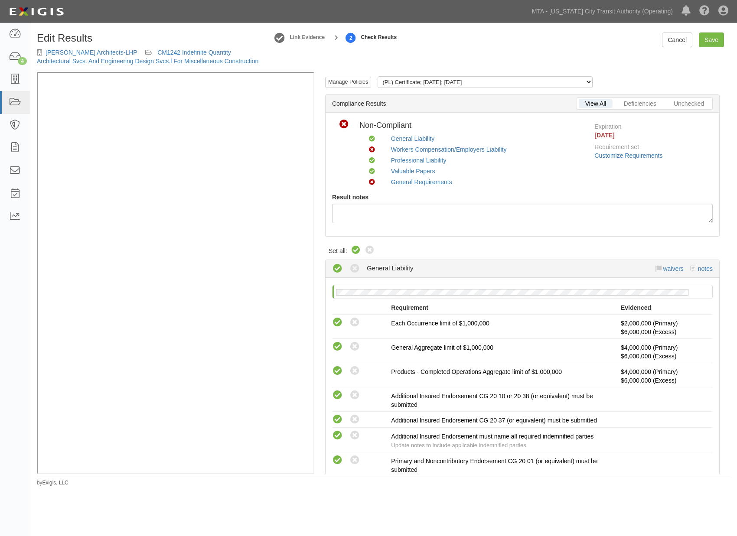
click at [355, 251] on icon at bounding box center [356, 250] width 10 height 10
radio input "true"
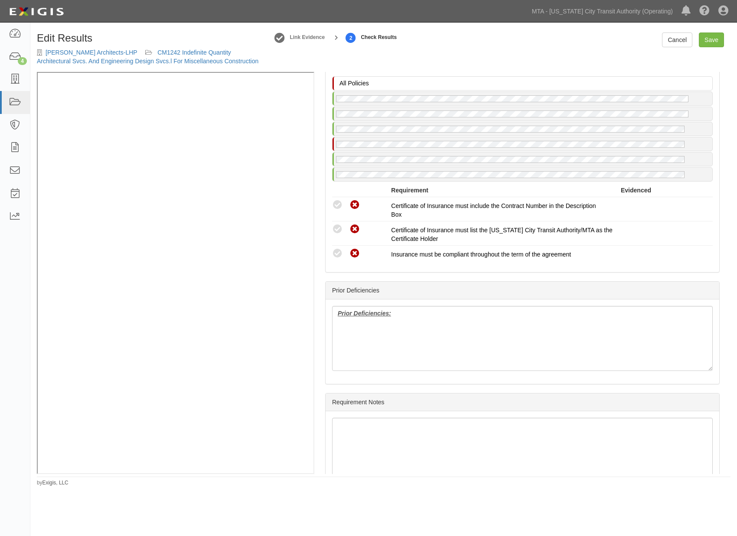
scroll to position [1249, 0]
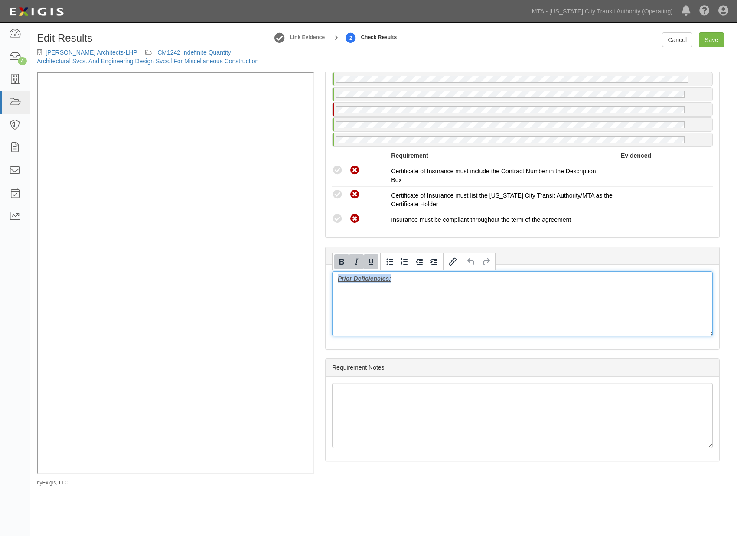
drag, startPoint x: 366, startPoint y: 278, endPoint x: 311, endPoint y: 274, distance: 55.2
click at [247, 173] on div "Manage Policies (PL) Certificate; 9/8/2025; 08/24/26 (WC/EL) Certificate; 7/8/2…" at bounding box center [383, 273] width 693 height 402
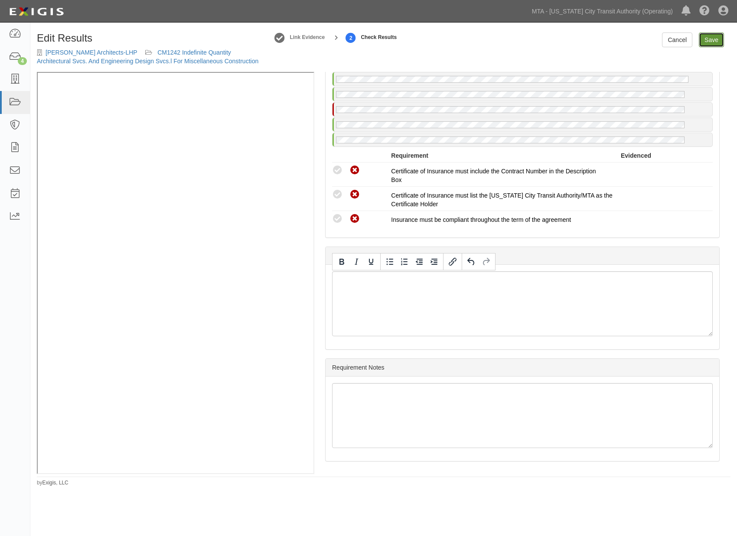
click at [718, 39] on link "Save" at bounding box center [711, 40] width 25 height 15
radio input "true"
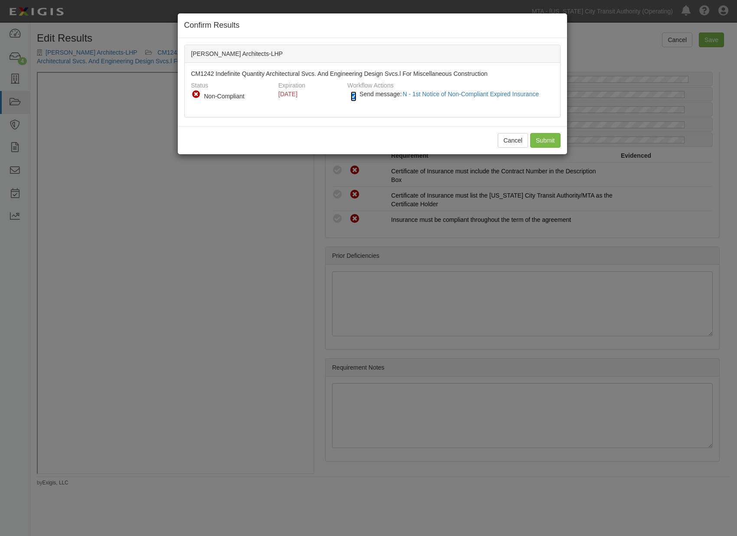
click at [353, 97] on input "Send message: N - 1st Notice of Non-Compliant Expired Insurance" at bounding box center [354, 96] width 6 height 10
checkbox input "false"
click at [536, 137] on input "Submit" at bounding box center [545, 140] width 30 height 15
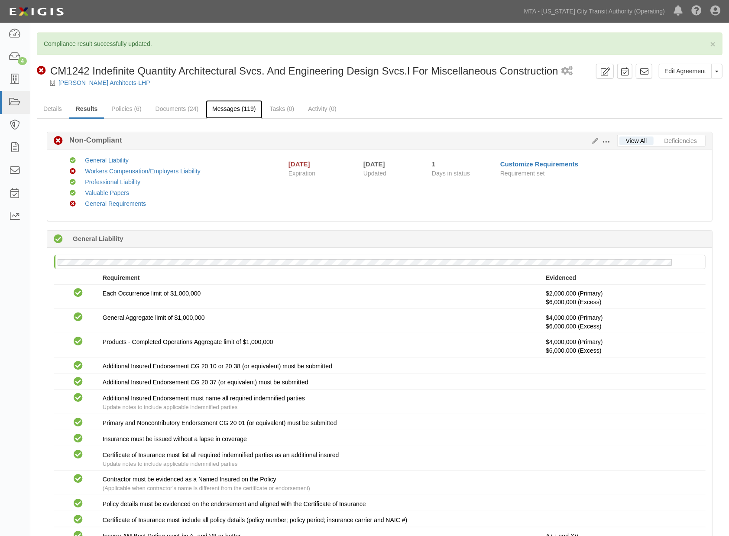
click at [220, 112] on link "Messages (119)" at bounding box center [234, 109] width 56 height 19
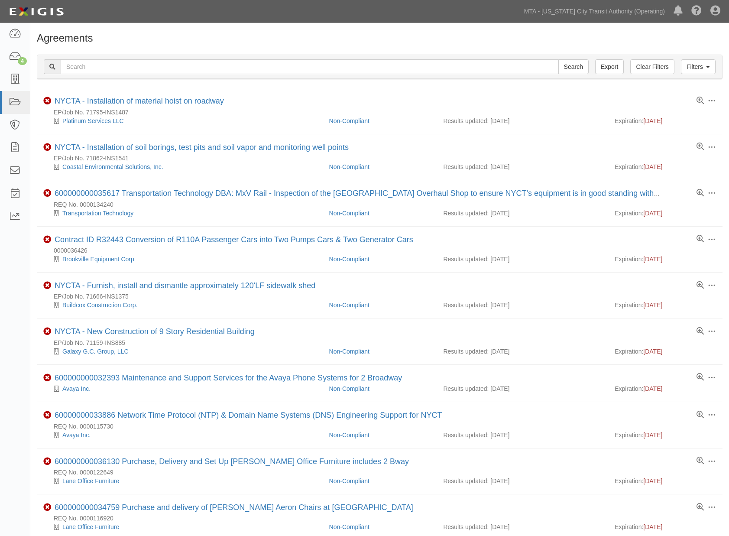
scroll to position [537, 0]
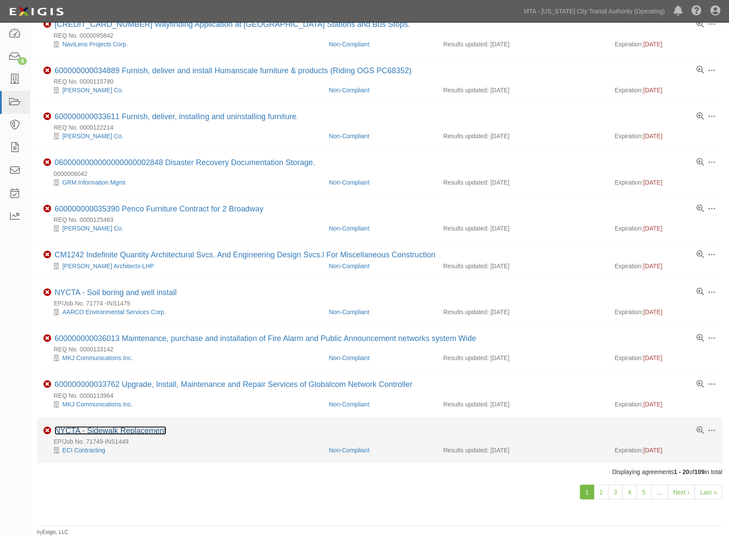
click at [156, 428] on link "NYCTA - Sidewalk Replacement" at bounding box center [111, 430] width 112 height 9
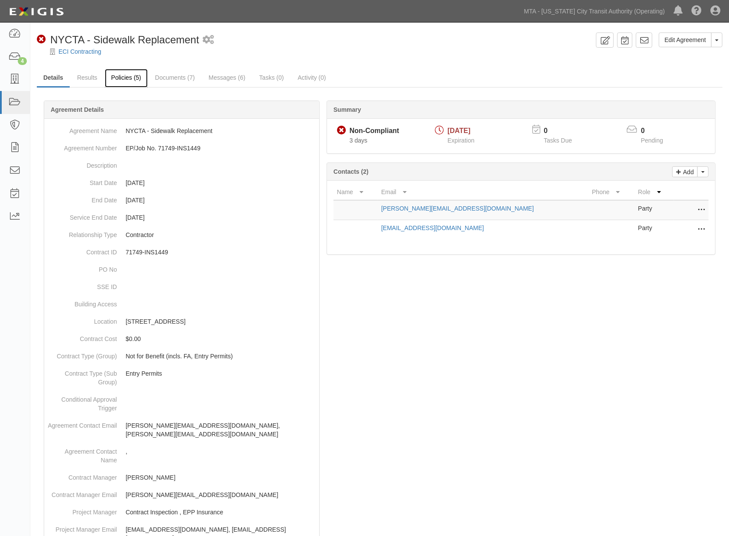
click at [134, 78] on link "Policies (5)" at bounding box center [126, 78] width 43 height 19
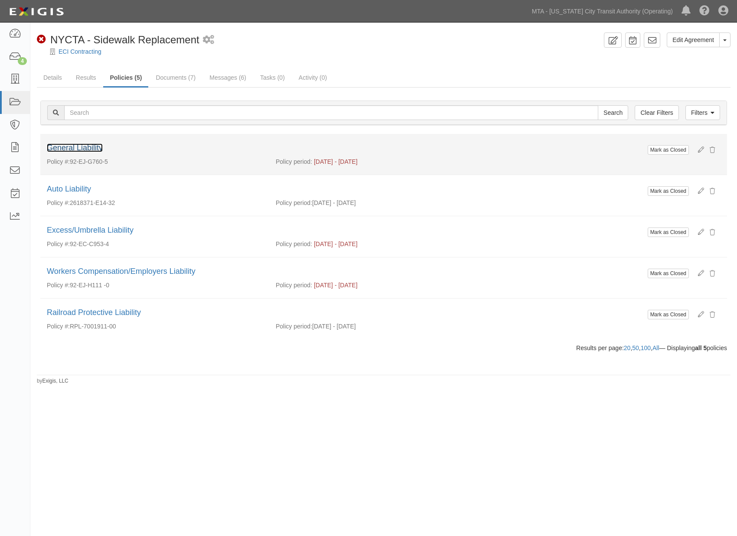
click at [85, 152] on link "General Liability" at bounding box center [75, 147] width 56 height 9
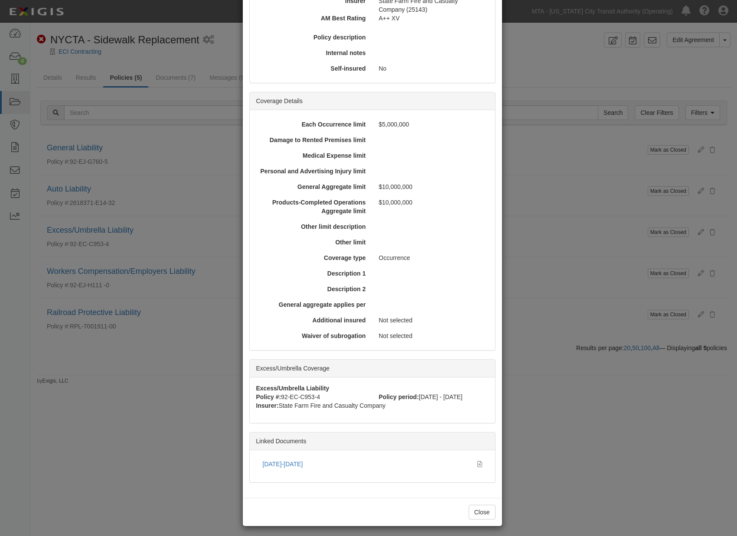
scroll to position [165, 0]
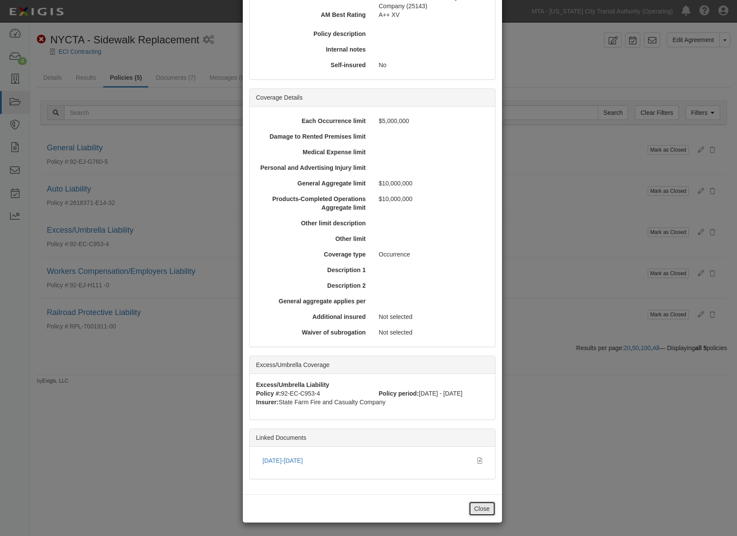
click at [480, 513] on button "Close" at bounding box center [481, 508] width 27 height 15
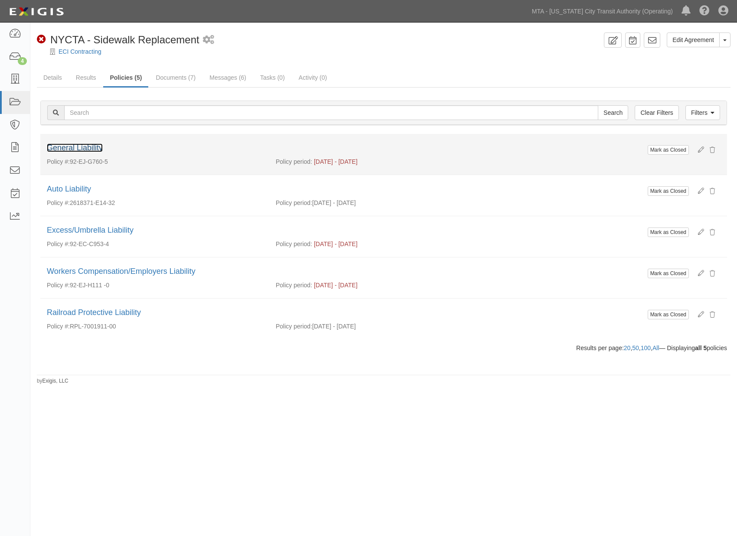
click at [91, 148] on link "General Liability" at bounding box center [75, 147] width 56 height 9
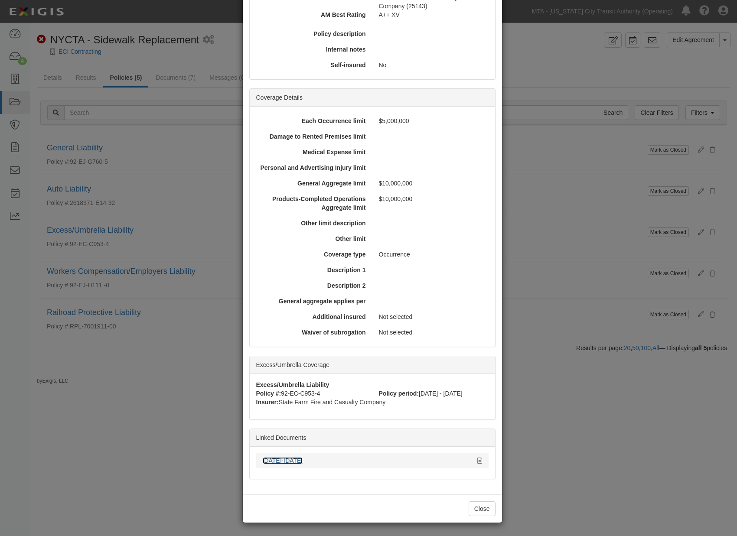
click at [279, 457] on link "2025-2026" at bounding box center [283, 460] width 40 height 7
click at [556, 457] on div "× View Policy Mark as Closed Edit Policy Toggle Dropdown Delete Policy Policy S…" at bounding box center [368, 268] width 737 height 536
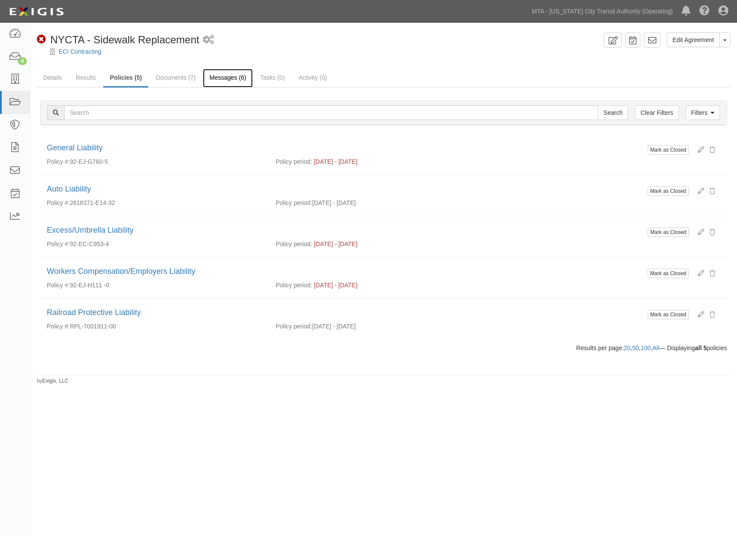
click at [230, 79] on link "Messages (6)" at bounding box center [228, 78] width 50 height 19
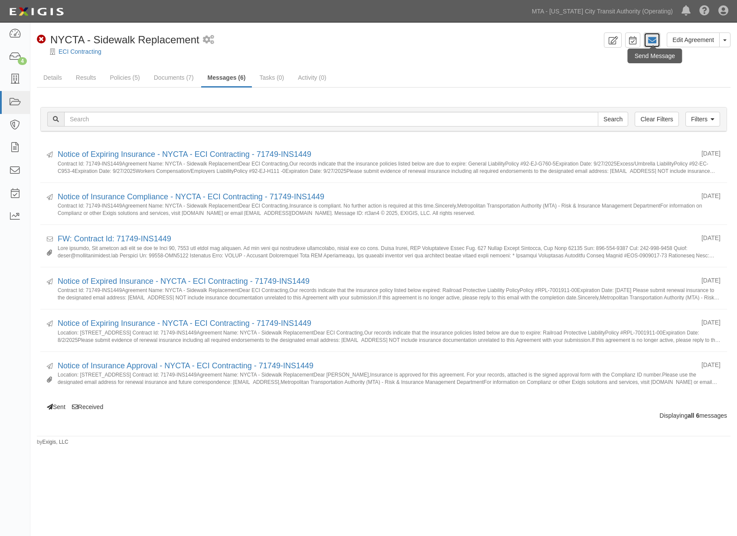
click at [652, 37] on icon at bounding box center [651, 40] width 9 height 9
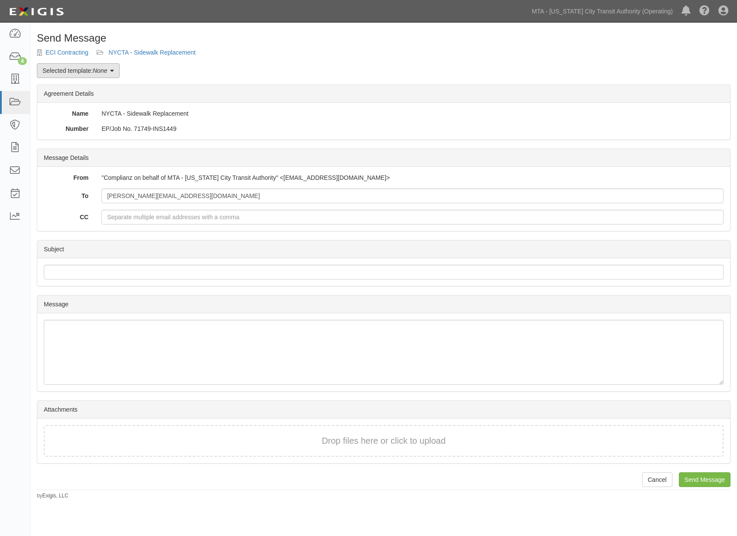
click at [86, 70] on link "Selected template: None" at bounding box center [78, 70] width 83 height 15
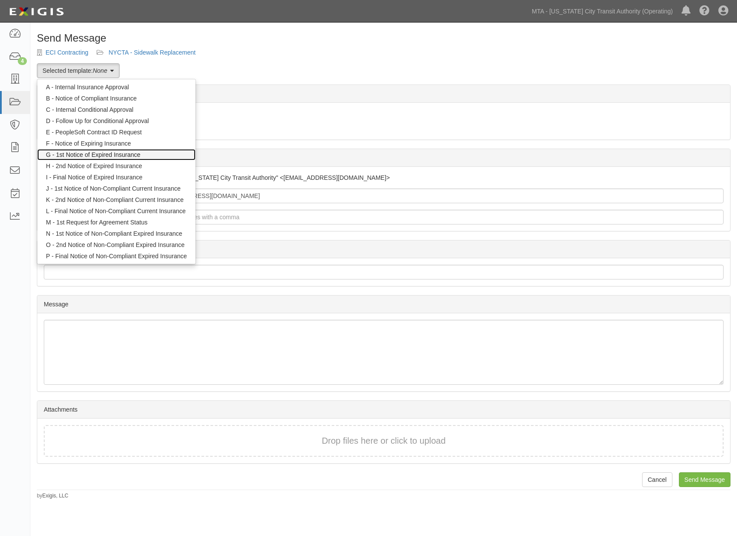
click at [81, 153] on link "G - 1st Notice of Expired Insurance" at bounding box center [116, 154] width 158 height 11
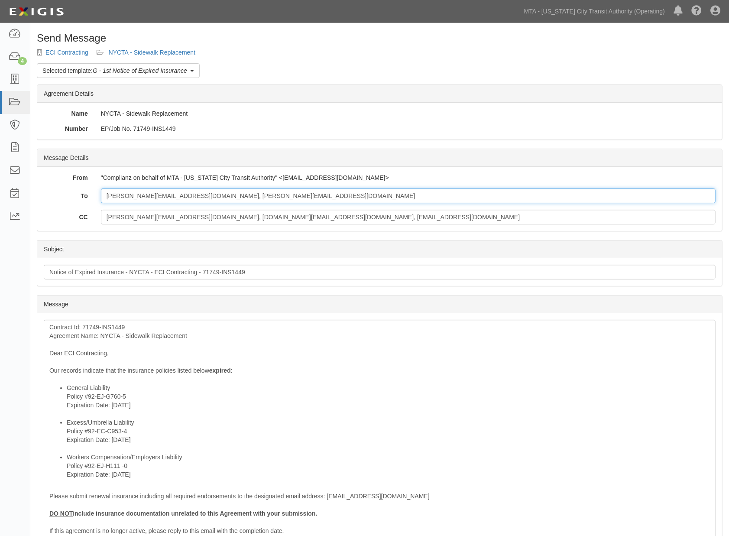
click at [268, 201] on input "ellen@etnacontracting.com, mario@etnacontracting.com" at bounding box center [408, 196] width 615 height 15
paste input "chris@sfqueensinsurance.com"
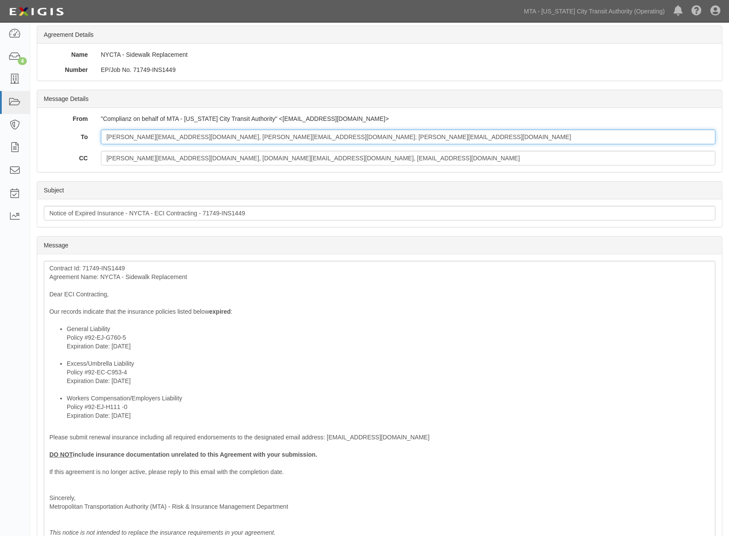
scroll to position [177, 0]
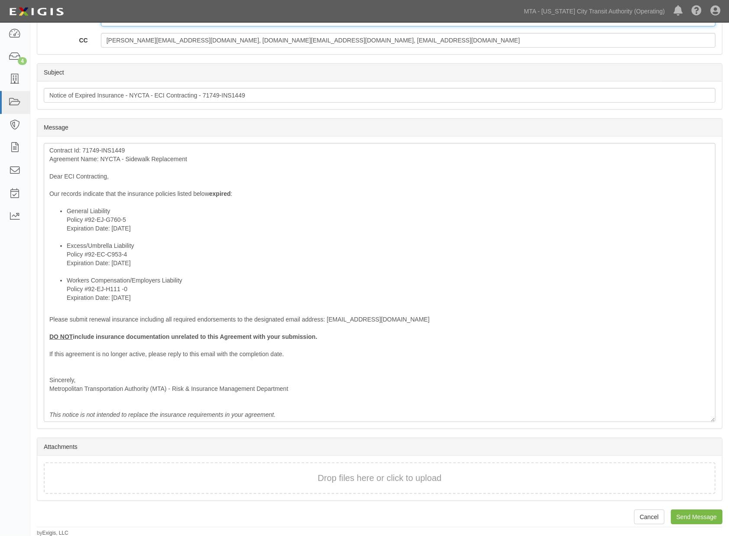
type input "ellen@etnacontracting.com, mario@etnacontracting.com; chris@sfqueensinsurance.c…"
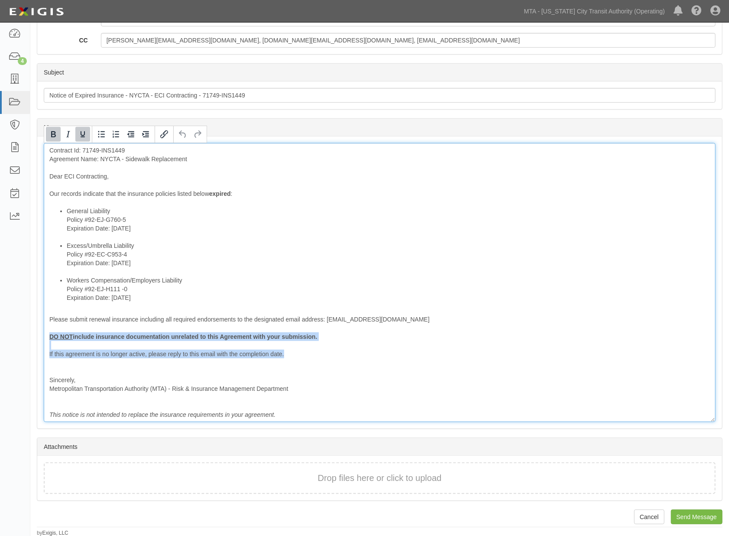
drag, startPoint x: 292, startPoint y: 358, endPoint x: 40, endPoint y: 336, distance: 252.7
click at [40, 337] on div "Message Contract Id: 71749-INS1449 Agreement Name: NYCTA - Sidewalk Replacement…" at bounding box center [379, 283] width 685 height 292
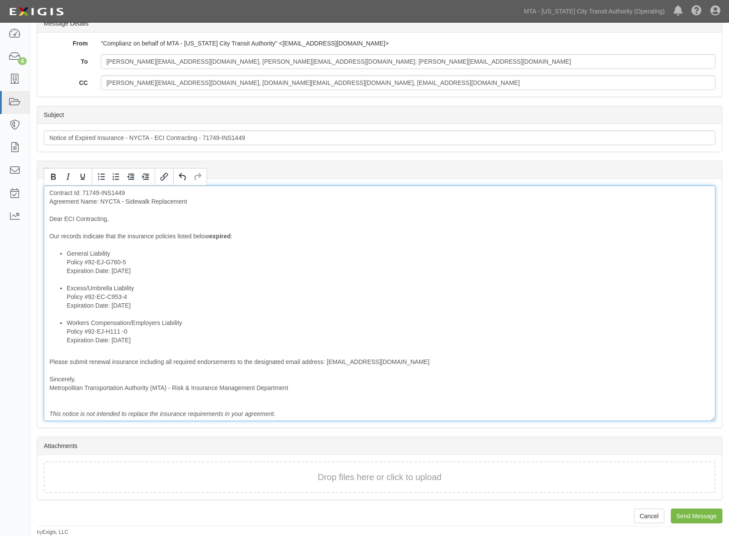
scroll to position [133, 0]
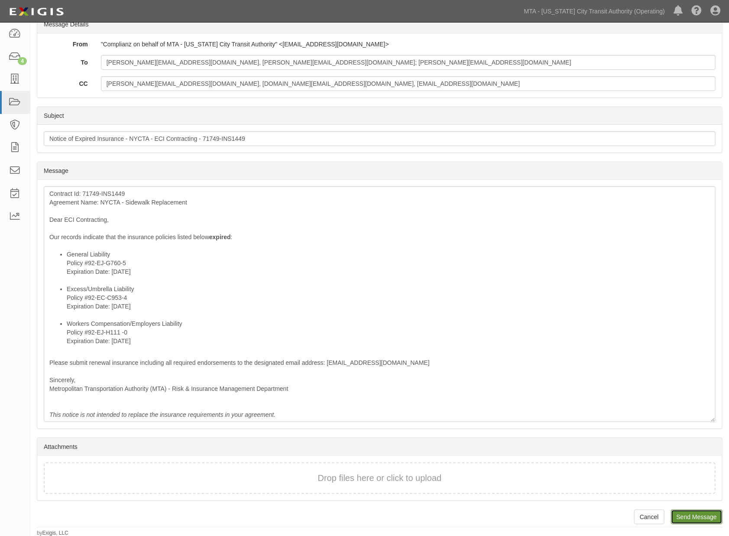
click at [708, 510] on input "Send Message" at bounding box center [697, 517] width 52 height 15
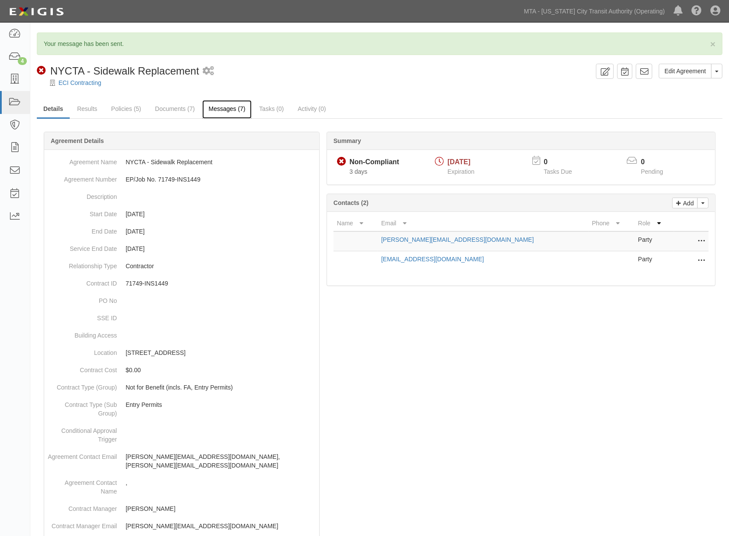
click at [218, 109] on link "Messages (7)" at bounding box center [227, 109] width 50 height 19
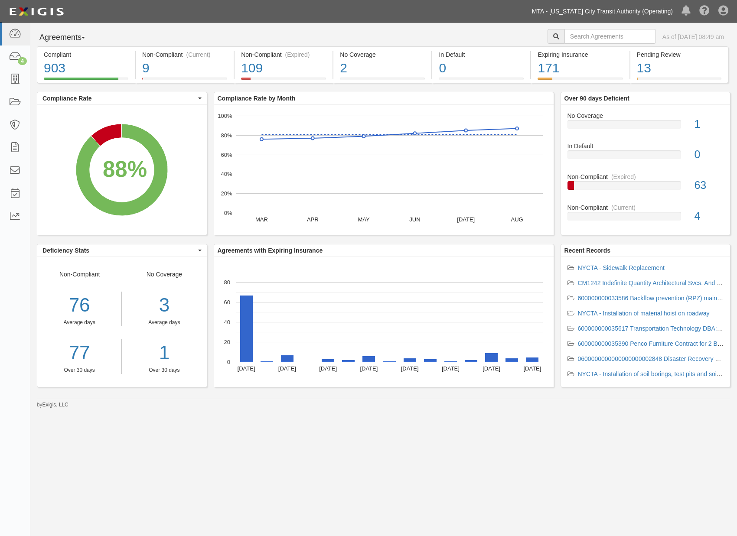
click at [638, 11] on link "MTA - [US_STATE] City Transit Authority (Operating)" at bounding box center [602, 11] width 150 height 17
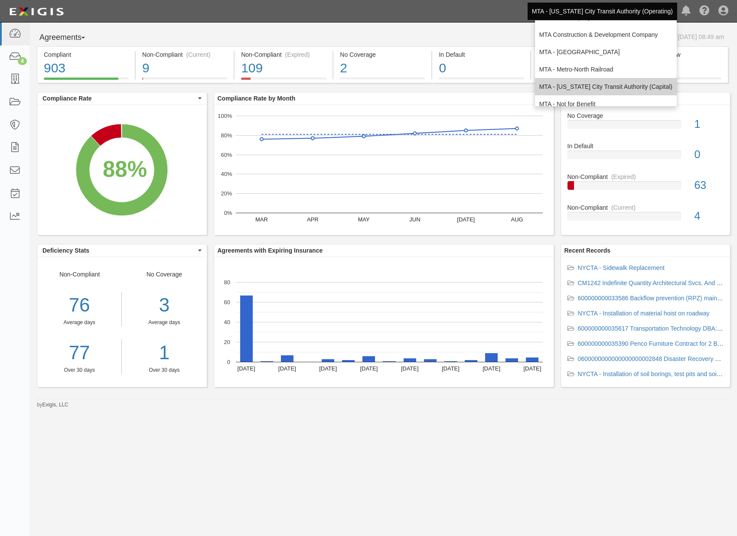
scroll to position [48, 0]
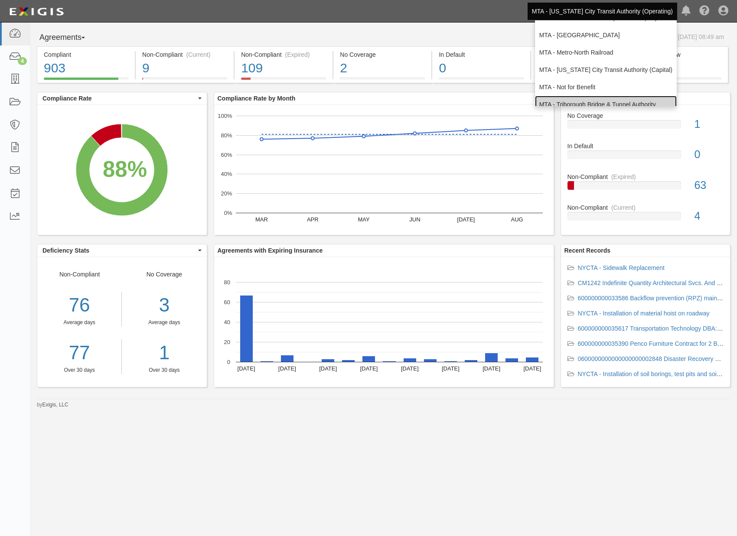
click at [571, 101] on link "MTA - Triborough Bridge & Tunnel Authority" at bounding box center [606, 104] width 142 height 17
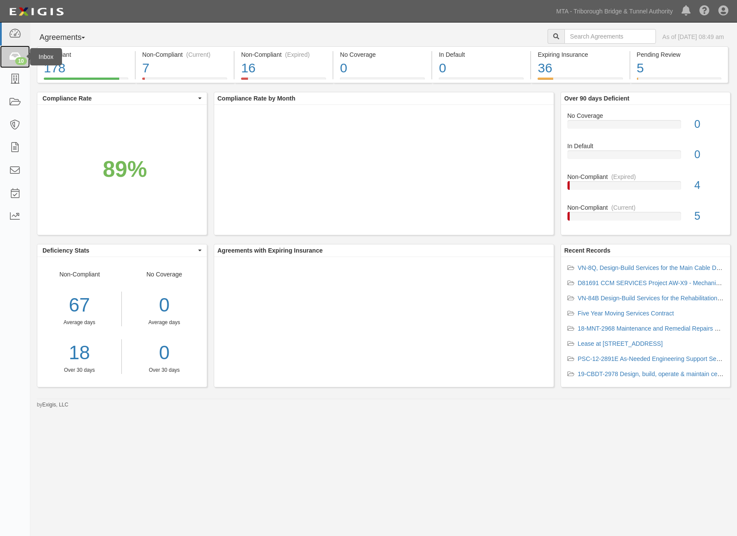
click at [13, 57] on icon at bounding box center [15, 57] width 12 height 10
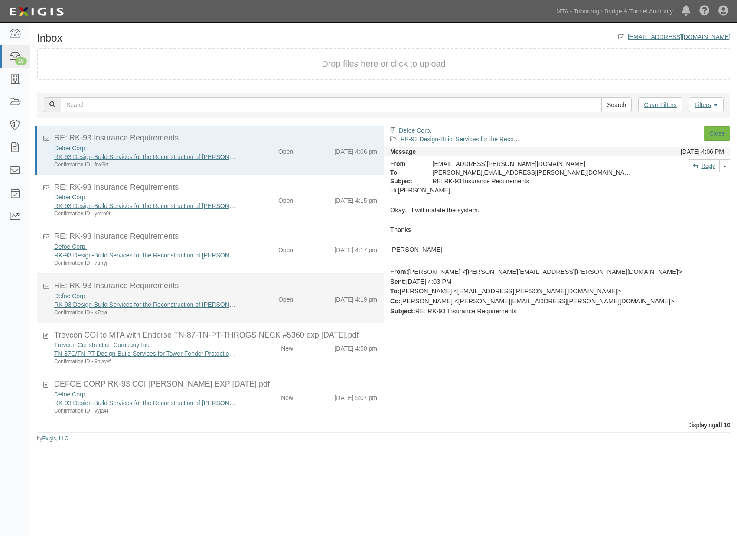
click at [256, 295] on div "Open" at bounding box center [272, 298] width 56 height 12
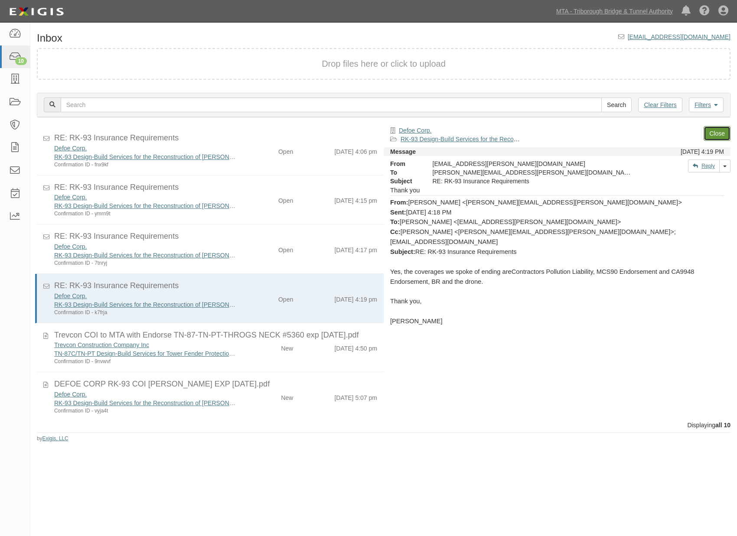
click at [718, 130] on link "Close" at bounding box center [716, 133] width 27 height 15
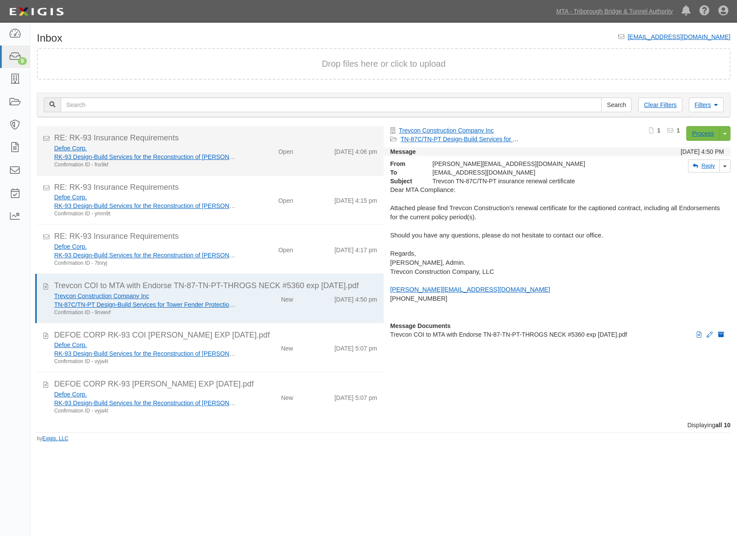
click at [248, 151] on div "Open" at bounding box center [272, 150] width 56 height 12
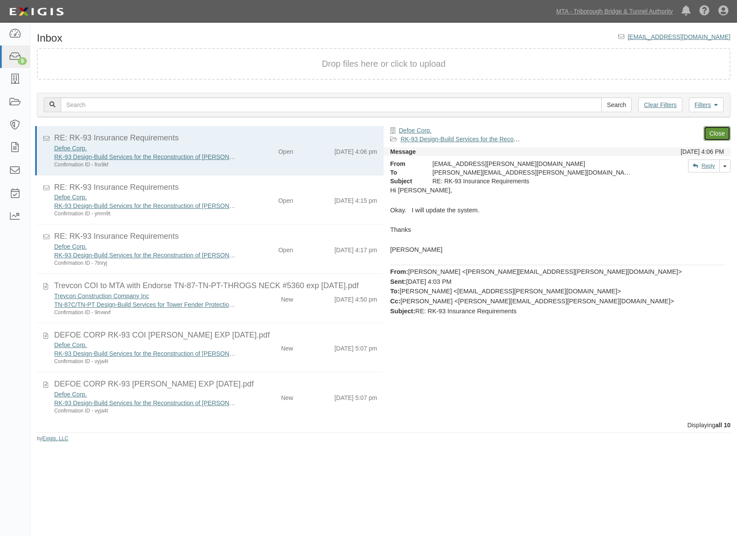
click at [720, 129] on link "Close" at bounding box center [716, 133] width 27 height 15
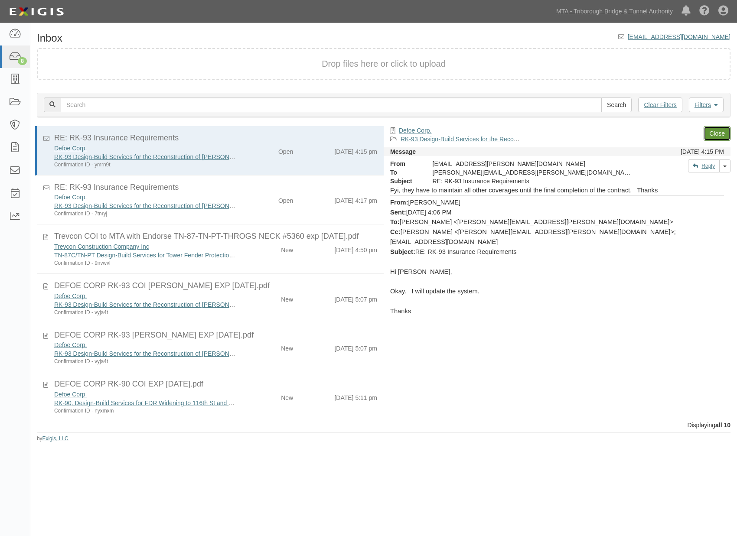
click at [724, 130] on link "Close" at bounding box center [716, 133] width 27 height 15
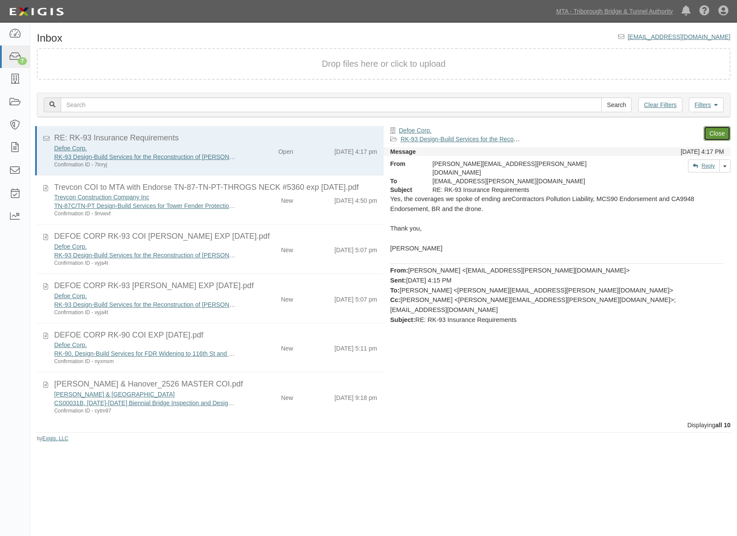
click at [724, 130] on link "Close" at bounding box center [716, 133] width 27 height 15
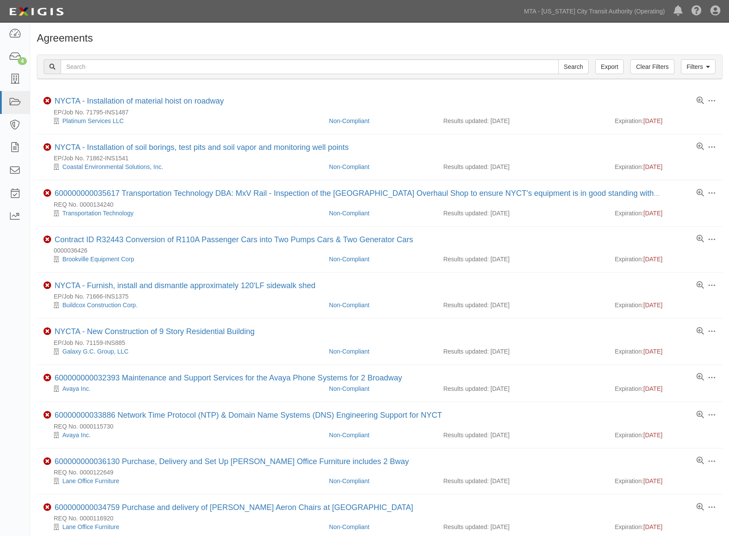
scroll to position [537, 0]
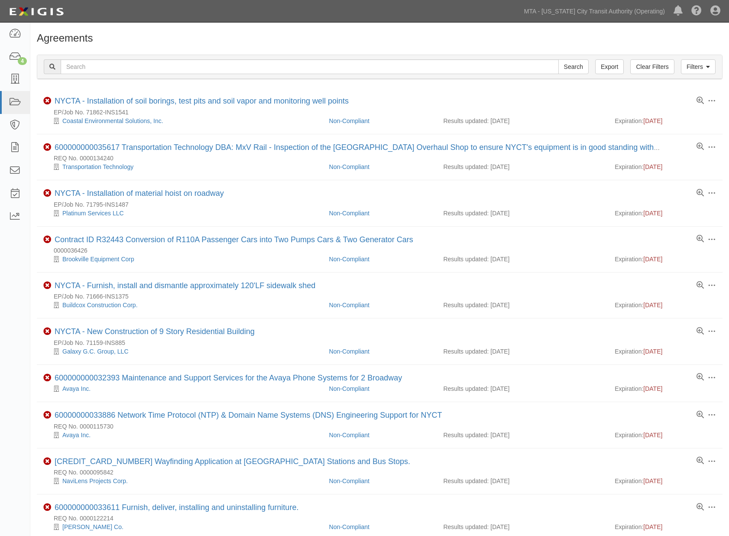
scroll to position [491, 0]
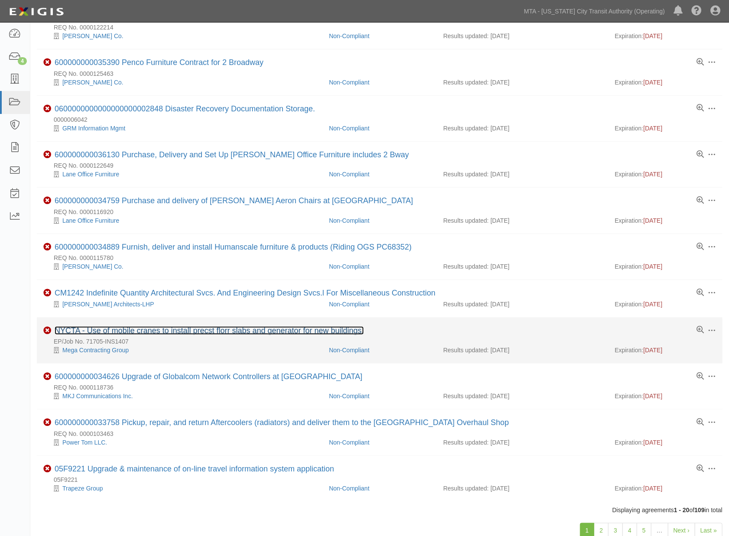
click at [150, 335] on link "NYCTA - Use of mobile cranes to install precst florr slabs and generator for ne…" at bounding box center [209, 330] width 309 height 9
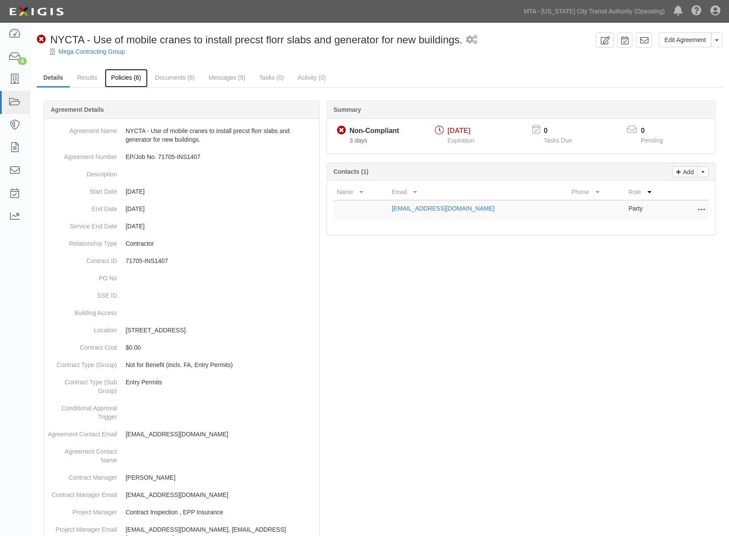
click at [124, 76] on link "Policies (6)" at bounding box center [126, 78] width 43 height 19
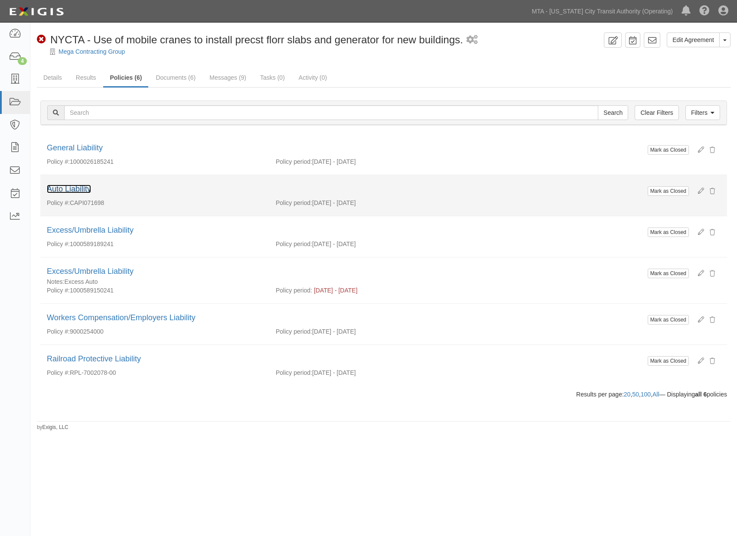
click at [79, 189] on link "Auto Liability" at bounding box center [69, 189] width 44 height 9
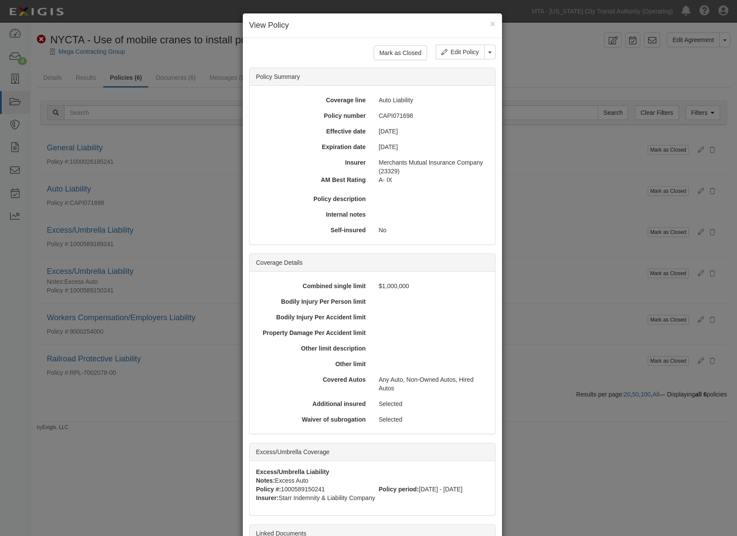
click at [170, 392] on div "× View Policy Mark as Closed Edit Policy Toggle Dropdown Delete Policy Policy S…" at bounding box center [368, 268] width 737 height 536
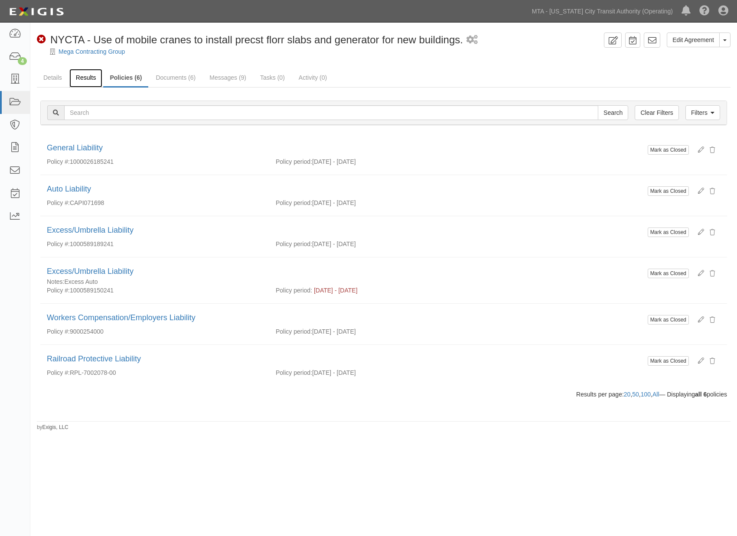
click at [85, 80] on link "Results" at bounding box center [85, 78] width 33 height 19
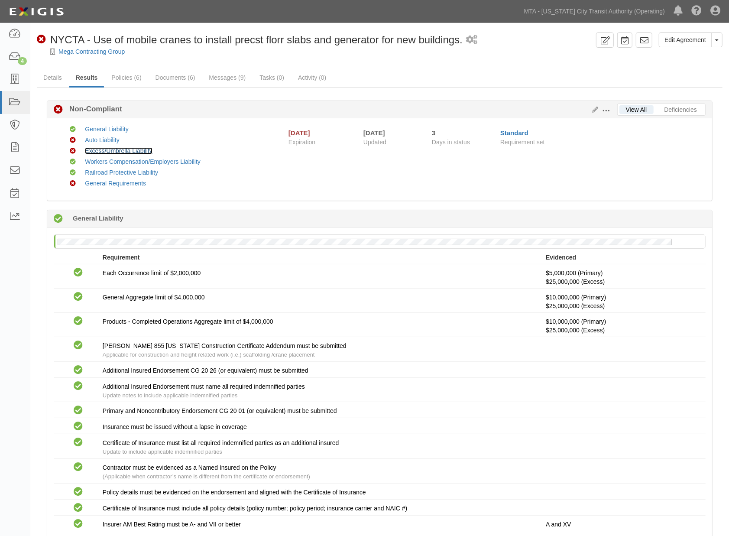
click at [102, 147] on link "Excess/Umbrella Liability" at bounding box center [119, 150] width 68 height 7
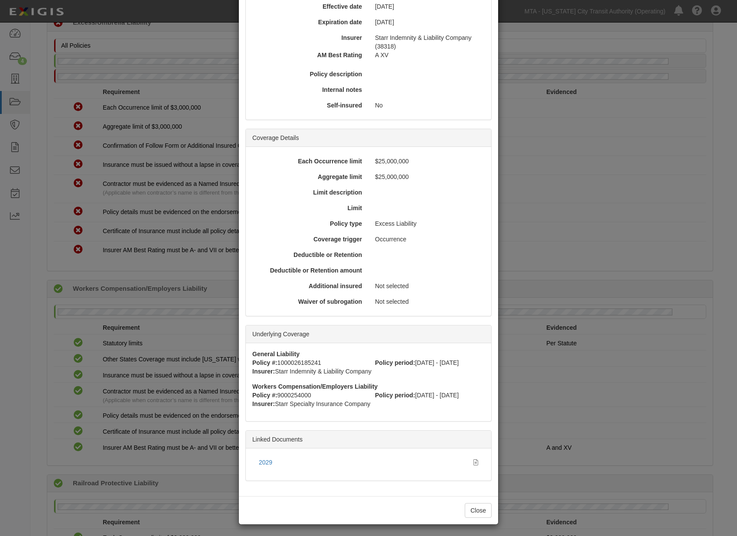
scroll to position [110, 0]
click at [266, 461] on link "2029" at bounding box center [265, 461] width 13 height 7
click at [624, 434] on div "× View Policy Policy Summary Coverage line Excess/Umbrella Liability Policy num…" at bounding box center [368, 268] width 737 height 536
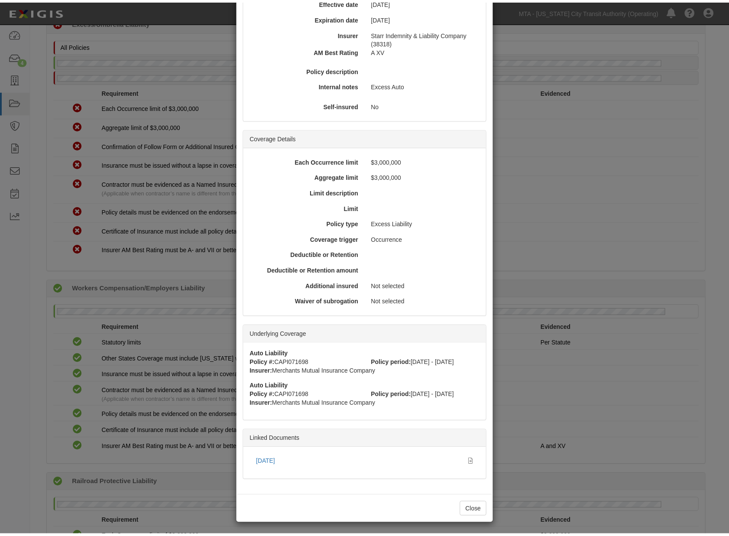
scroll to position [114, 0]
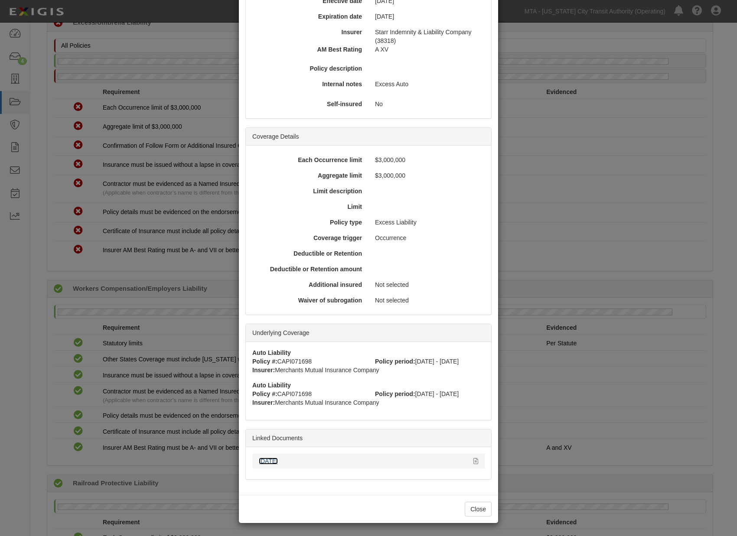
click at [270, 458] on link "6/29/25" at bounding box center [268, 461] width 19 height 7
drag, startPoint x: 469, startPoint y: 508, endPoint x: 369, endPoint y: 235, distance: 290.9
click at [469, 507] on button "Close" at bounding box center [478, 509] width 27 height 15
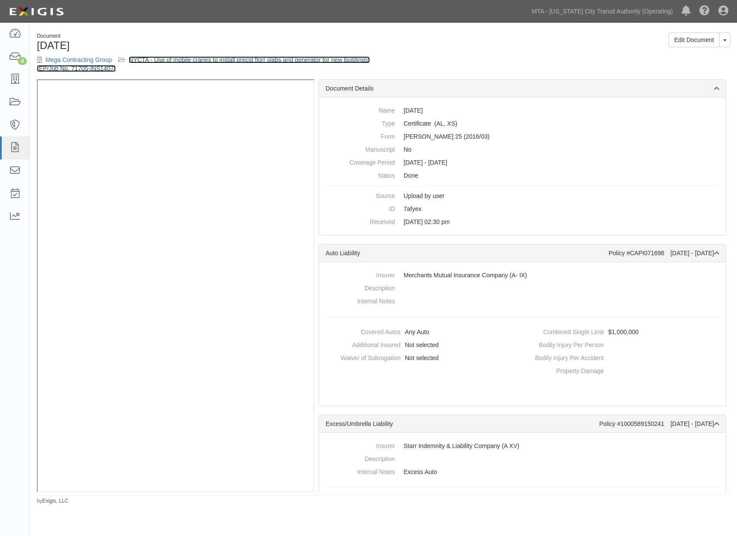
click at [217, 59] on link "NYCTA - Use of mobile cranes to install precst florr slabs and generator for ne…" at bounding box center [203, 64] width 333 height 16
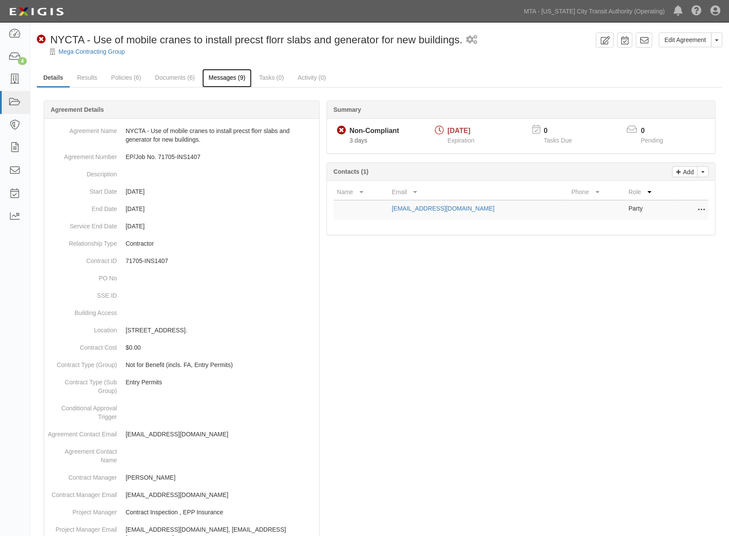
click at [220, 78] on link "Messages (9)" at bounding box center [227, 78] width 50 height 19
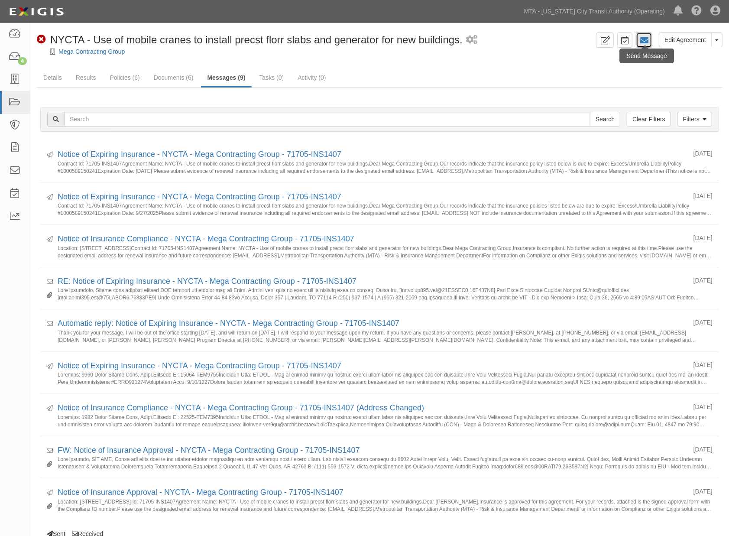
click at [647, 41] on icon at bounding box center [644, 40] width 9 height 9
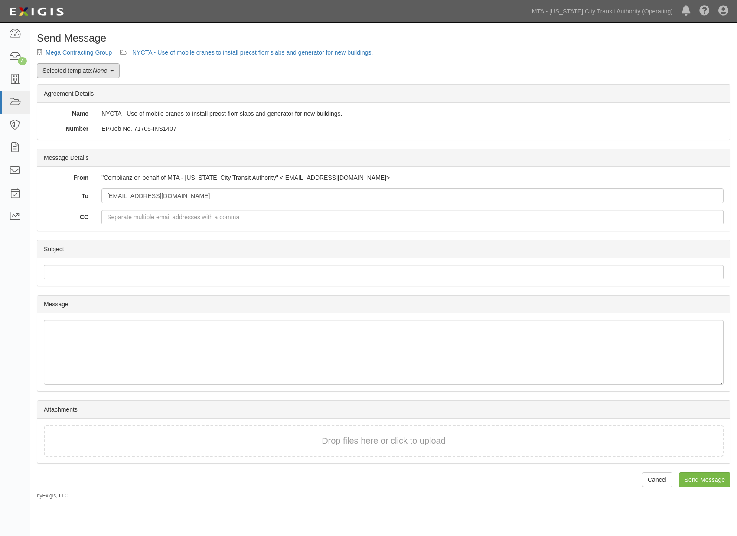
click at [89, 73] on link "Selected template: None" at bounding box center [78, 70] width 83 height 15
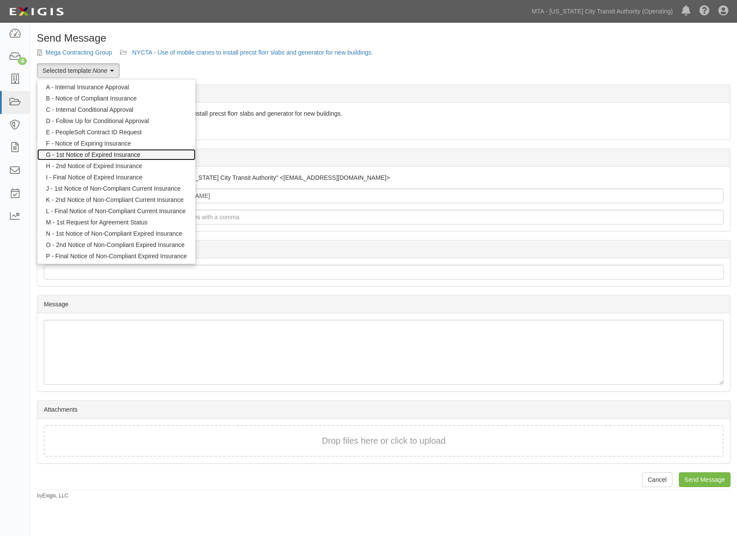
click at [97, 152] on link "G - 1st Notice of Expired Insurance" at bounding box center [116, 154] width 158 height 11
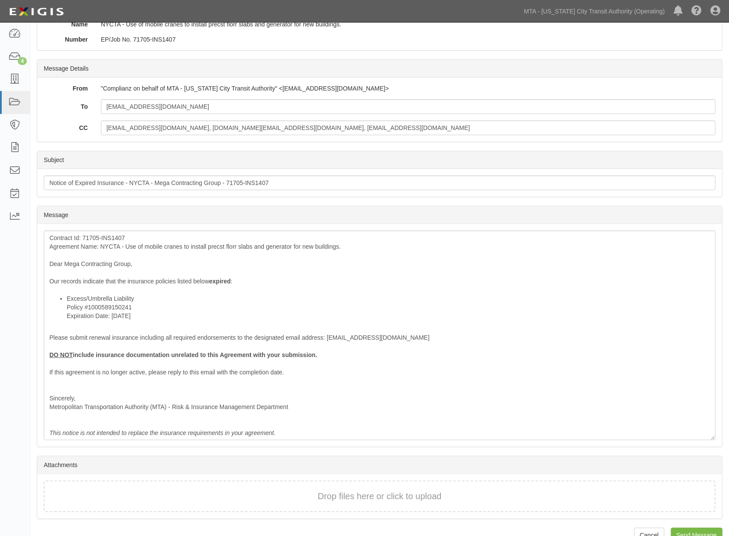
scroll to position [96, 0]
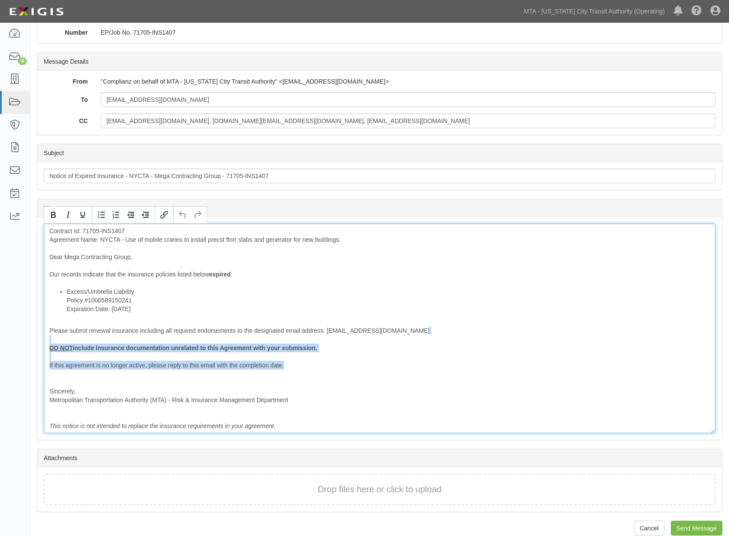
drag, startPoint x: 303, startPoint y: 370, endPoint x: 24, endPoint y: 340, distance: 280.7
click at [24, 340] on body "Toggle navigation Dashboard 4 Inbox Parties Agreements Coverages Documents Mess…" at bounding box center [364, 226] width 729 height 644
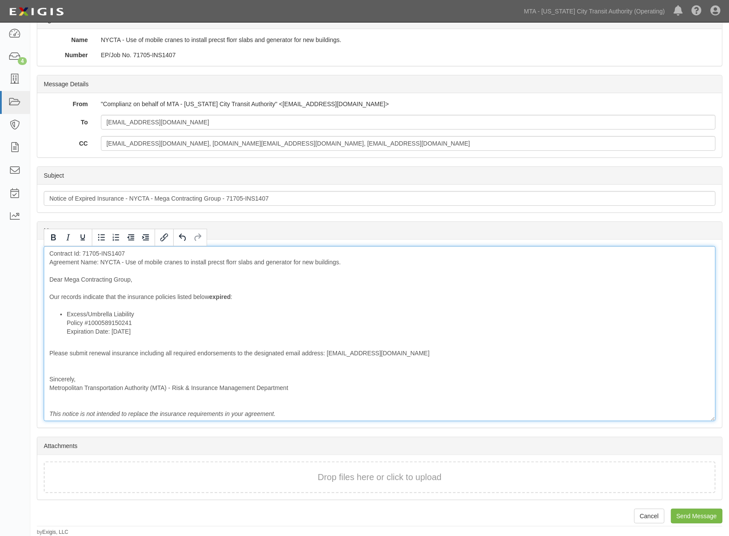
scroll to position [73, 0]
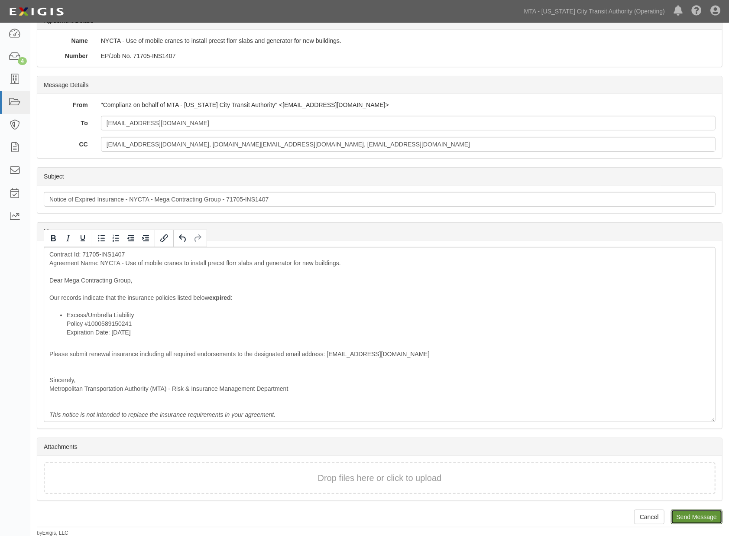
drag, startPoint x: 699, startPoint y: 517, endPoint x: 412, endPoint y: 28, distance: 567.5
click at [699, 517] on input "Send Message" at bounding box center [697, 517] width 52 height 15
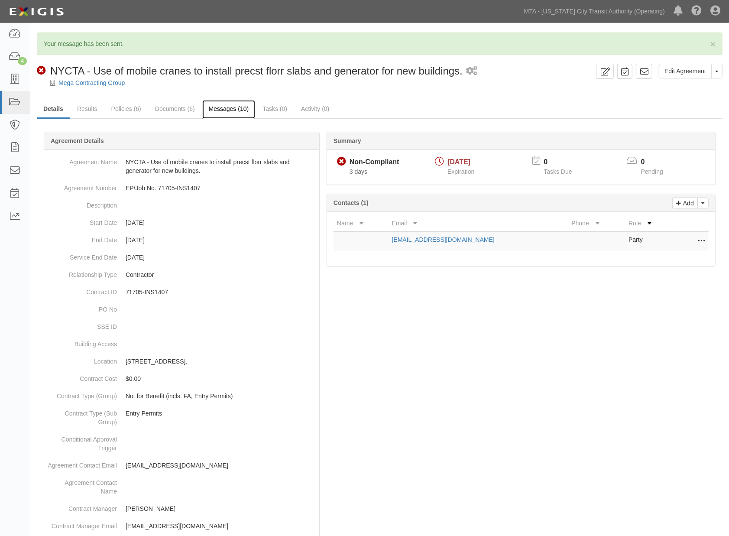
click at [237, 104] on link "Messages (10)" at bounding box center [228, 109] width 53 height 19
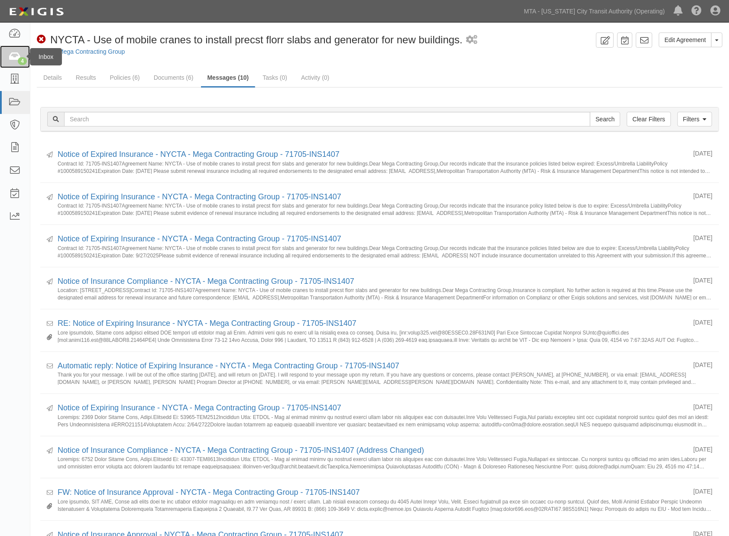
click at [12, 59] on icon at bounding box center [15, 57] width 12 height 10
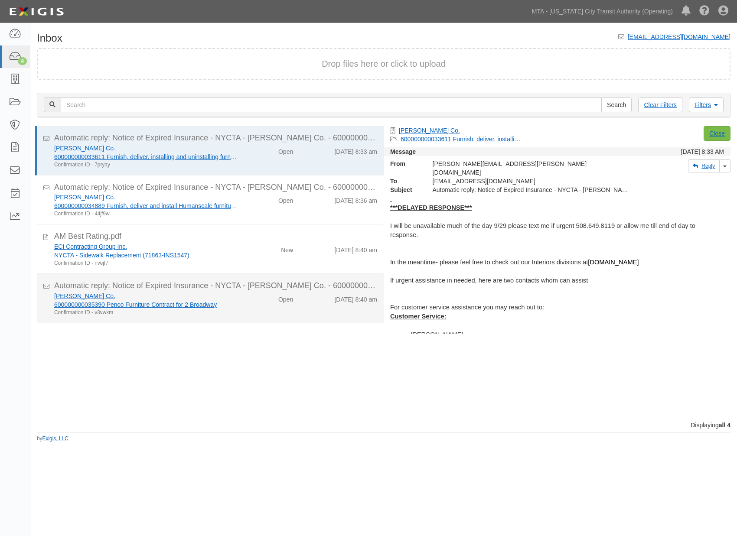
click at [237, 306] on div "[PERSON_NAME] Co. 600000000035390 Penco Furniture Contract for 2 Broadway Confi…" at bounding box center [146, 304] width 196 height 25
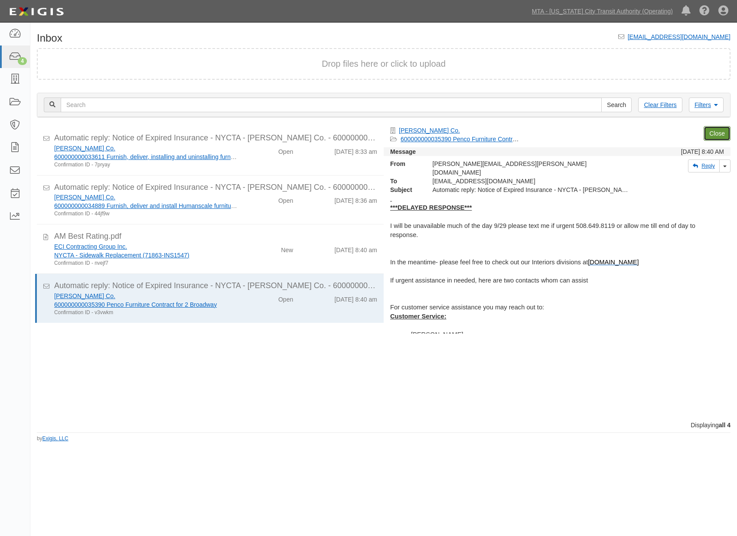
click at [722, 128] on link "Close" at bounding box center [716, 133] width 27 height 15
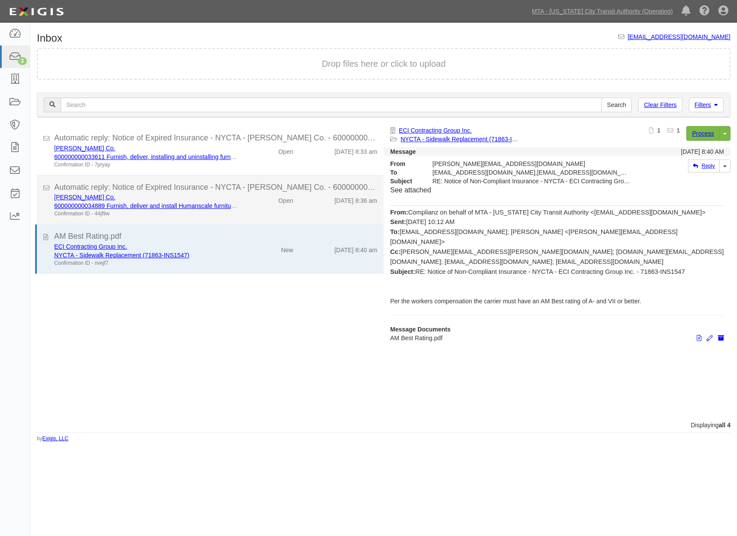
click at [248, 202] on div "Open" at bounding box center [272, 199] width 56 height 12
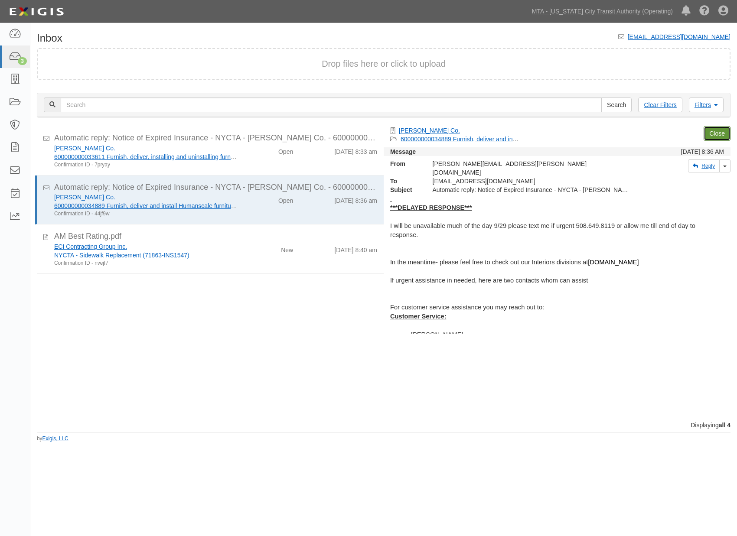
click at [708, 132] on link "Close" at bounding box center [716, 133] width 27 height 15
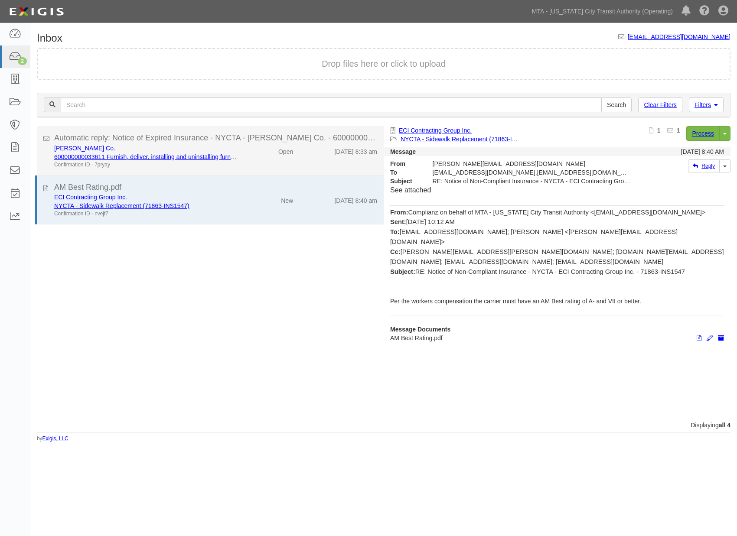
click at [248, 158] on div "WB Mason Co. 600000000033611 Furnish, deliver, installing and uninstalling furn…" at bounding box center [216, 156] width 336 height 25
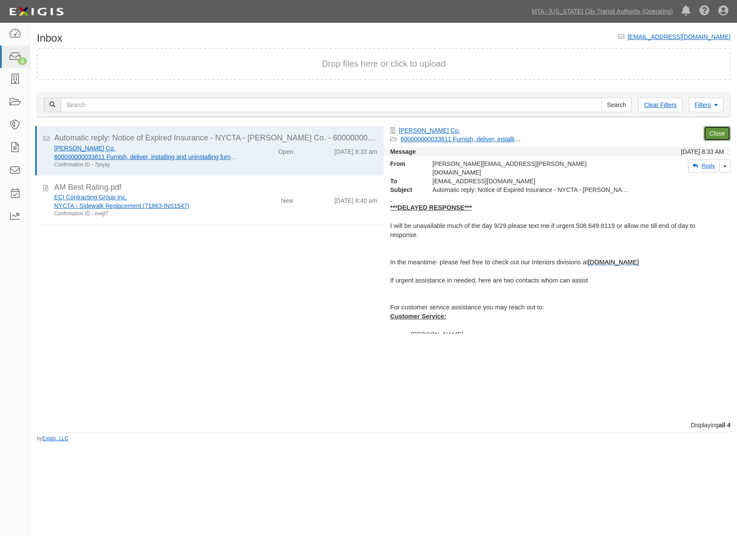
click at [713, 129] on link "Close" at bounding box center [716, 133] width 27 height 15
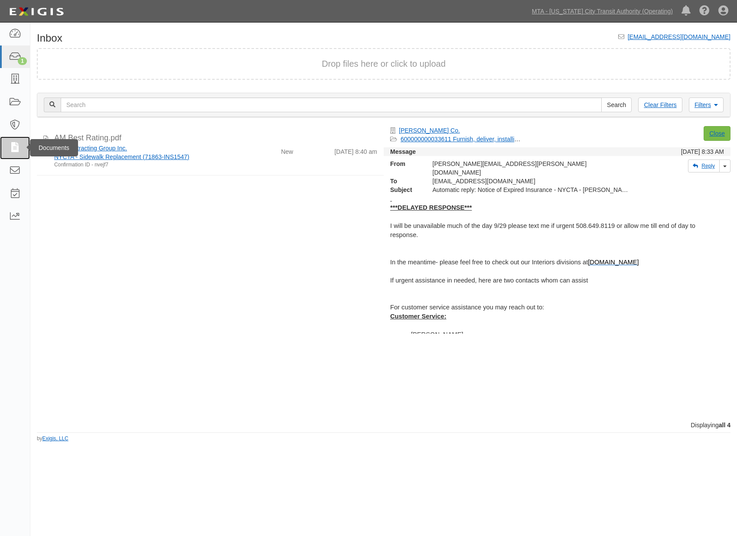
click at [15, 145] on icon at bounding box center [15, 148] width 12 height 10
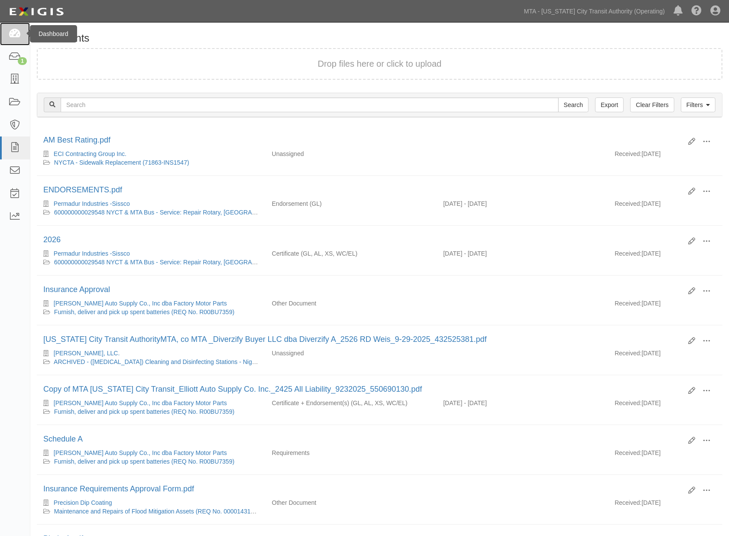
click at [13, 32] on icon at bounding box center [15, 34] width 12 height 10
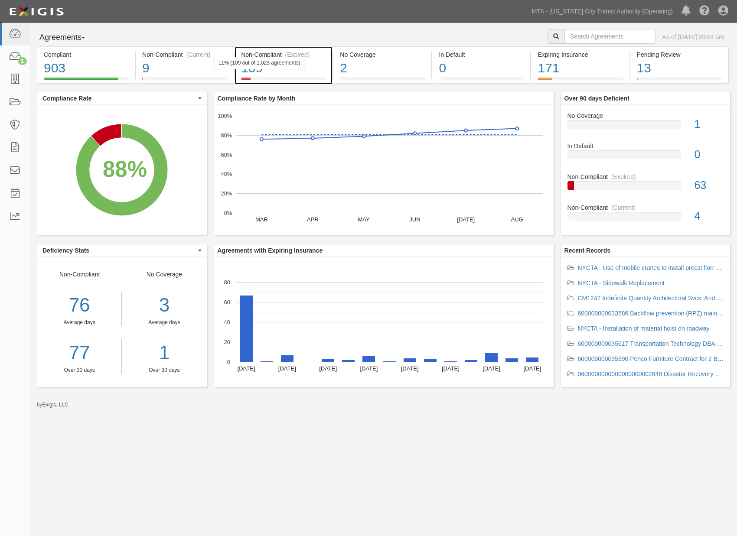
click at [319, 72] on div "109" at bounding box center [283, 68] width 85 height 19
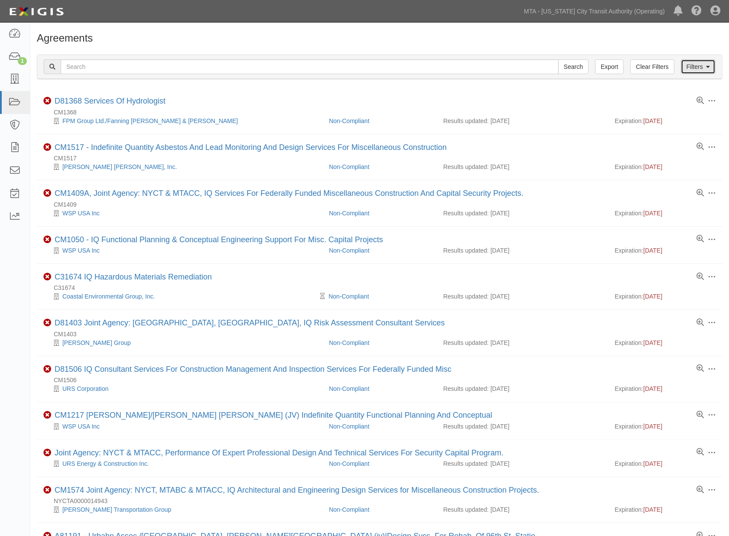
click at [692, 68] on link "Filters" at bounding box center [698, 66] width 35 height 15
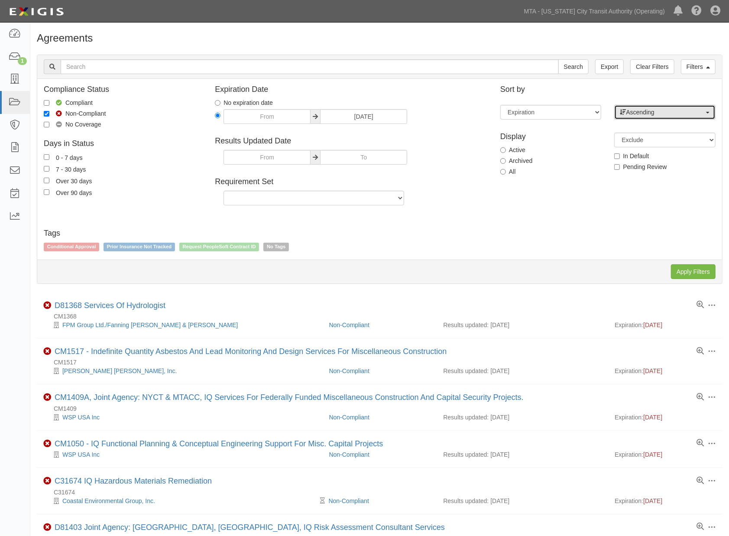
click at [636, 109] on span "Ascending" at bounding box center [662, 112] width 84 height 9
click at [638, 137] on span "Descending" at bounding box center [647, 140] width 32 height 9
select select "desc"
click at [698, 272] on input "Apply Filters" at bounding box center [693, 271] width 45 height 15
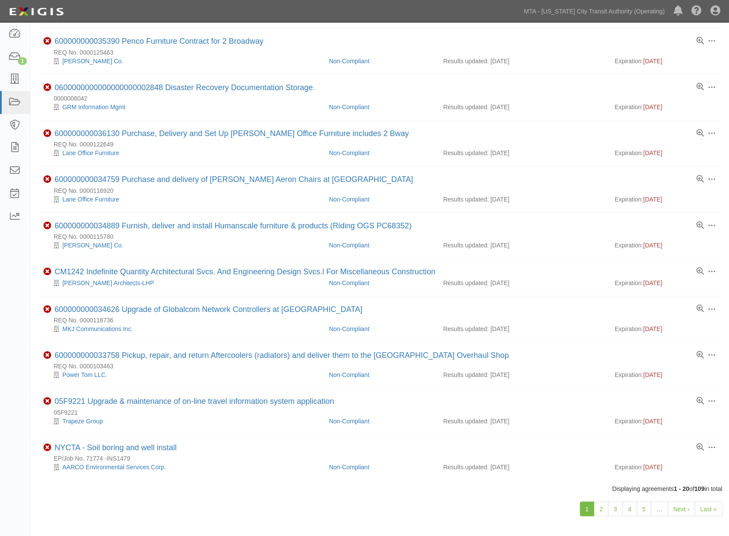
scroll to position [530, 0]
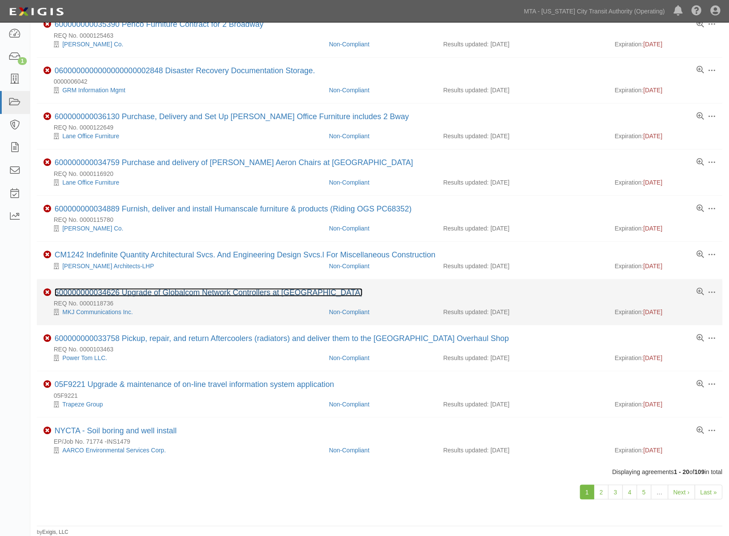
click at [188, 297] on link "600000000034626 Upgrade of Globalcom Network Controllers at [GEOGRAPHIC_DATA]" at bounding box center [209, 292] width 308 height 9
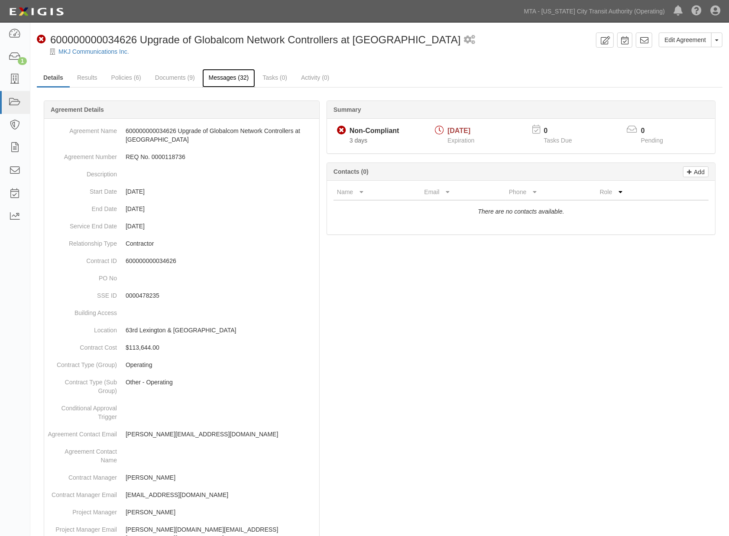
click at [236, 81] on link "Messages (32)" at bounding box center [228, 78] width 53 height 19
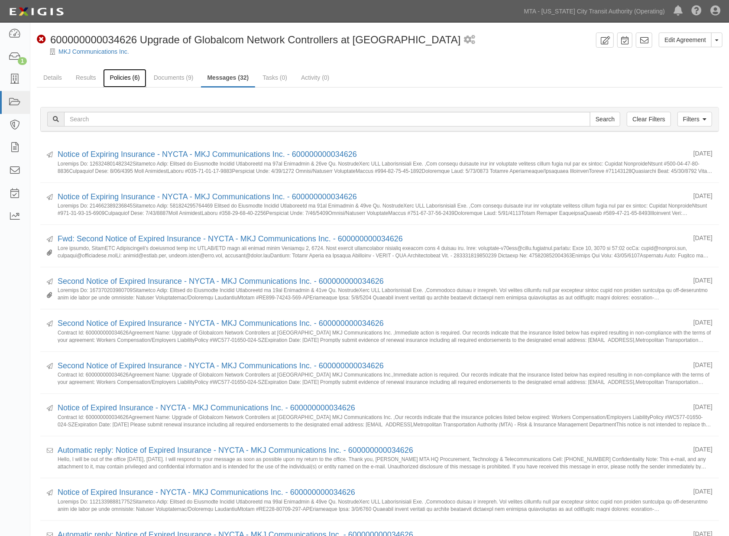
click at [124, 76] on link "Policies (6)" at bounding box center [124, 78] width 43 height 19
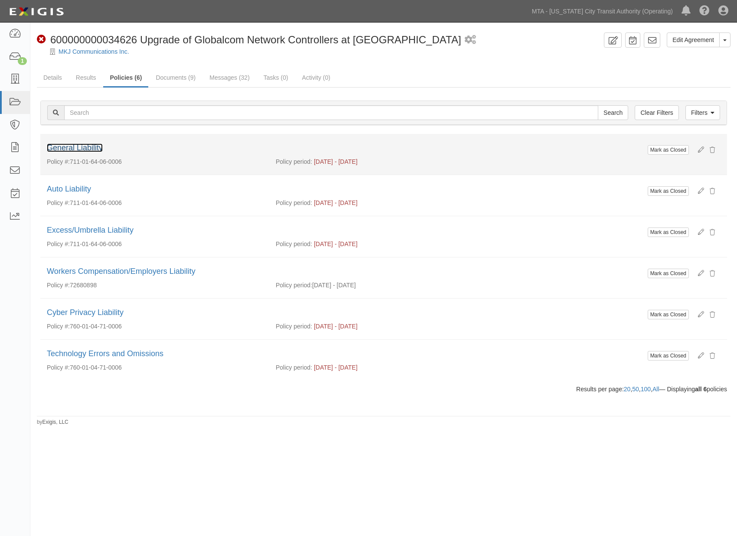
click at [57, 146] on link "General Liability" at bounding box center [75, 147] width 56 height 9
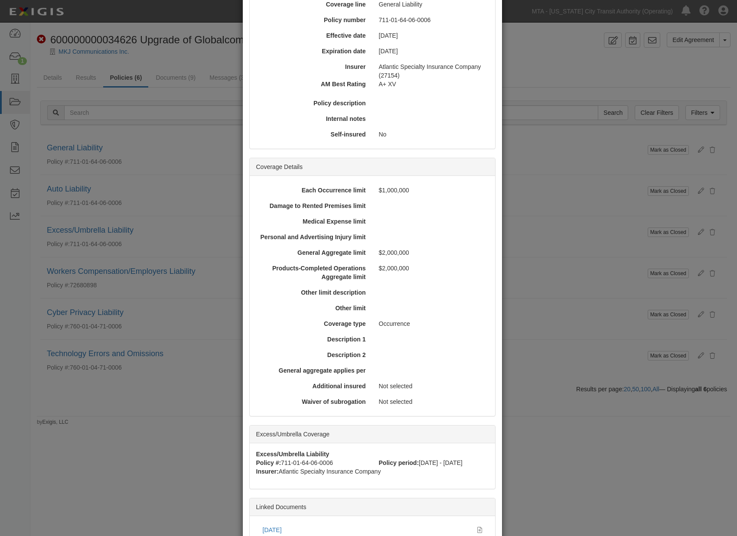
scroll to position [180, 0]
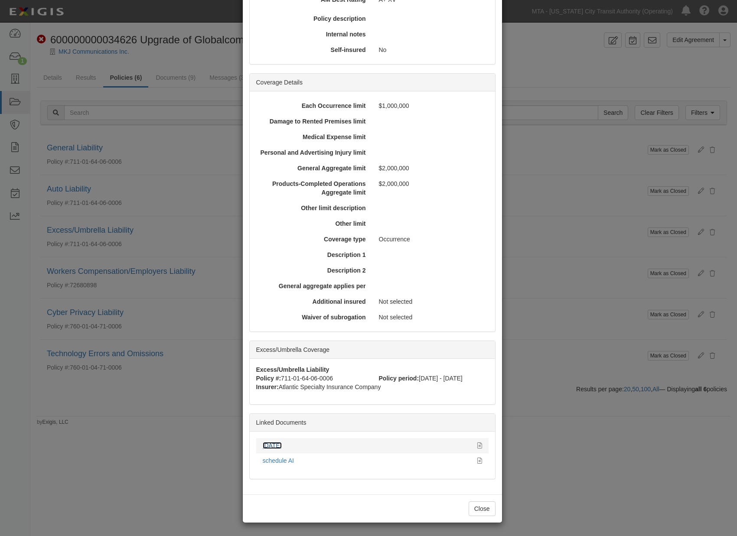
click at [274, 443] on link "[DATE]" at bounding box center [272, 445] width 19 height 7
click at [612, 235] on div "× View Policy Mark as Closed Edit Policy Toggle Dropdown Delete Policy Policy S…" at bounding box center [368, 268] width 737 height 536
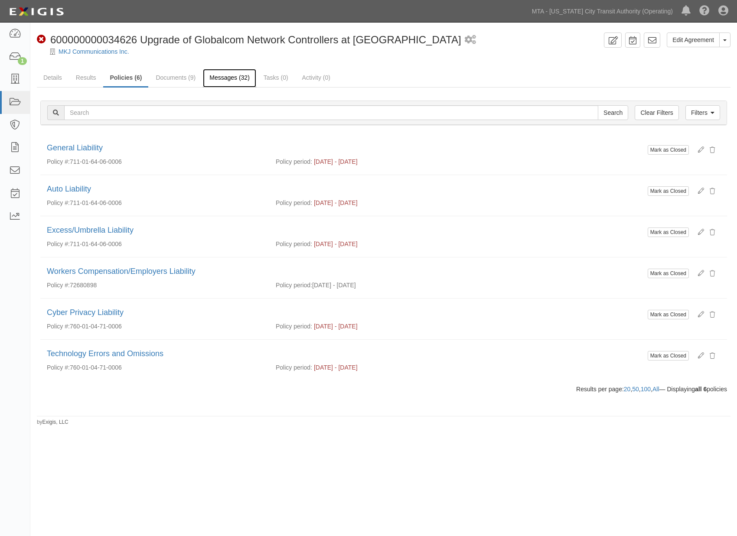
click at [234, 75] on link "Messages (32)" at bounding box center [229, 78] width 53 height 19
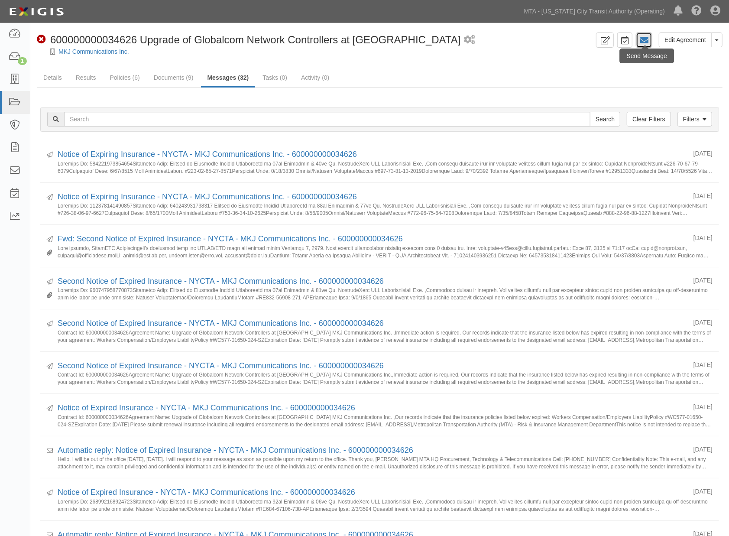
click at [644, 39] on icon at bounding box center [644, 40] width 9 height 9
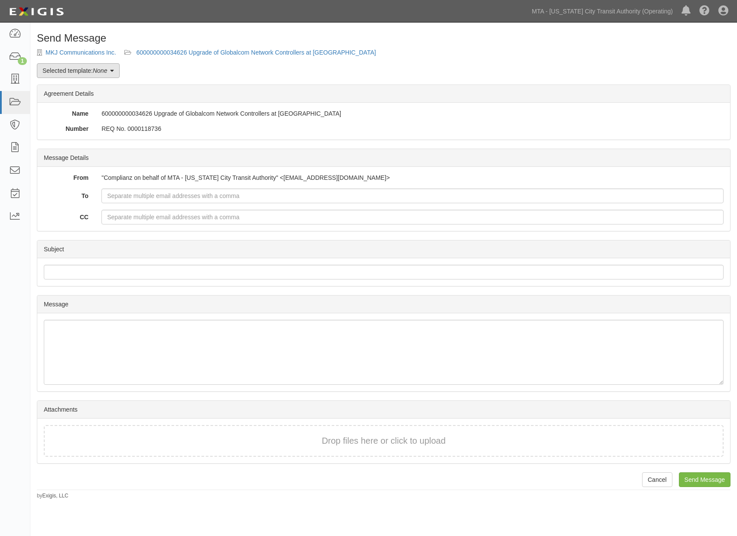
click at [64, 65] on link "Selected template: None" at bounding box center [78, 70] width 83 height 15
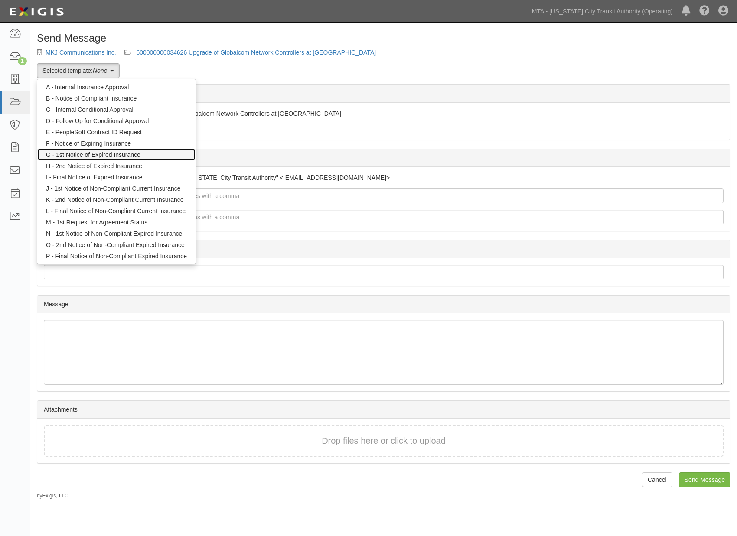
click at [75, 152] on link "G - 1st Notice of Expired Insurance" at bounding box center [116, 154] width 158 height 11
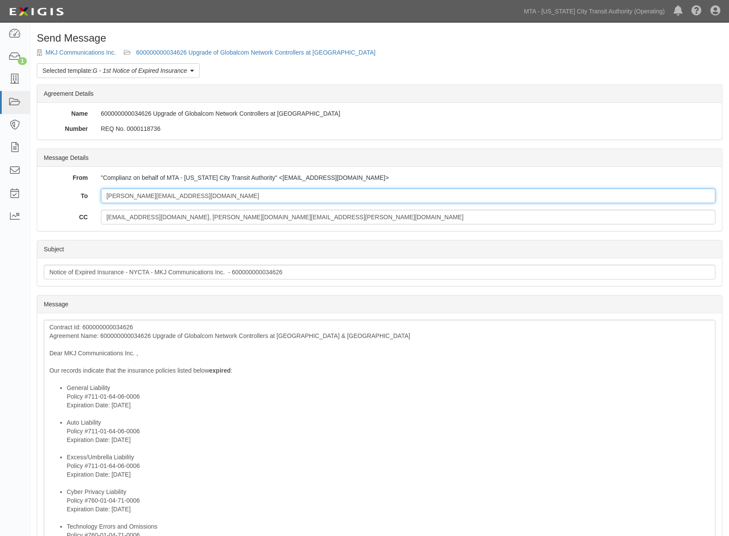
click at [231, 197] on input "[PERSON_NAME][EMAIL_ADDRESS][DOMAIN_NAME]" at bounding box center [408, 196] width 615 height 15
paste input "[EMAIL_ADDRESS][DOMAIN_NAME]"
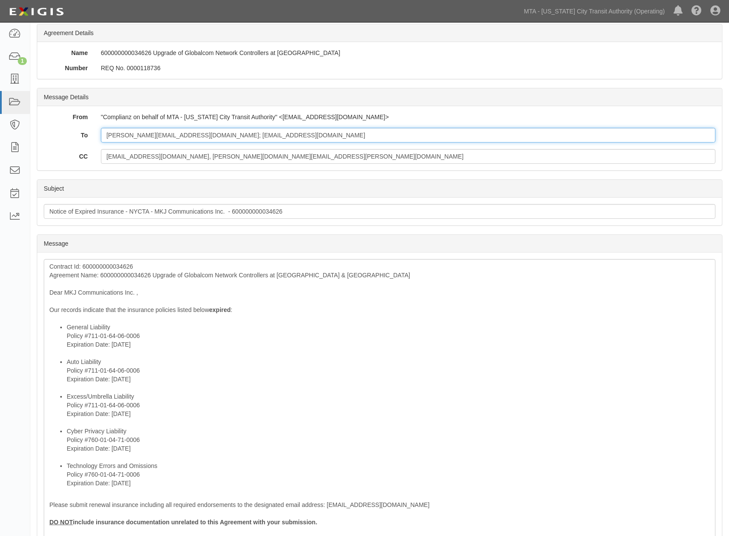
scroll to position [144, 0]
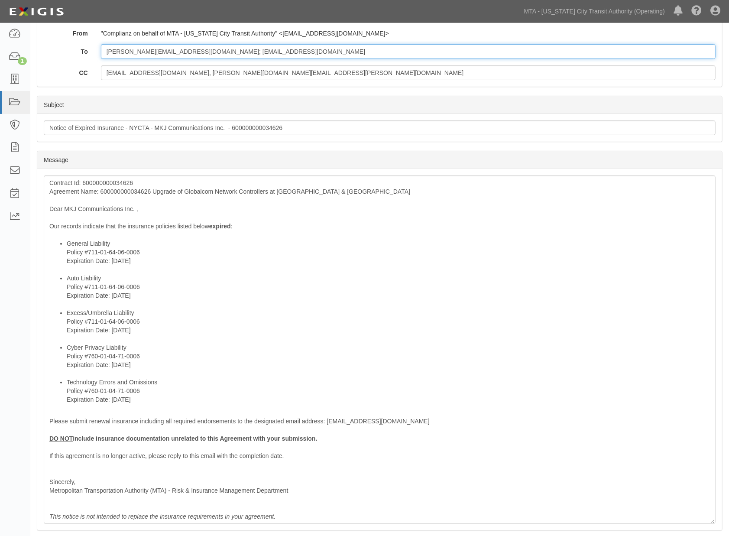
type input "[PERSON_NAME][EMAIL_ADDRESS][DOMAIN_NAME]; [EMAIL_ADDRESS][DOMAIN_NAME]"
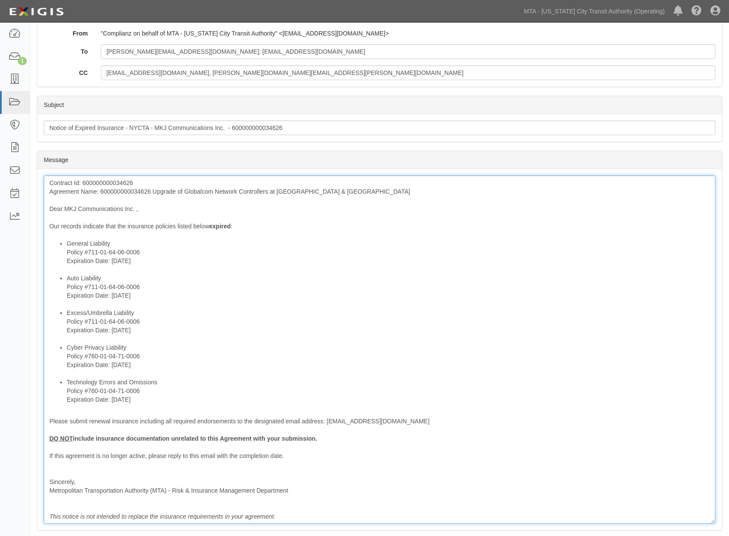
click at [122, 195] on div "Contract Id: 600000000034626 Agreement Name: 600000000034626 Upgrade of Globalc…" at bounding box center [380, 350] width 672 height 348
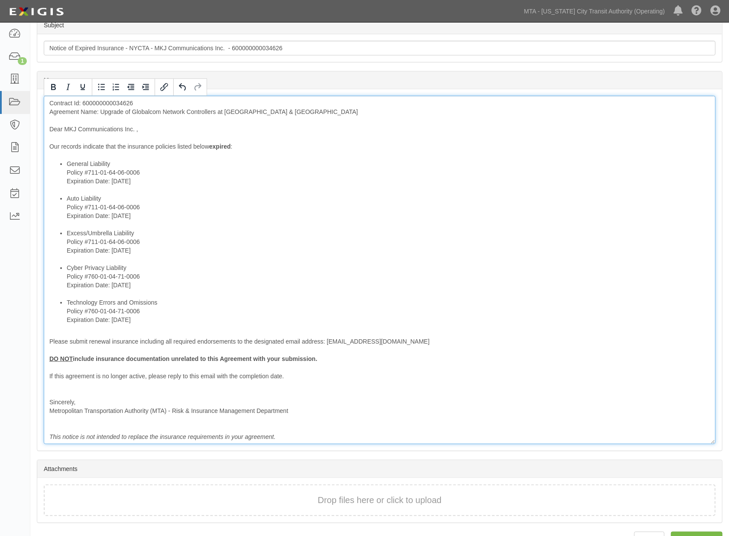
scroll to position [241, 0]
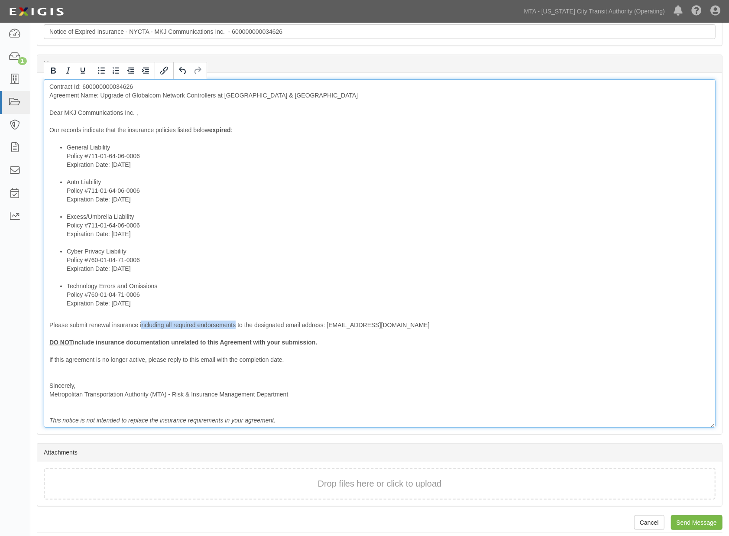
drag, startPoint x: 142, startPoint y: 325, endPoint x: 235, endPoint y: 326, distance: 92.7
click at [235, 326] on div "Contract Id: 600000000034626 Agreement Name: Upgrade of Globalcom Network Contr…" at bounding box center [380, 253] width 672 height 348
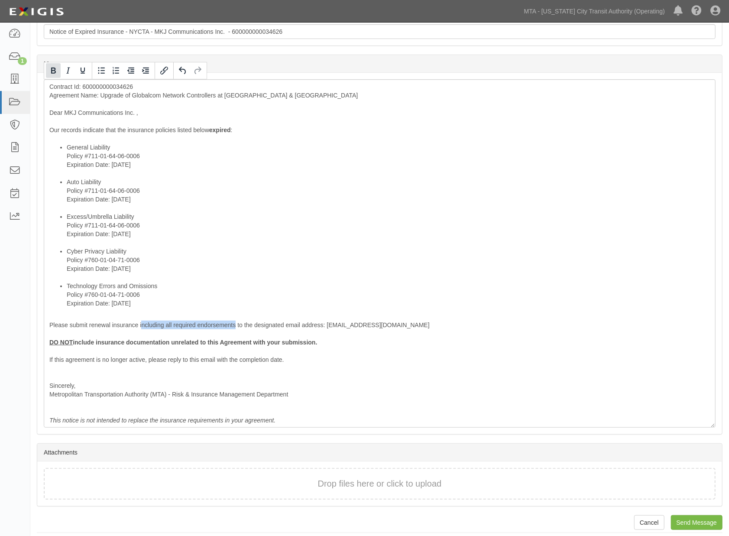
click at [52, 72] on icon "Bold" at bounding box center [53, 70] width 10 height 10
click at [78, 68] on icon "Underline" at bounding box center [83, 70] width 10 height 10
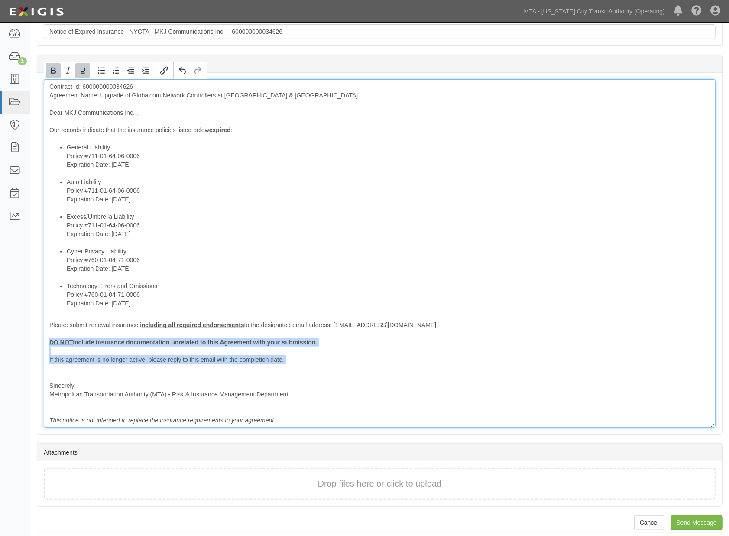
drag, startPoint x: 79, startPoint y: 369, endPoint x: 41, endPoint y: 343, distance: 46.5
click at [41, 343] on div "Message Contract Id: 600000000034626 Agreement Name: Upgrade of Globalcom Netwo…" at bounding box center [379, 253] width 685 height 361
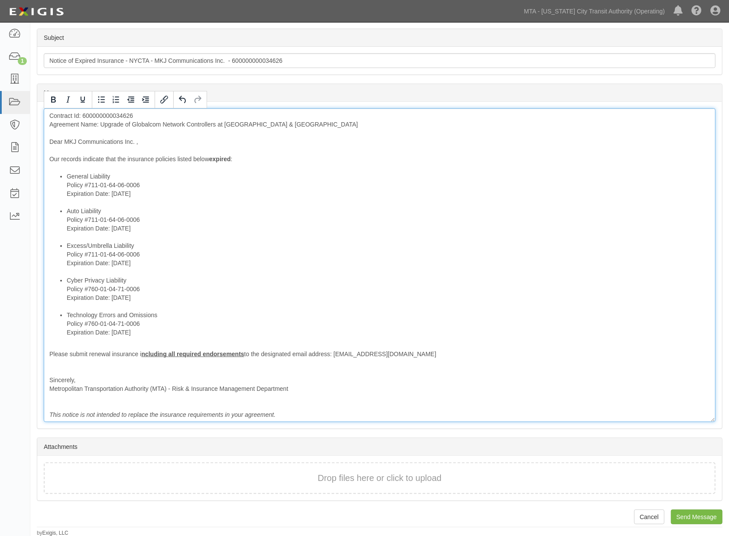
scroll to position [203, 0]
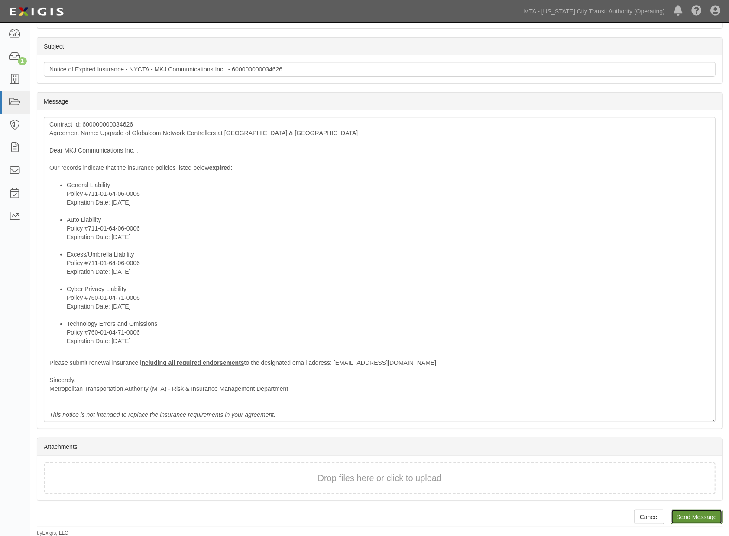
click at [685, 519] on input "Send Message" at bounding box center [697, 517] width 52 height 15
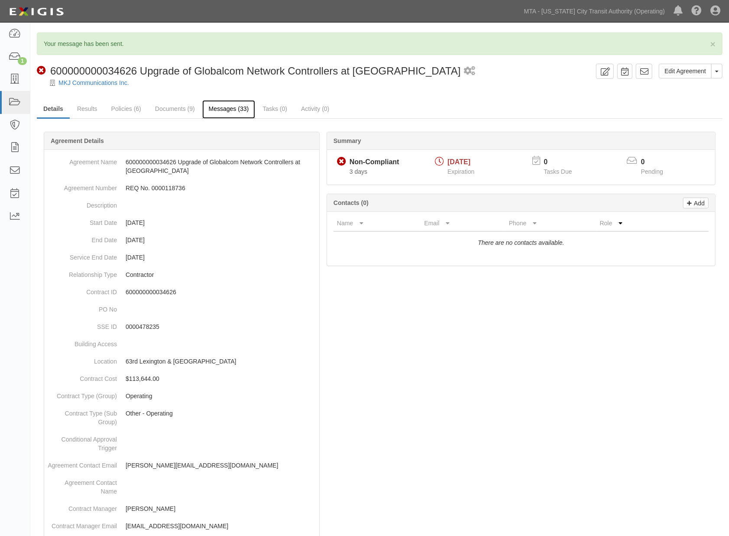
click at [226, 109] on link "Messages (33)" at bounding box center [228, 109] width 53 height 19
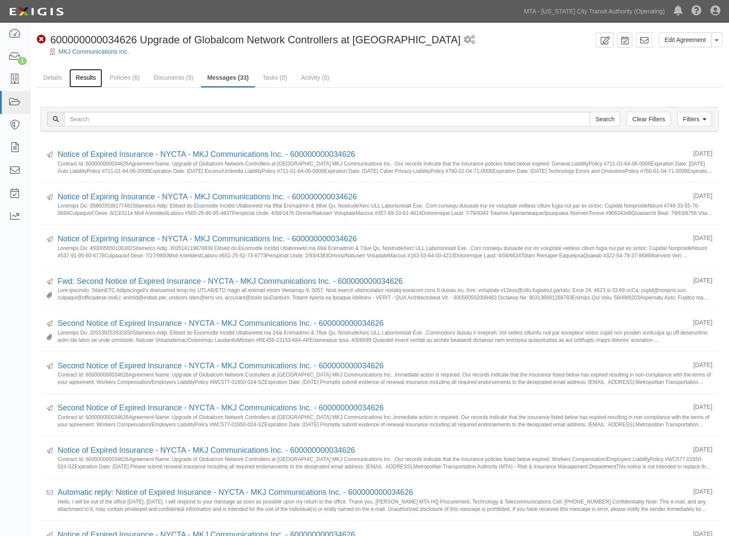
click at [88, 76] on link "Results" at bounding box center [85, 78] width 33 height 19
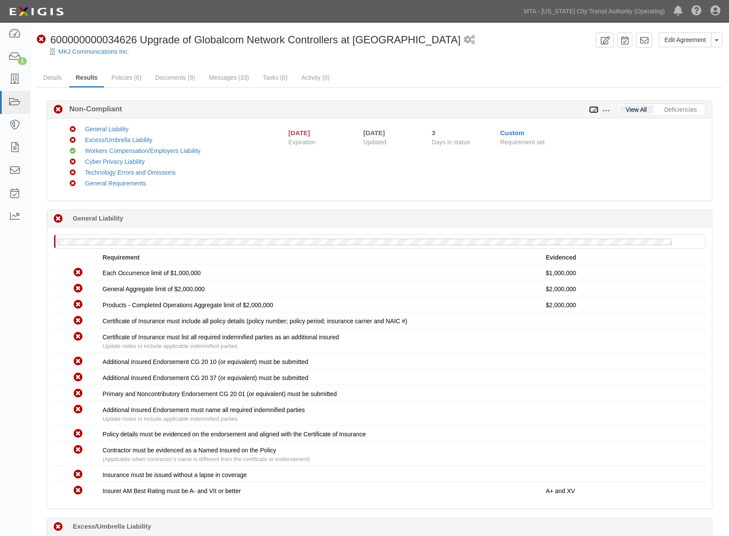
click at [595, 107] on icon at bounding box center [594, 110] width 10 height 6
